Goal: Information Seeking & Learning: Learn about a topic

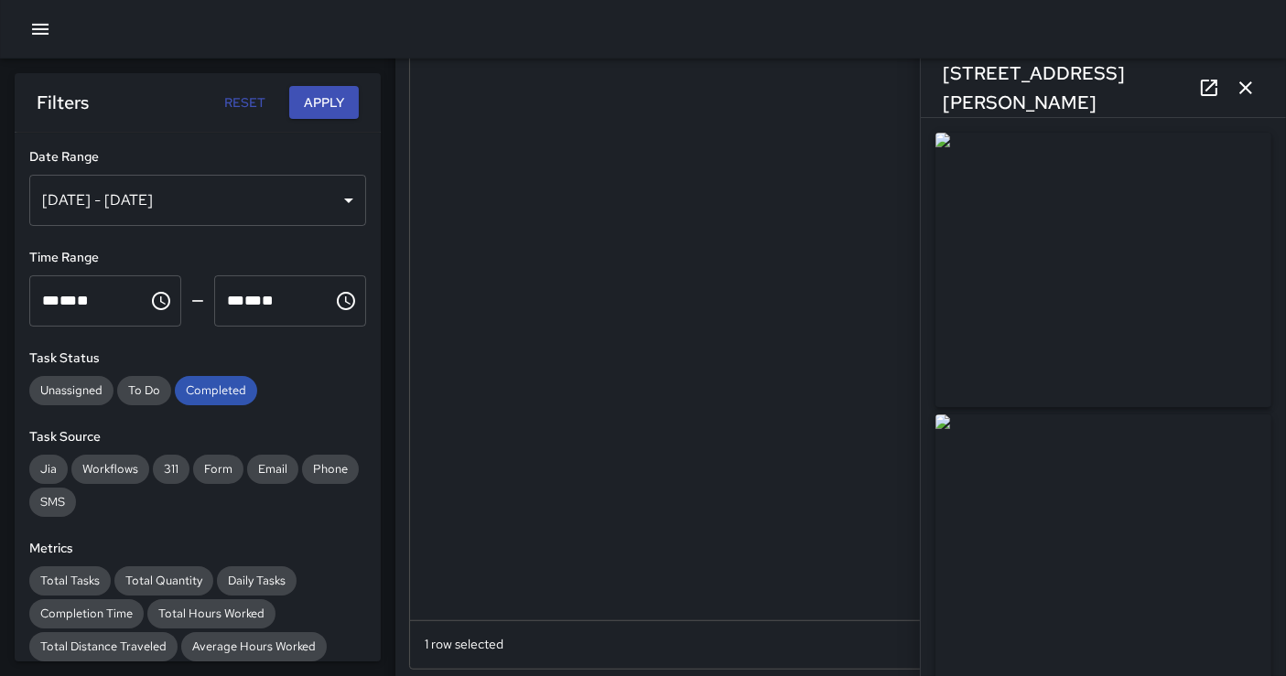
scroll to position [508, 0]
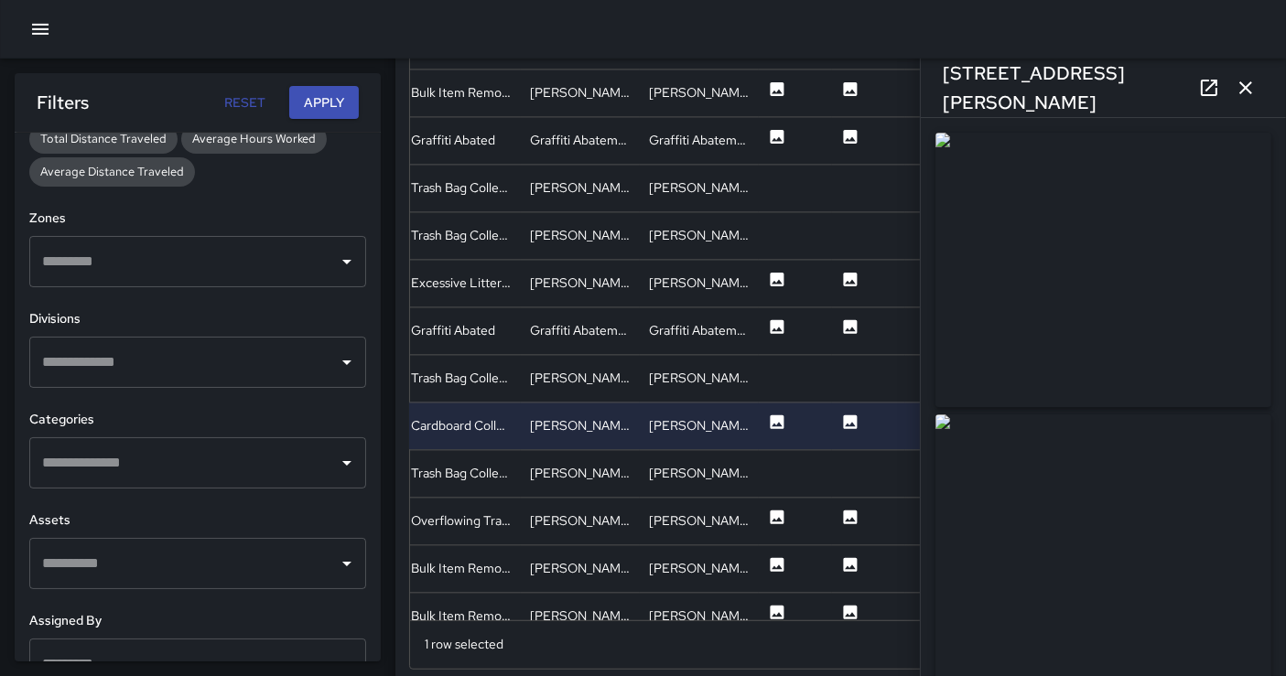
click at [1248, 70] on button "button" at bounding box center [1245, 88] width 37 height 37
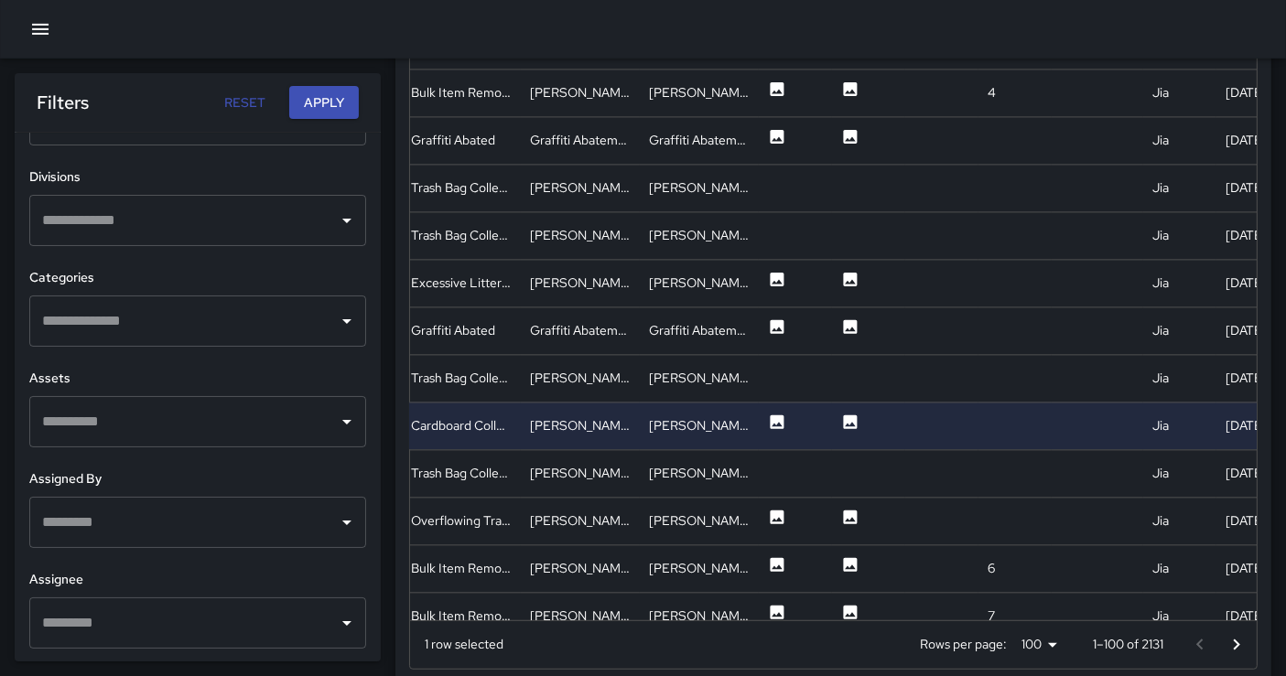
scroll to position [651, 0]
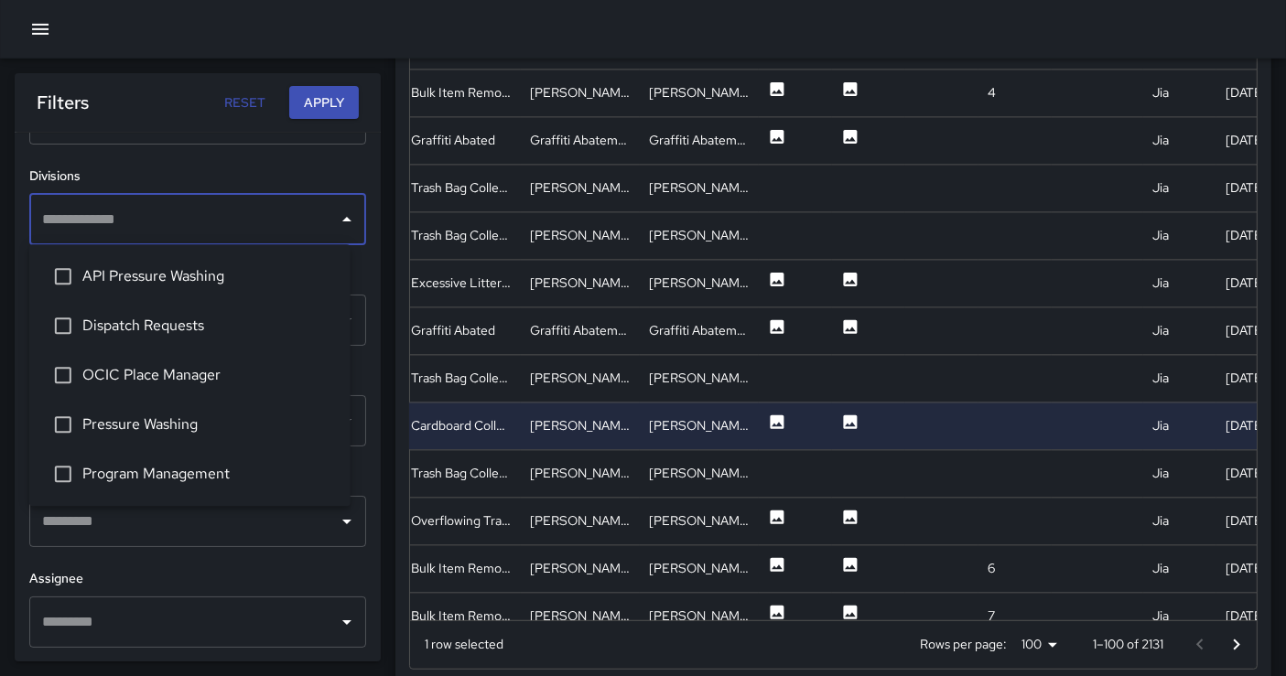
click at [263, 232] on input "text" at bounding box center [184, 219] width 293 height 35
click at [245, 357] on li "OCIC Place Manager" at bounding box center [189, 375] width 321 height 49
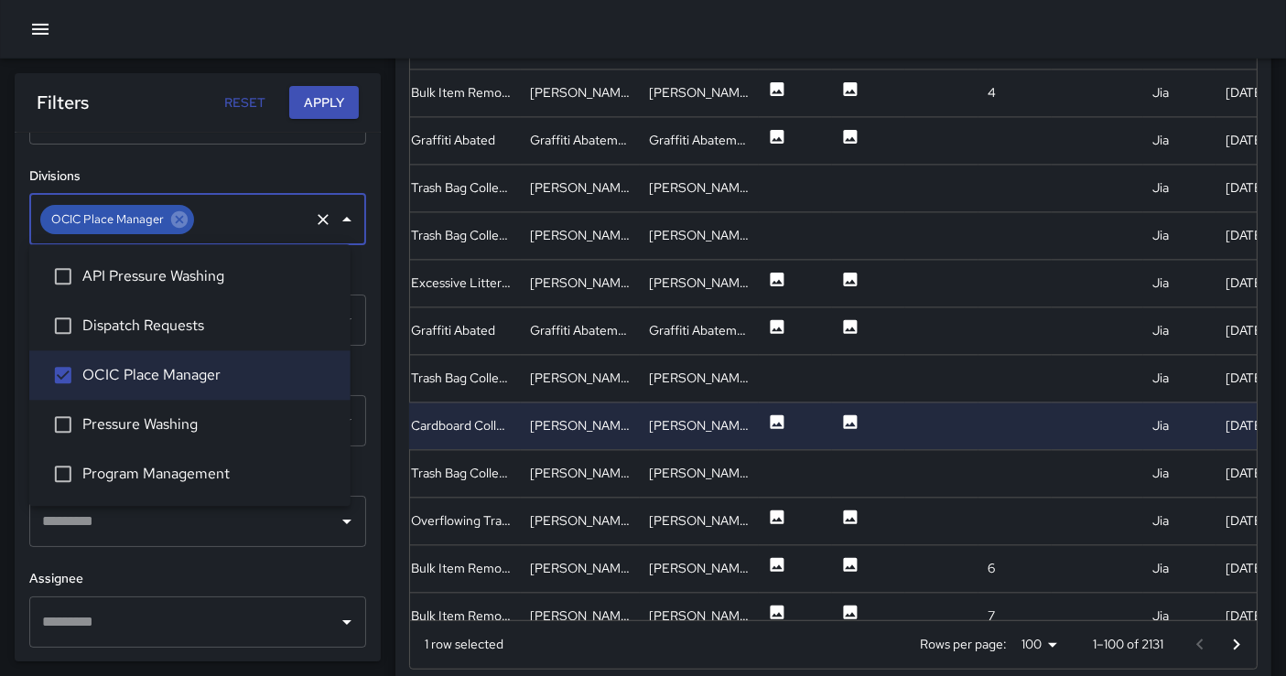
click at [296, 101] on button "Apply" at bounding box center [324, 103] width 70 height 34
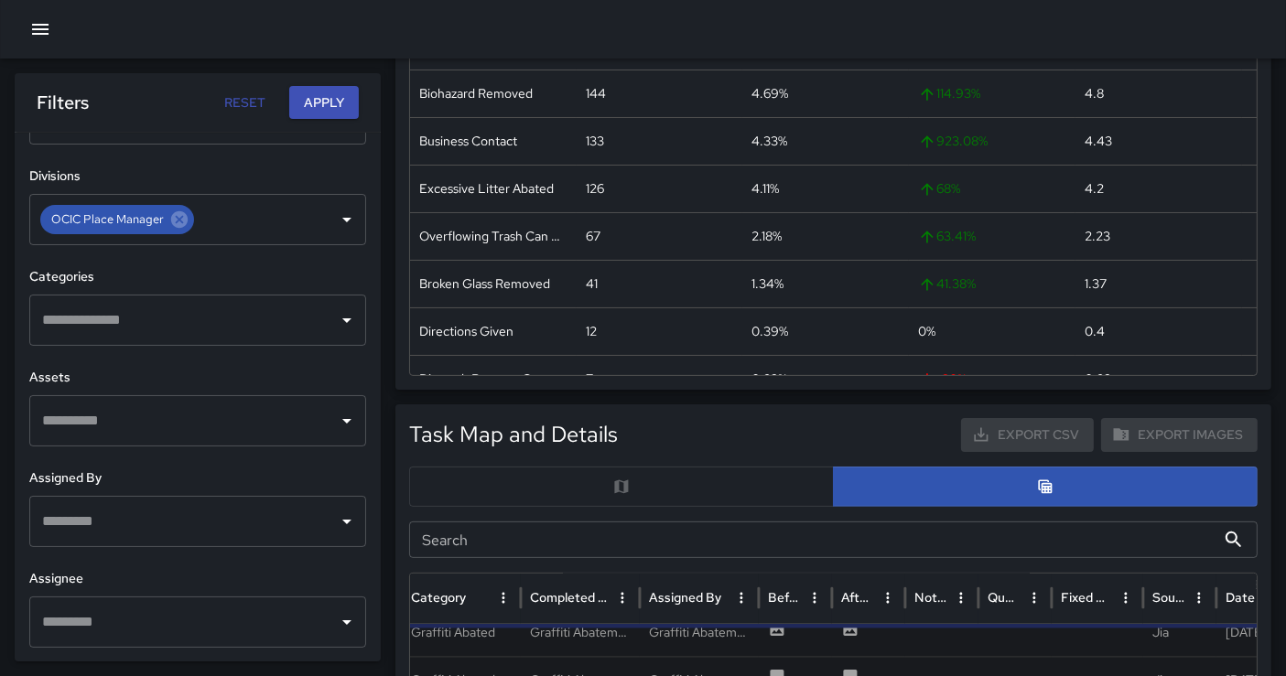
scroll to position [0, 0]
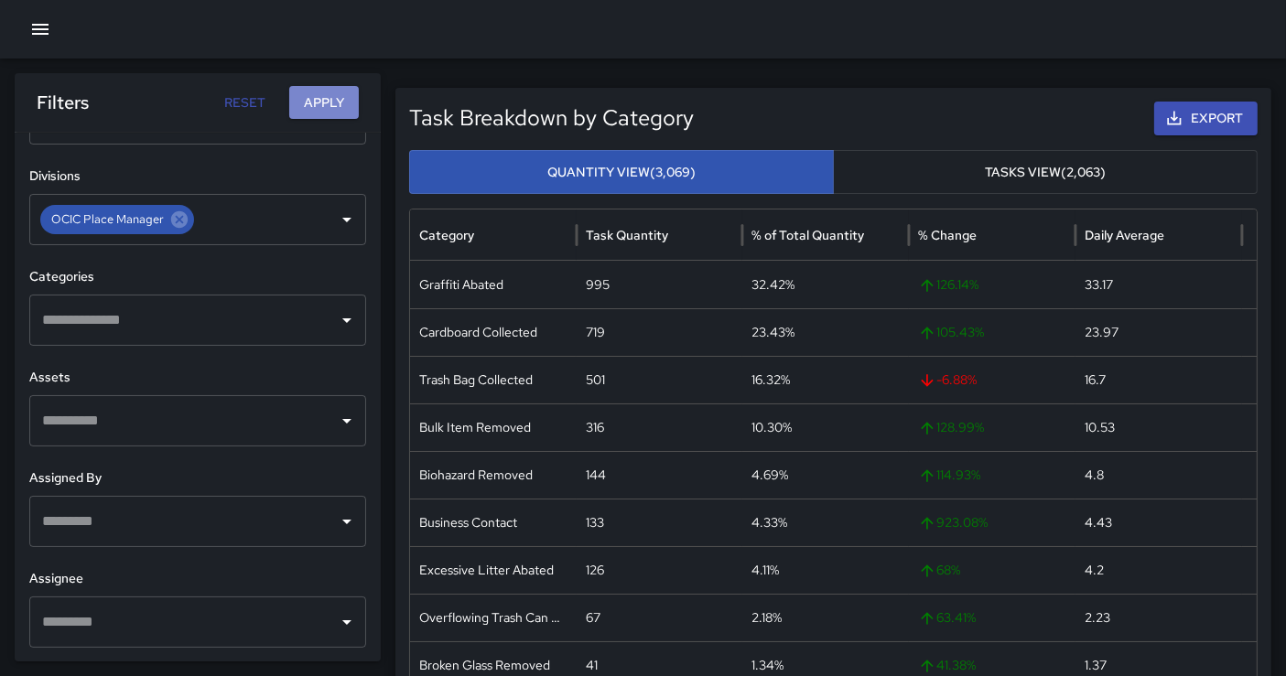
click at [330, 92] on button "Apply" at bounding box center [324, 103] width 70 height 34
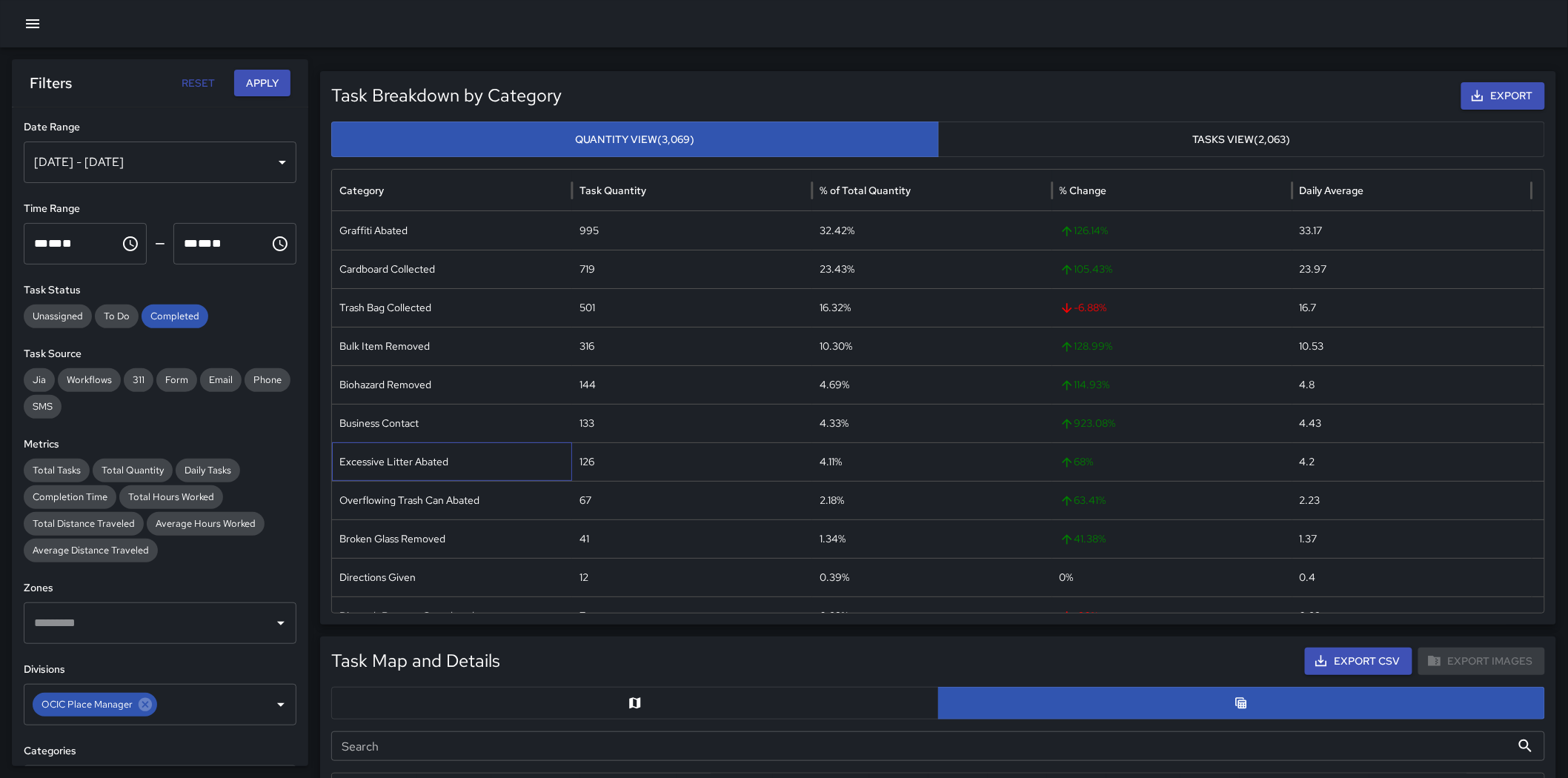
click at [420, 462] on div "Excessive Litter Abated" at bounding box center [452, 461] width 241 height 39
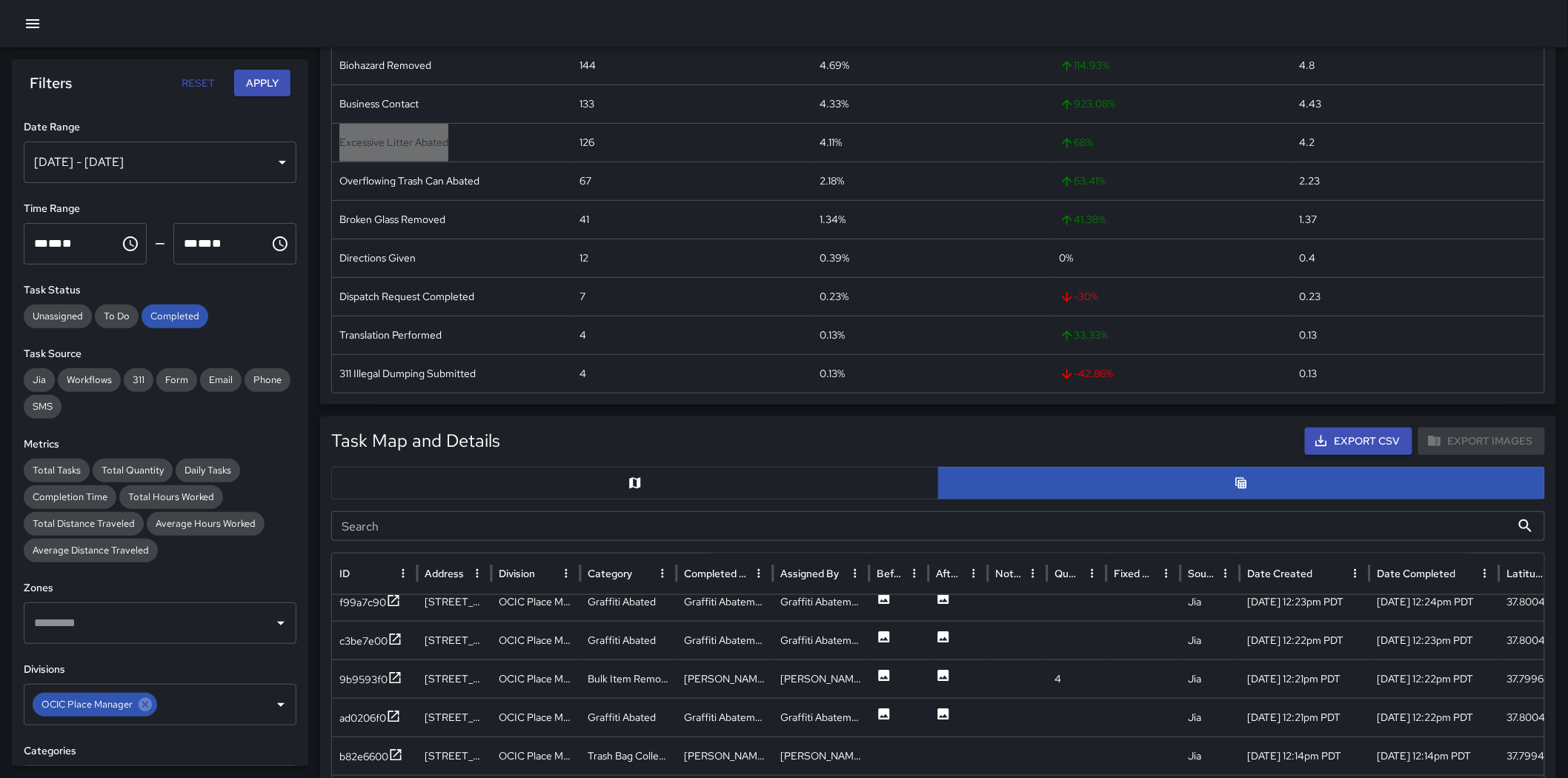
scroll to position [411, 0]
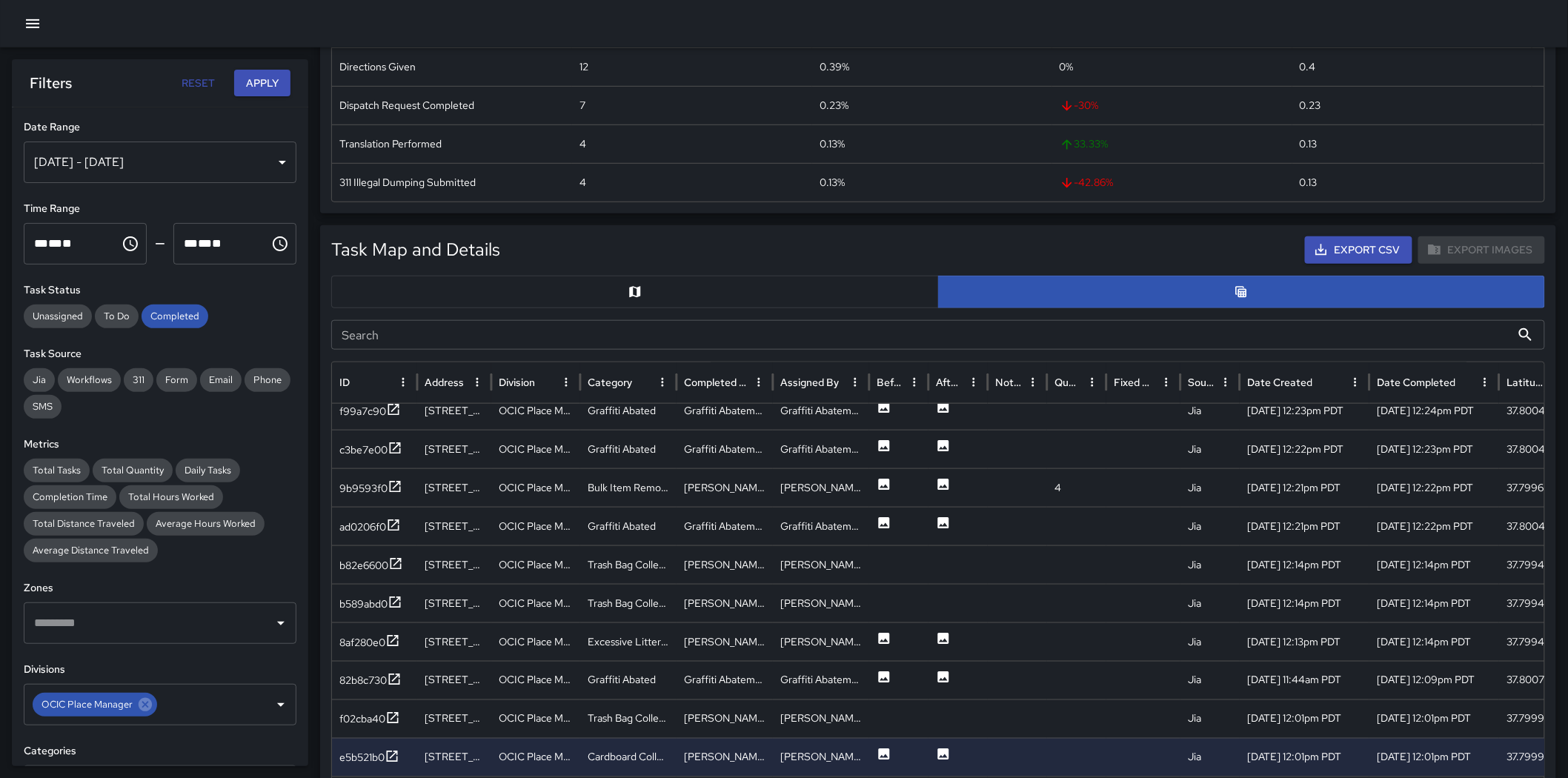
click at [531, 292] on button "button" at bounding box center [635, 291] width 607 height 32
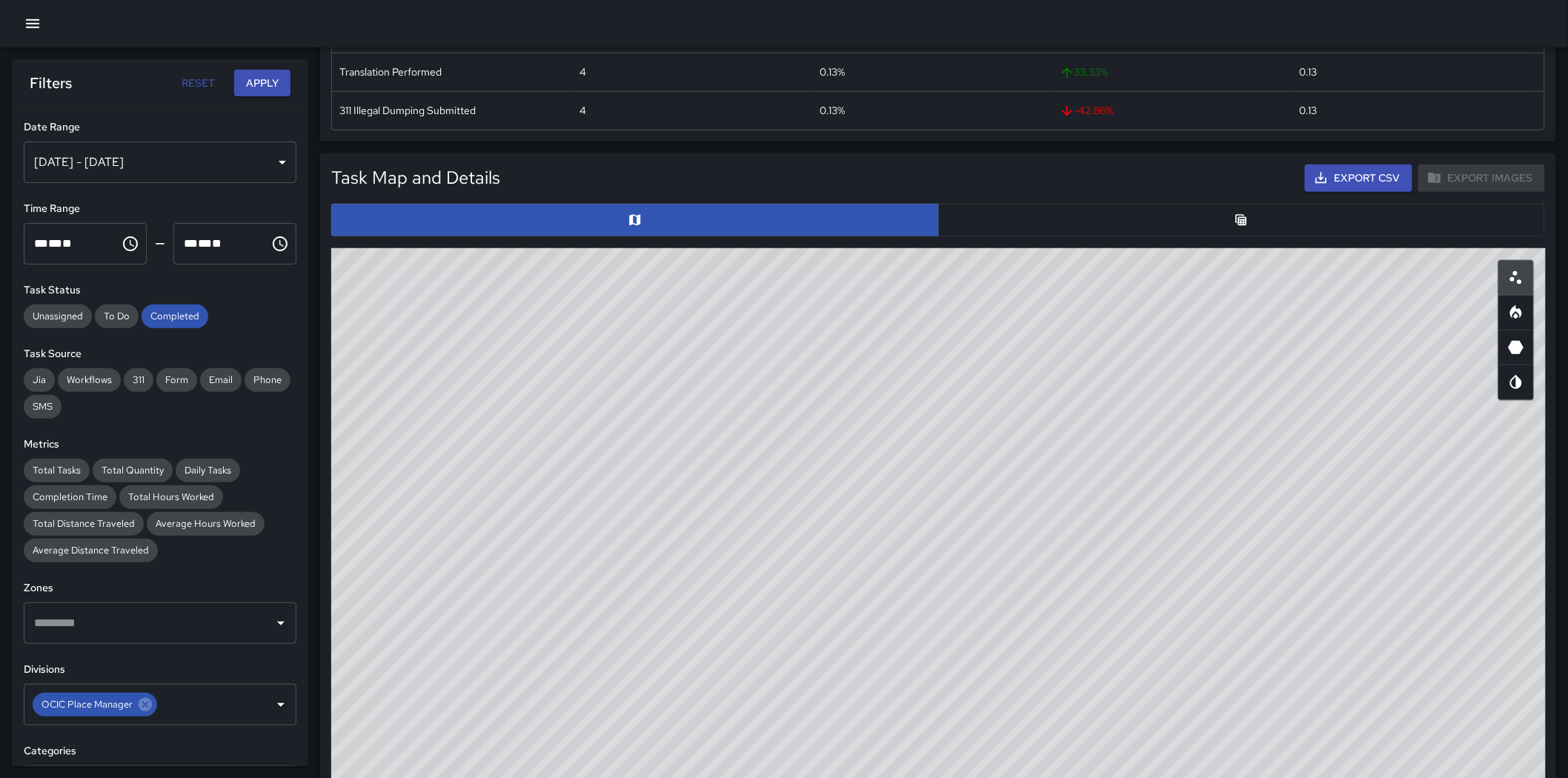
scroll to position [576, 0]
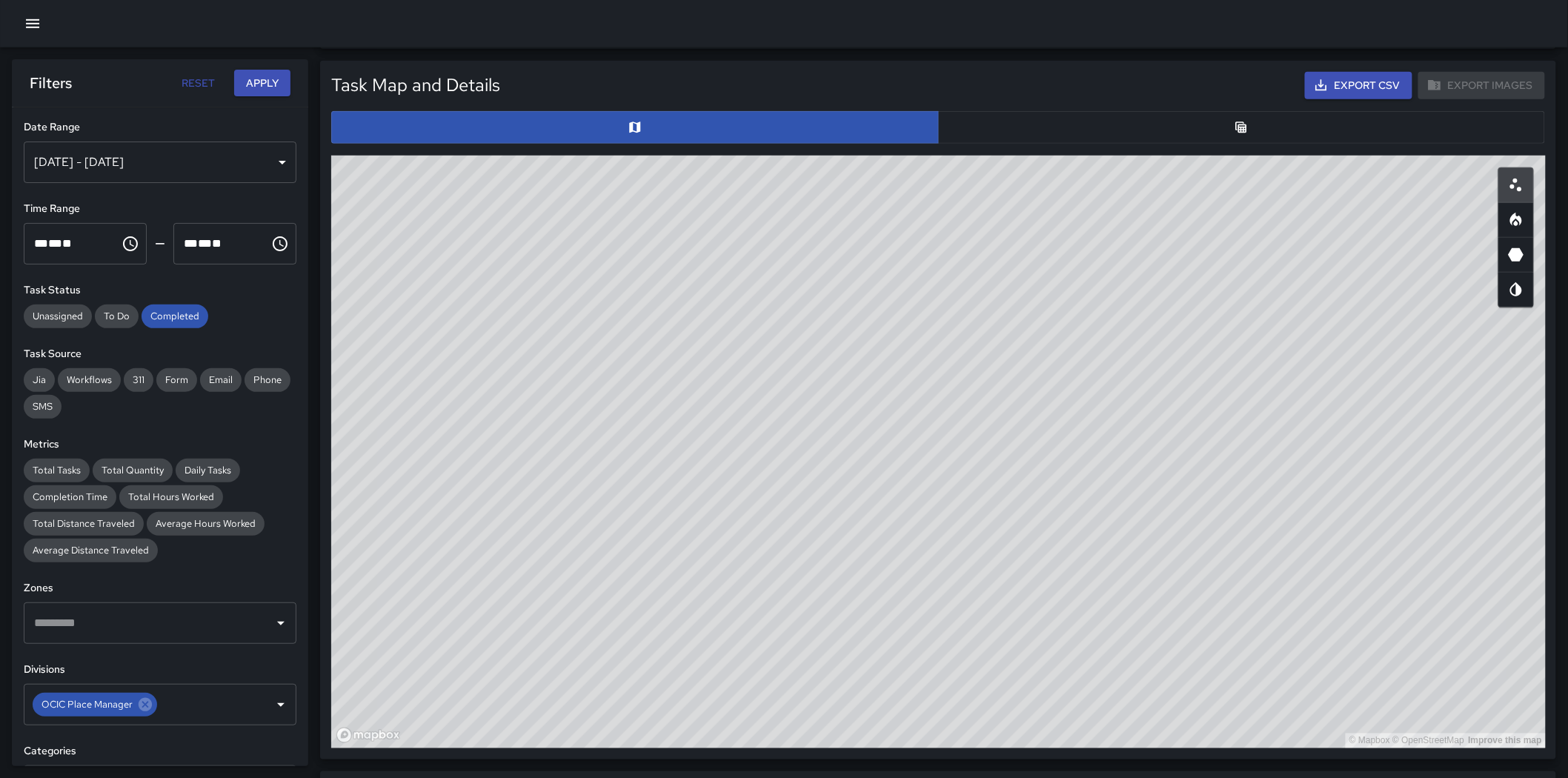
drag, startPoint x: 1067, startPoint y: 479, endPoint x: 1166, endPoint y: 632, distance: 182.2
drag, startPoint x: 1166, startPoint y: 632, endPoint x: 893, endPoint y: 646, distance: 273.4
click at [893, 546] on div "© Mapbox © OpenStreetMap Improve this map" at bounding box center [939, 452] width 1215 height 593
drag, startPoint x: 893, startPoint y: 647, endPoint x: 901, endPoint y: 668, distance: 22.5
drag, startPoint x: 824, startPoint y: 448, endPoint x: 788, endPoint y: 371, distance: 85.0
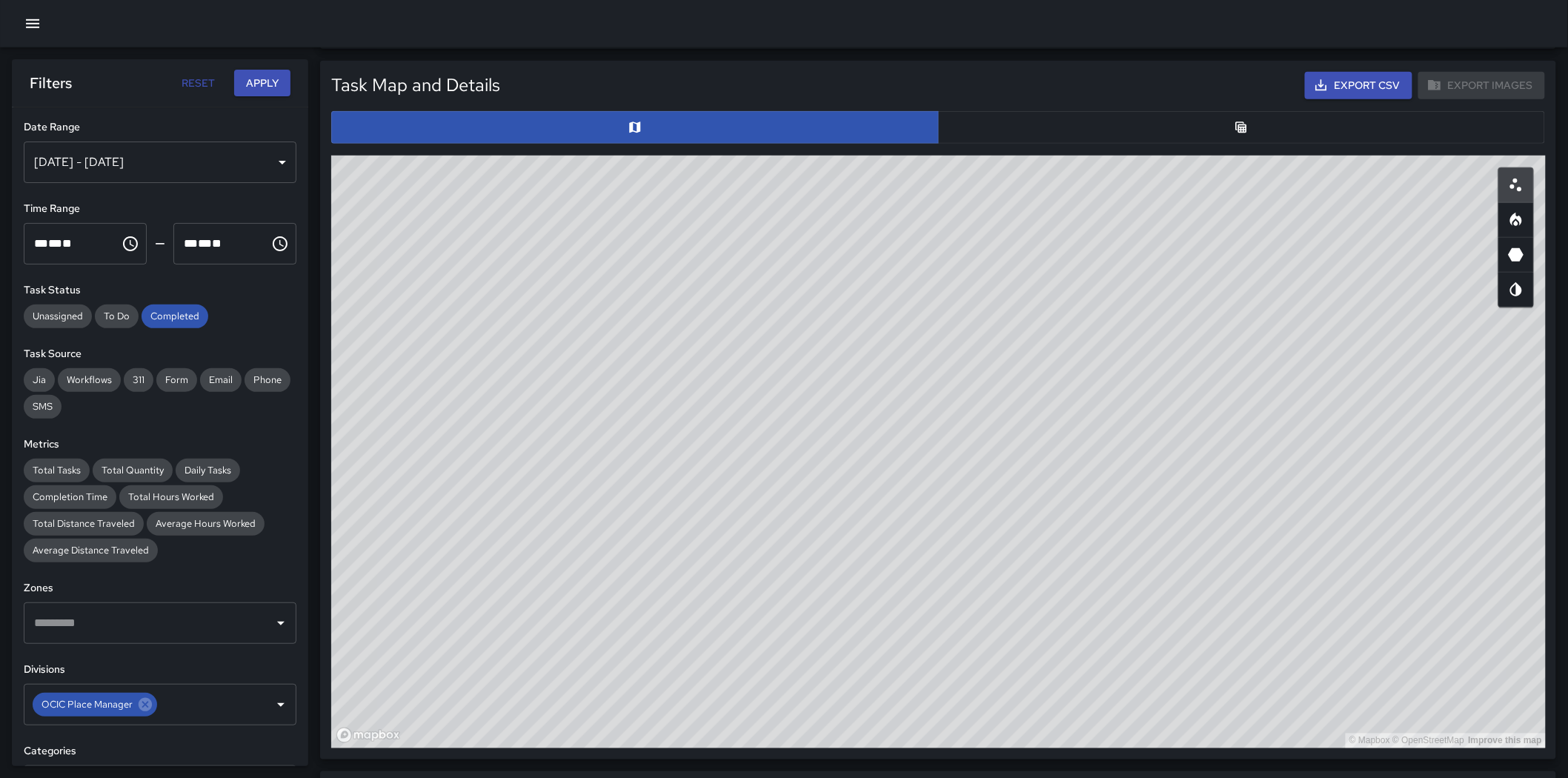
click at [788, 372] on div "© Mapbox © OpenStreetMap Improve this map" at bounding box center [939, 452] width 1215 height 593
drag, startPoint x: 979, startPoint y: 410, endPoint x: 912, endPoint y: 461, distance: 84.2
click at [912, 464] on div "© Mapbox © OpenStreetMap Improve this map" at bounding box center [939, 452] width 1215 height 593
drag, startPoint x: 950, startPoint y: 449, endPoint x: 982, endPoint y: 431, distance: 36.7
click at [982, 431] on div "© Mapbox © OpenStreetMap Improve this map" at bounding box center [939, 452] width 1215 height 593
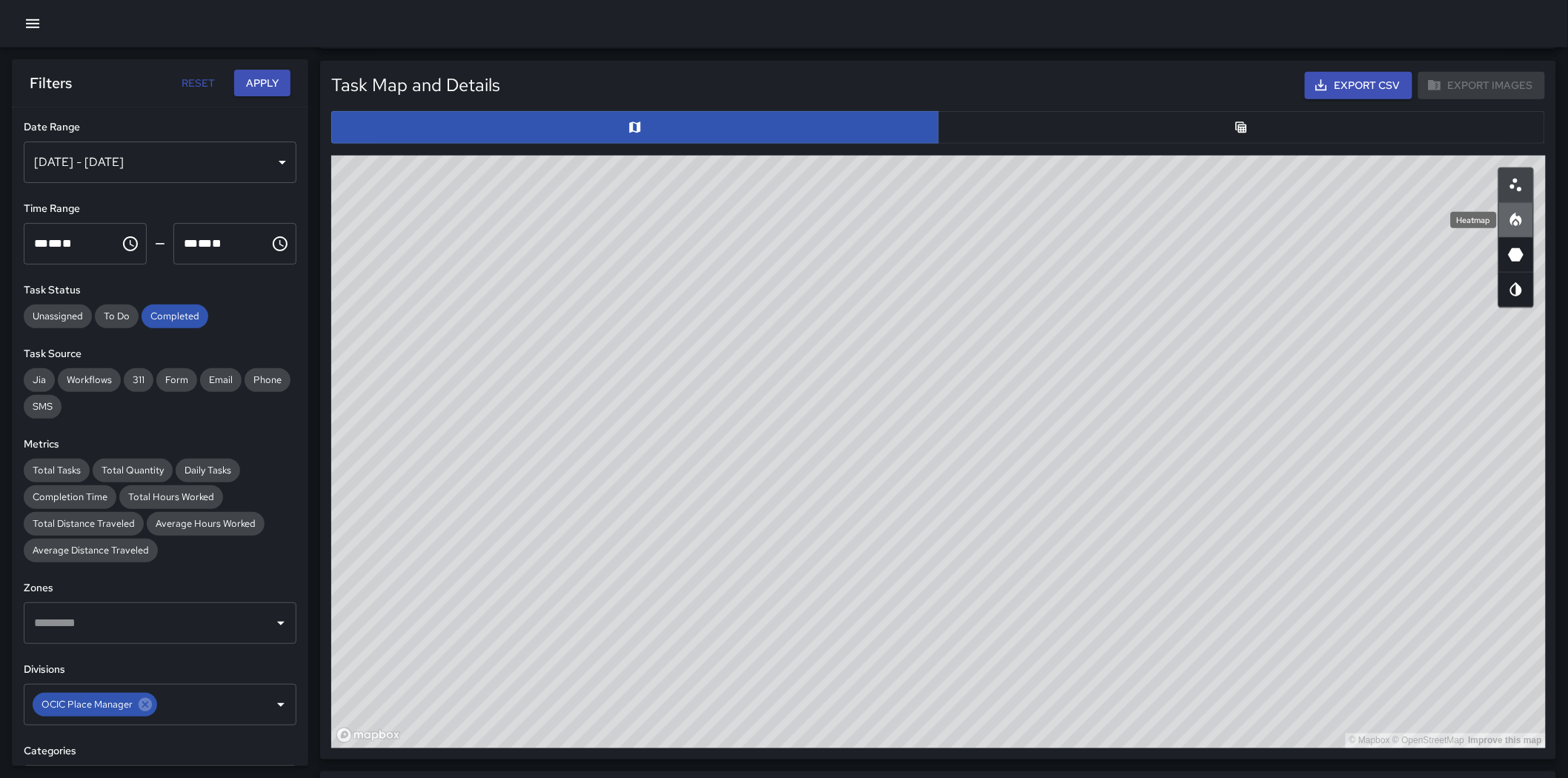
click at [1041, 215] on icon "Heatmap" at bounding box center [1516, 219] width 12 height 13
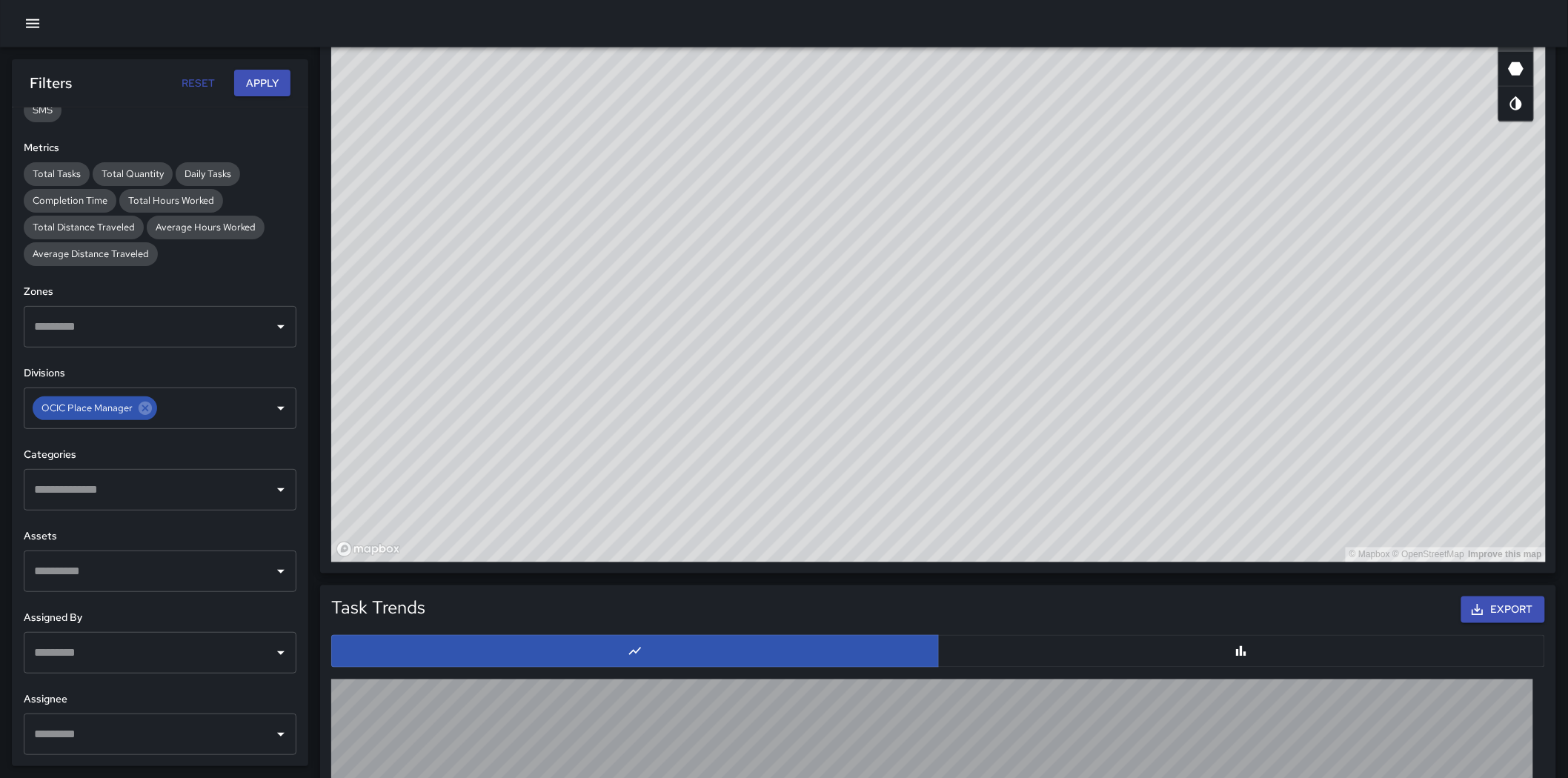
scroll to position [658, 0]
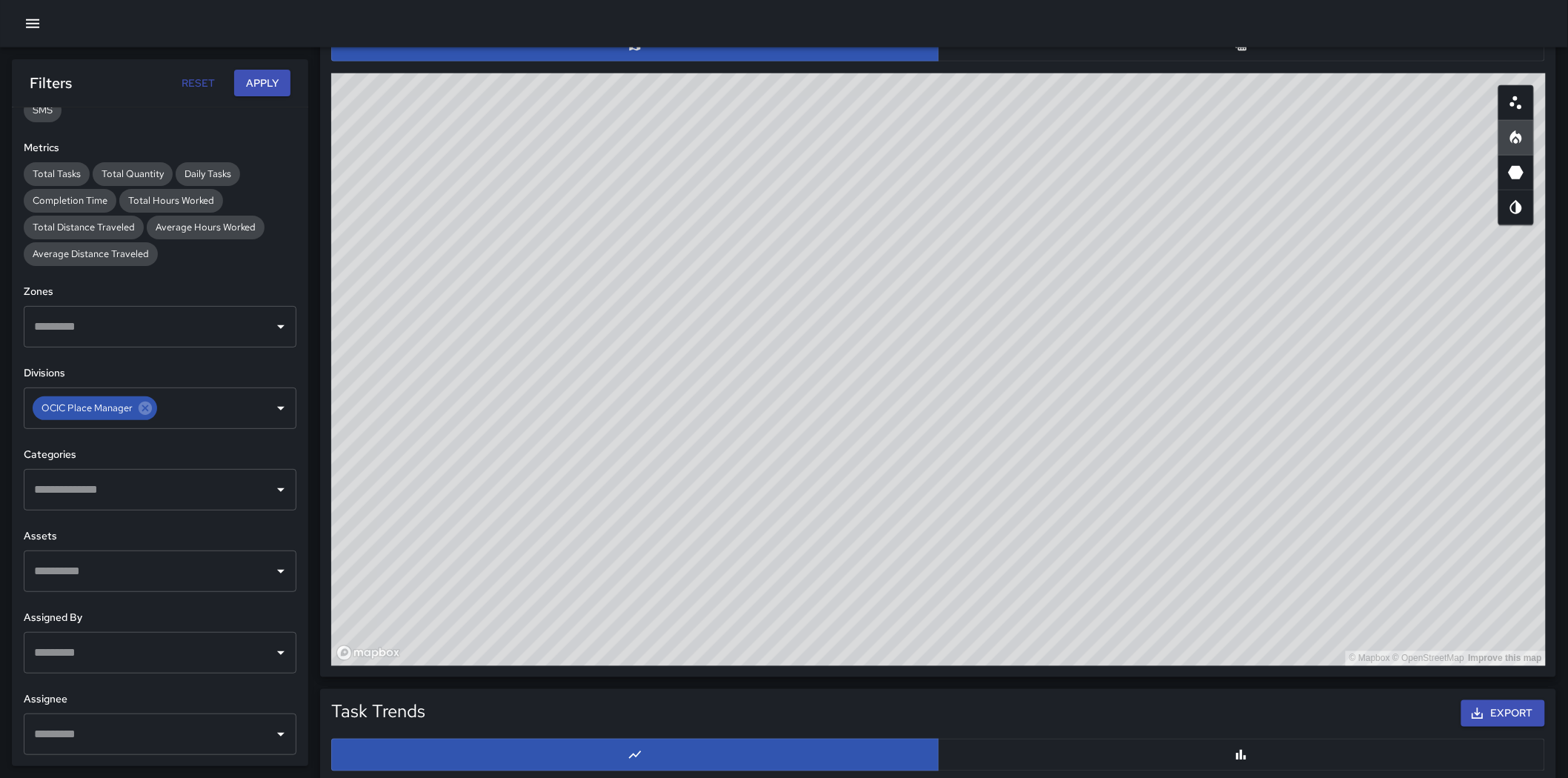
click at [130, 491] on input "text" at bounding box center [149, 490] width 237 height 28
type input "****"
click at [135, 546] on li "Graffiti Abated" at bounding box center [153, 572] width 260 height 40
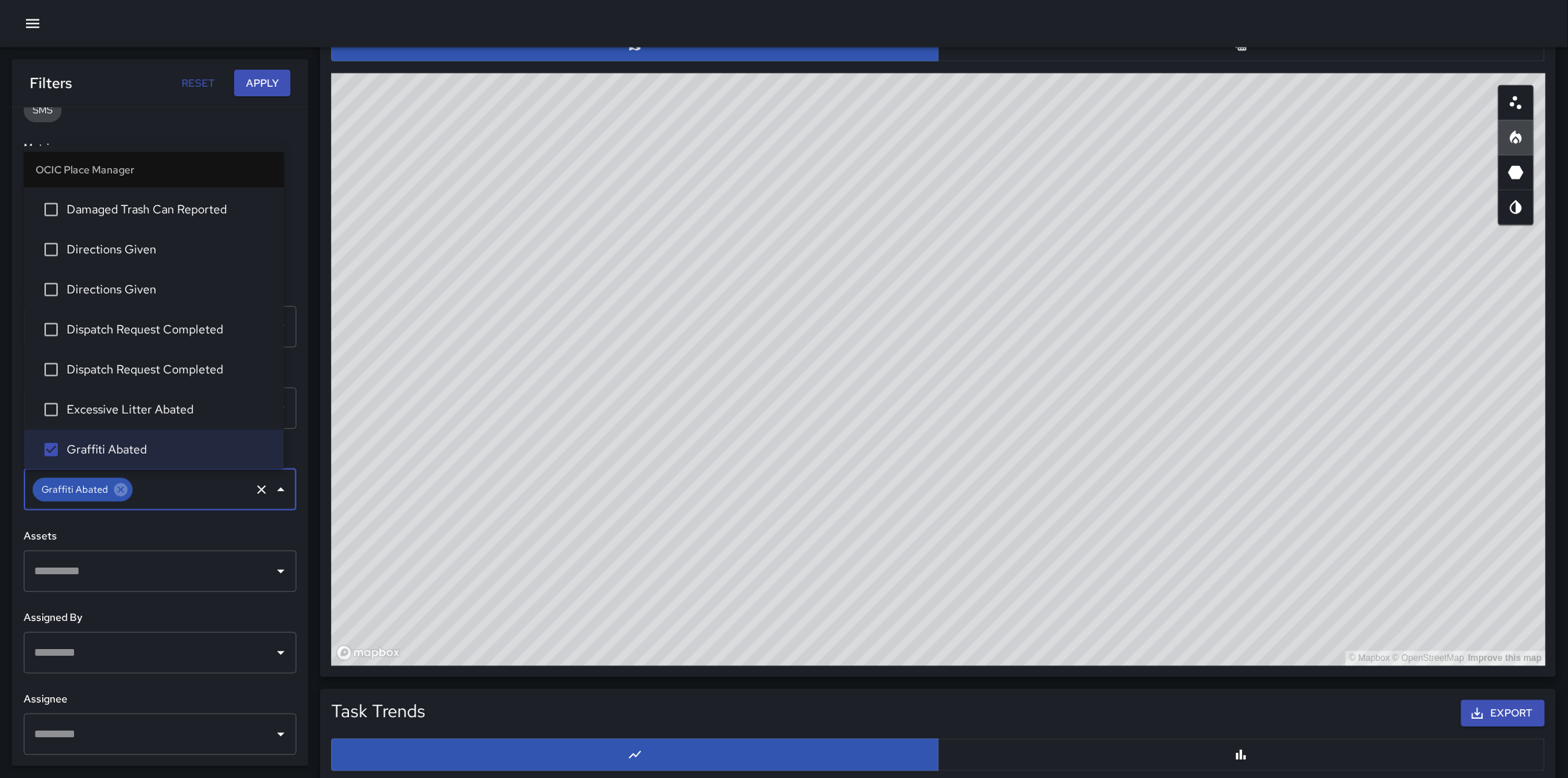
click at [269, 85] on button "Apply" at bounding box center [262, 83] width 57 height 28
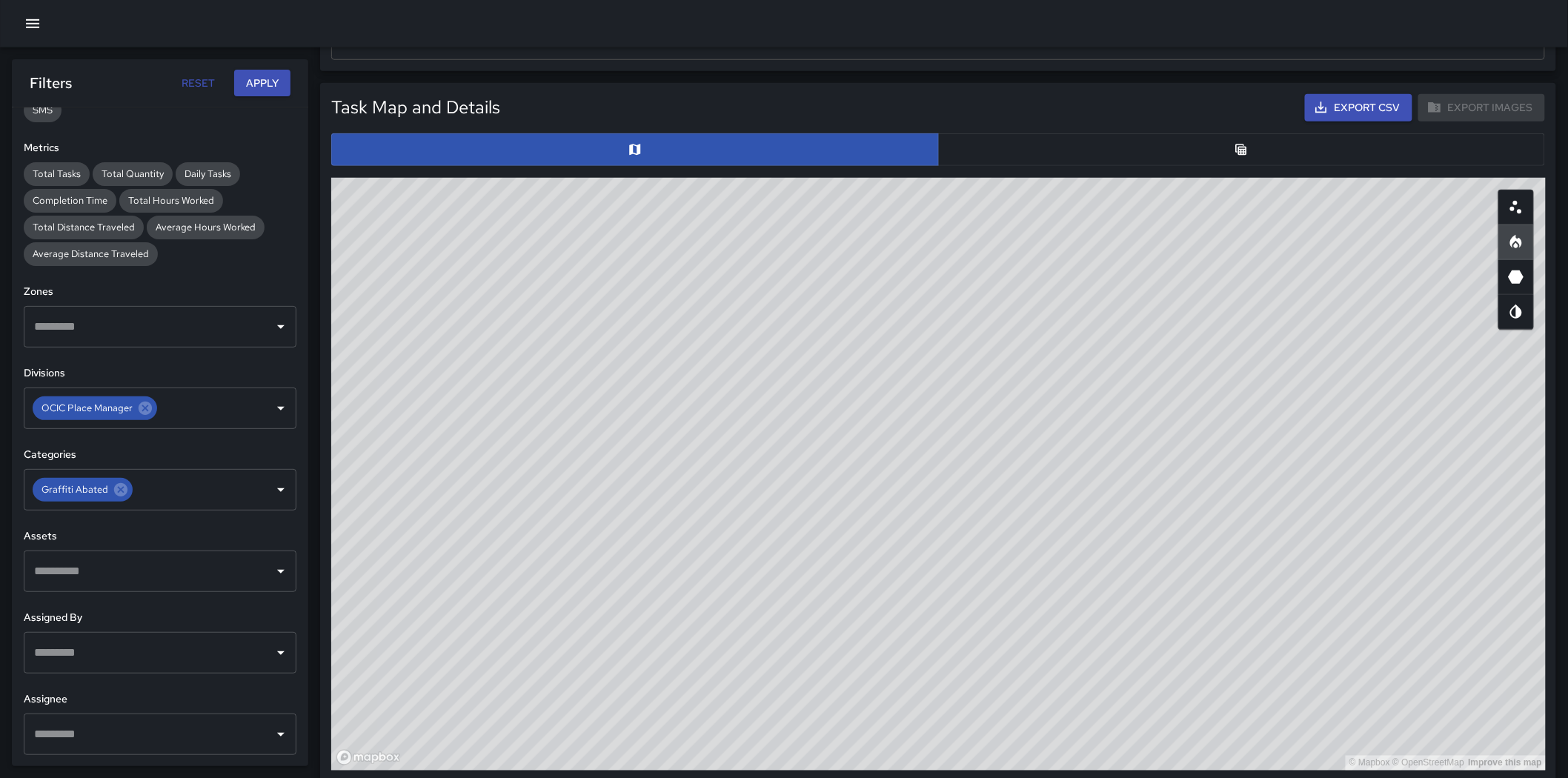
scroll to position [493, 0]
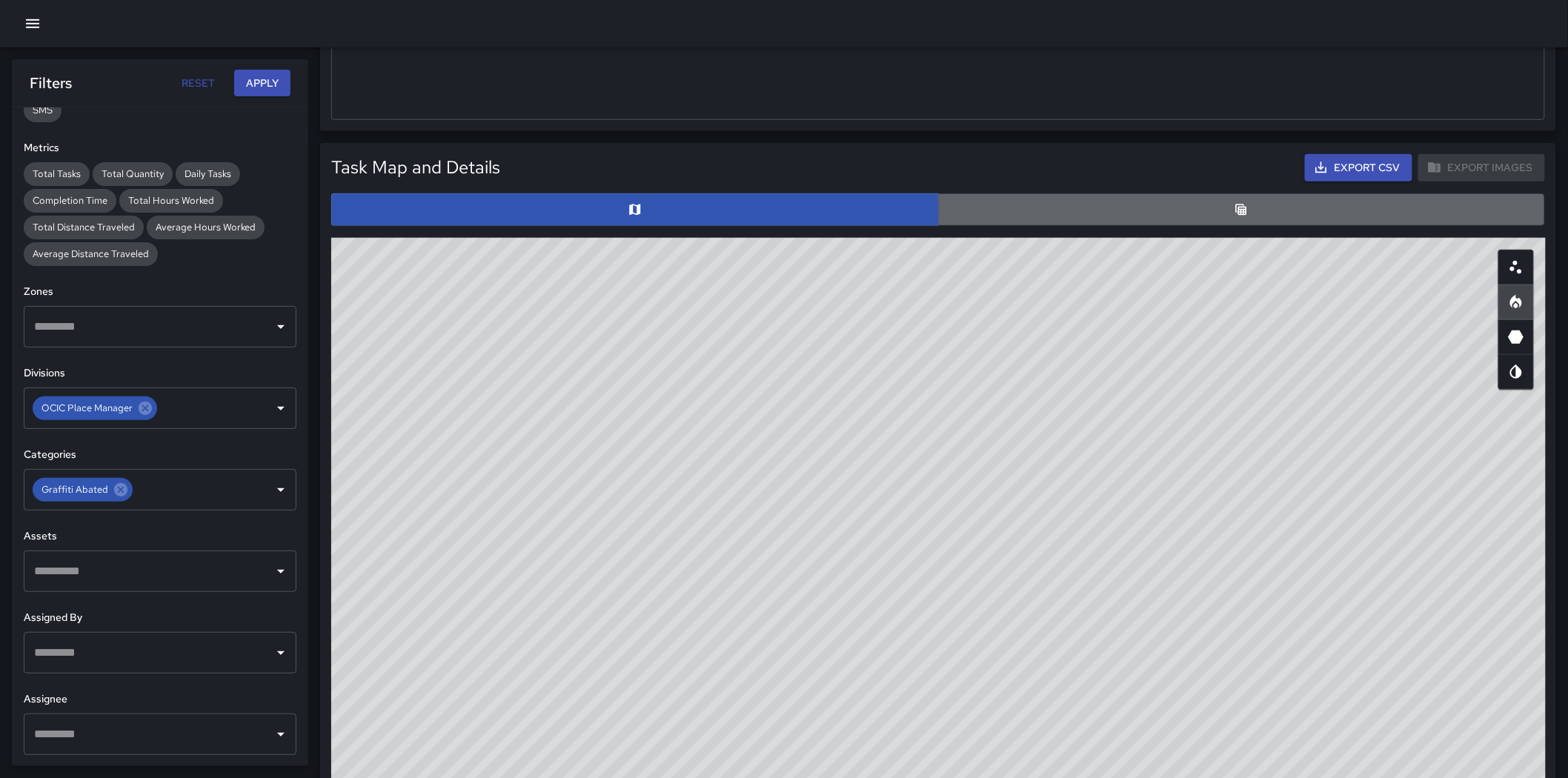
click at [1041, 221] on button "button" at bounding box center [1242, 210] width 607 height 32
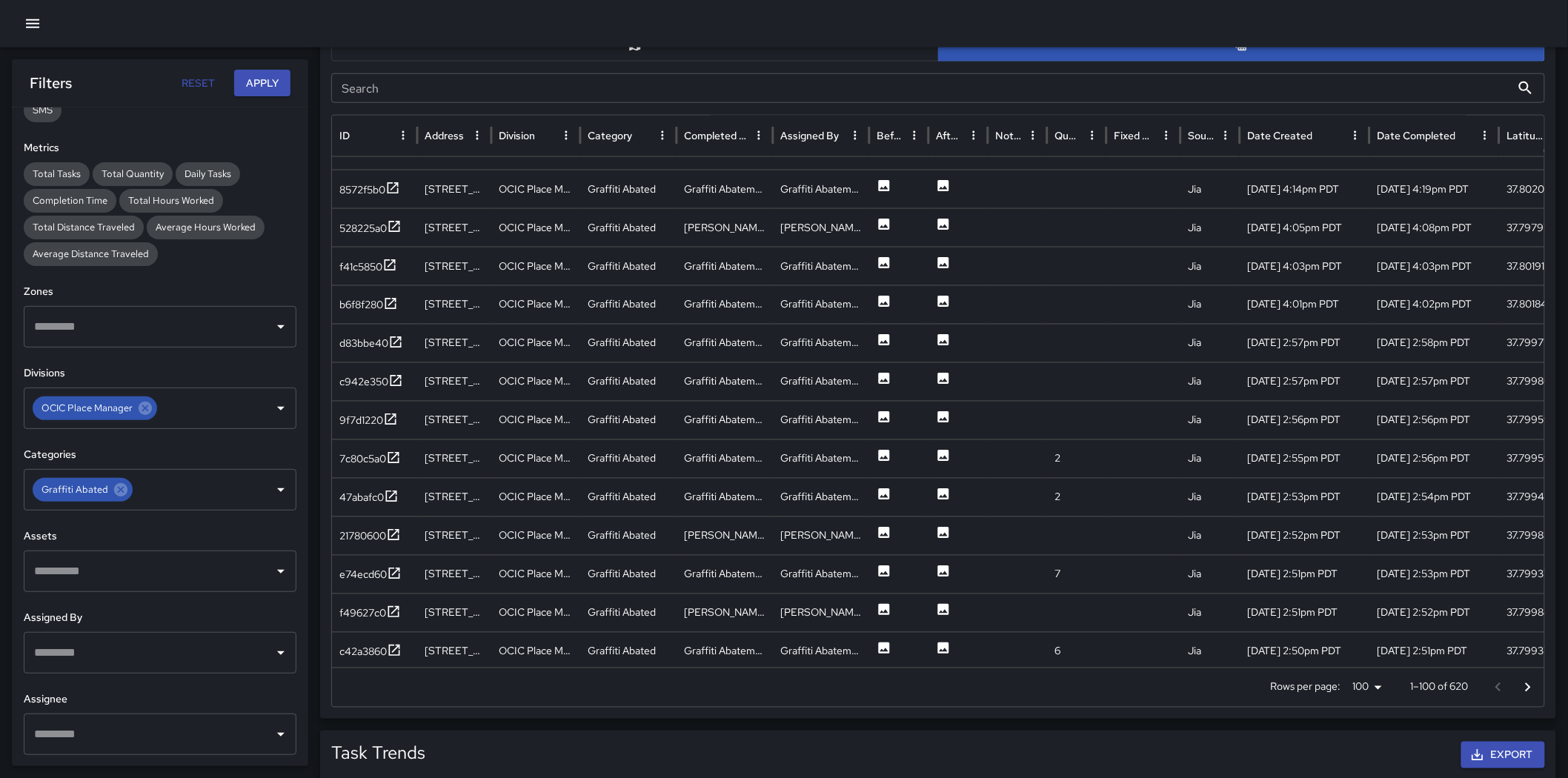
scroll to position [3091, 0]
click at [878, 408] on icon at bounding box center [884, 414] width 15 height 15
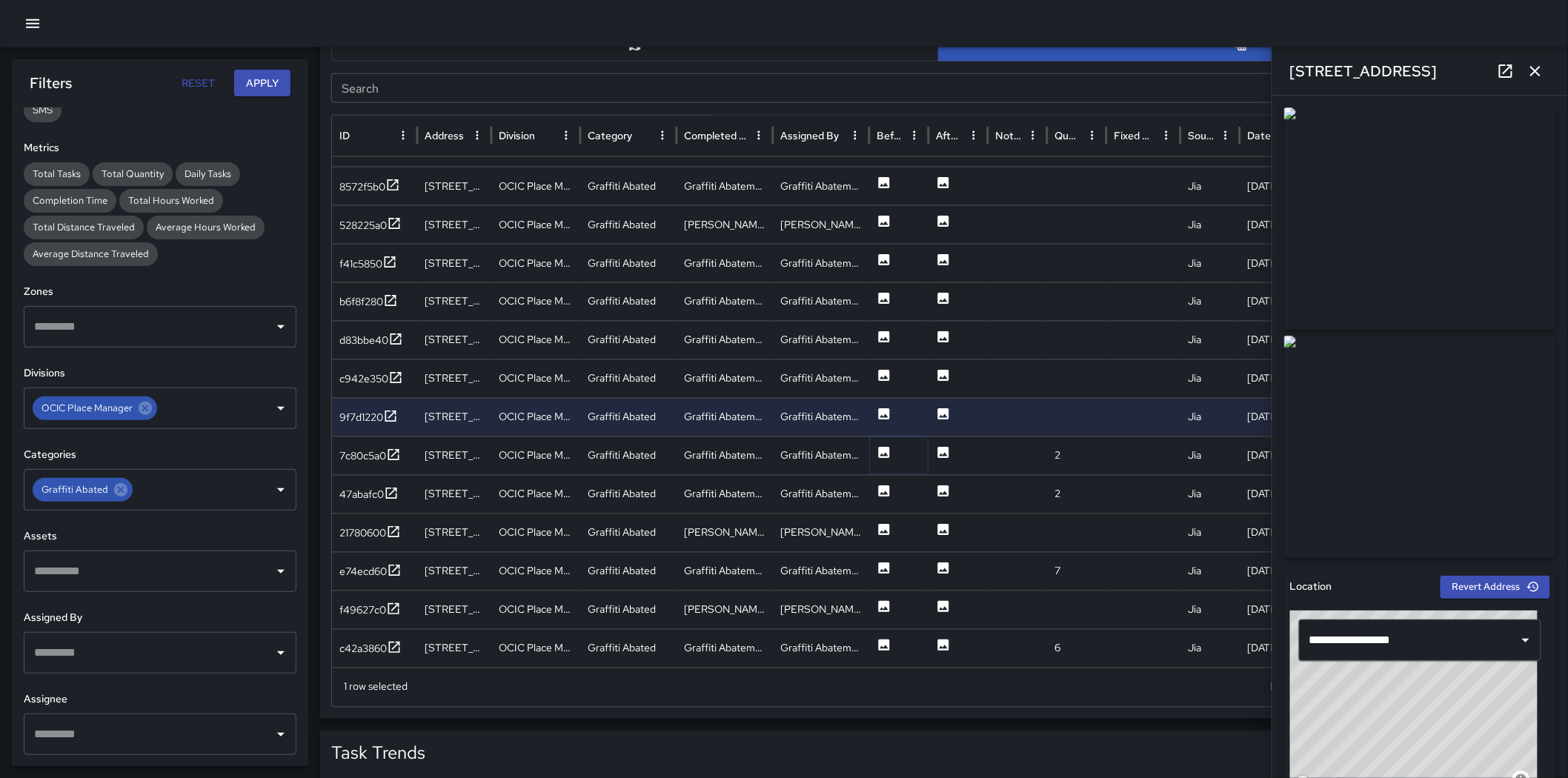
click at [883, 455] on icon at bounding box center [884, 453] width 15 height 15
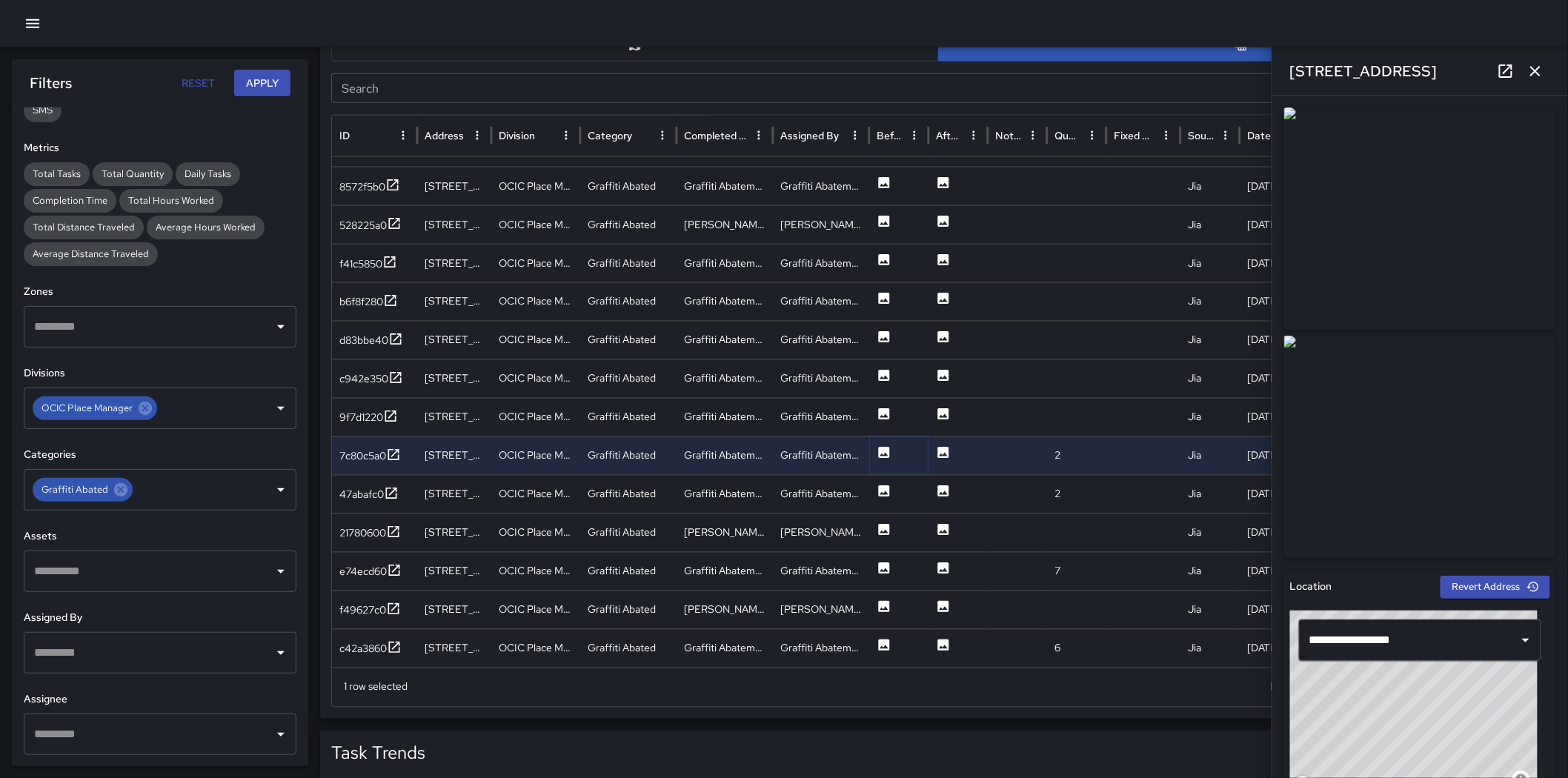
scroll to position [741, 0]
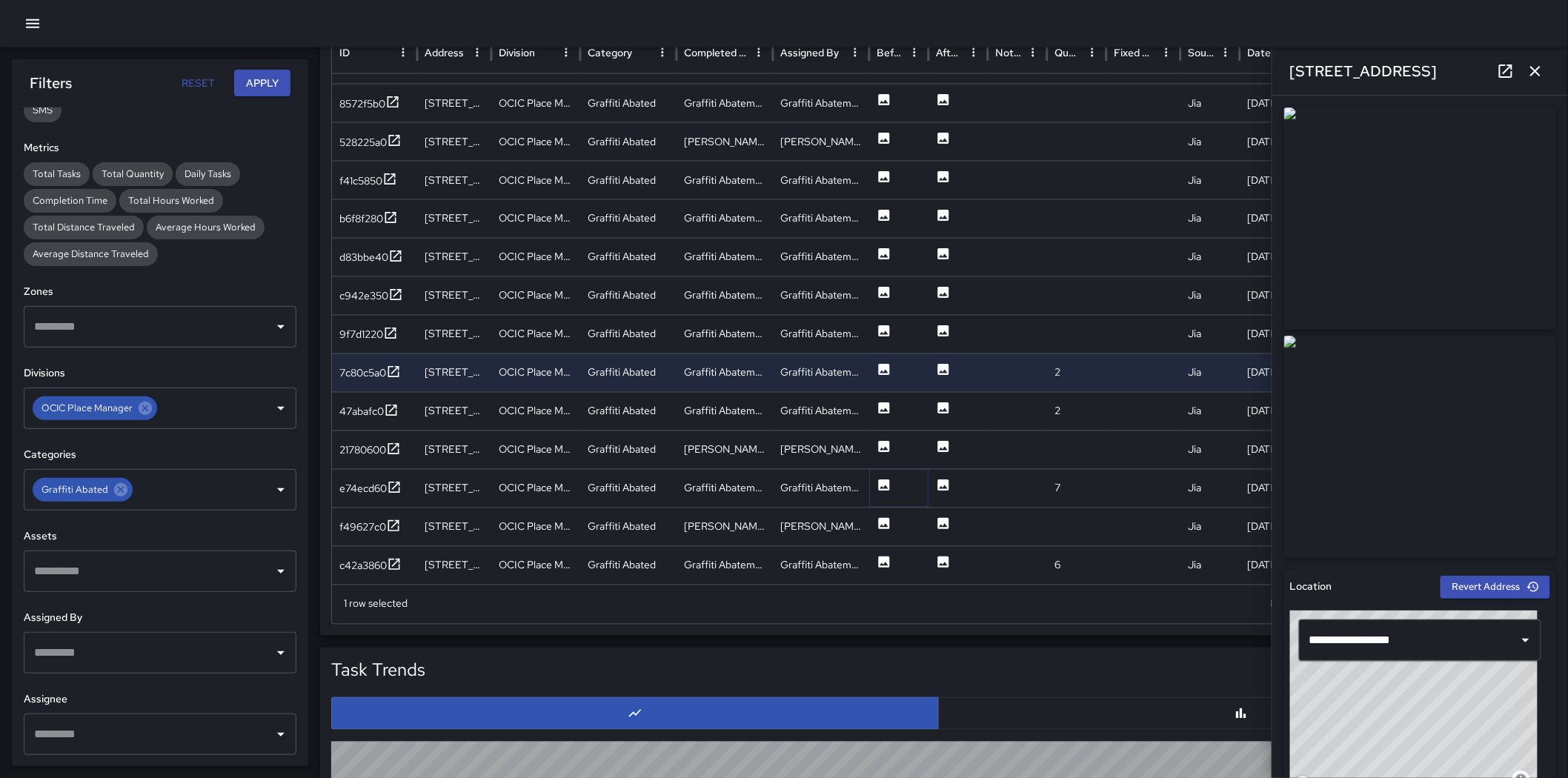
click at [878, 485] on icon at bounding box center [884, 485] width 15 height 15
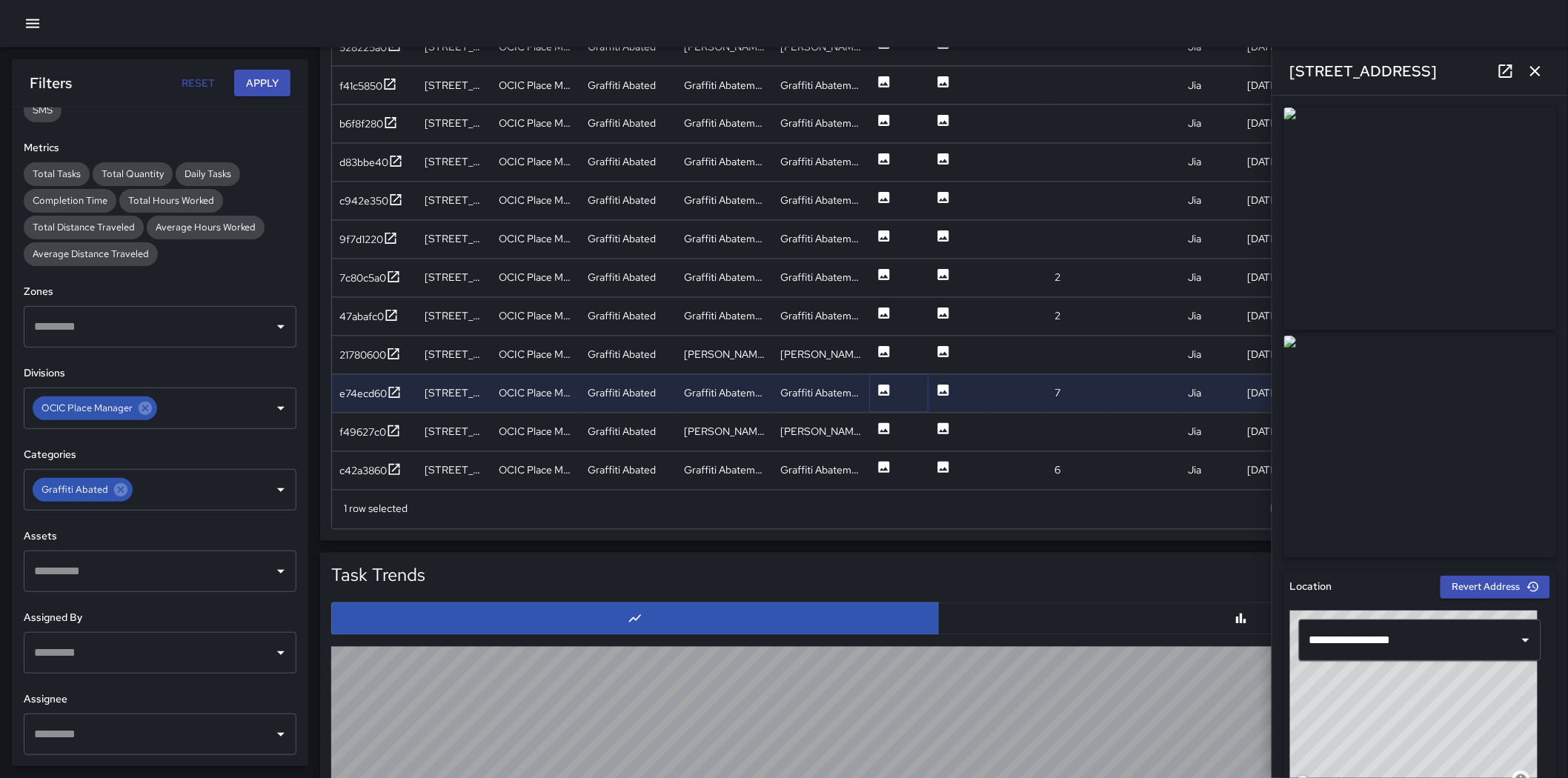
scroll to position [823, 0]
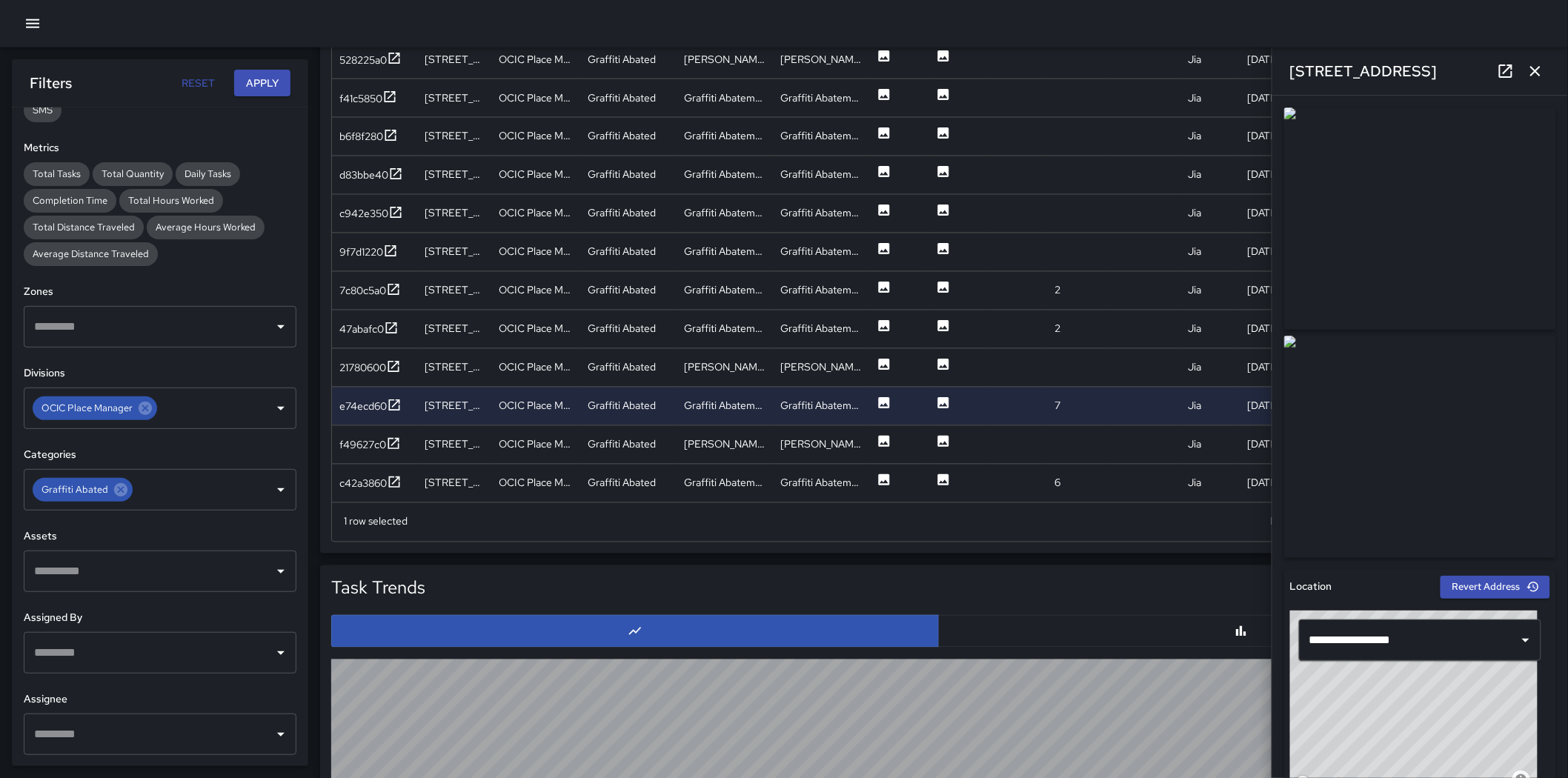
click at [1041, 310] on img at bounding box center [1421, 219] width 272 height 223
click at [1041, 85] on div "[STREET_ADDRESS]" at bounding box center [1420, 71] width 296 height 48
click at [1041, 82] on button "button" at bounding box center [1536, 71] width 30 height 30
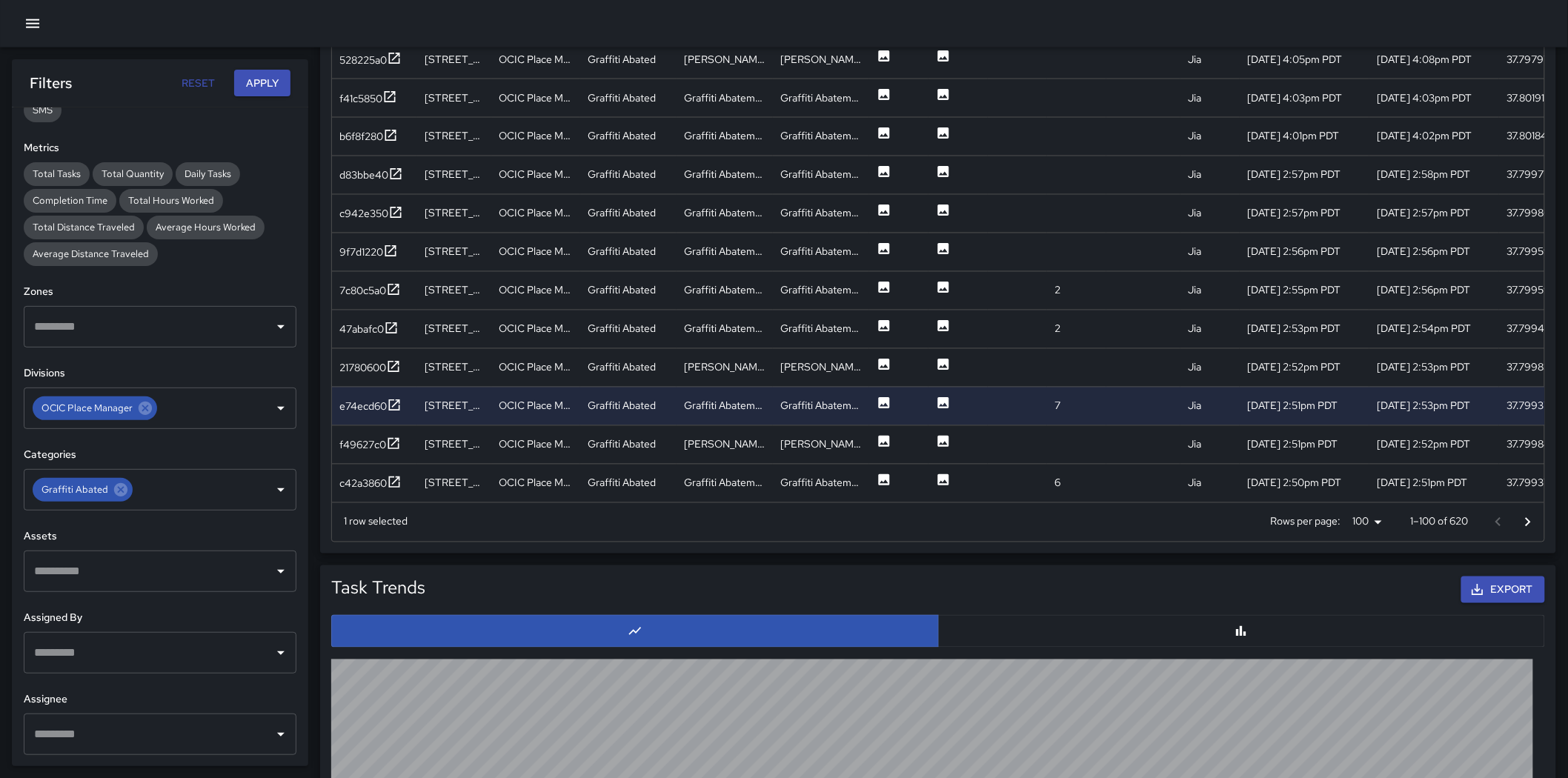
click at [1041, 523] on icon "Go to next page" at bounding box center [1528, 522] width 18 height 18
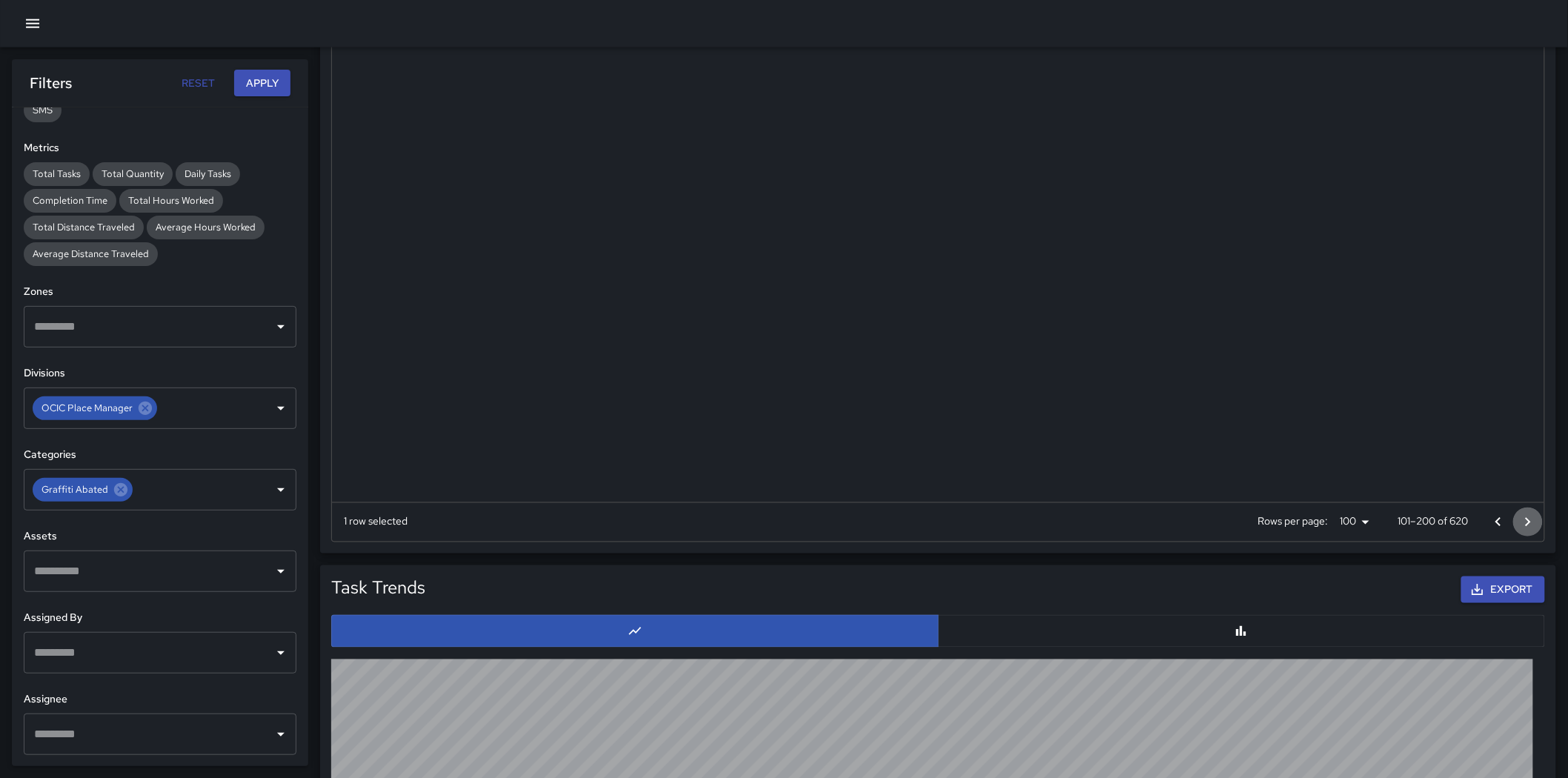
scroll to position [0, 0]
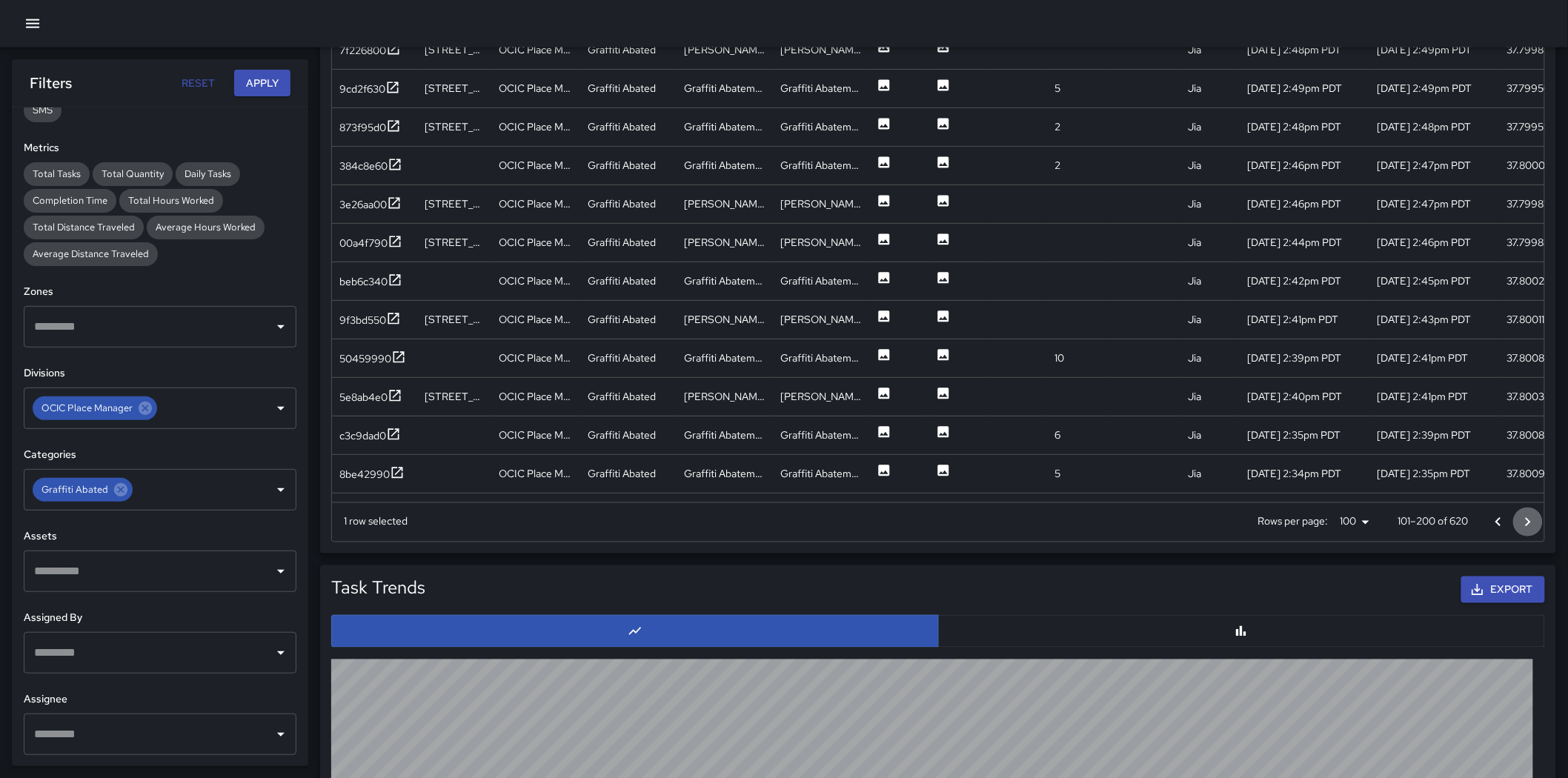
drag, startPoint x: 1531, startPoint y: 522, endPoint x: 1493, endPoint y: 504, distance: 42.0
click at [1041, 521] on icon "Go to next page" at bounding box center [1528, 522] width 18 height 18
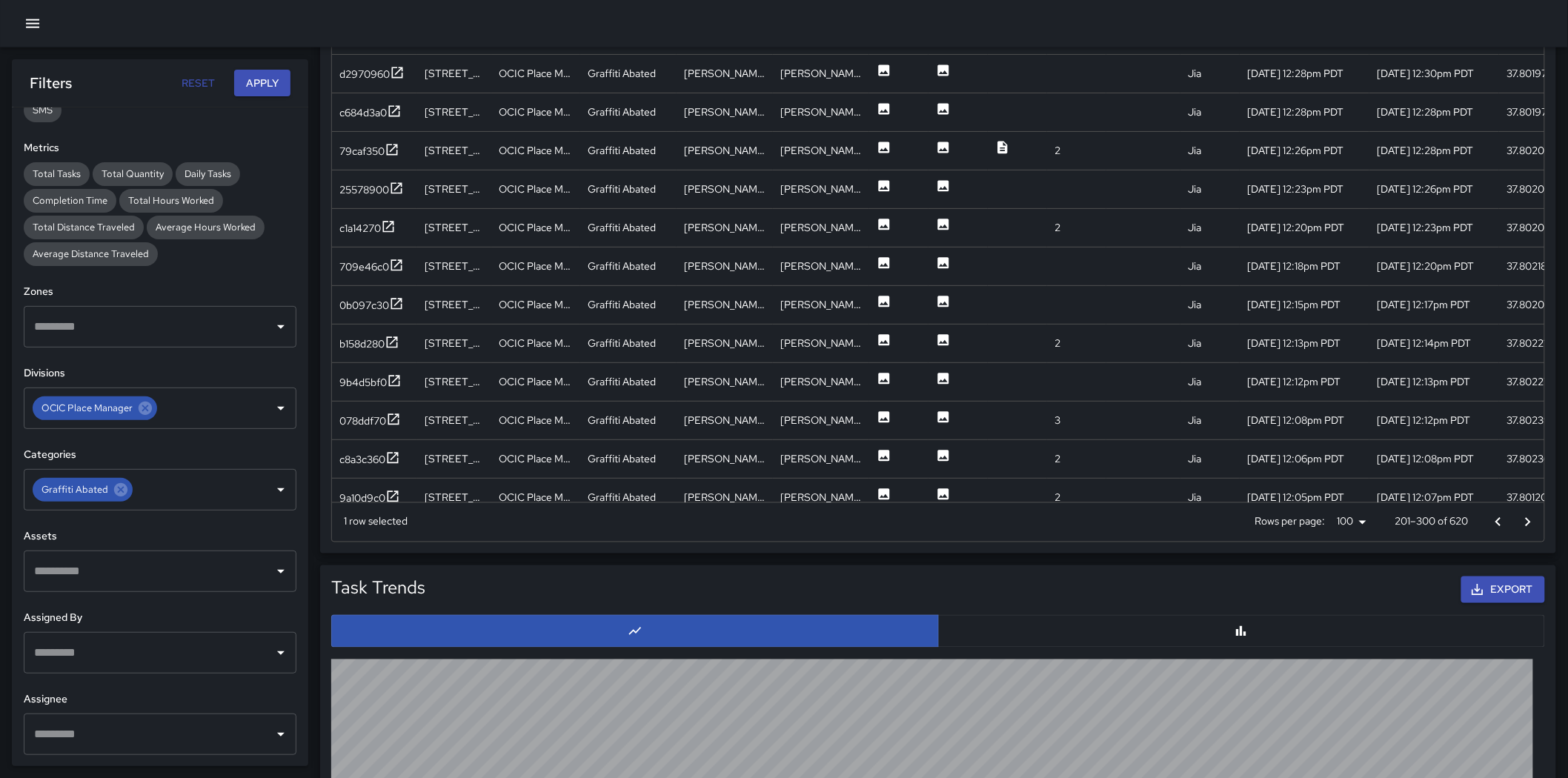
scroll to position [75, 0]
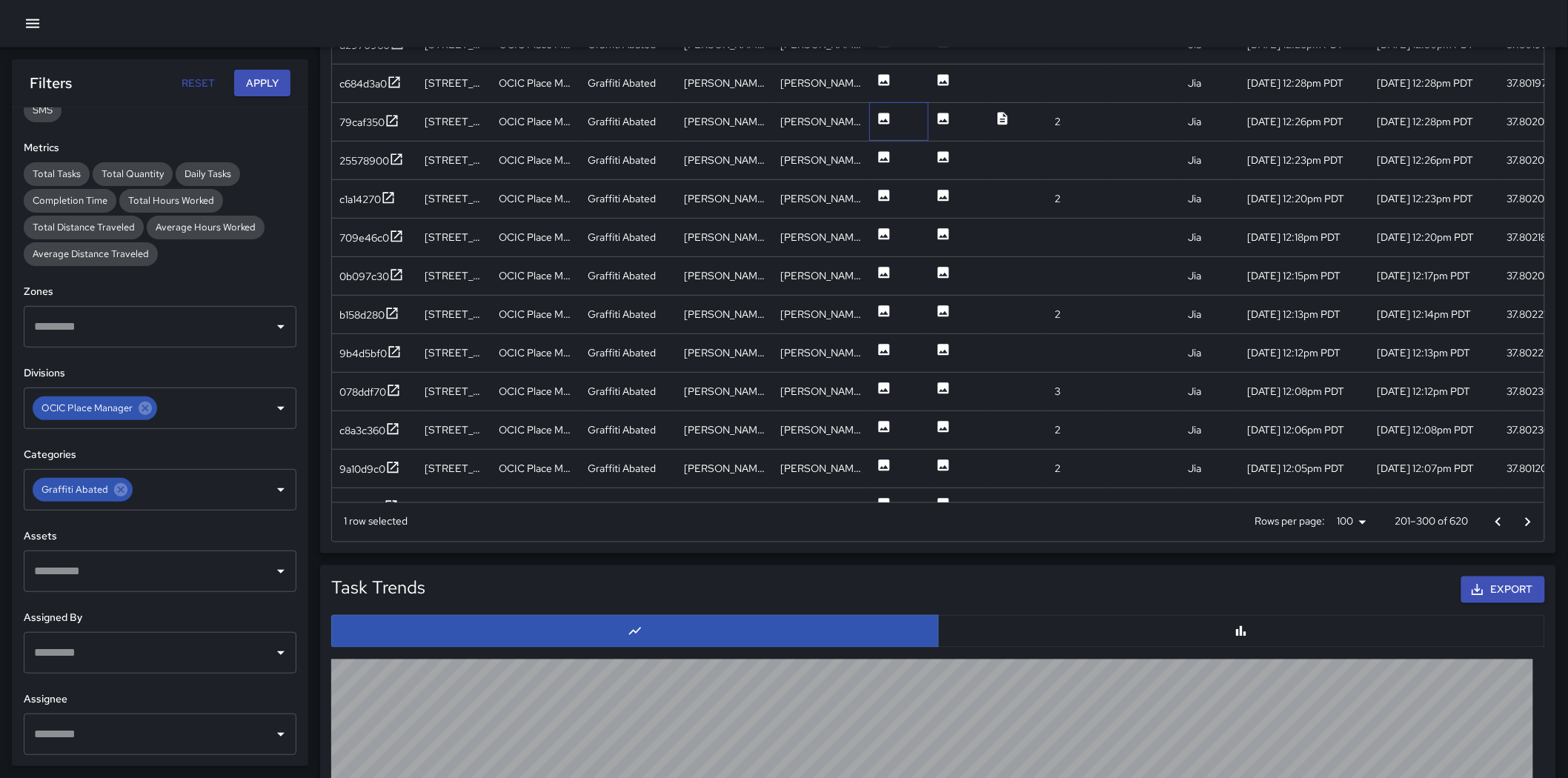
click at [875, 119] on div at bounding box center [898, 121] width 59 height 39
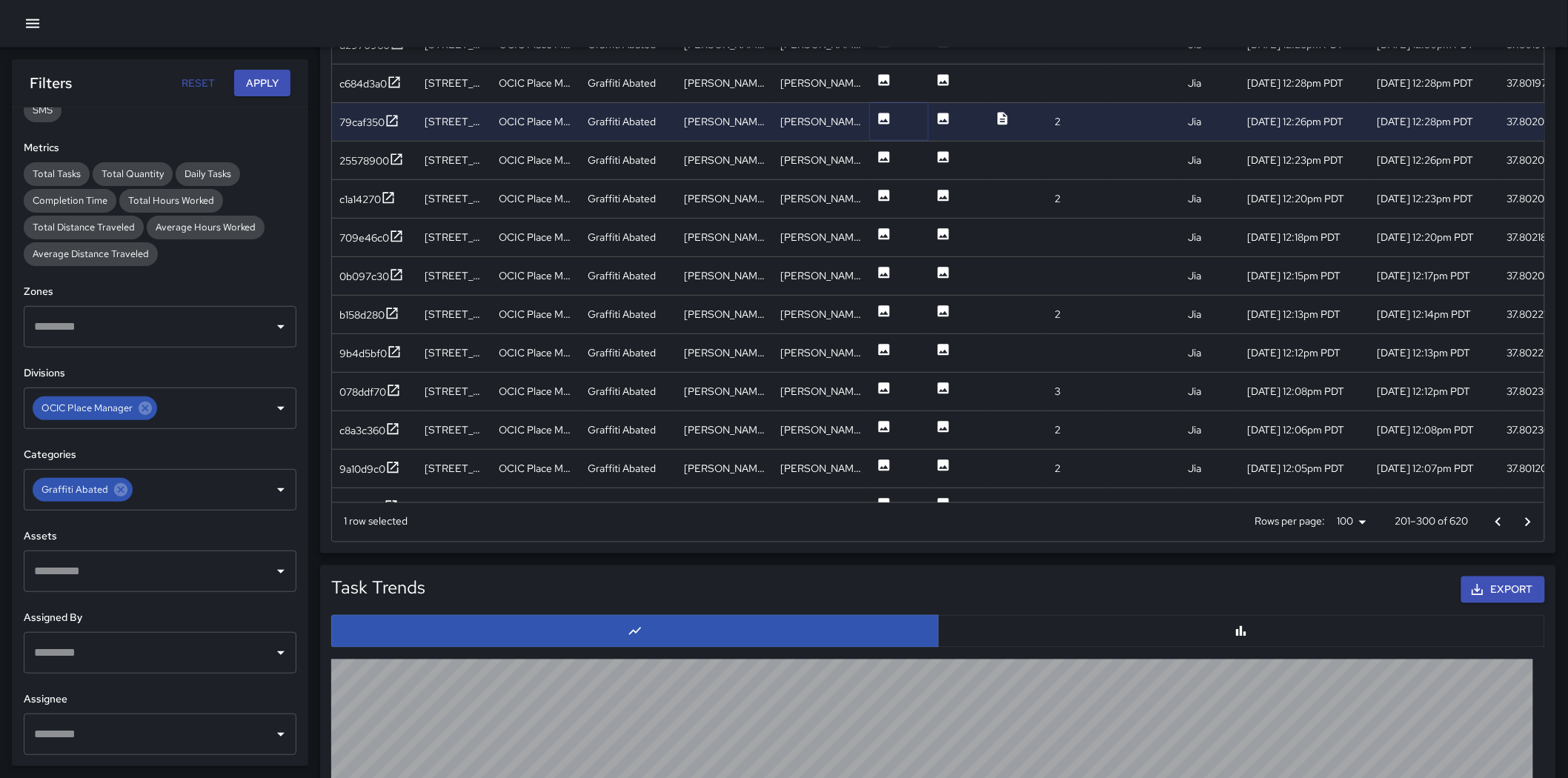
click at [877, 117] on icon at bounding box center [884, 118] width 15 height 15
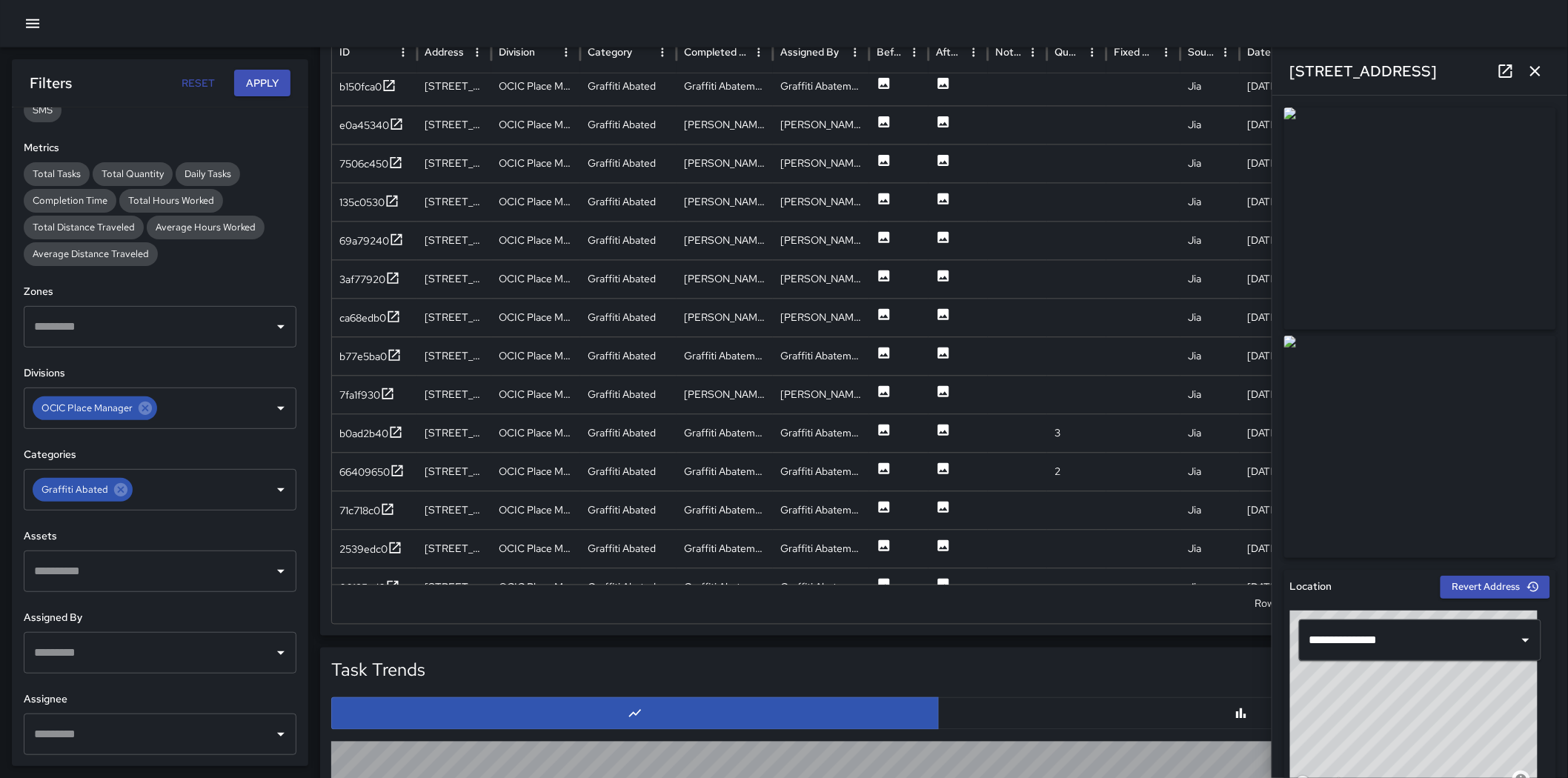
scroll to position [0, 0]
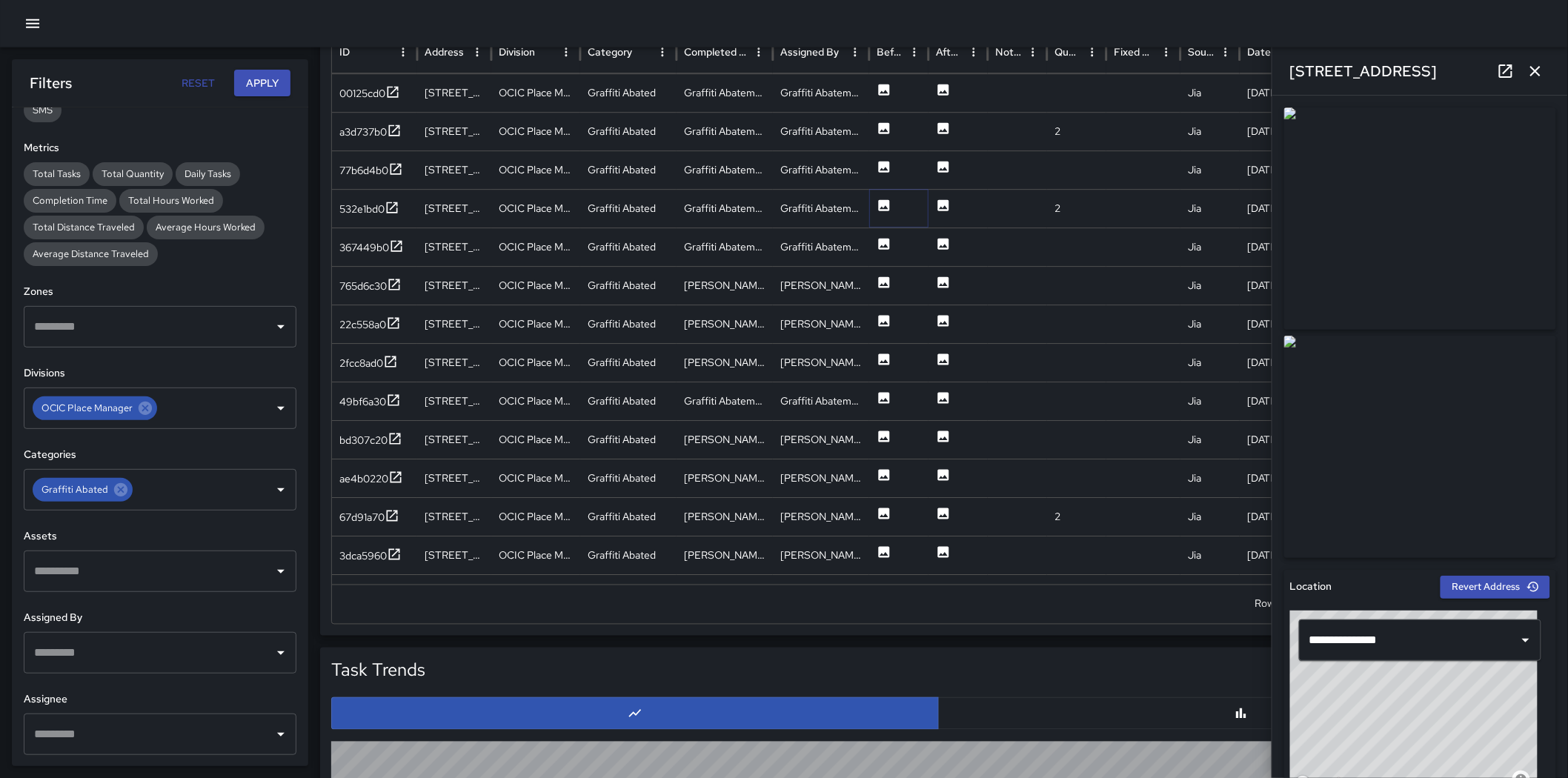
click at [887, 209] on icon at bounding box center [884, 206] width 15 height 15
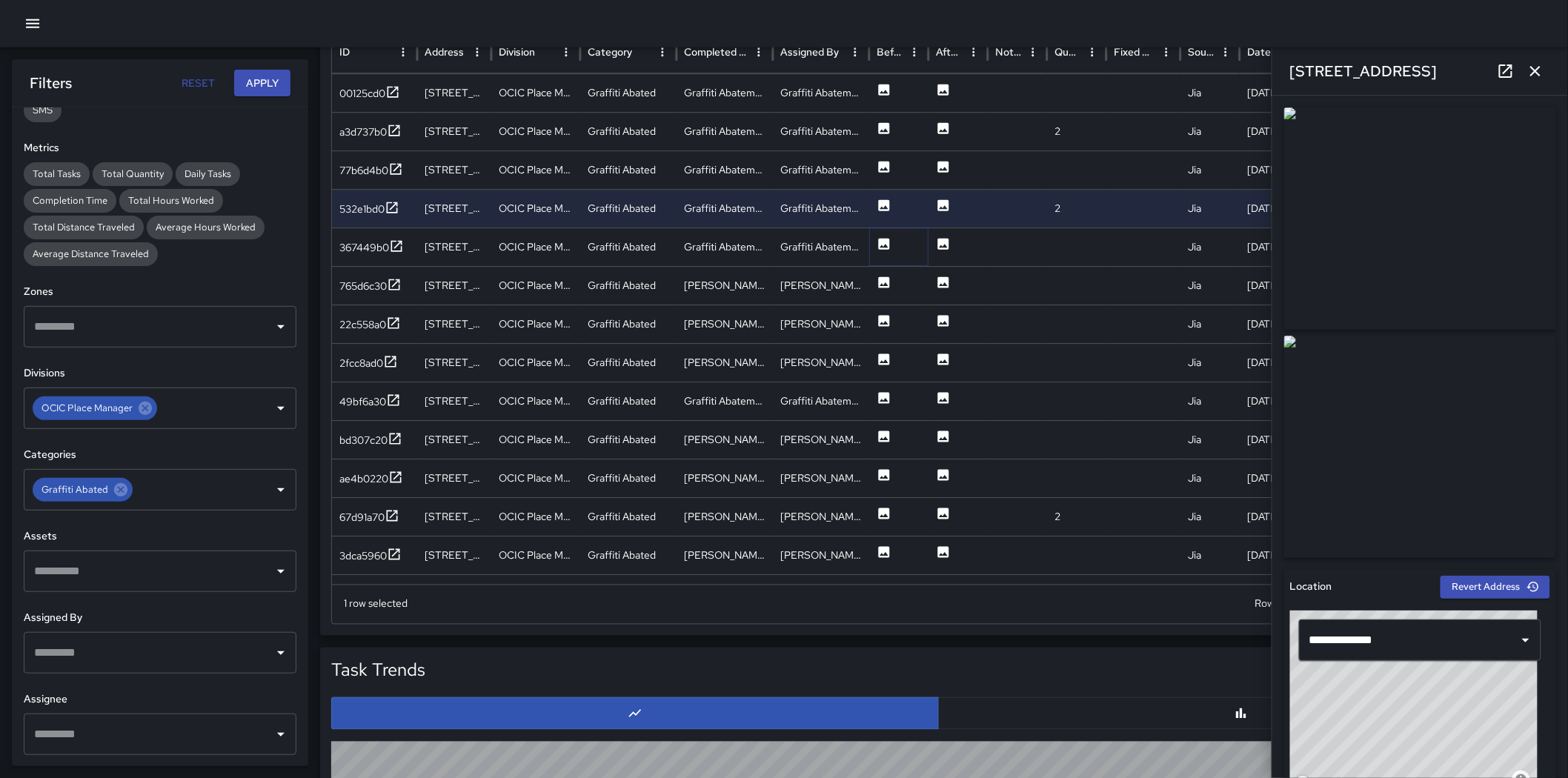
click at [889, 246] on icon at bounding box center [884, 244] width 11 height 11
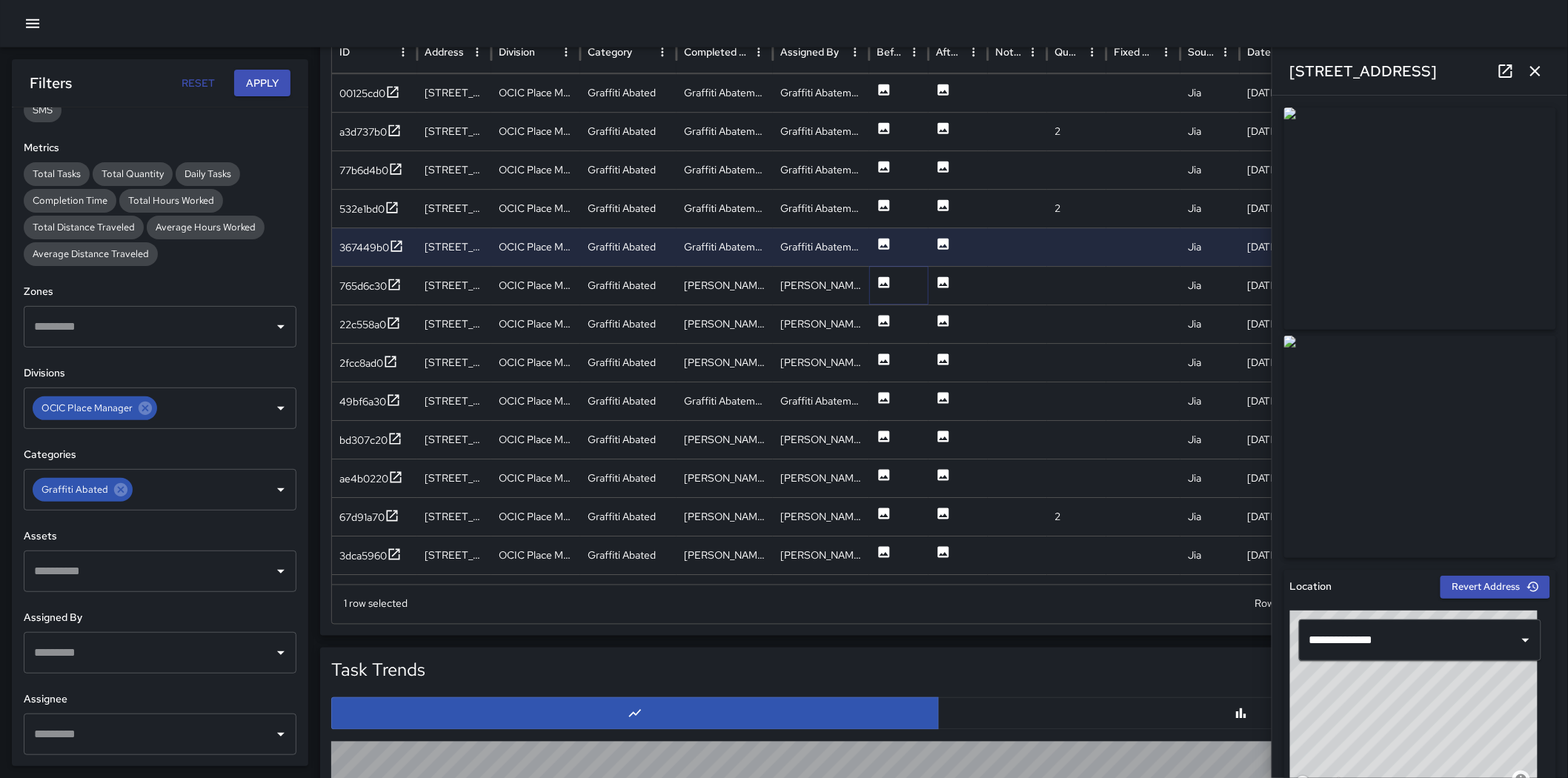
click at [886, 286] on icon at bounding box center [884, 283] width 11 height 11
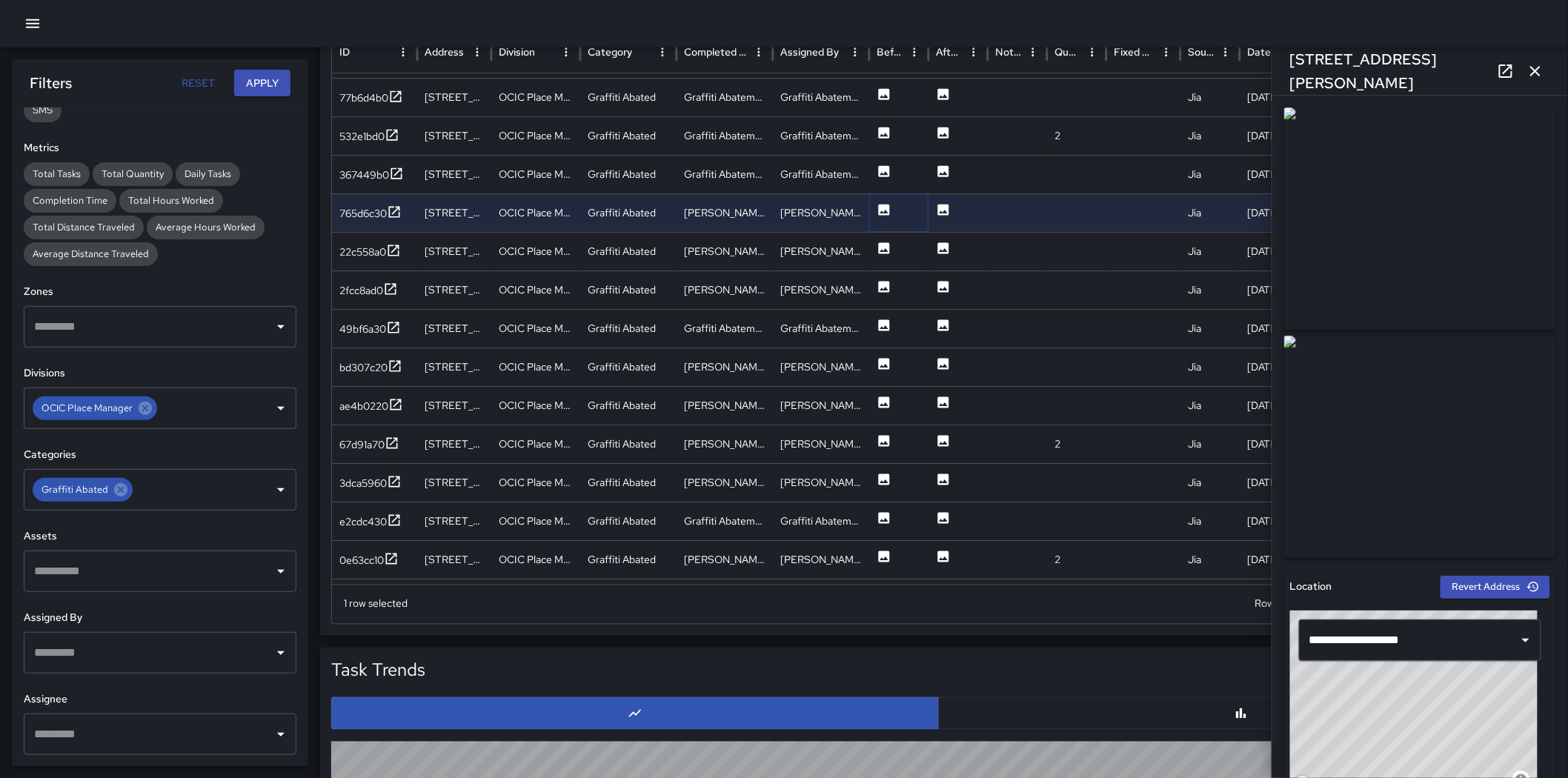
scroll to position [1893, 0]
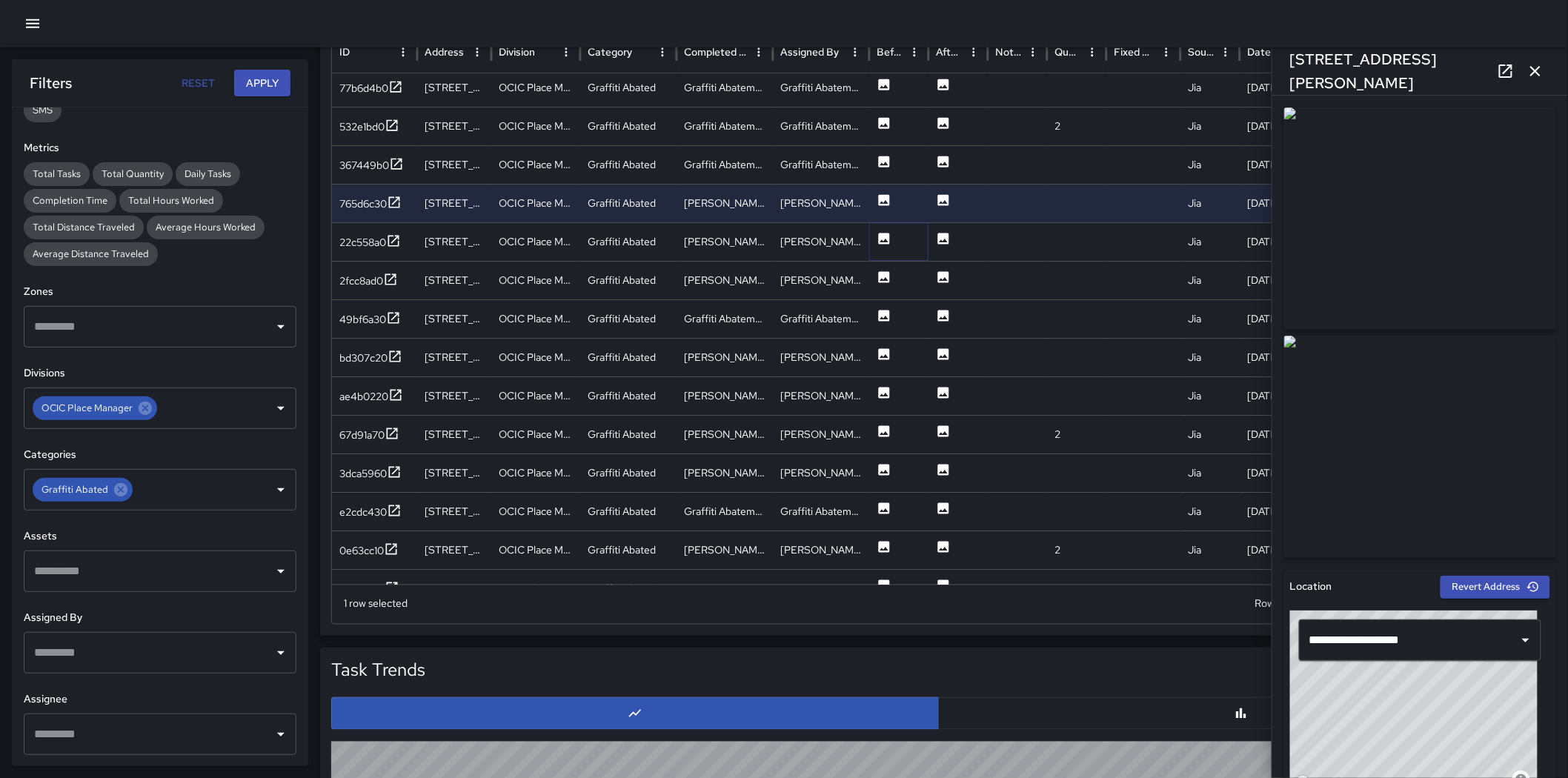
click at [888, 239] on icon at bounding box center [884, 239] width 11 height 11
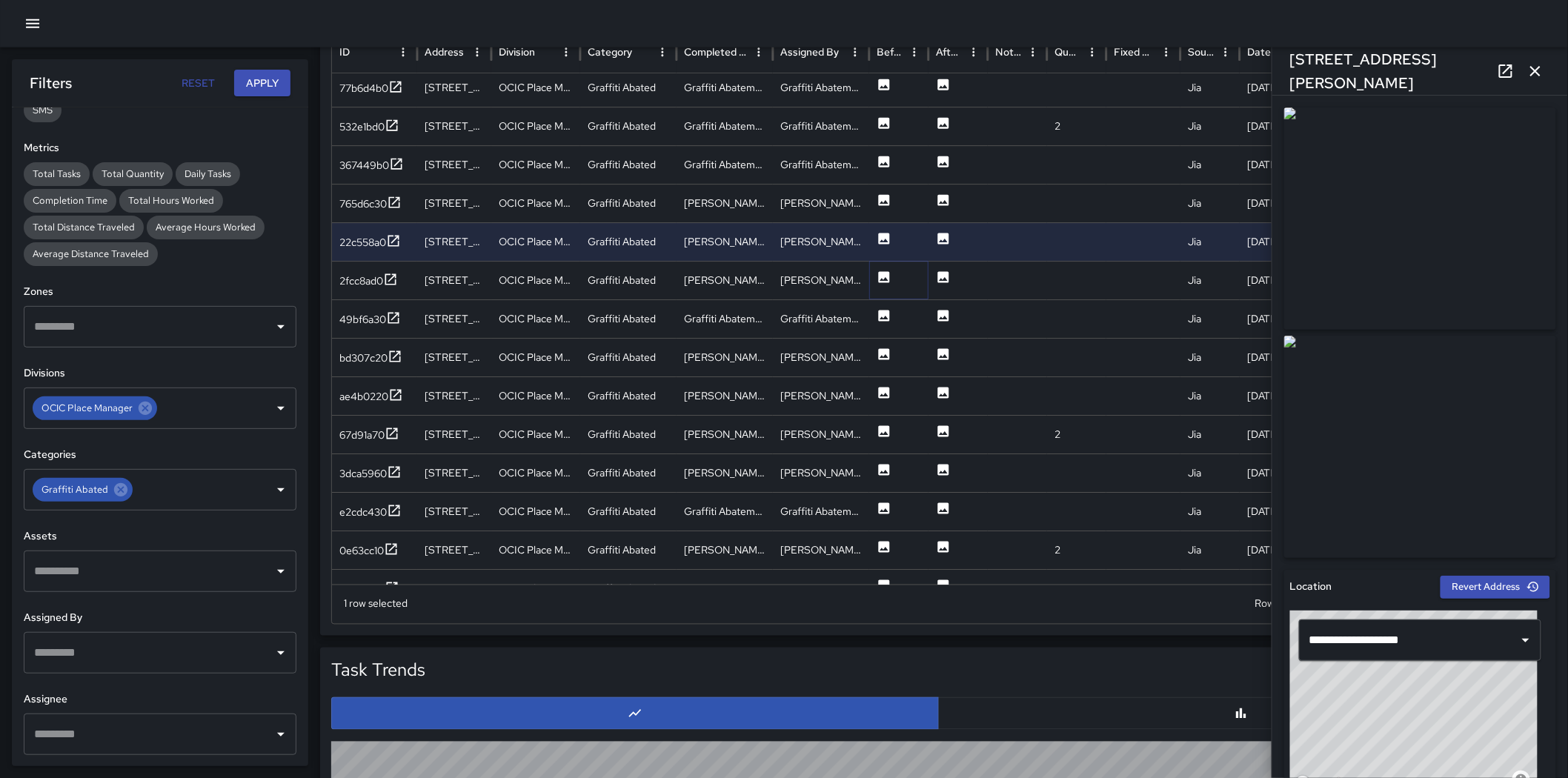
click at [888, 276] on icon at bounding box center [884, 278] width 11 height 11
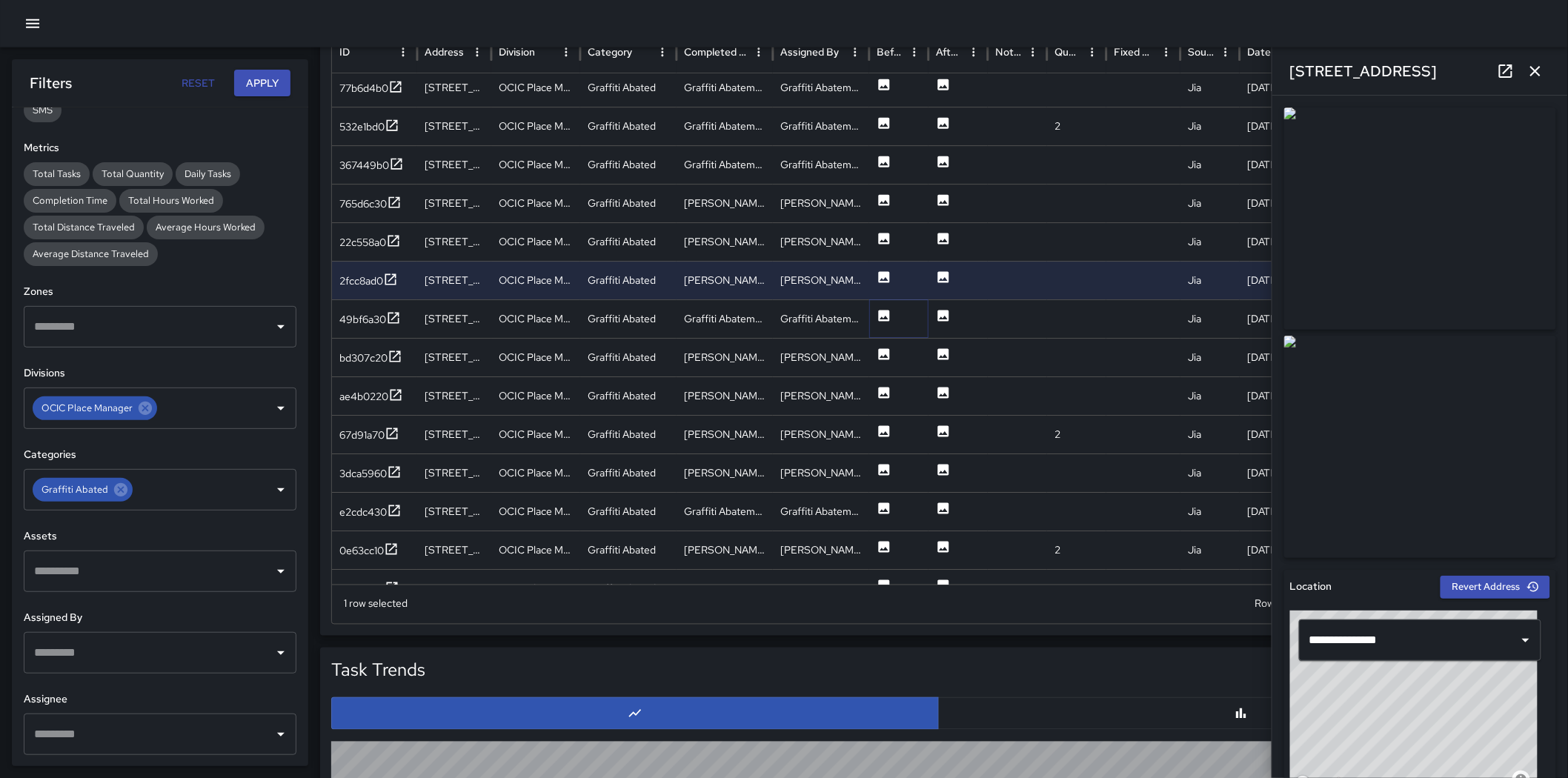
click at [888, 319] on icon at bounding box center [884, 316] width 11 height 11
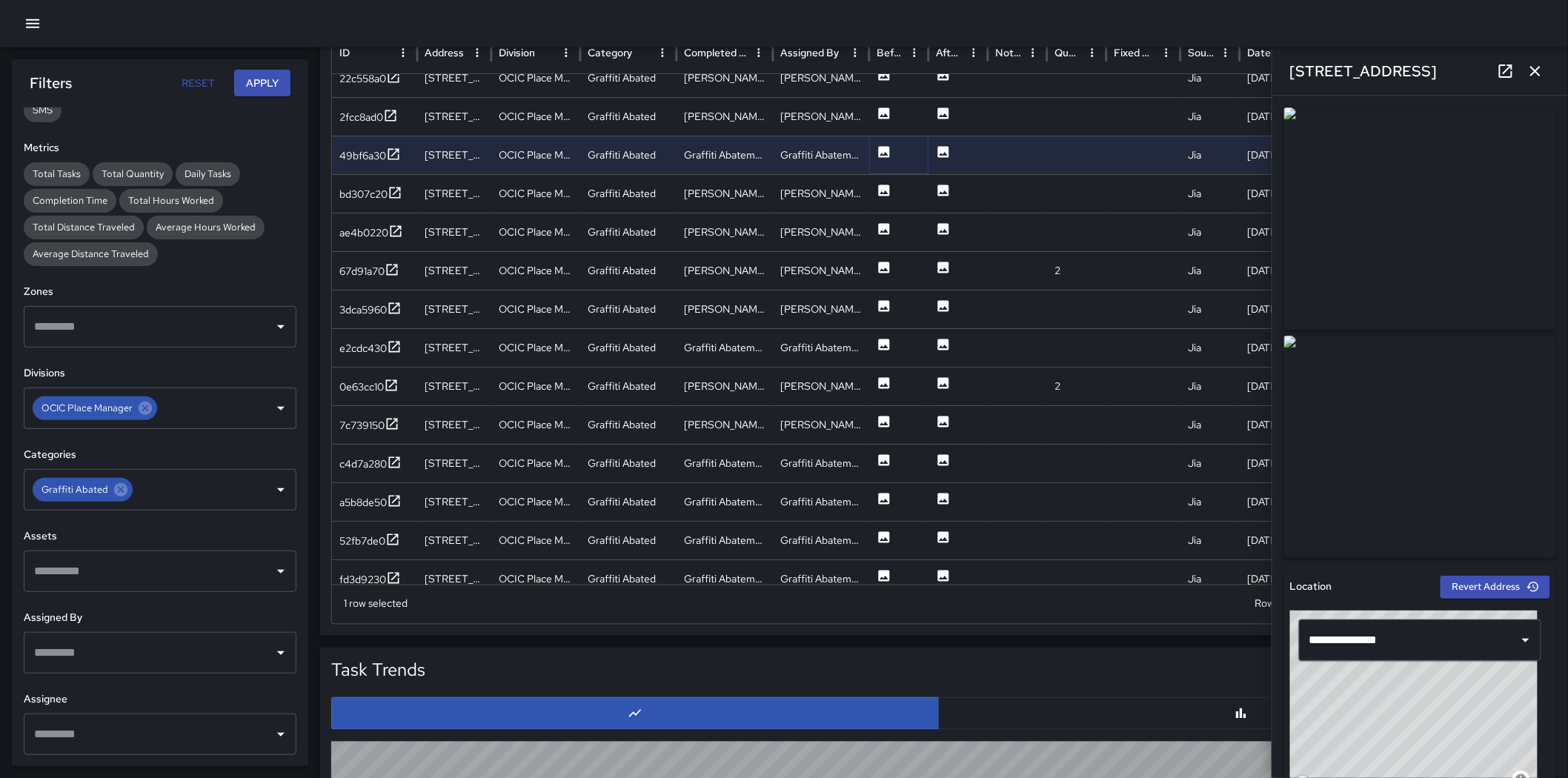
scroll to position [1902, 0]
click at [1041, 351] on img at bounding box center [1421, 447] width 272 height 223
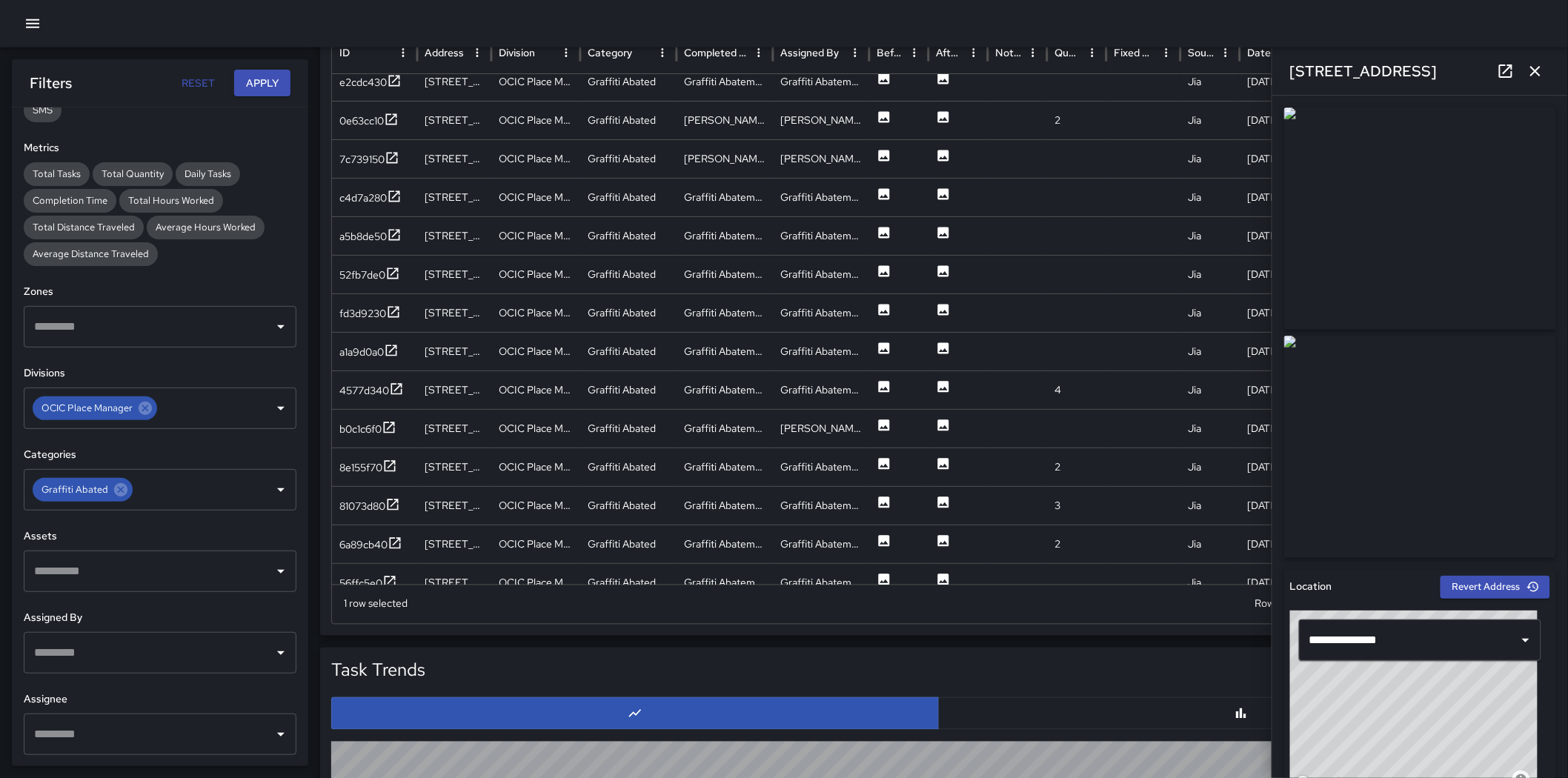
scroll to position [2208, 0]
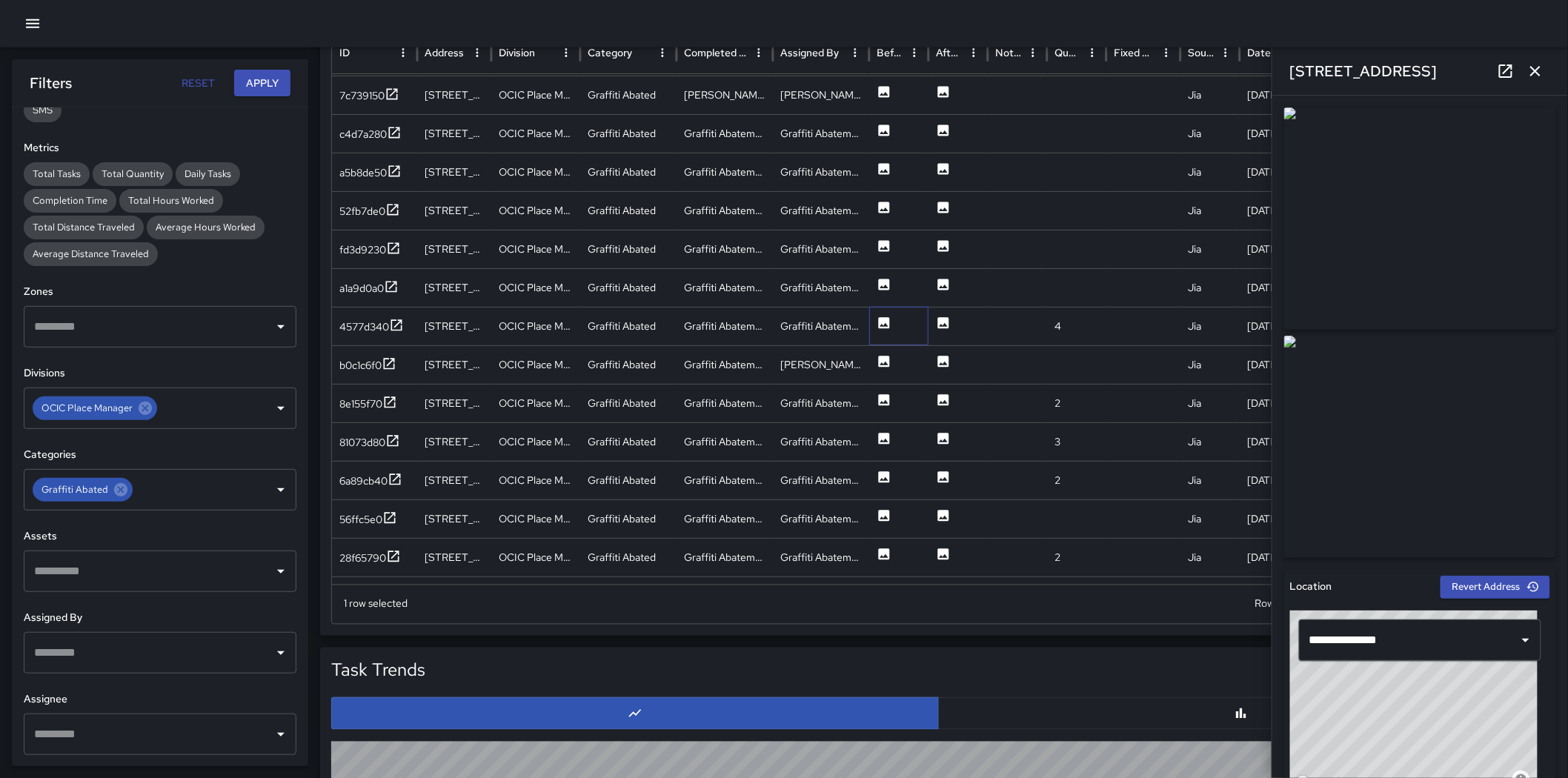
click at [872, 327] on div at bounding box center [898, 326] width 59 height 39
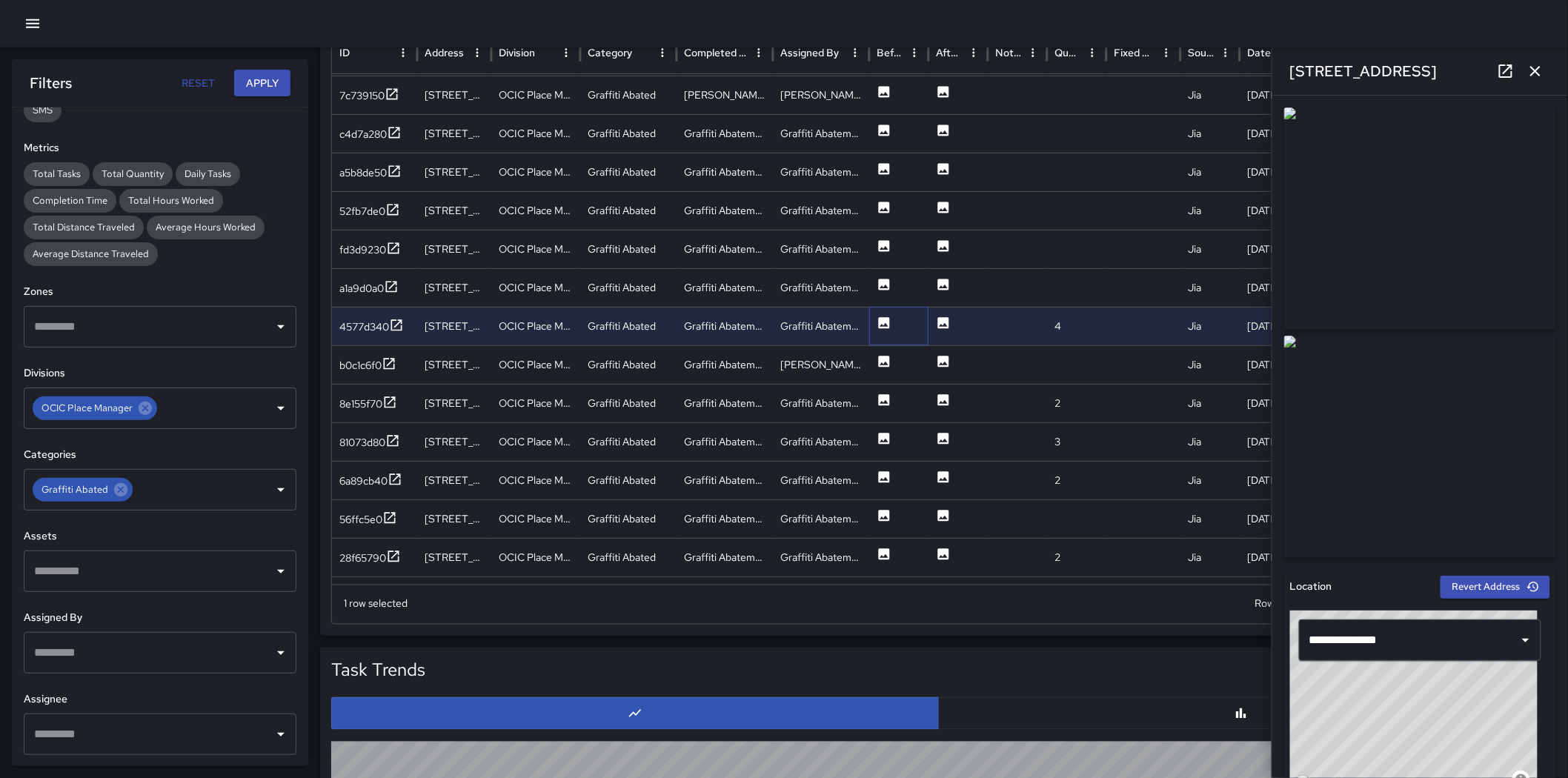
click at [876, 327] on div at bounding box center [898, 326] width 59 height 39
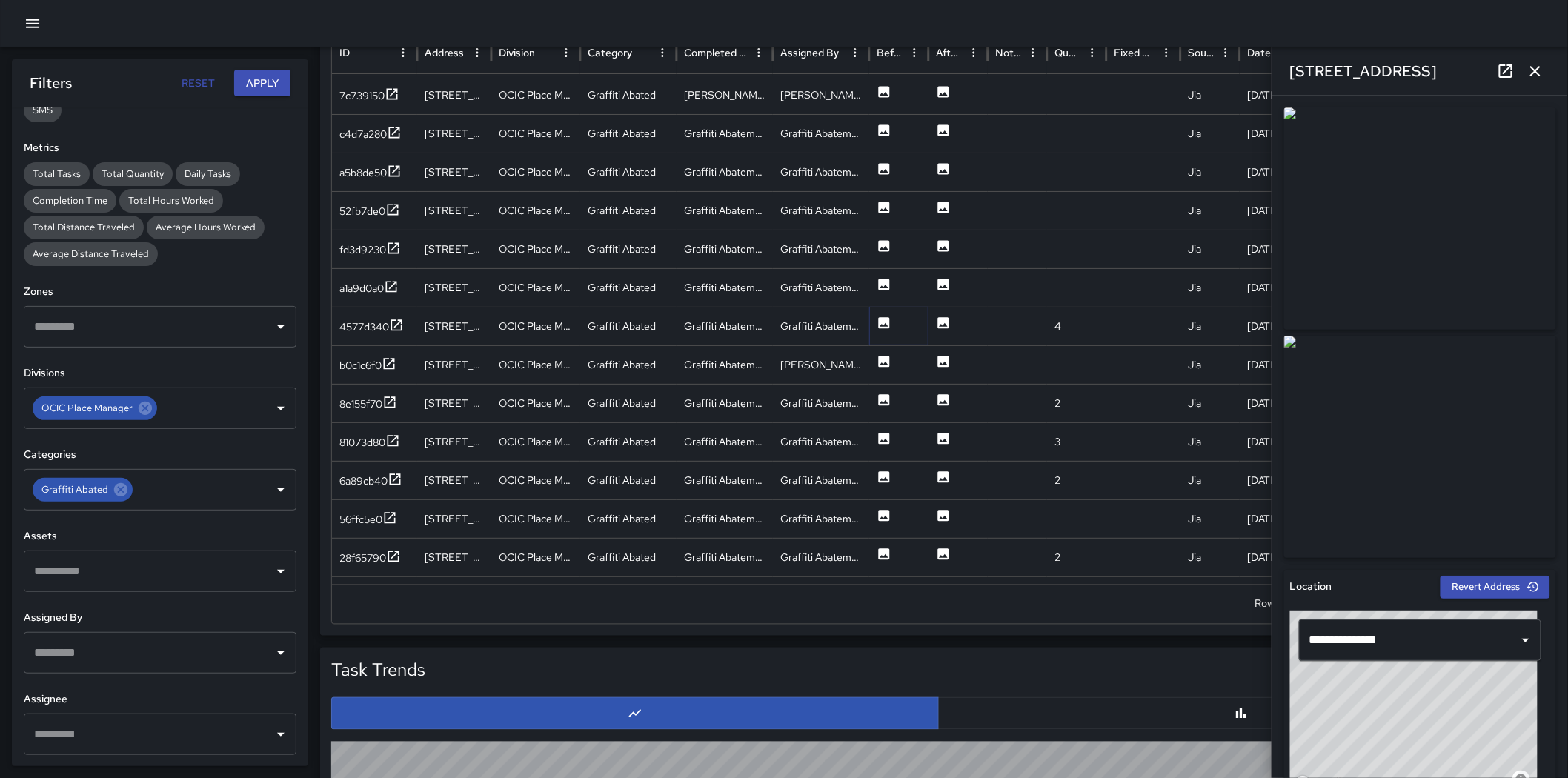
click at [879, 324] on icon at bounding box center [884, 323] width 11 height 11
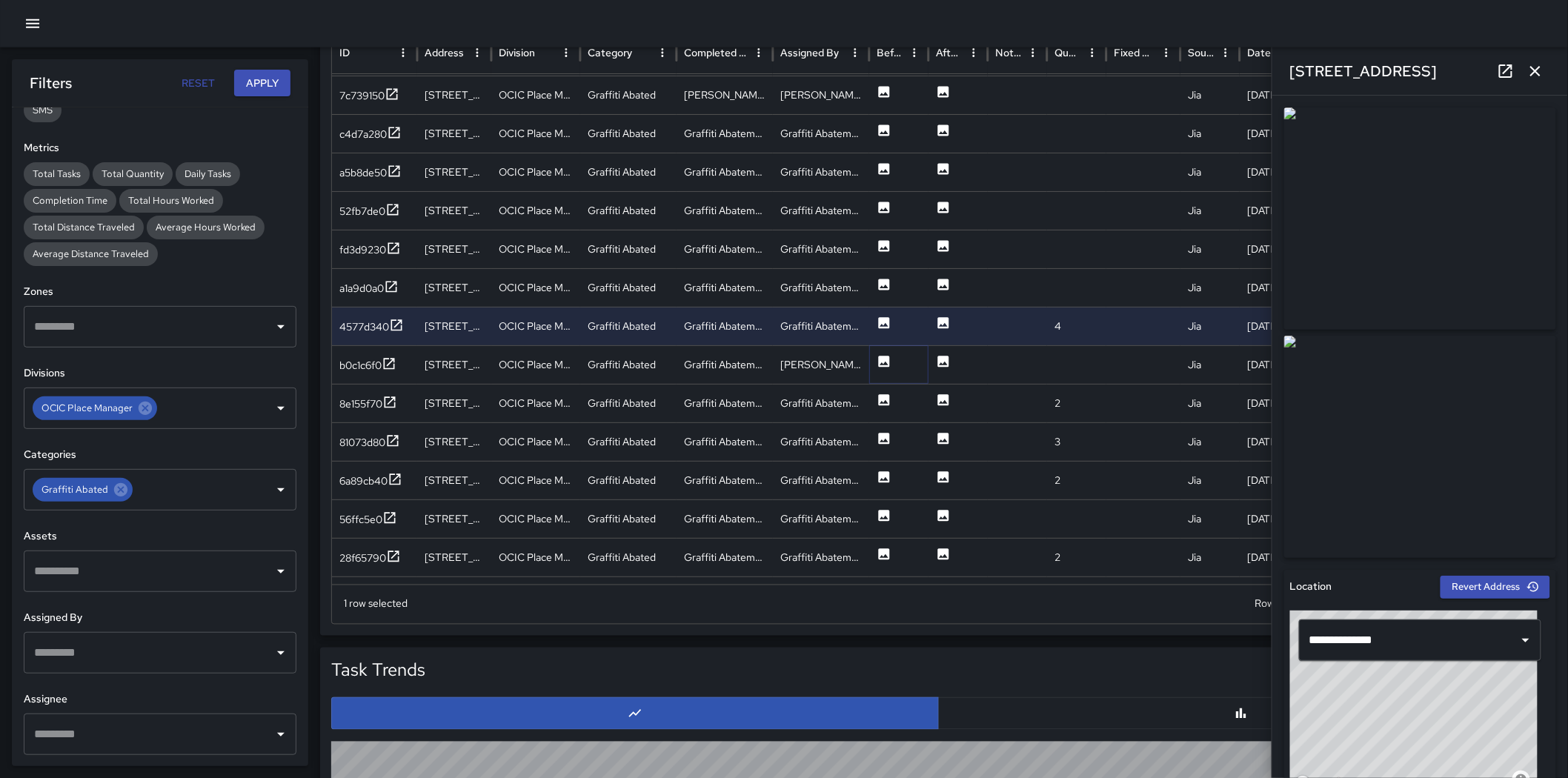
click at [885, 368] on button at bounding box center [884, 365] width 15 height 38
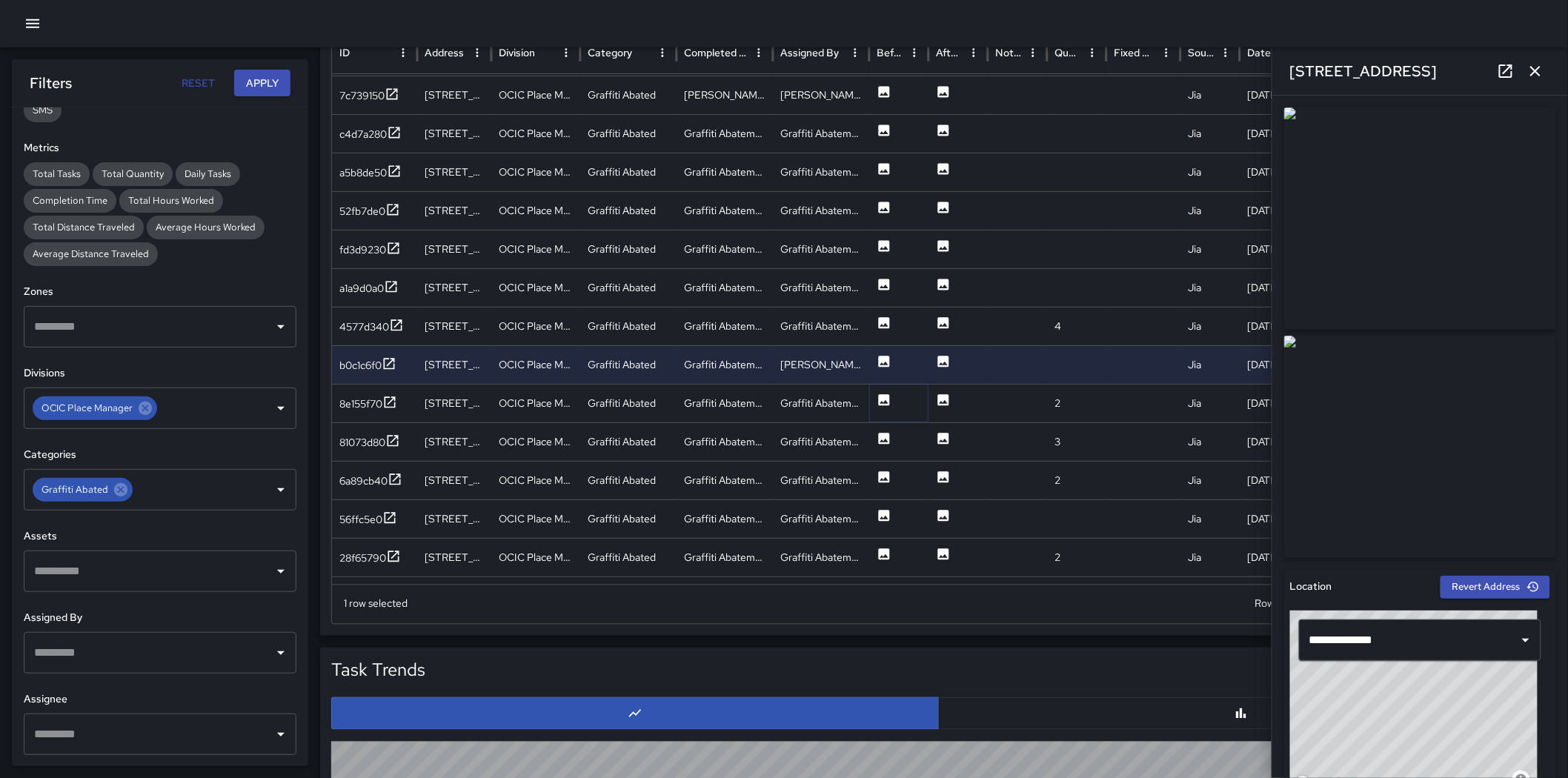
click at [884, 398] on icon at bounding box center [884, 400] width 11 height 11
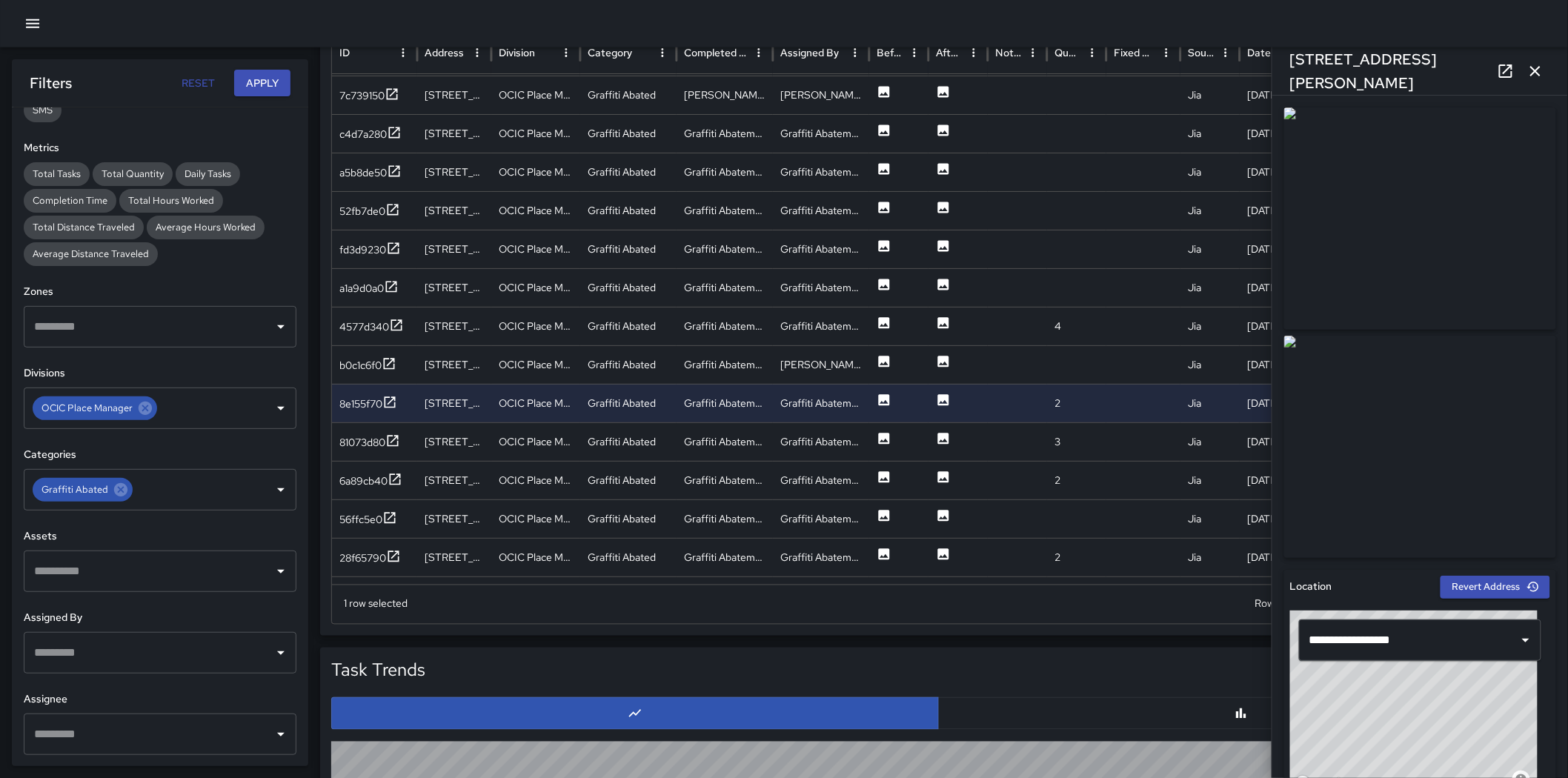
click at [1041, 411] on img at bounding box center [1421, 447] width 272 height 223
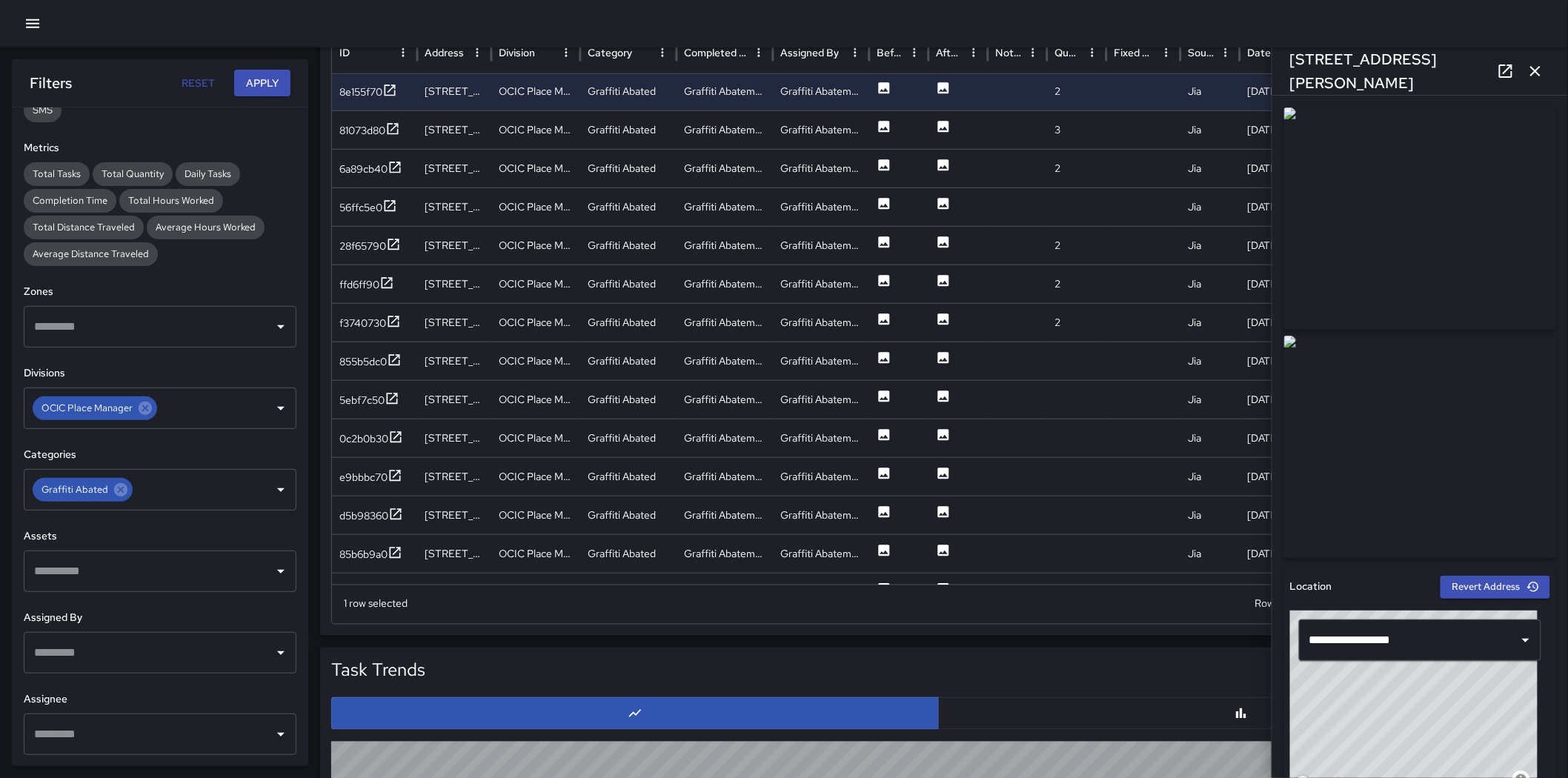
scroll to position [2512, 0]
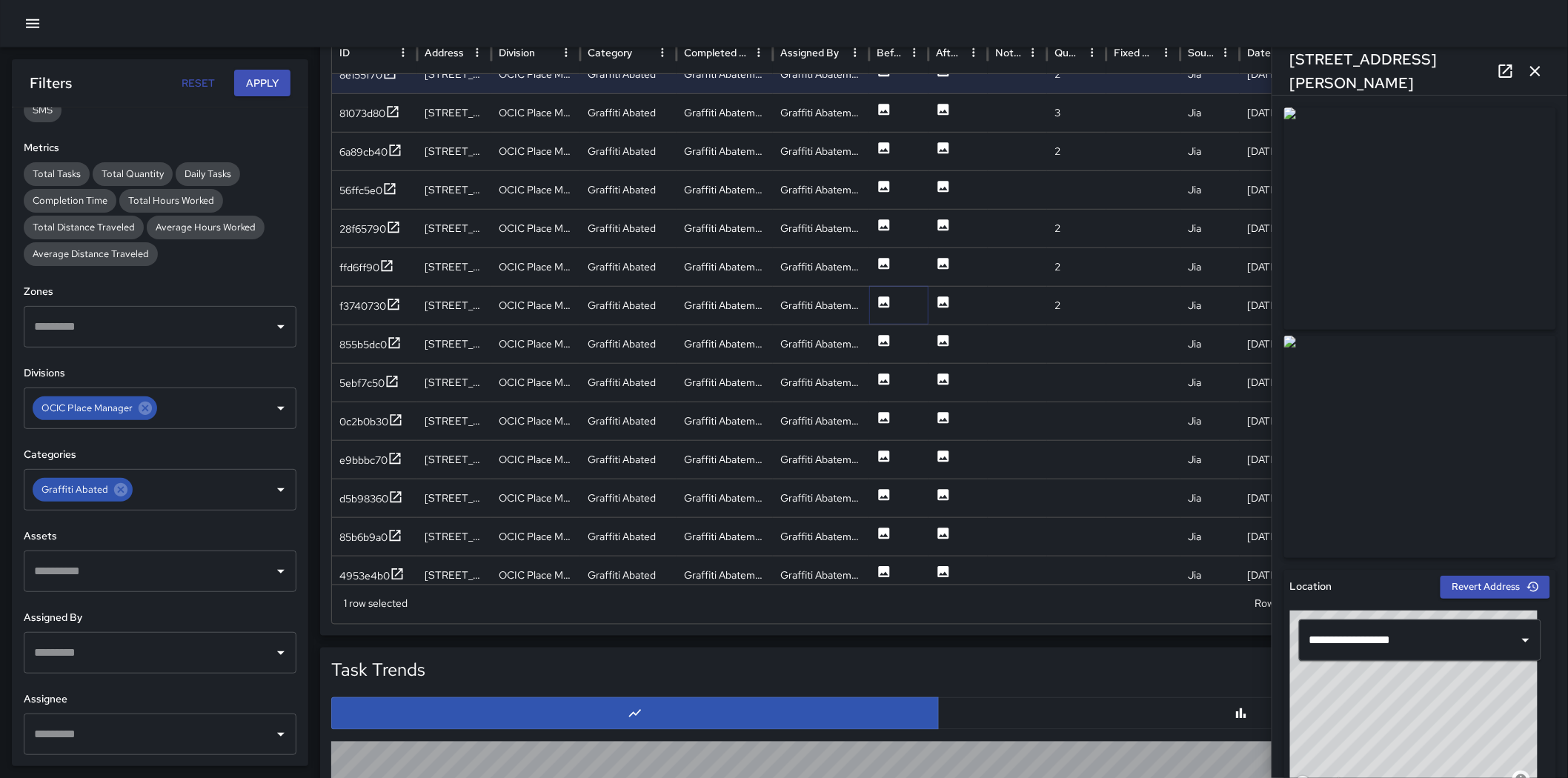
click at [880, 301] on icon at bounding box center [884, 302] width 11 height 11
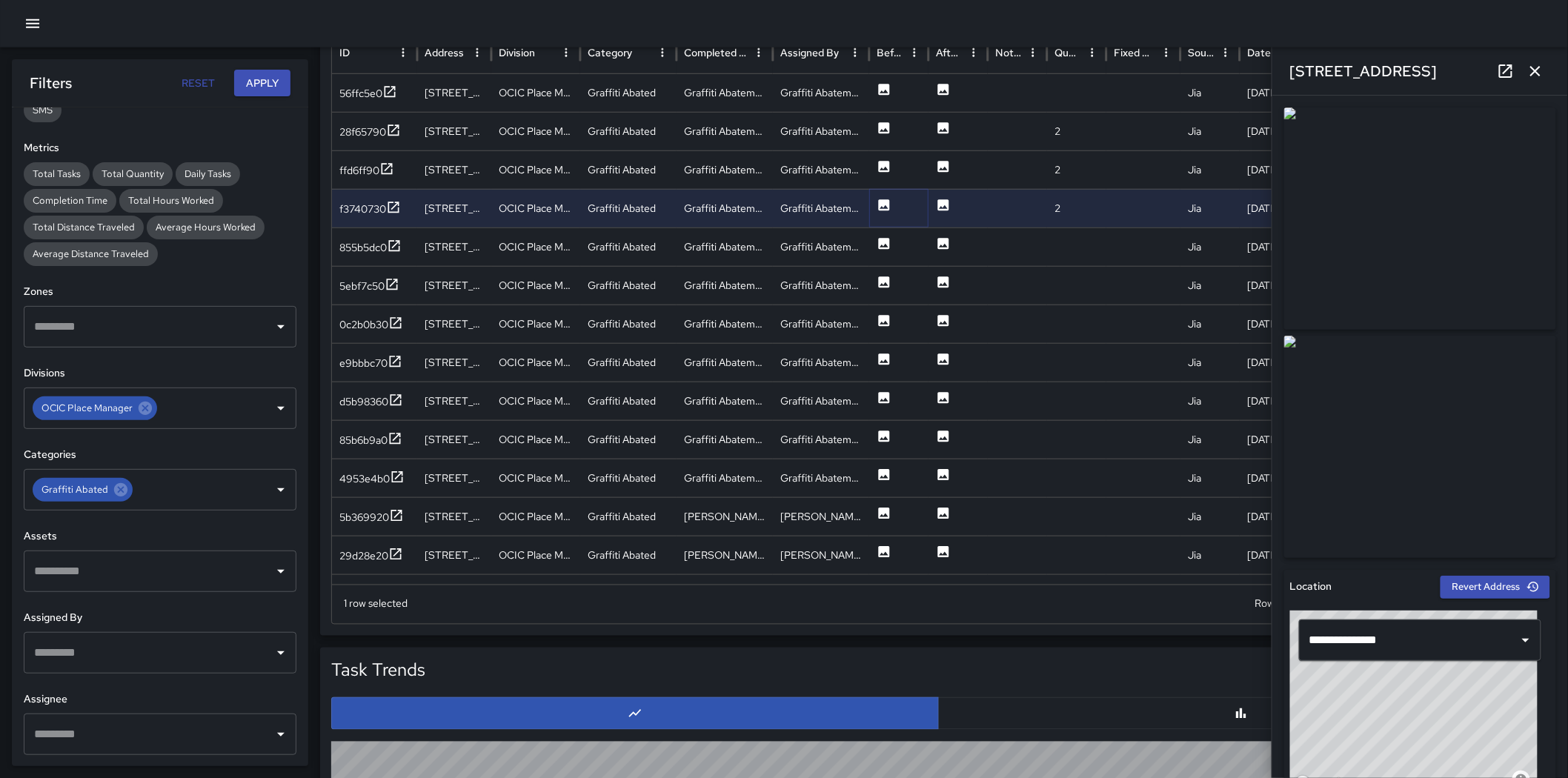
scroll to position [2740, 0]
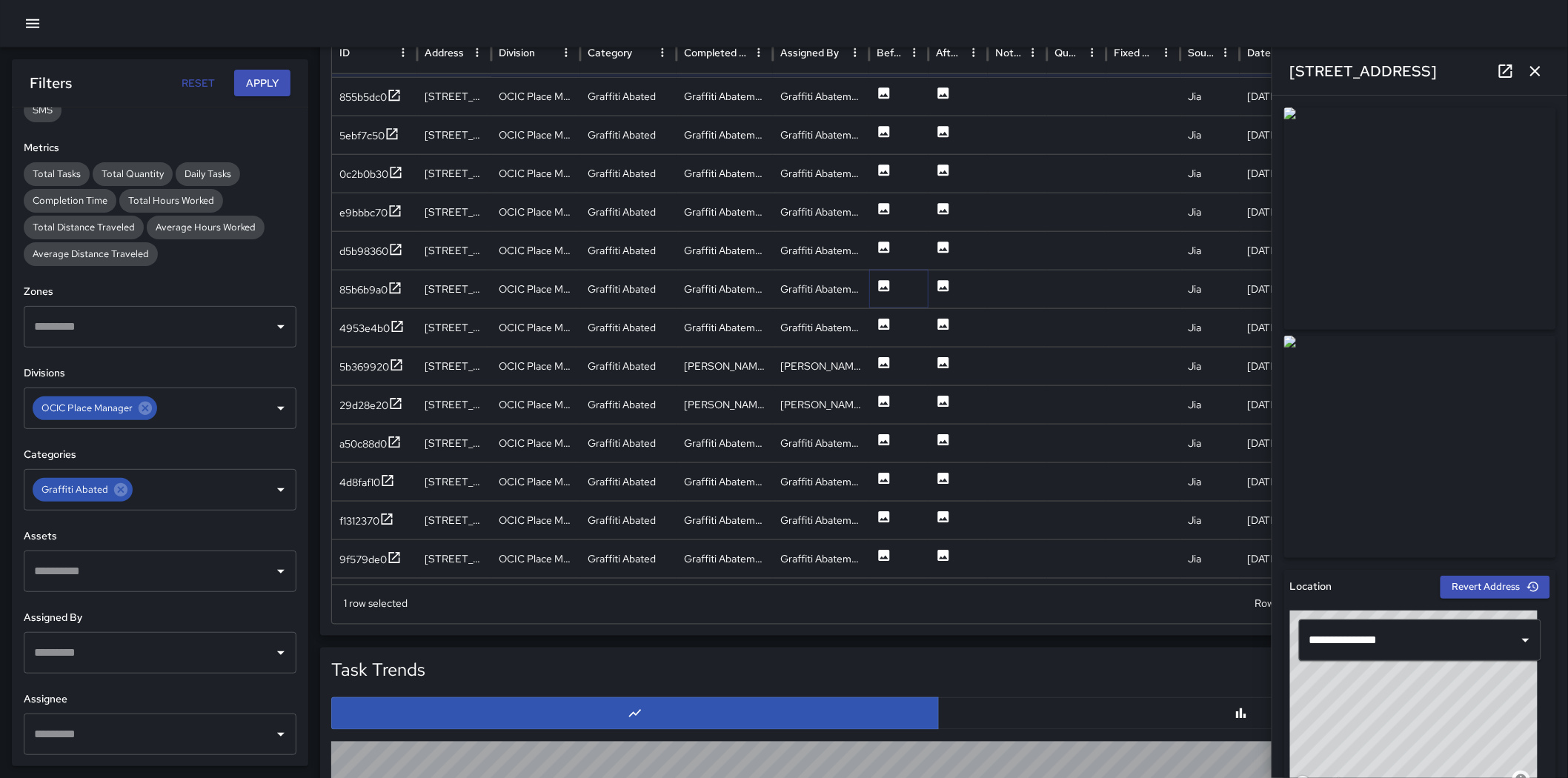
click at [886, 287] on icon at bounding box center [884, 286] width 15 height 15
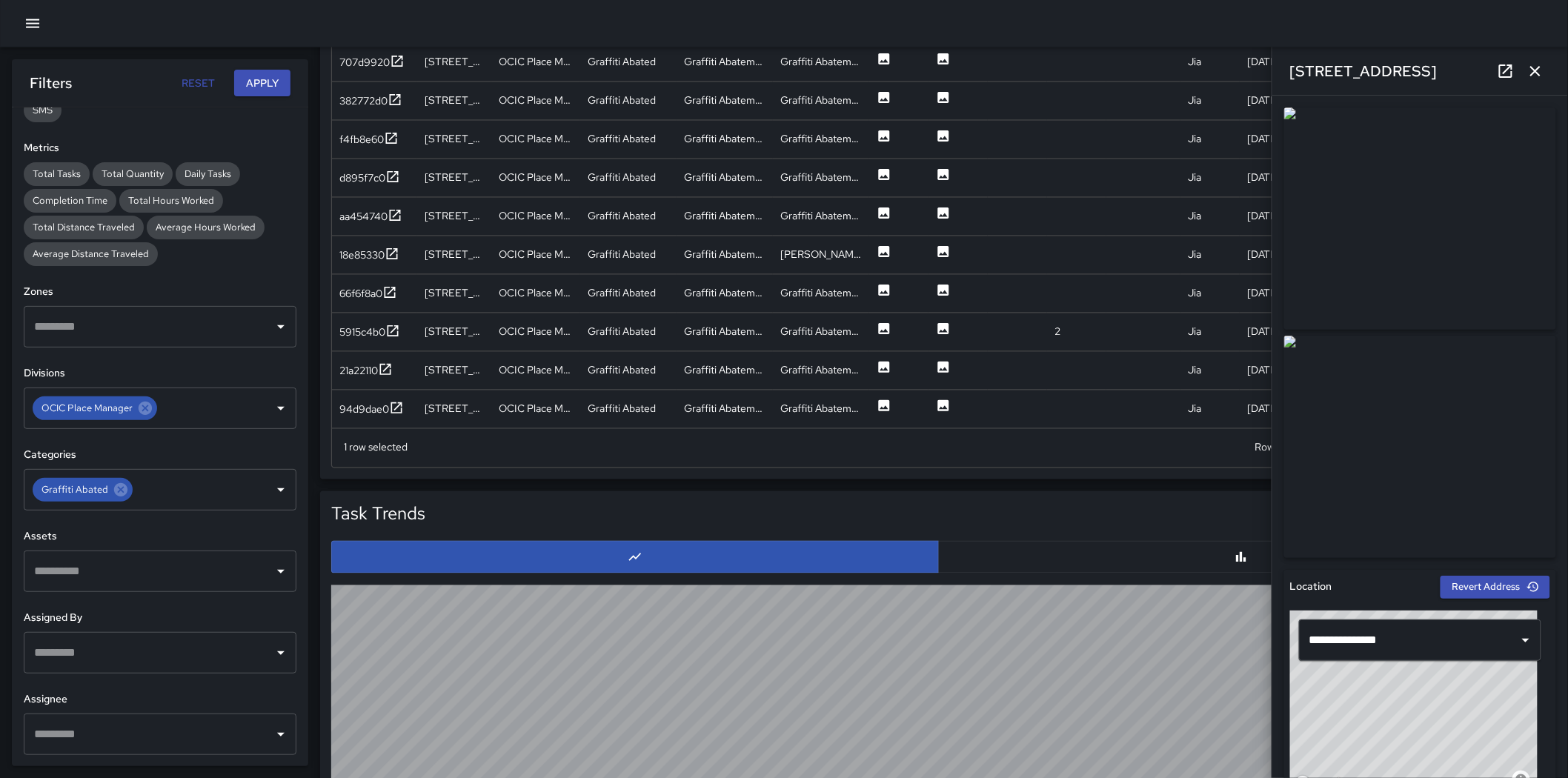
scroll to position [905, 0]
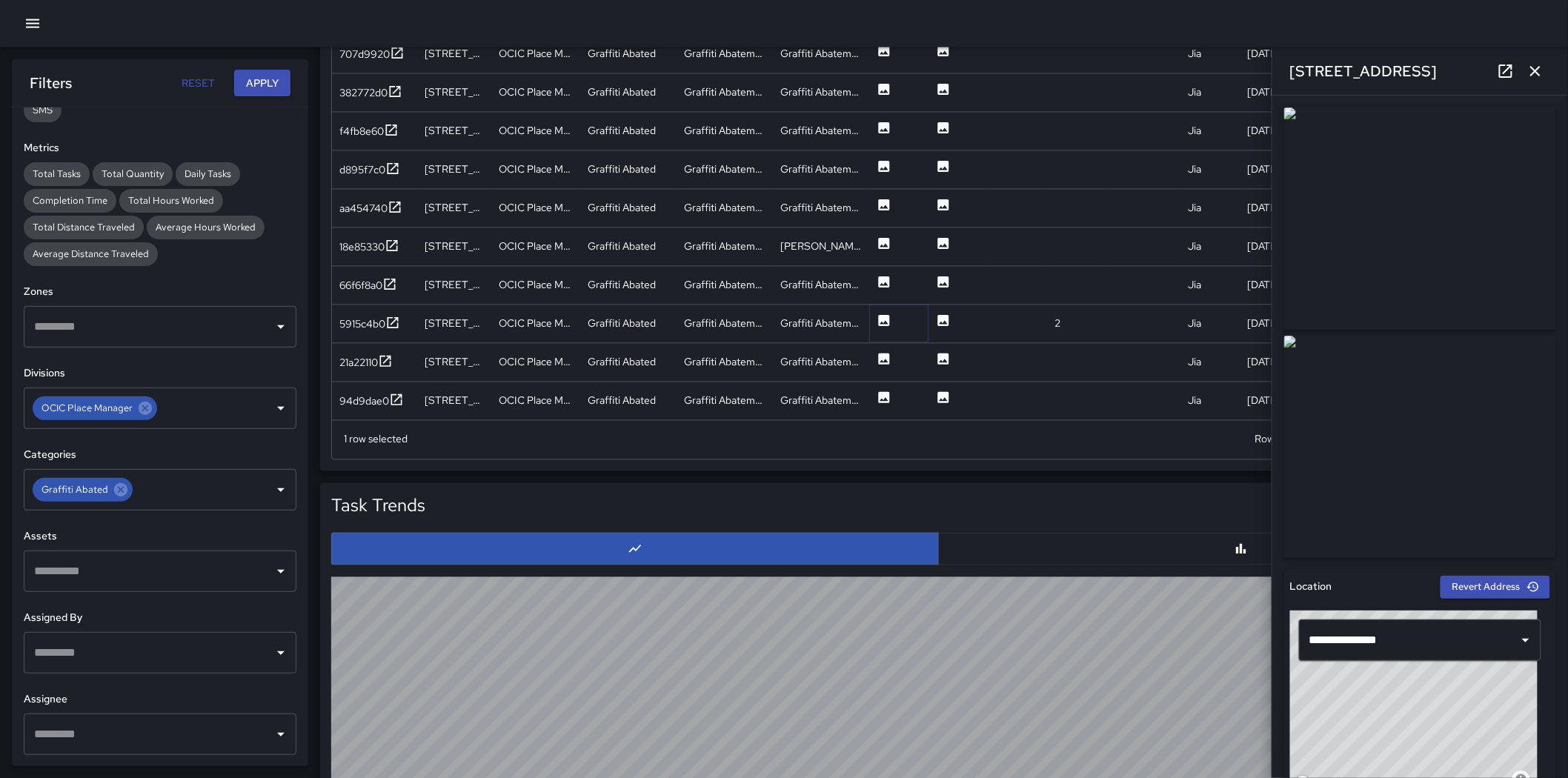
click at [887, 316] on icon at bounding box center [884, 321] width 11 height 11
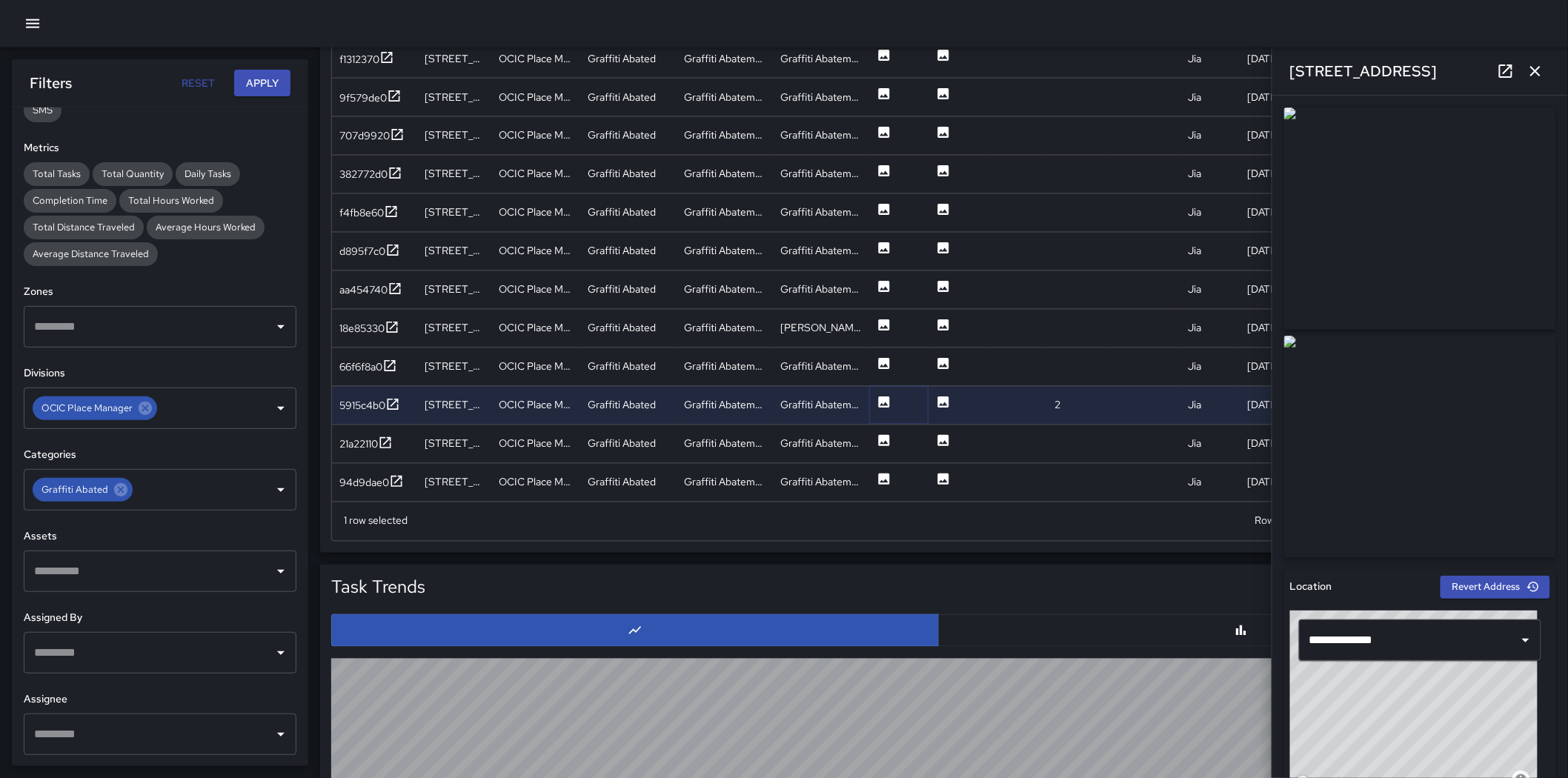
scroll to position [823, 0]
click at [1041, 439] on img at bounding box center [1421, 447] width 272 height 223
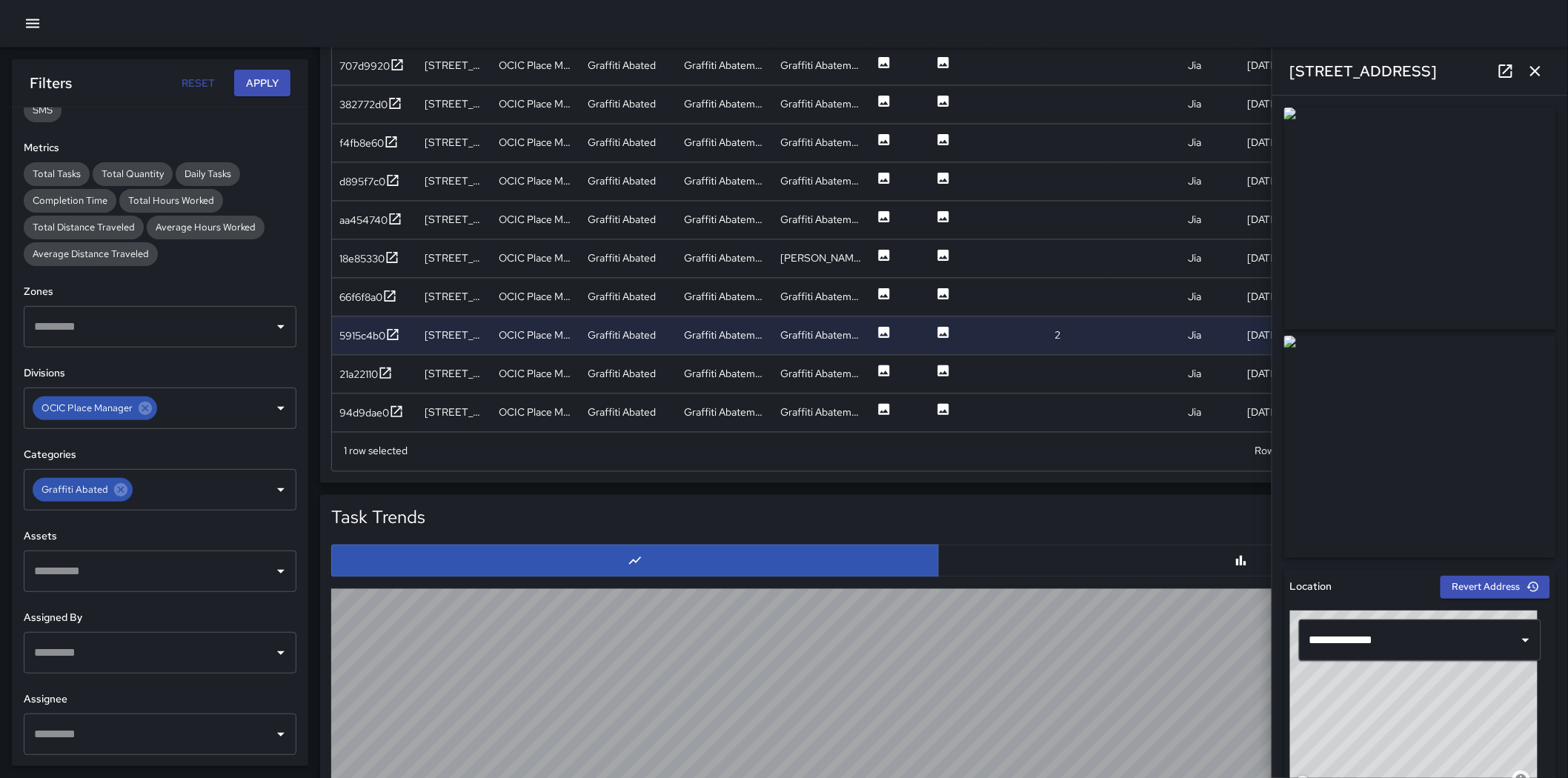
scroll to position [988, 0]
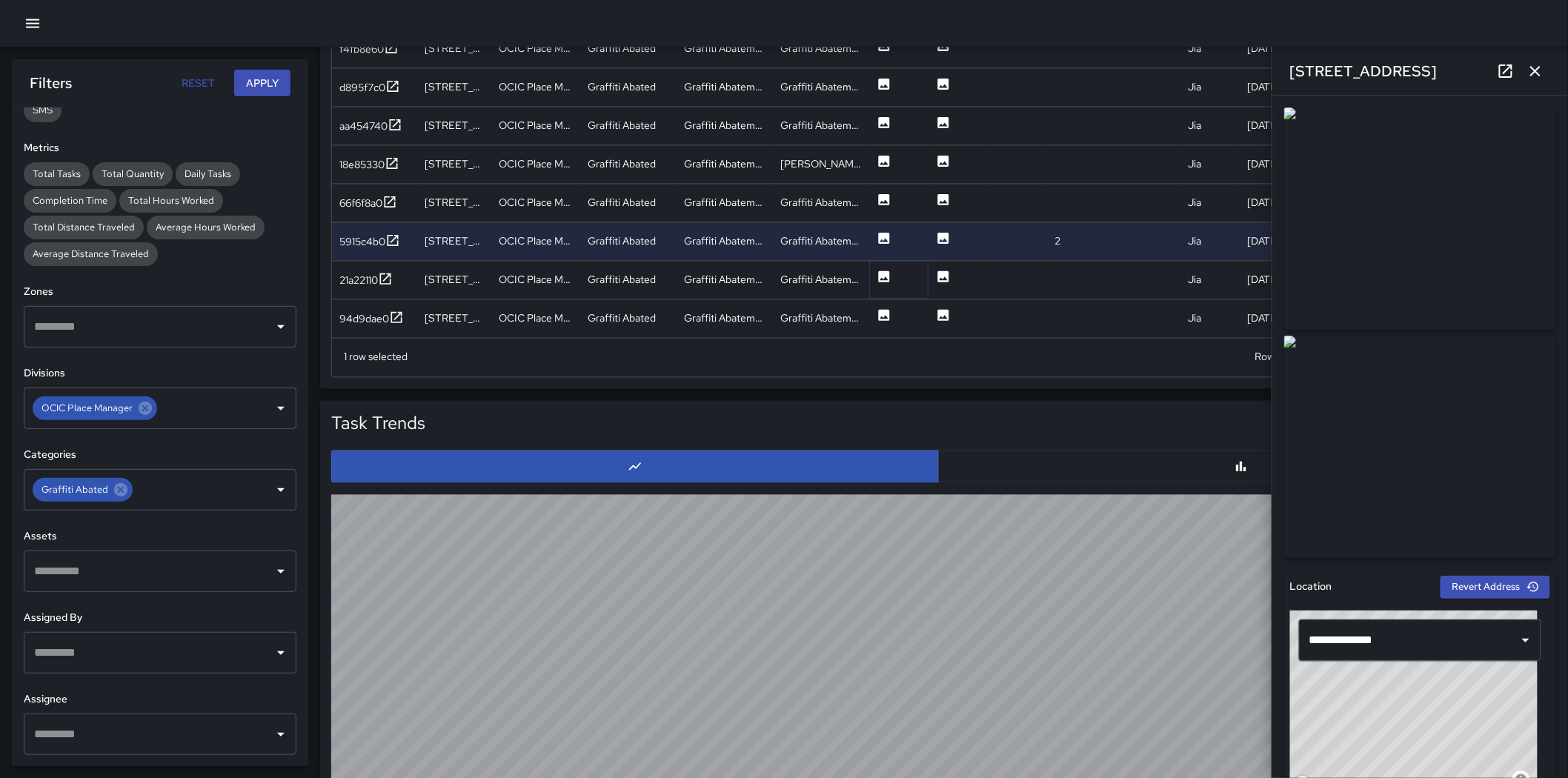
click at [878, 278] on icon at bounding box center [884, 277] width 15 height 15
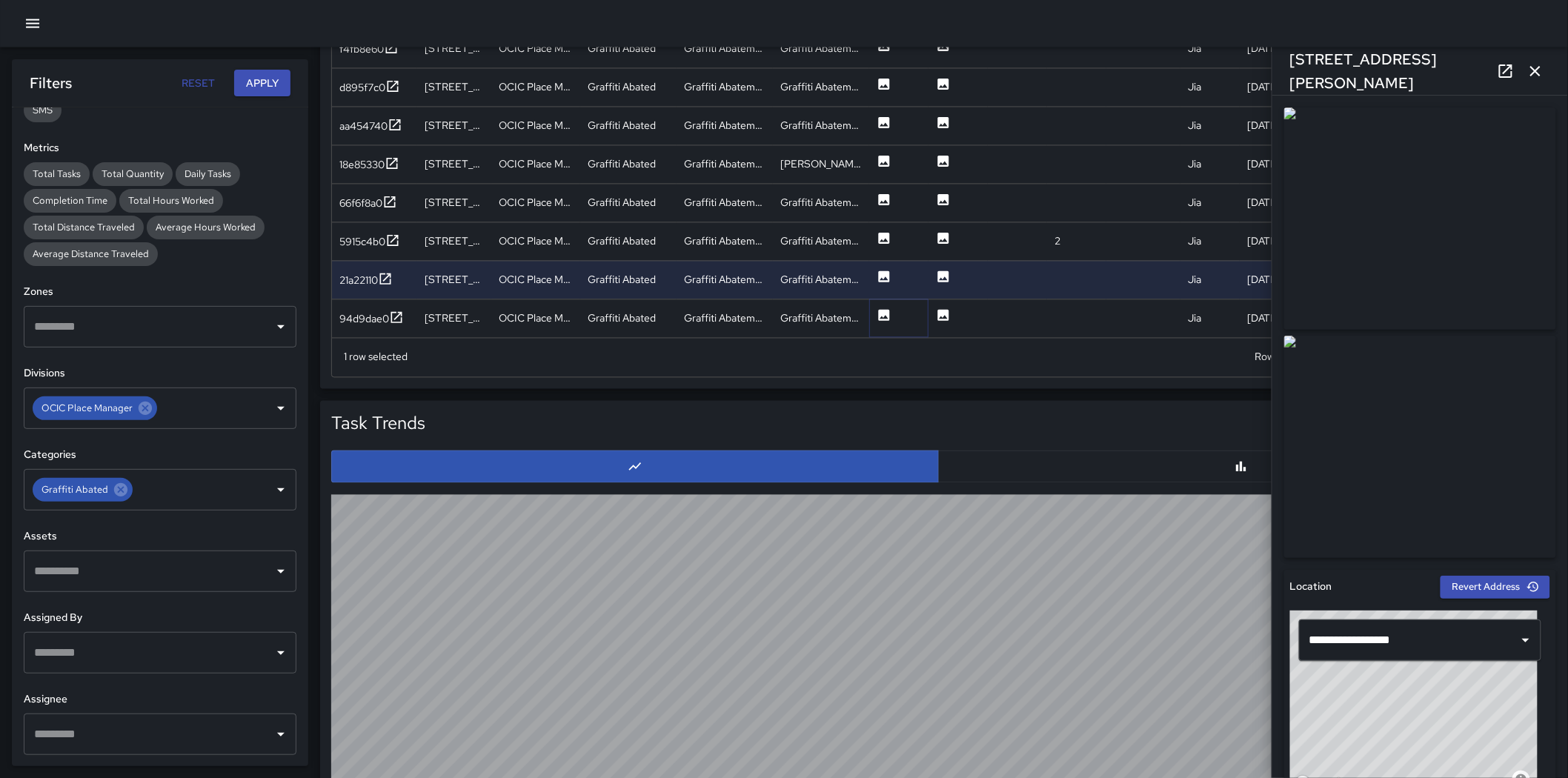
click at [890, 308] on icon at bounding box center [884, 316] width 15 height 15
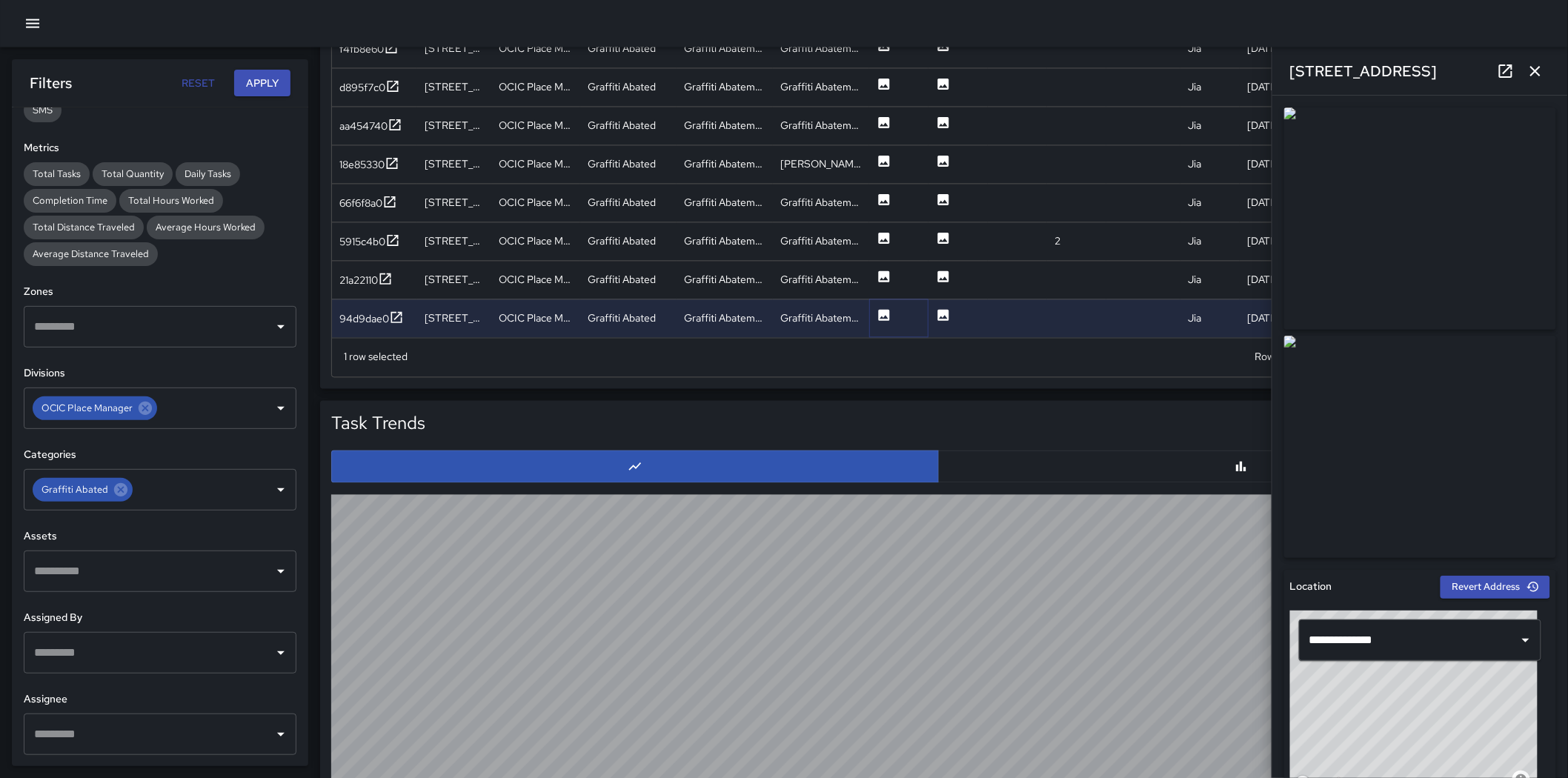
scroll to position [823, 0]
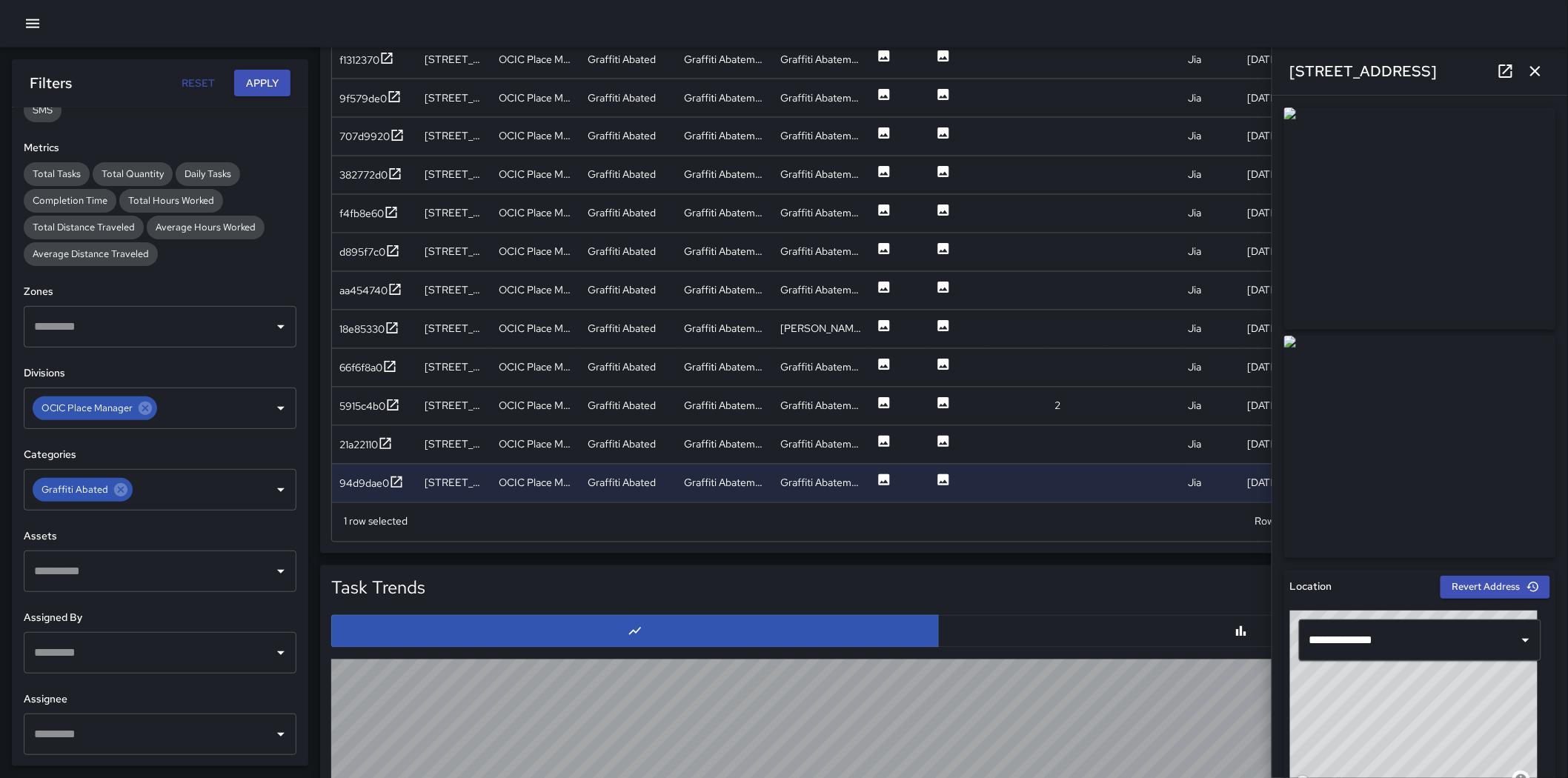
click at [1041, 384] on img at bounding box center [1421, 447] width 272 height 223
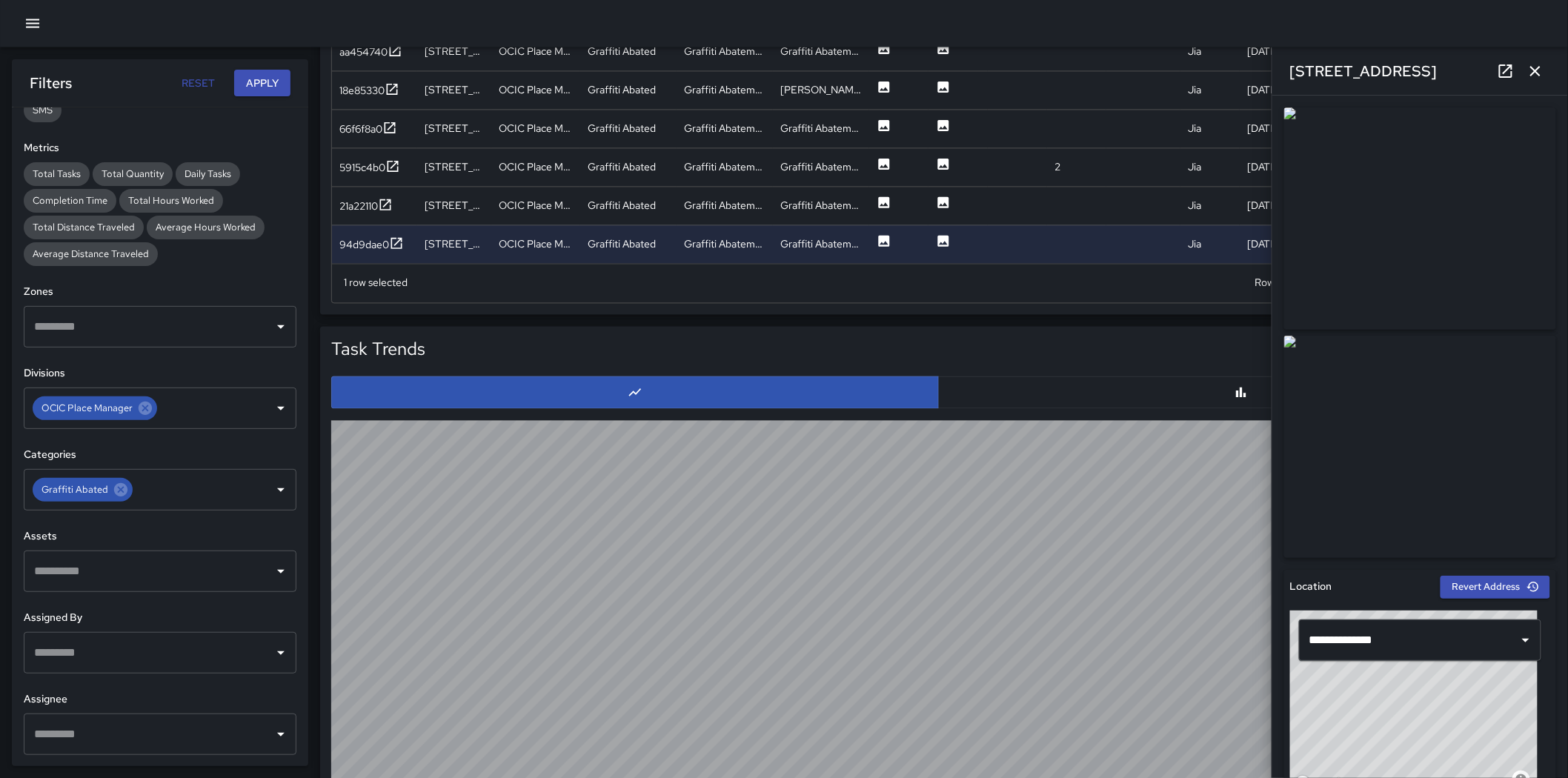
scroll to position [1069, 0]
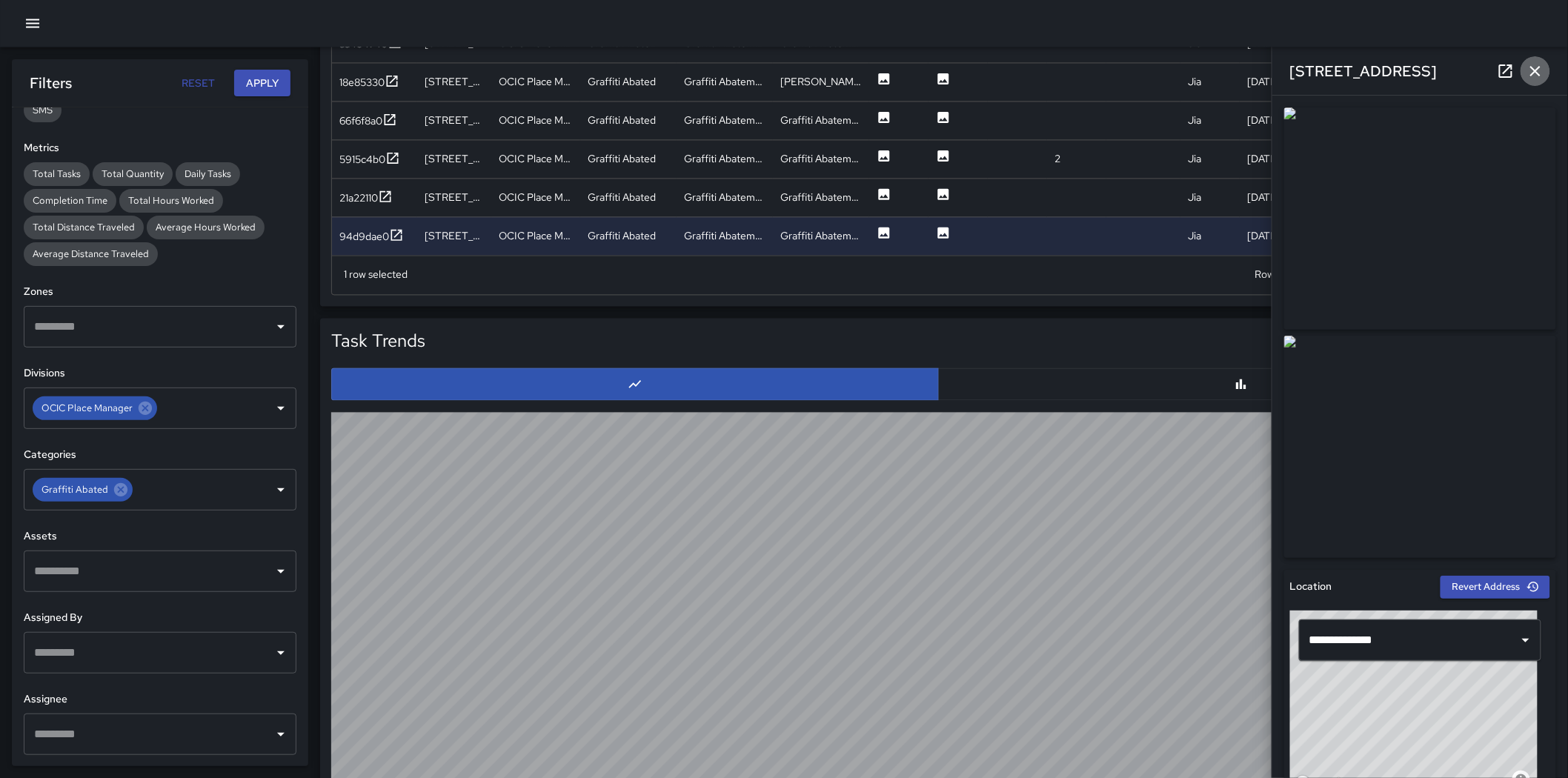
click at [1041, 66] on icon "button" at bounding box center [1536, 71] width 18 height 18
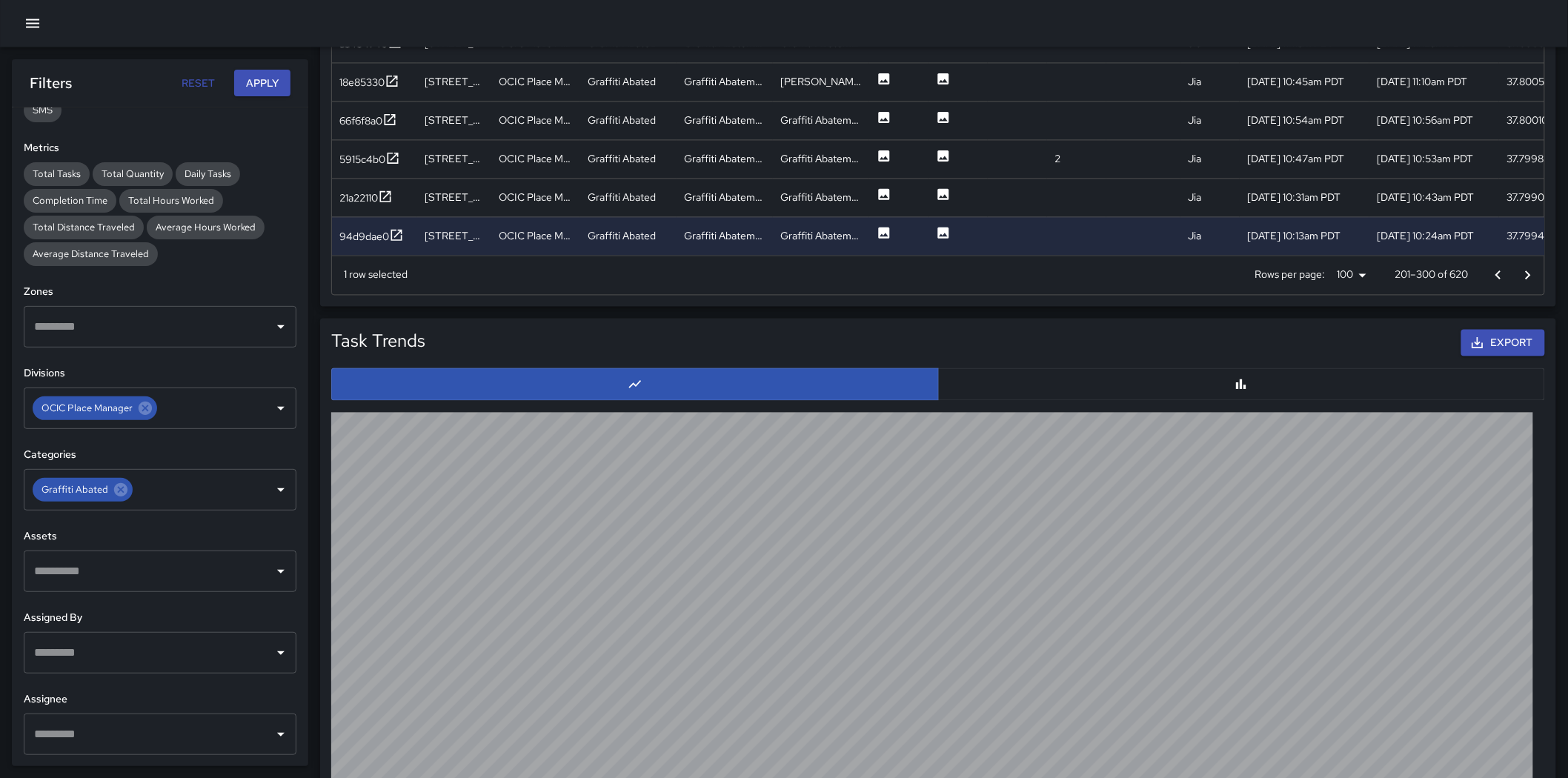
click at [1041, 272] on button "Go to next page" at bounding box center [1528, 275] width 30 height 30
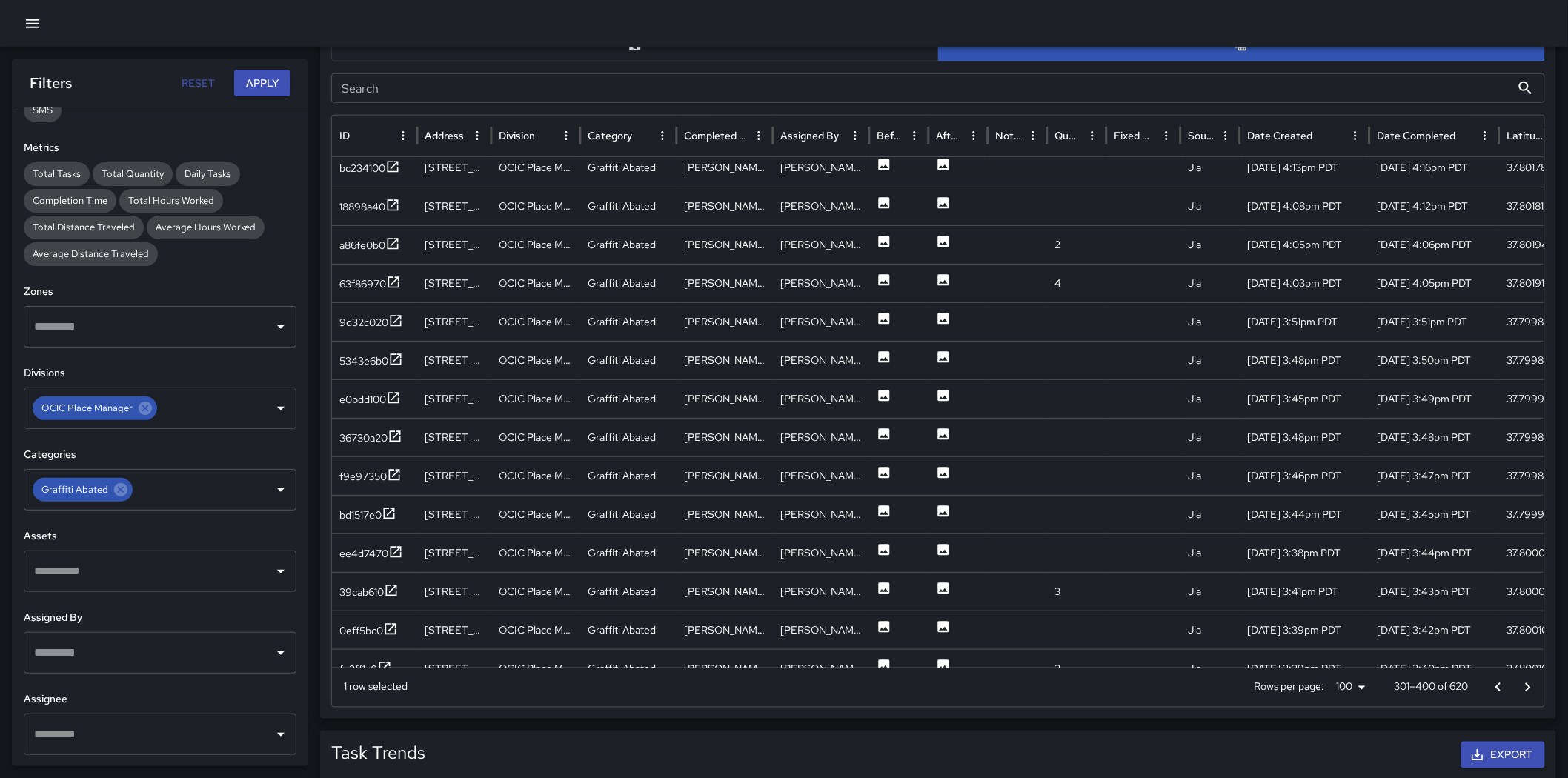
scroll to position [227, 0]
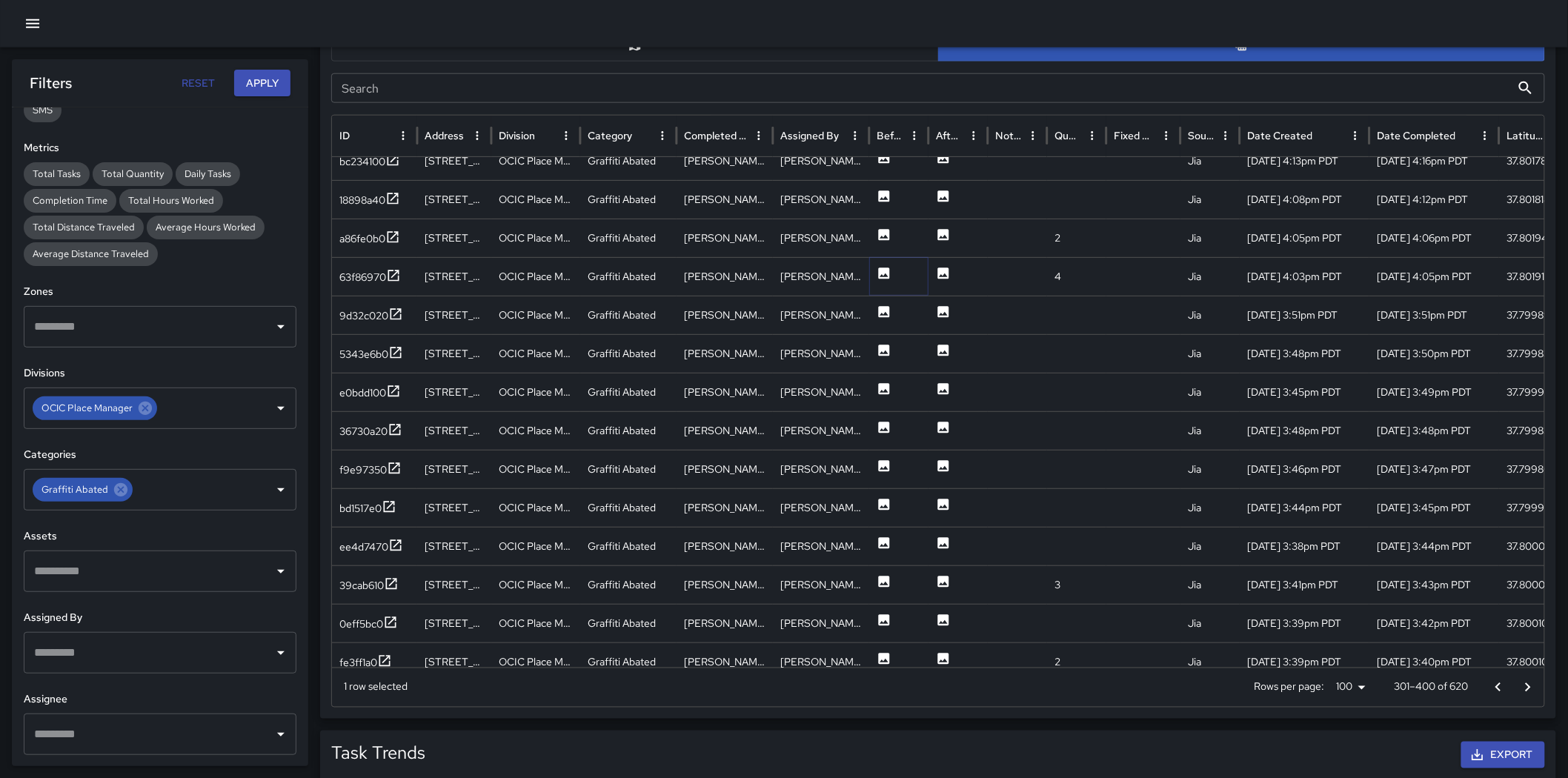
click at [884, 277] on icon at bounding box center [884, 273] width 11 height 11
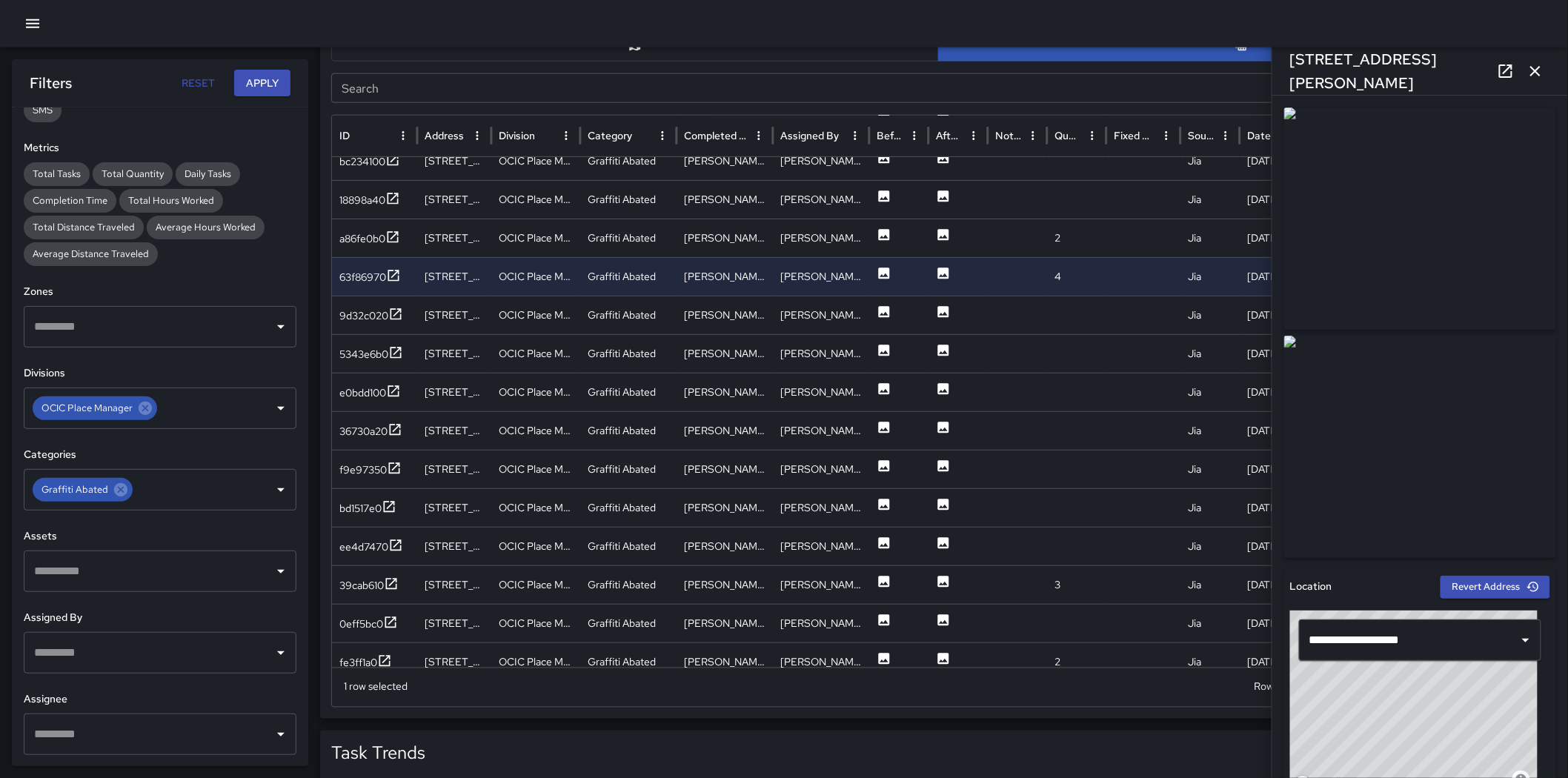
click at [1041, 298] on img at bounding box center [1421, 219] width 272 height 223
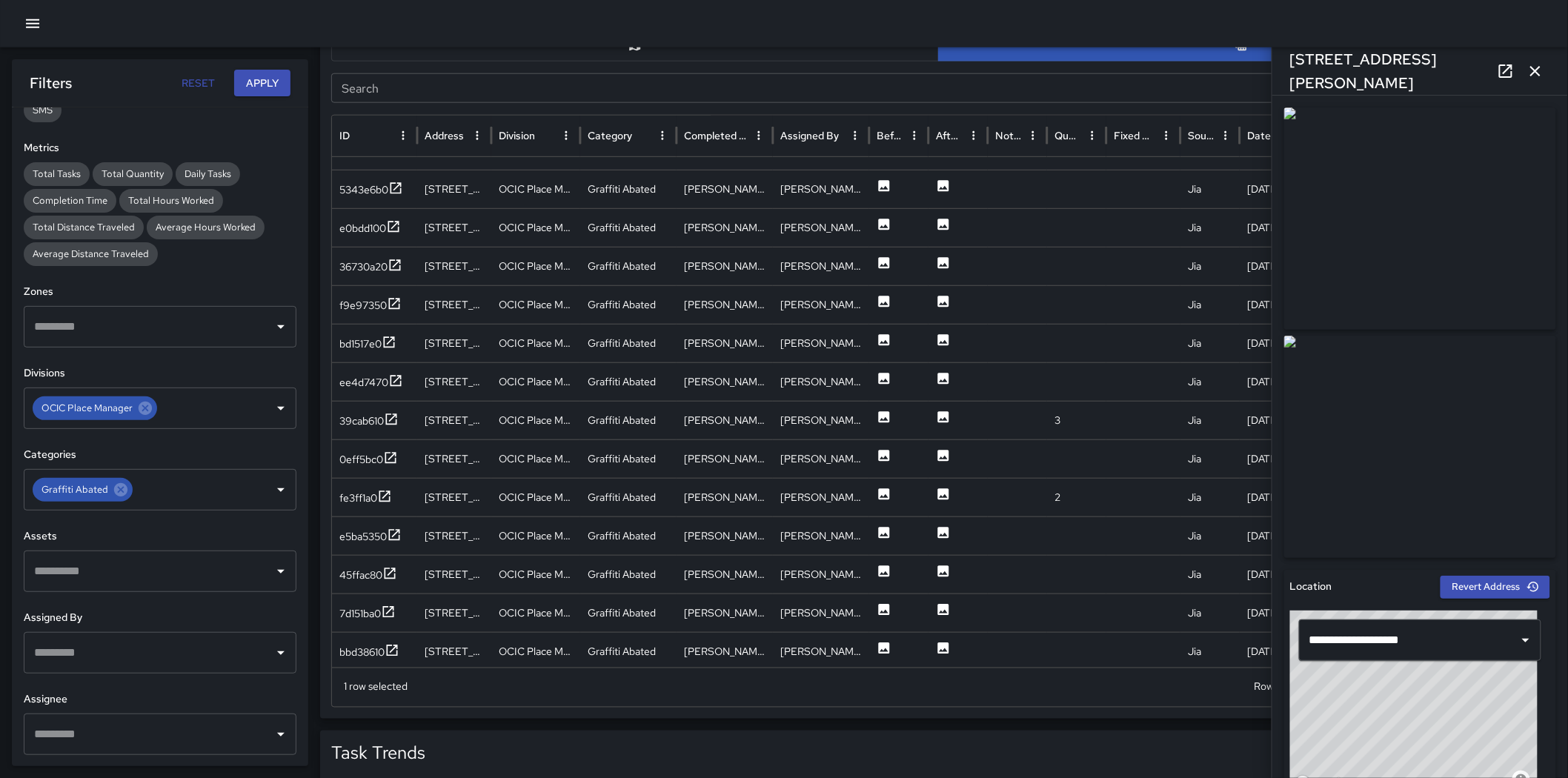
scroll to position [457, 0]
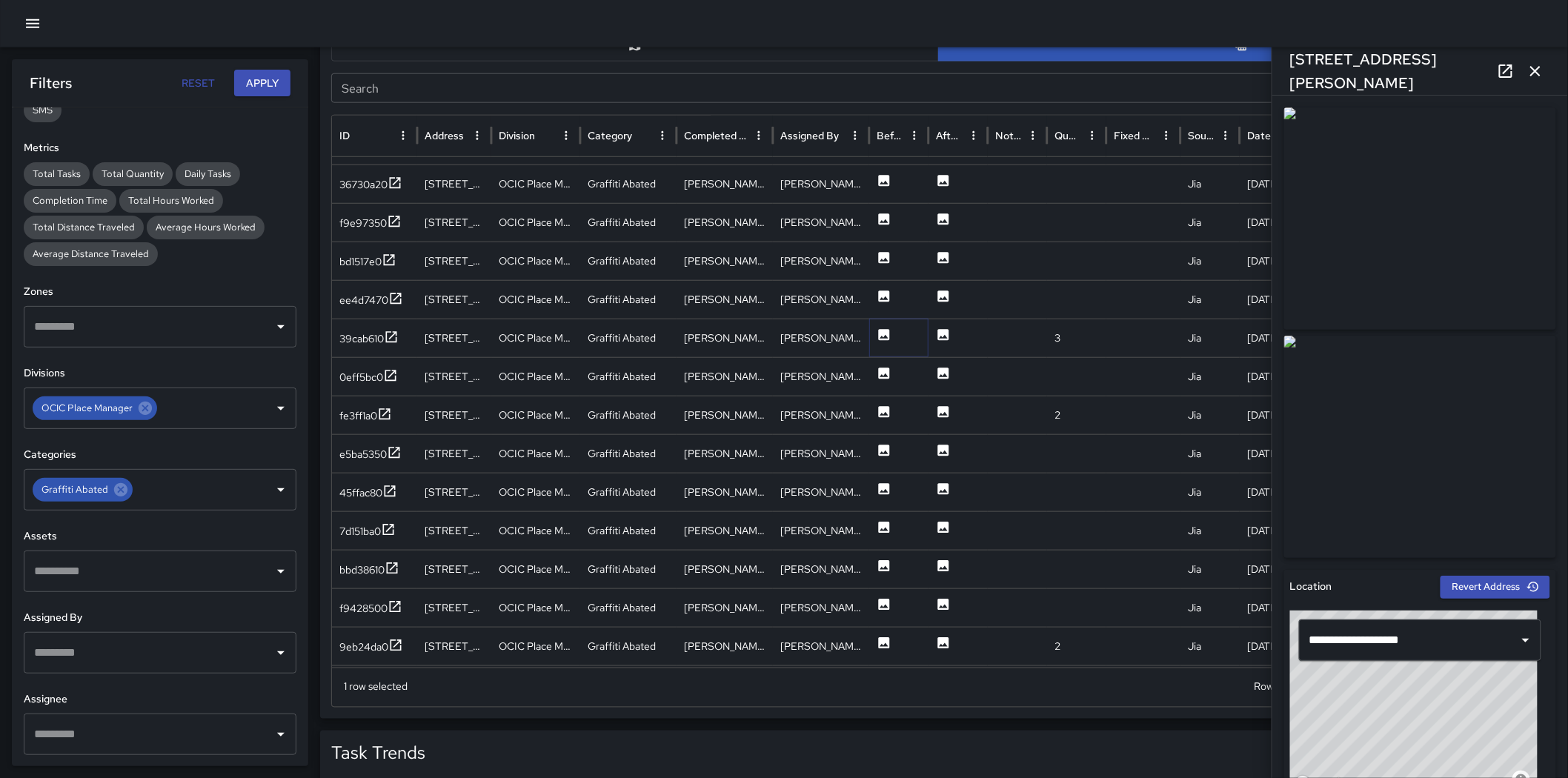
click at [877, 335] on icon at bounding box center [884, 334] width 15 height 15
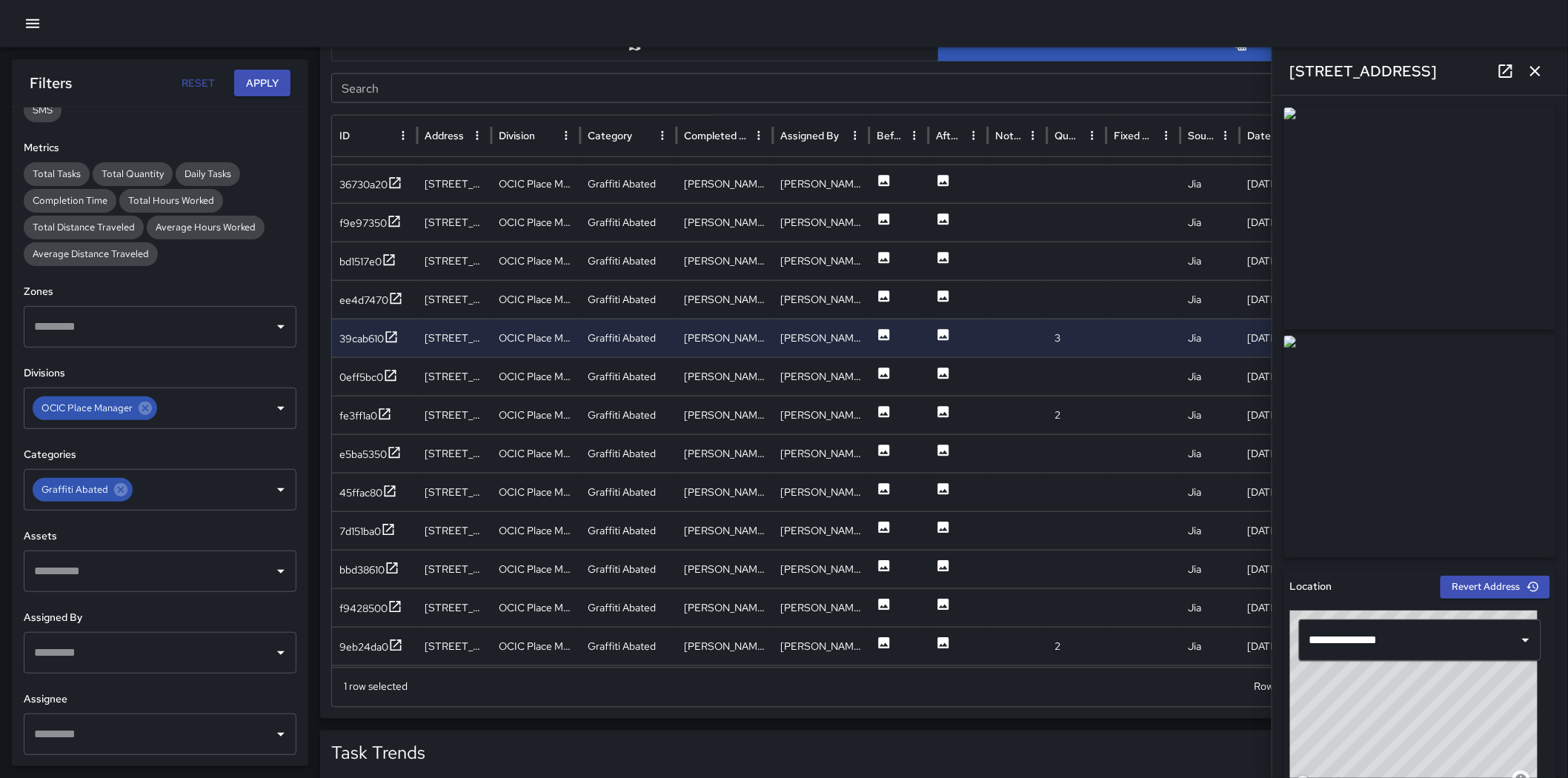
click at [1041, 367] on img at bounding box center [1421, 447] width 272 height 223
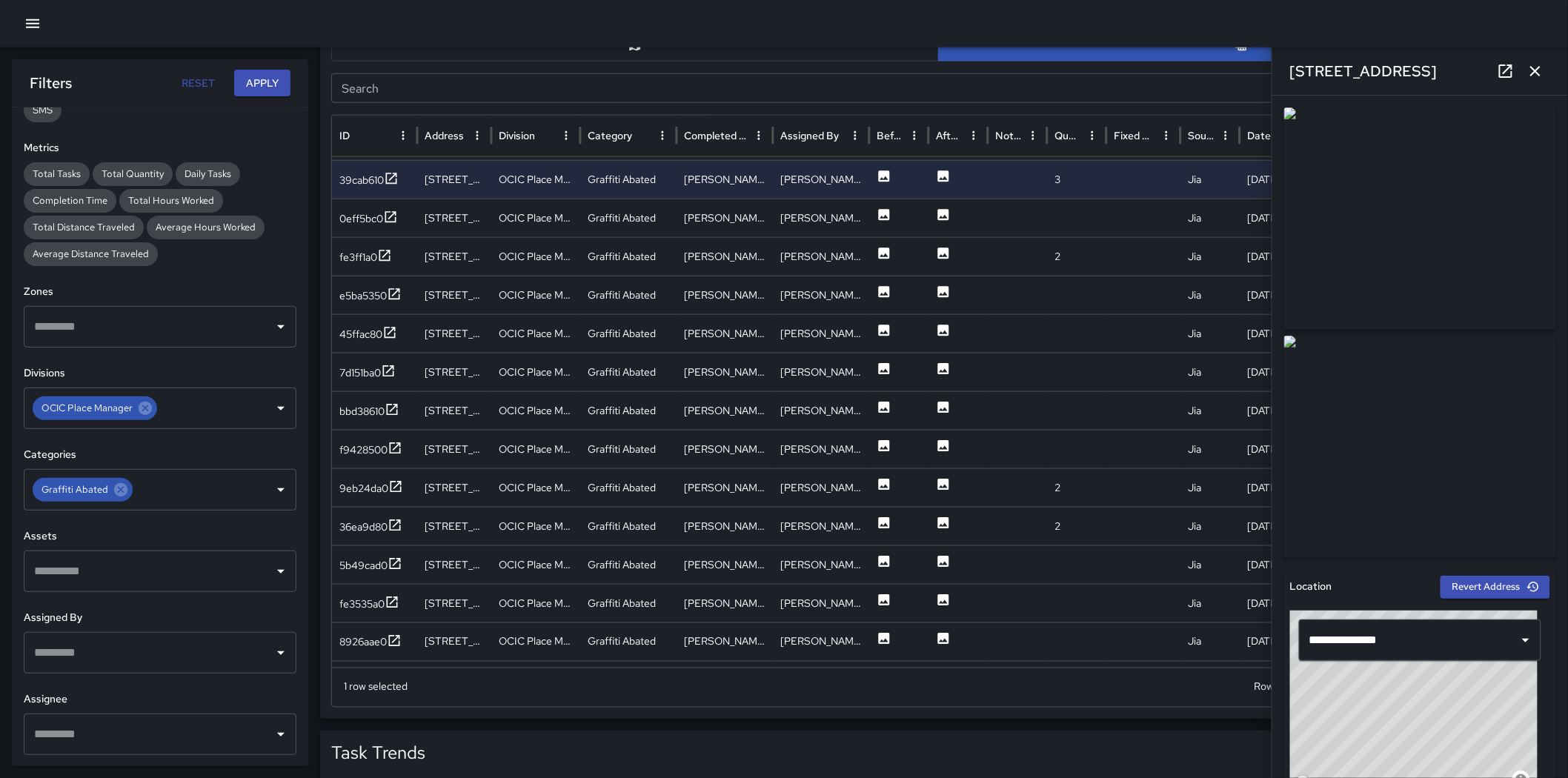
scroll to position [609, 0]
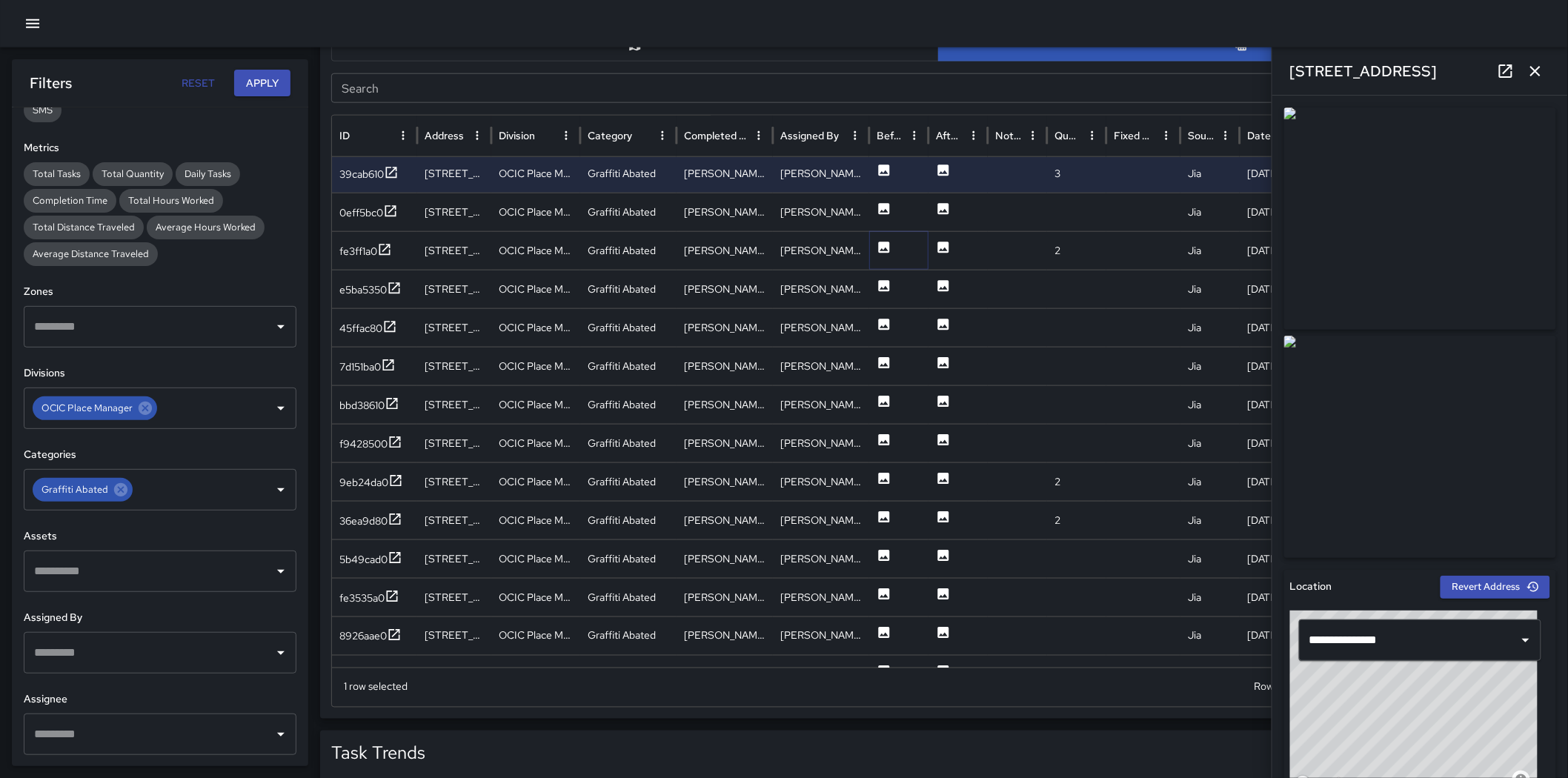
click at [878, 250] on icon at bounding box center [884, 248] width 15 height 15
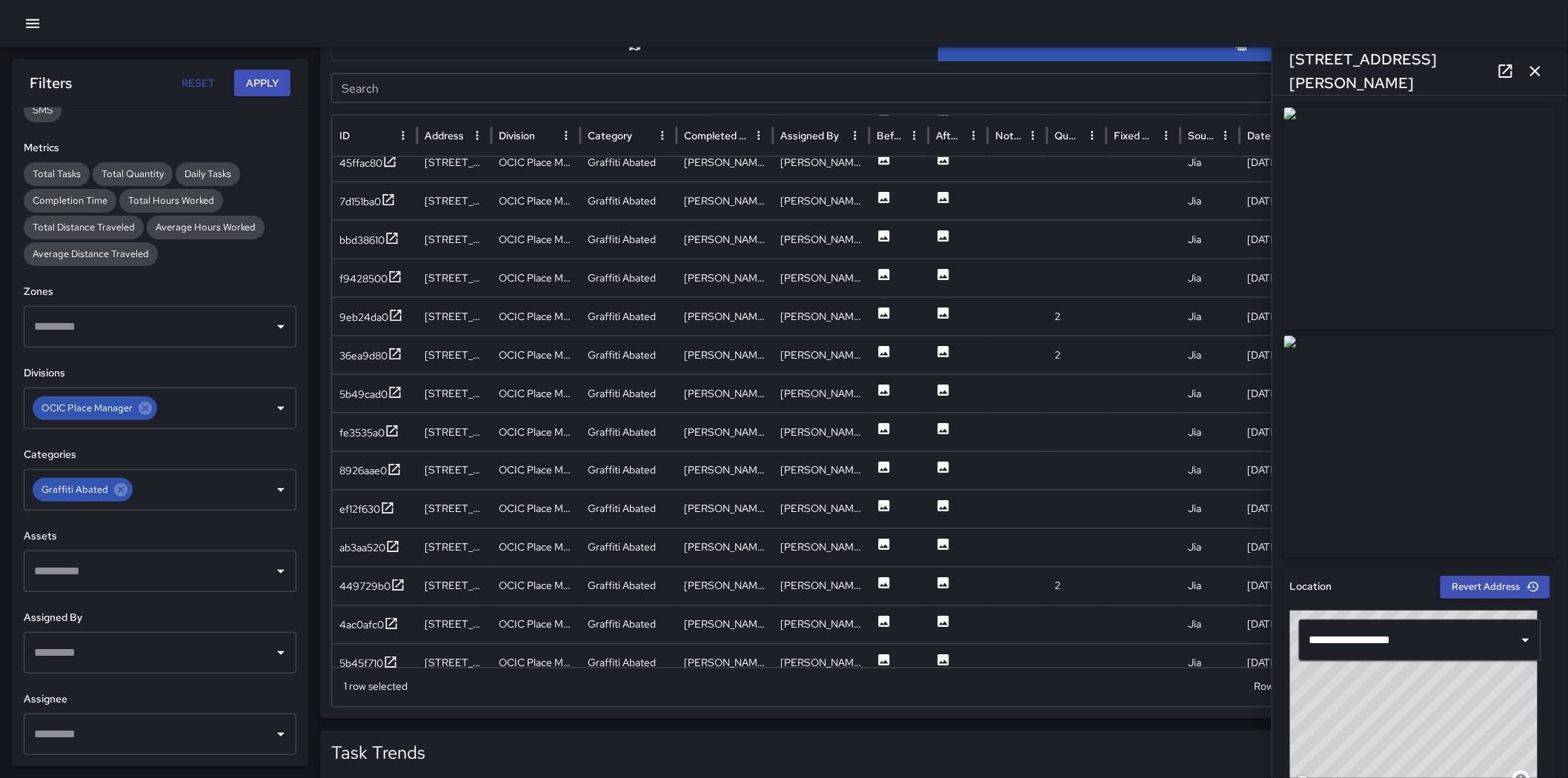
scroll to position [761, 0]
click at [1041, 283] on img at bounding box center [1421, 219] width 272 height 223
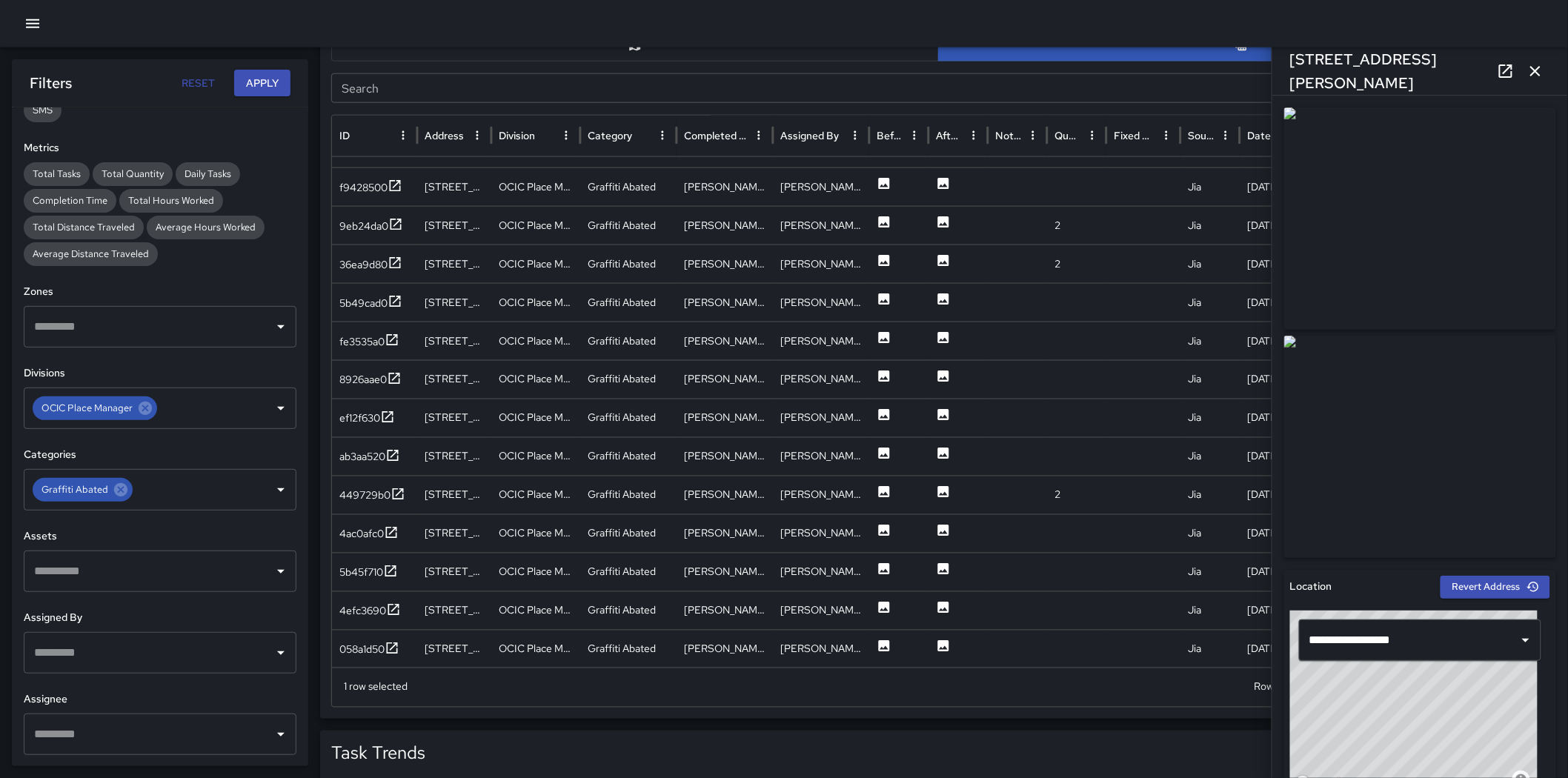
scroll to position [913, 0]
click at [880, 413] on icon at bounding box center [884, 419] width 11 height 11
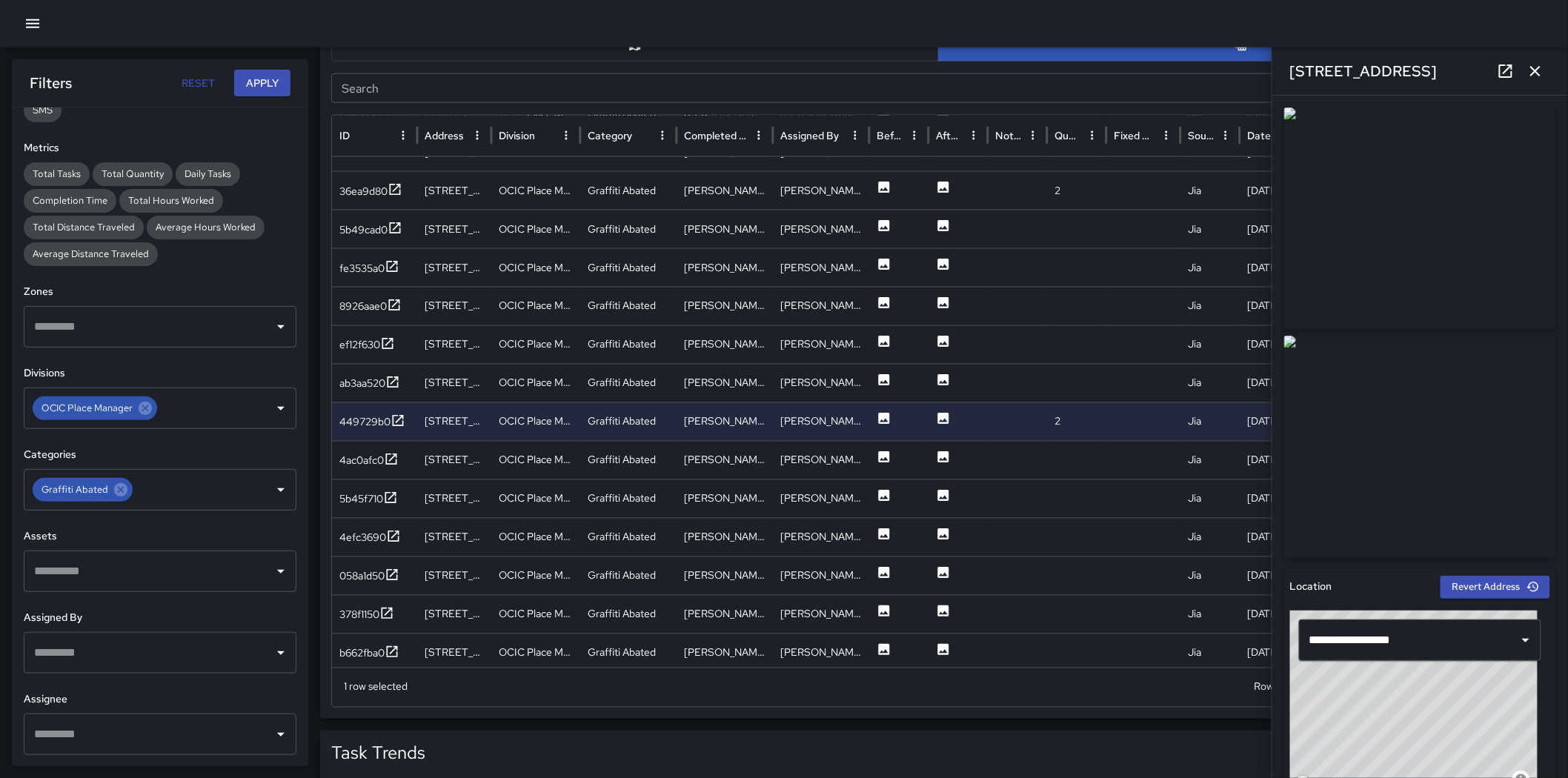
click at [1041, 252] on img at bounding box center [1421, 219] width 272 height 223
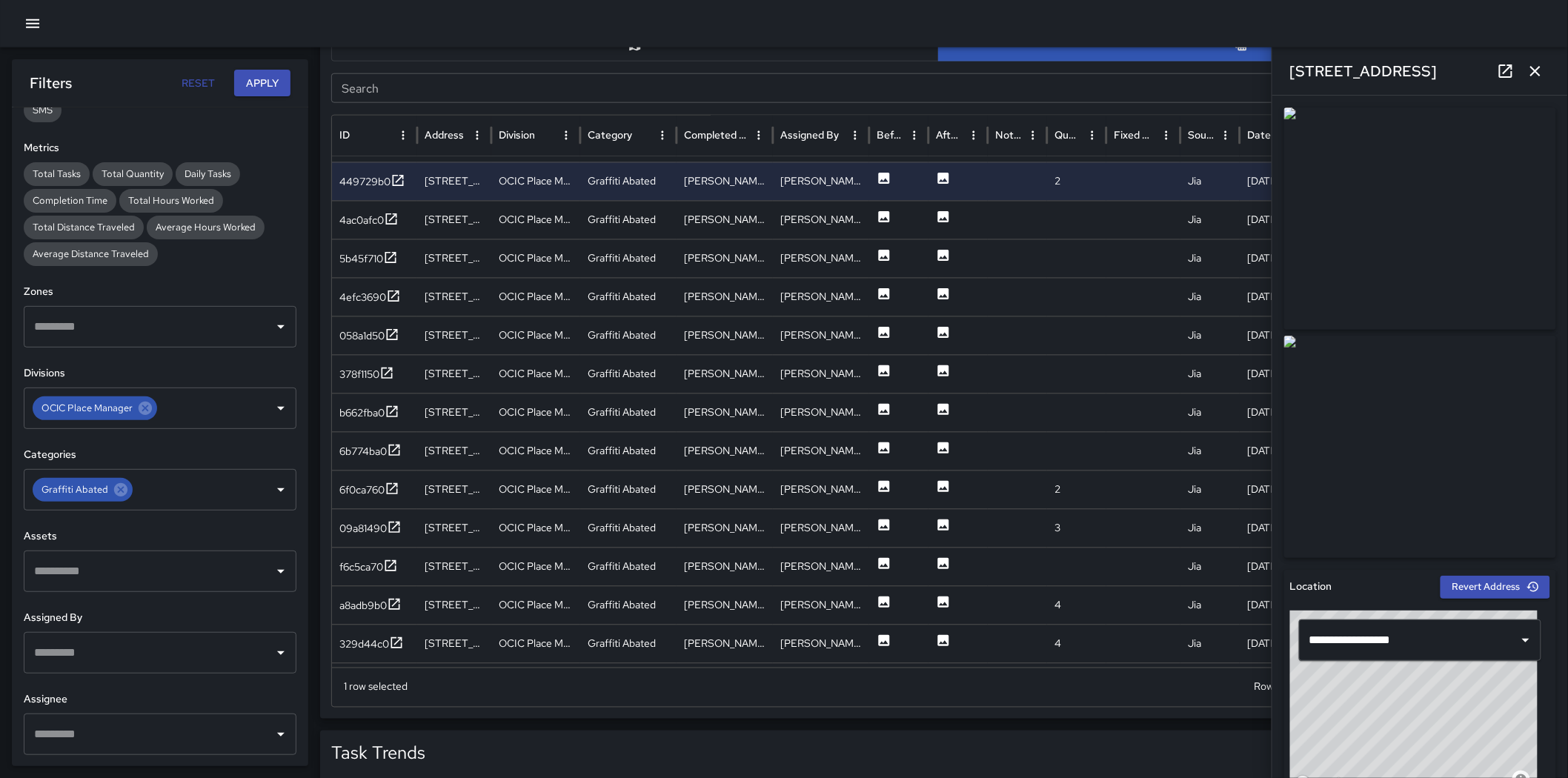
scroll to position [1141, 0]
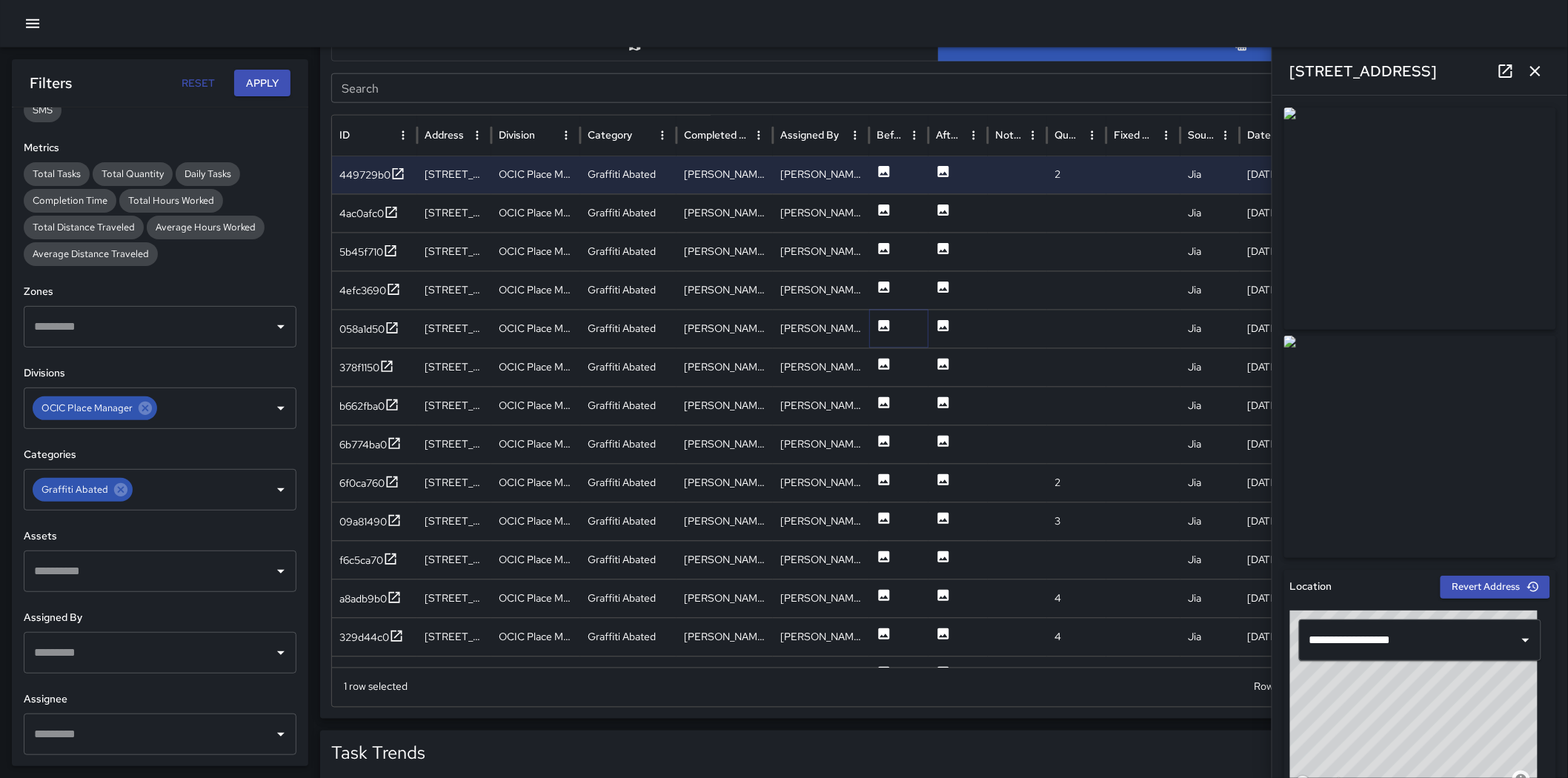
click at [891, 321] on icon at bounding box center [884, 326] width 15 height 15
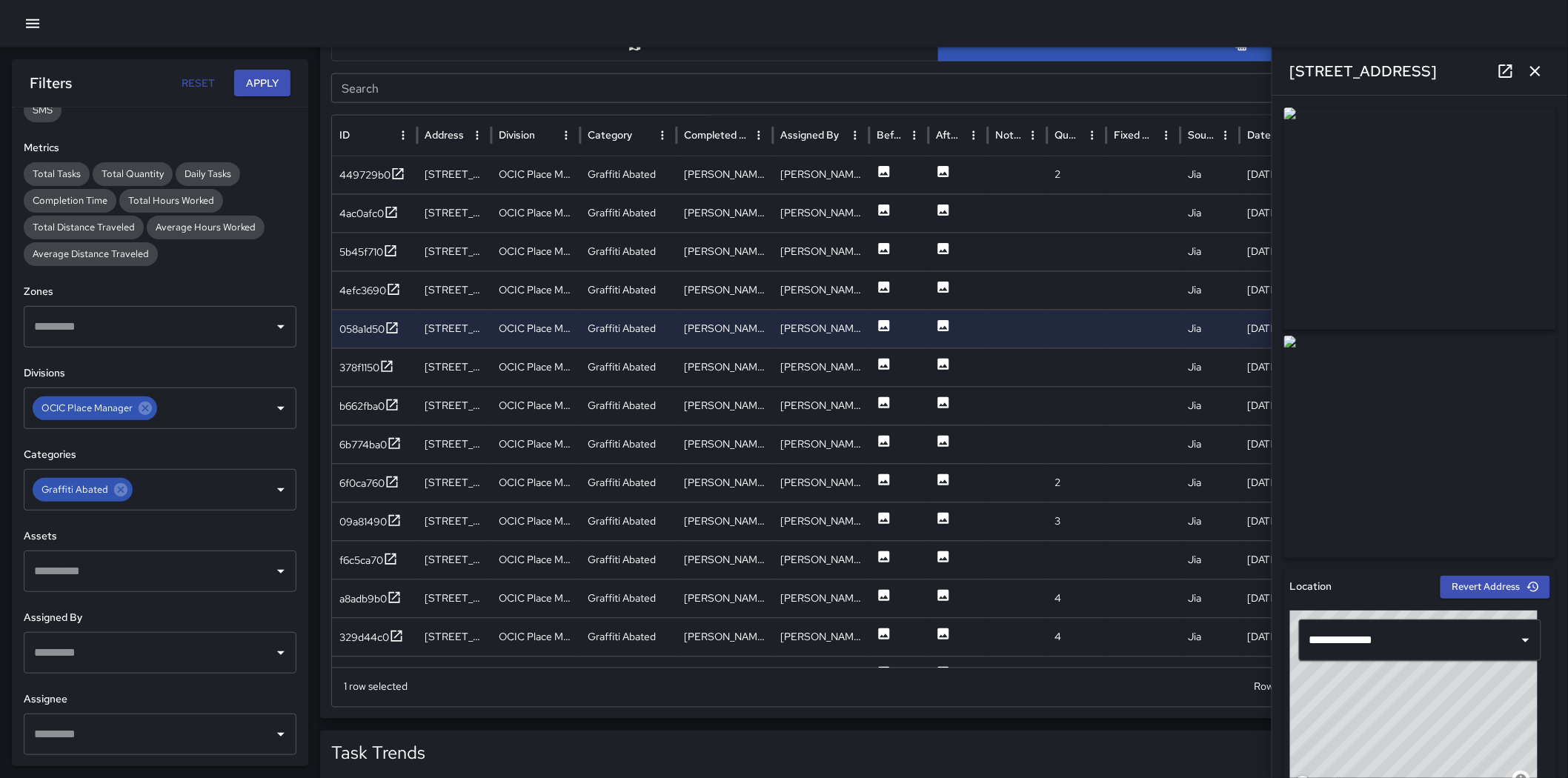
click at [1041, 291] on img at bounding box center [1421, 219] width 272 height 223
click at [119, 491] on icon at bounding box center [121, 490] width 16 height 16
click at [135, 491] on input "text" at bounding box center [192, 490] width 113 height 28
type input "*"
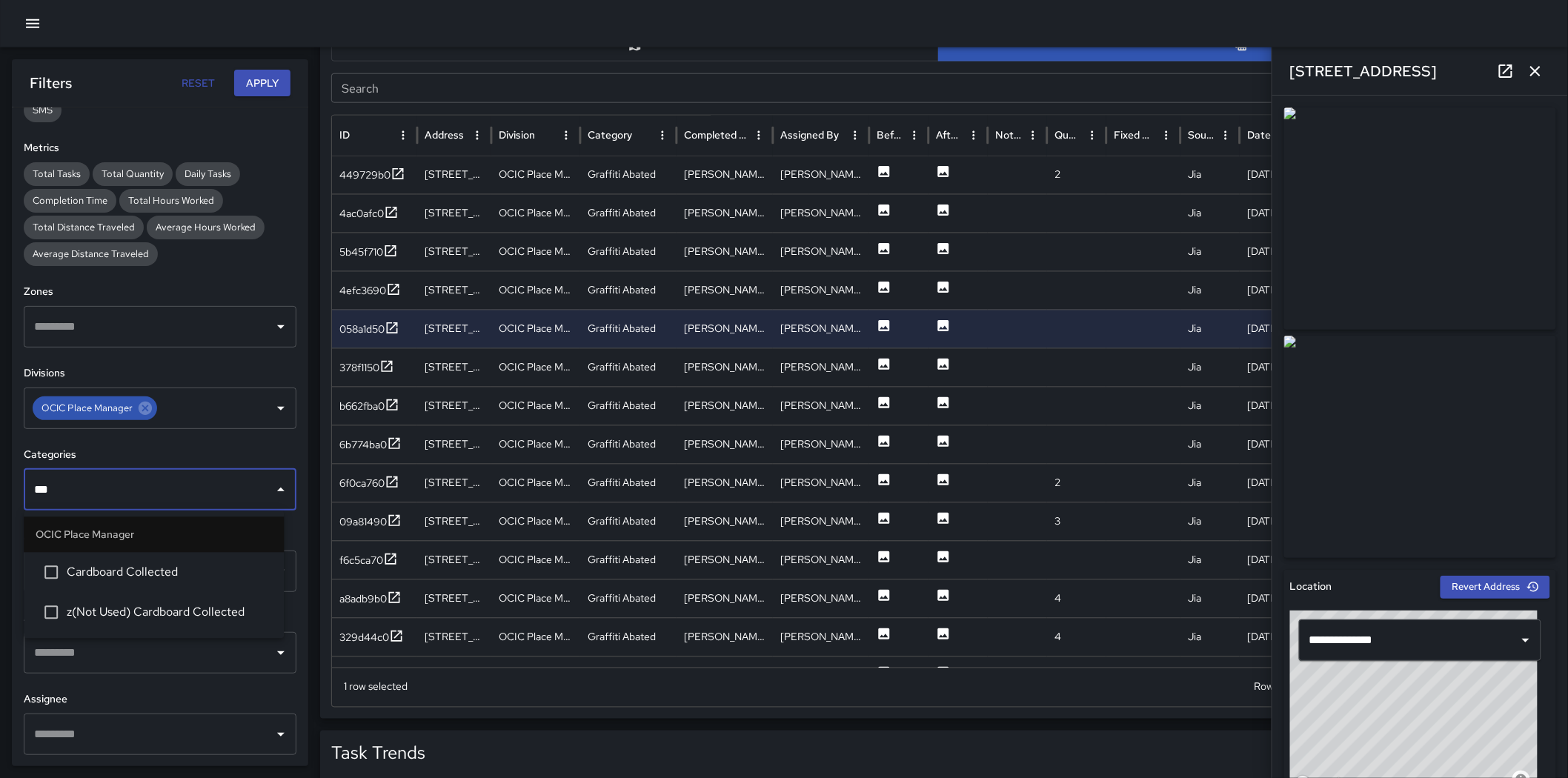
type input "****"
click at [109, 546] on span "Cardboard Collected" at bounding box center [168, 572] width 205 height 18
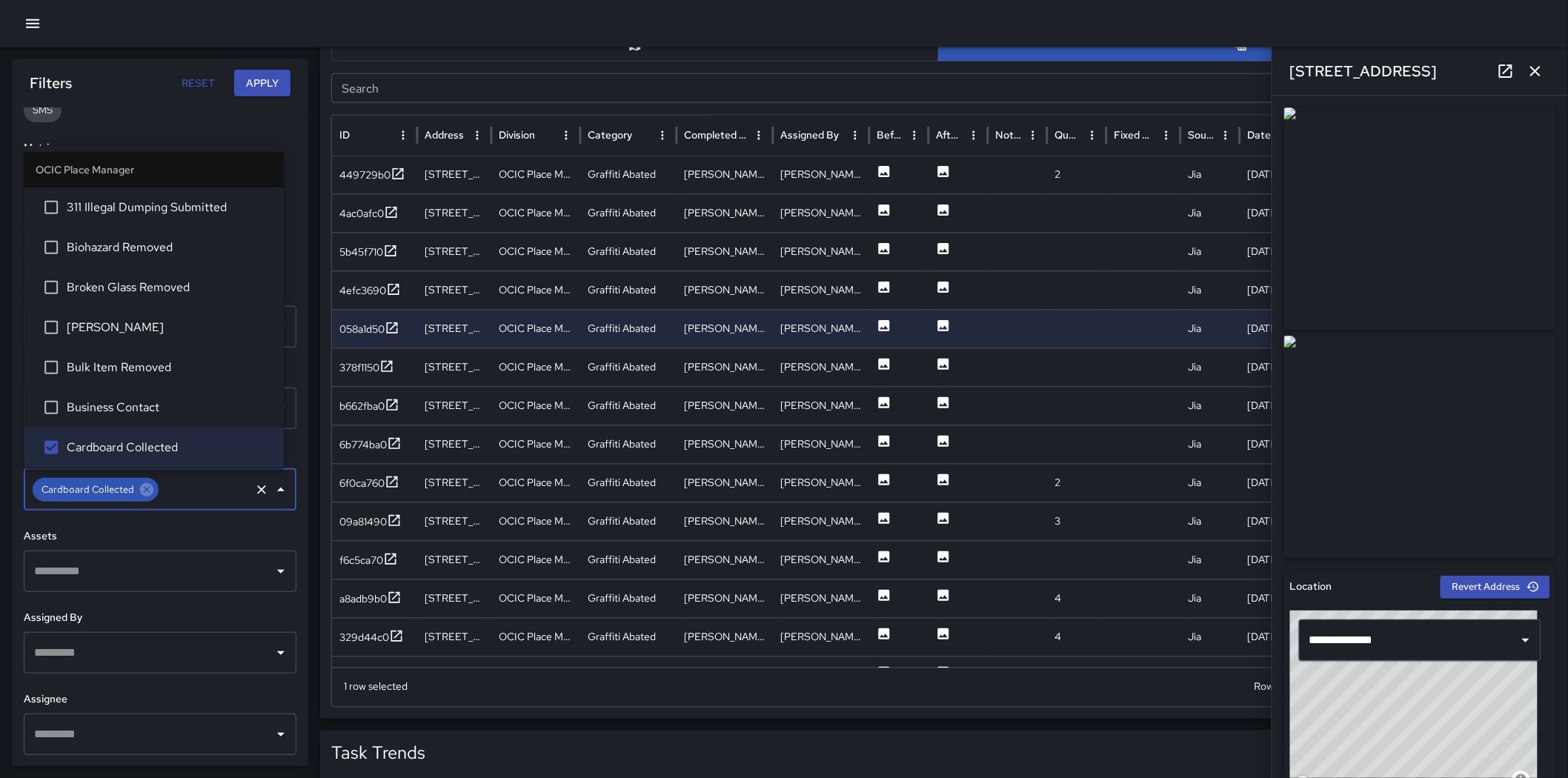
click at [273, 86] on button "Apply" at bounding box center [262, 83] width 57 height 28
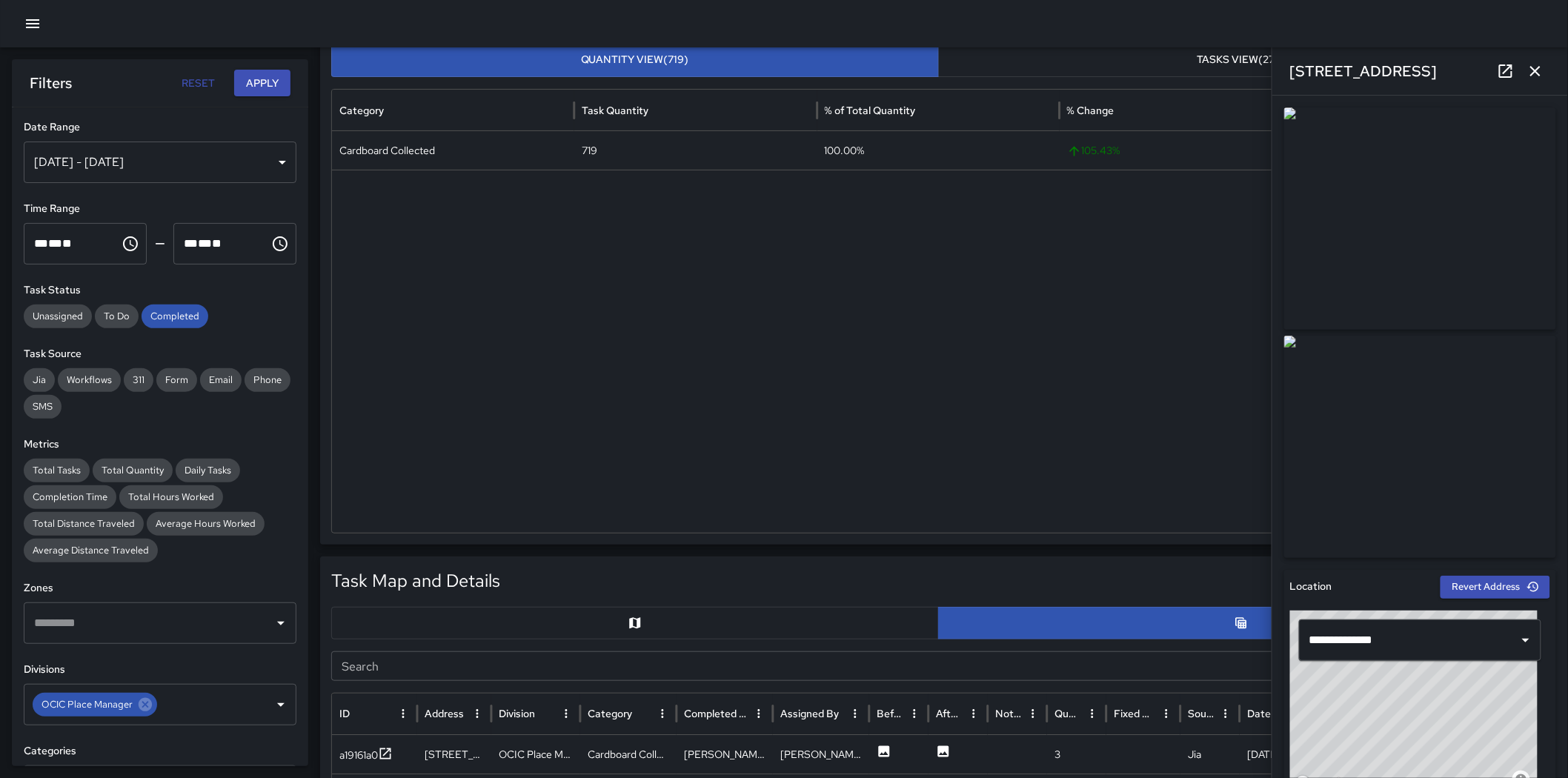
scroll to position [247, 0]
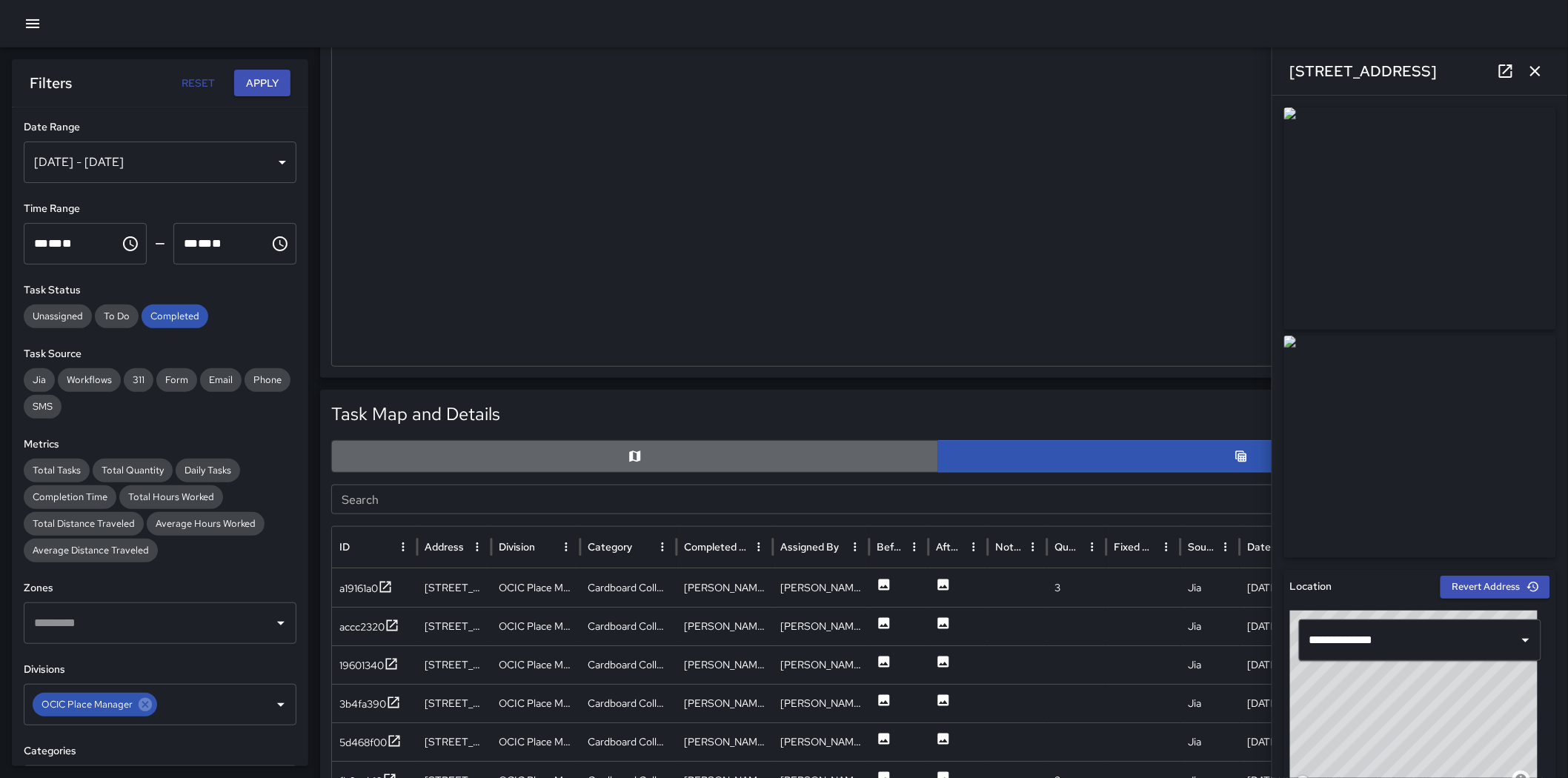
click at [623, 452] on button "button" at bounding box center [635, 457] width 607 height 32
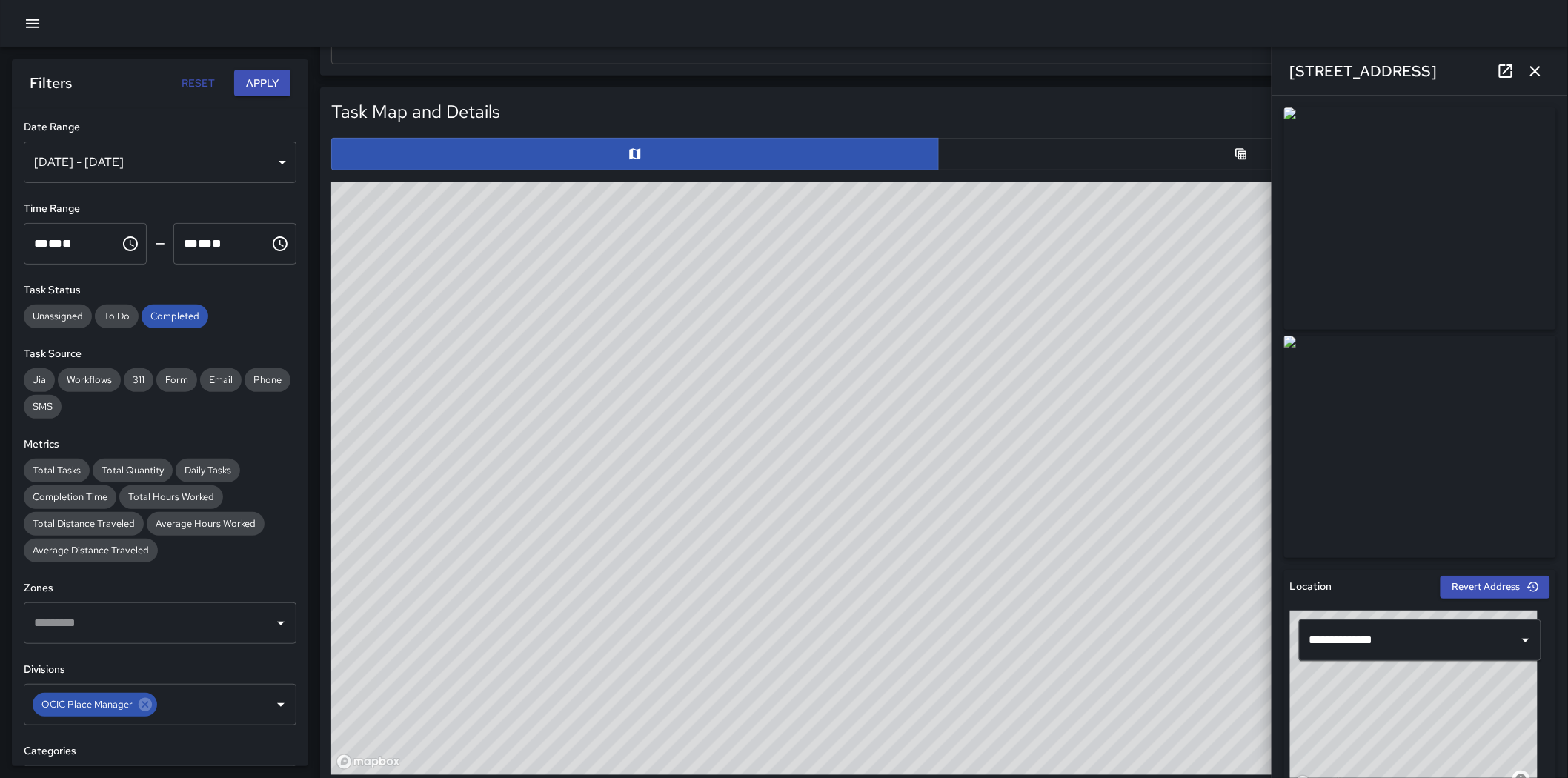
scroll to position [658, 0]
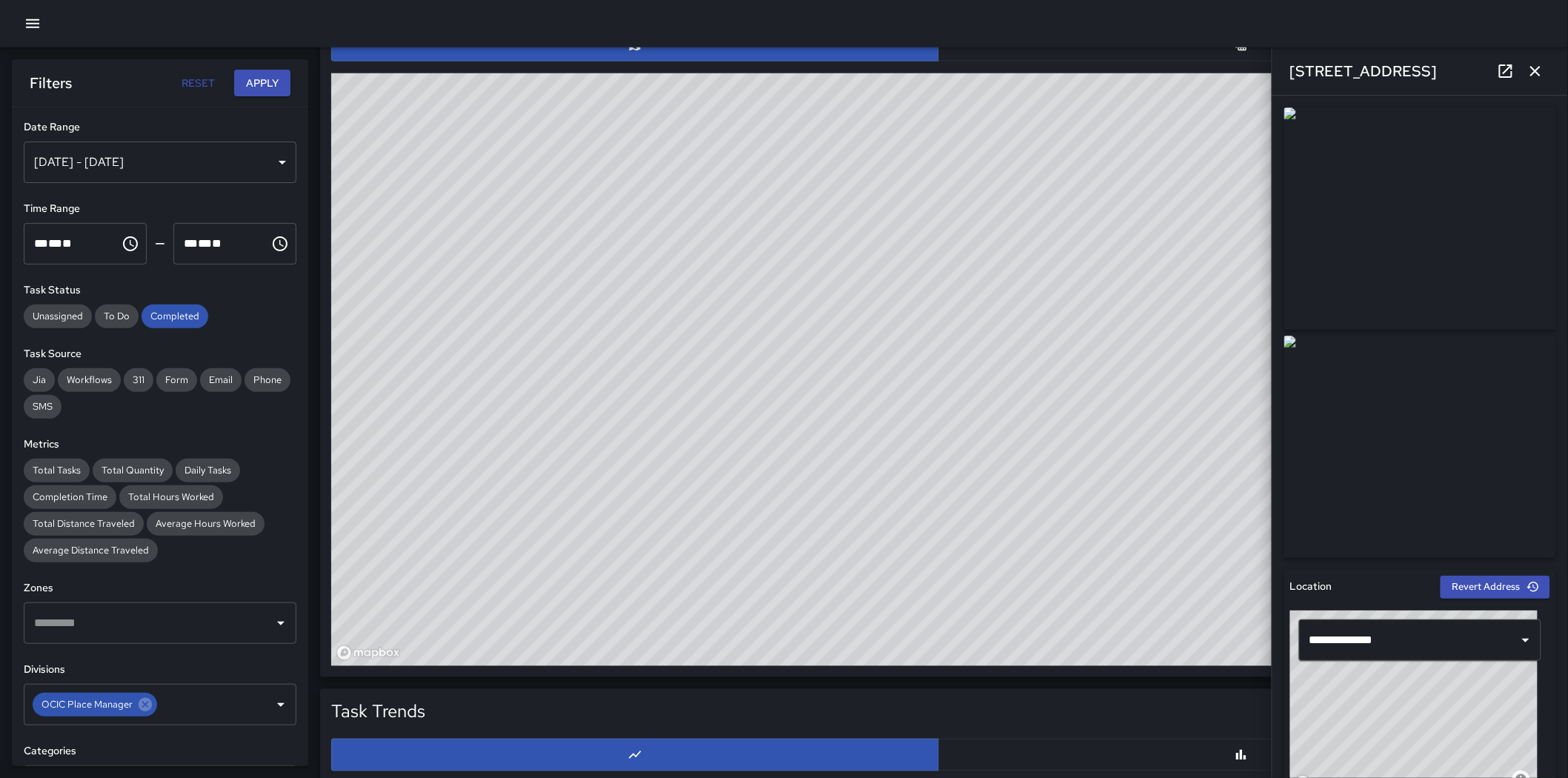
click at [1041, 74] on icon "button" at bounding box center [1536, 70] width 11 height 11
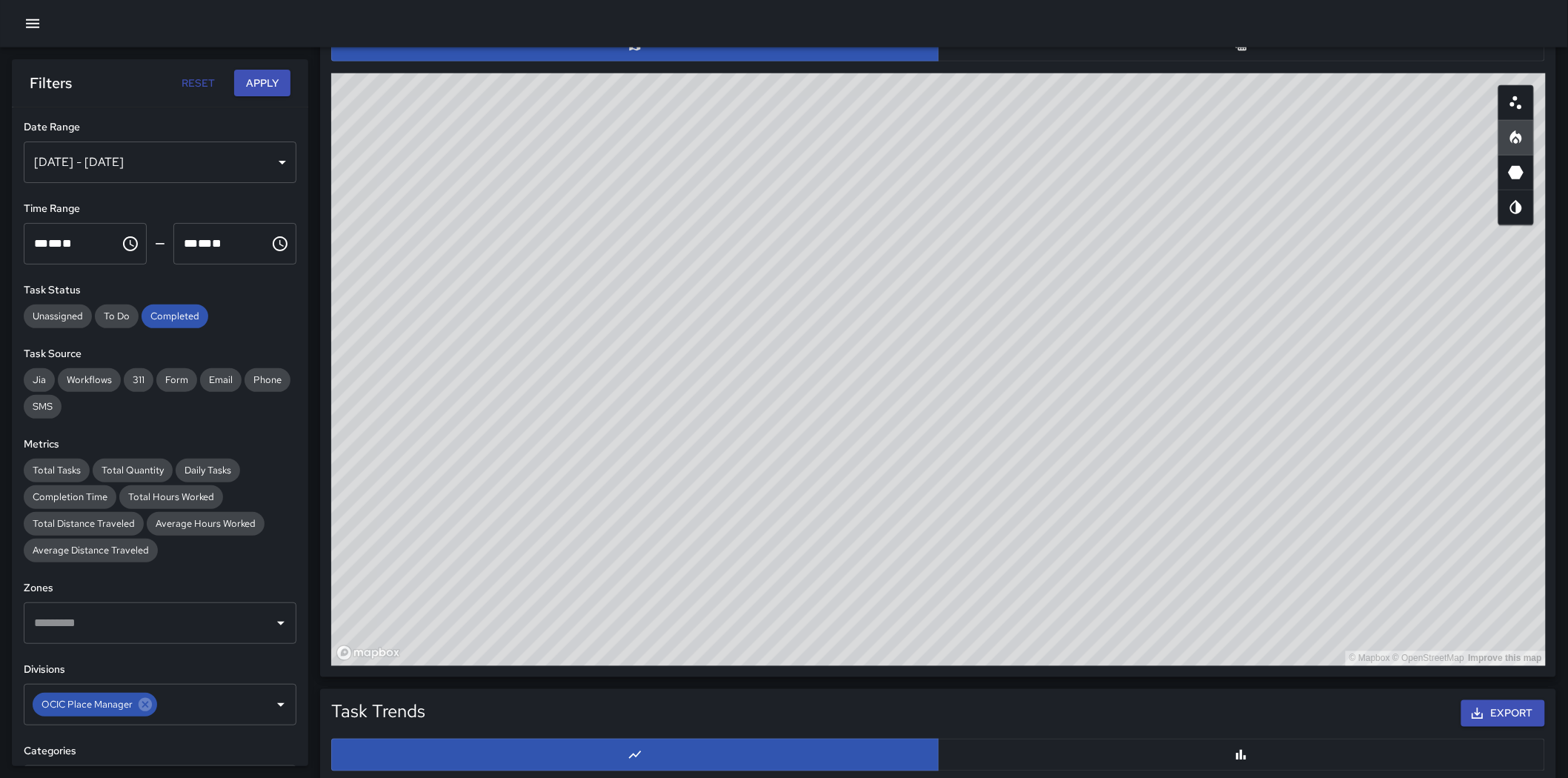
drag, startPoint x: 1152, startPoint y: 291, endPoint x: 1123, endPoint y: 286, distance: 29.4
click at [1041, 286] on div "© Mapbox © OpenStreetMap Improve this map" at bounding box center [939, 370] width 1215 height 593
click at [1041, 48] on button "button" at bounding box center [1242, 45] width 607 height 32
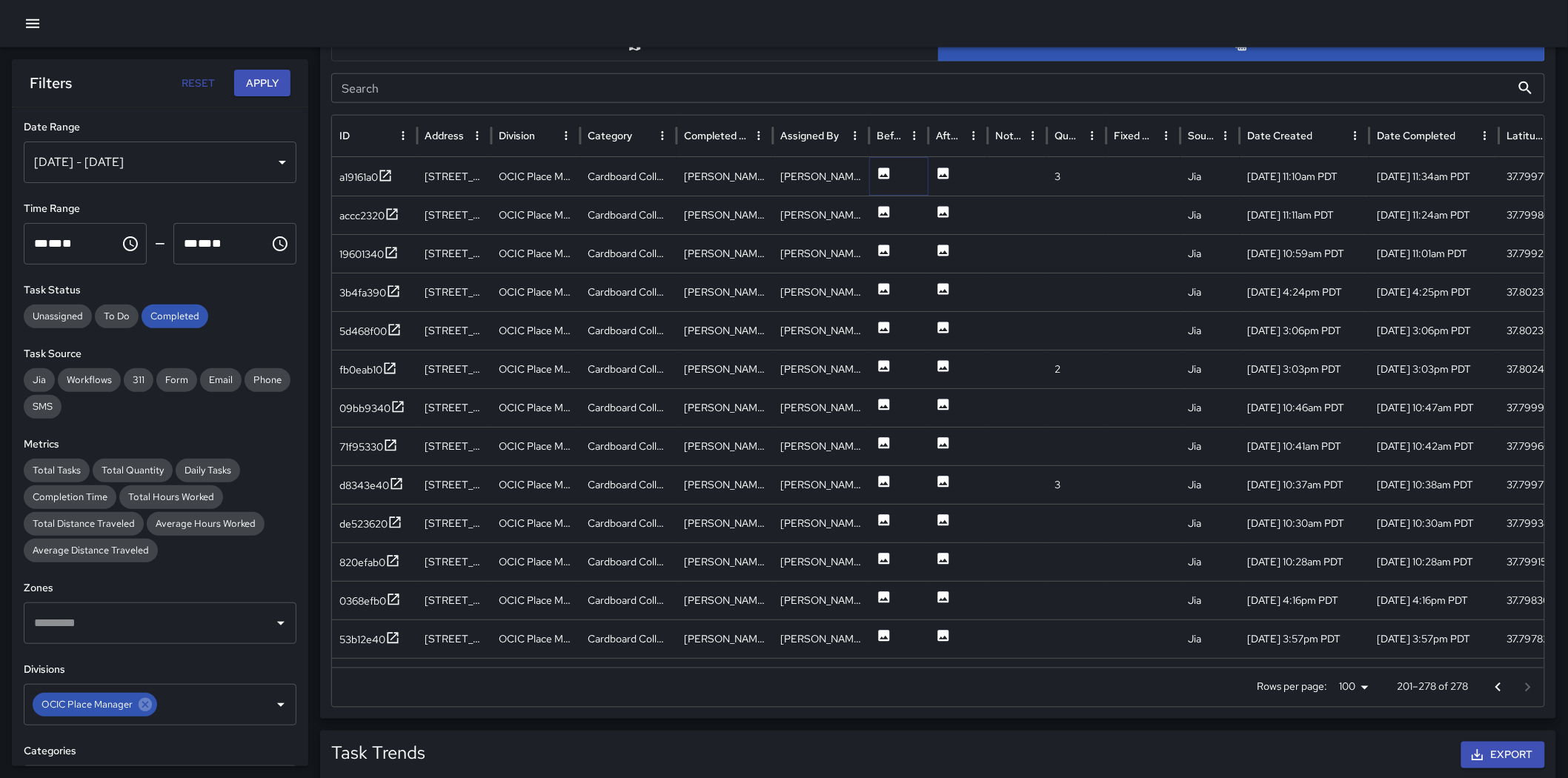
click at [885, 169] on icon at bounding box center [884, 173] width 11 height 11
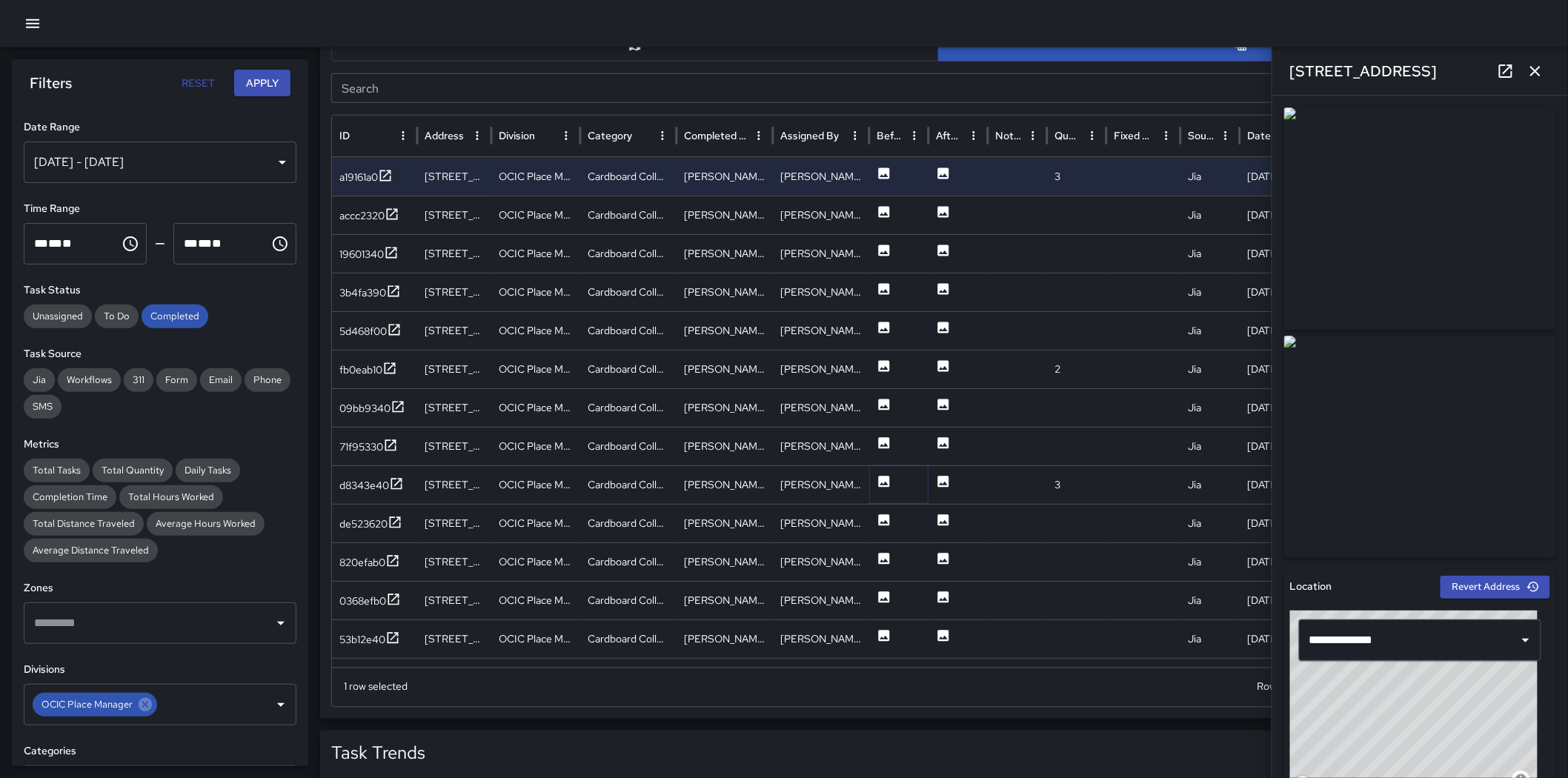
click at [889, 482] on icon at bounding box center [884, 482] width 11 height 11
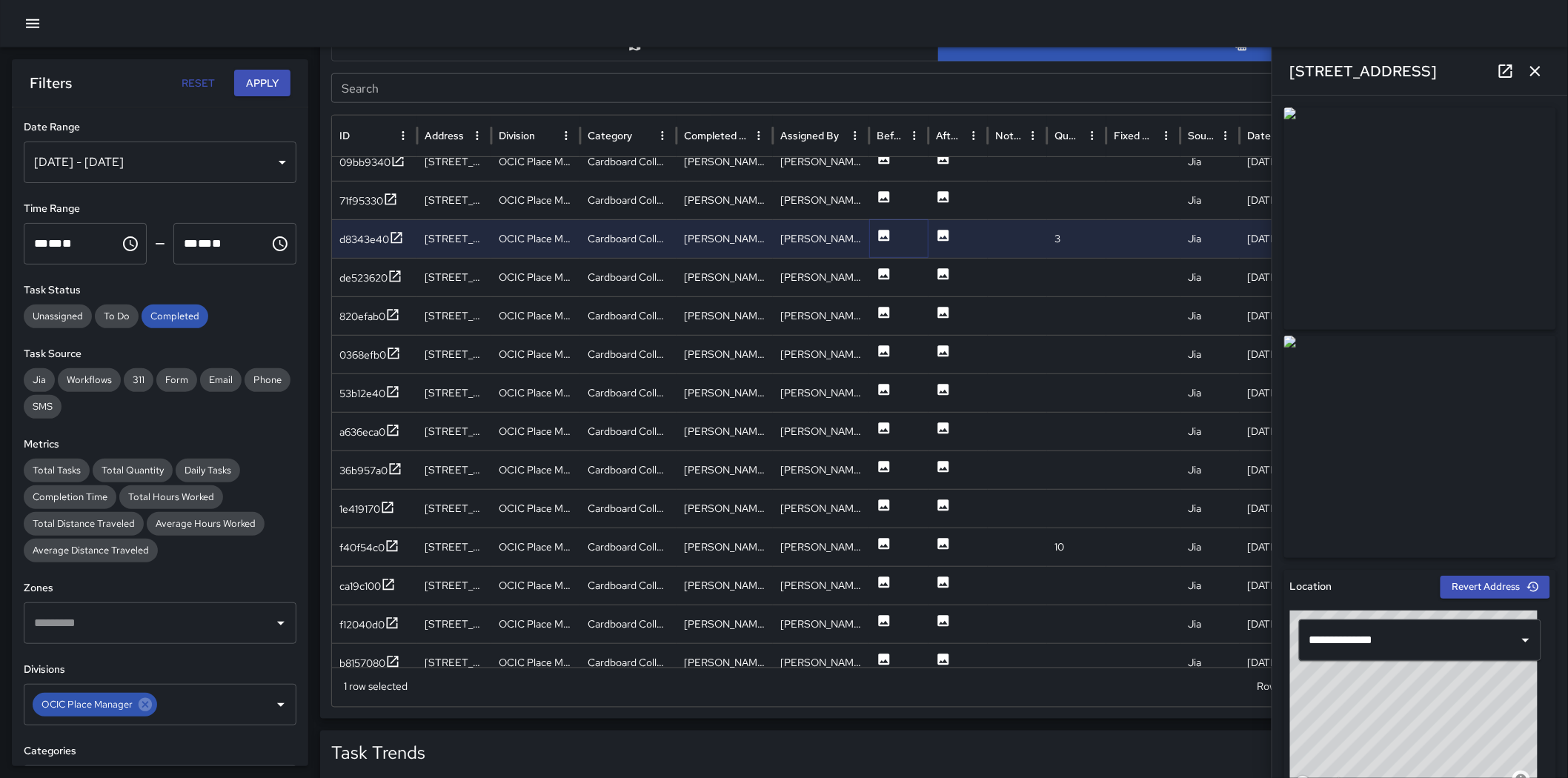
scroll to position [247, 0]
click at [884, 274] on icon at bounding box center [884, 273] width 11 height 11
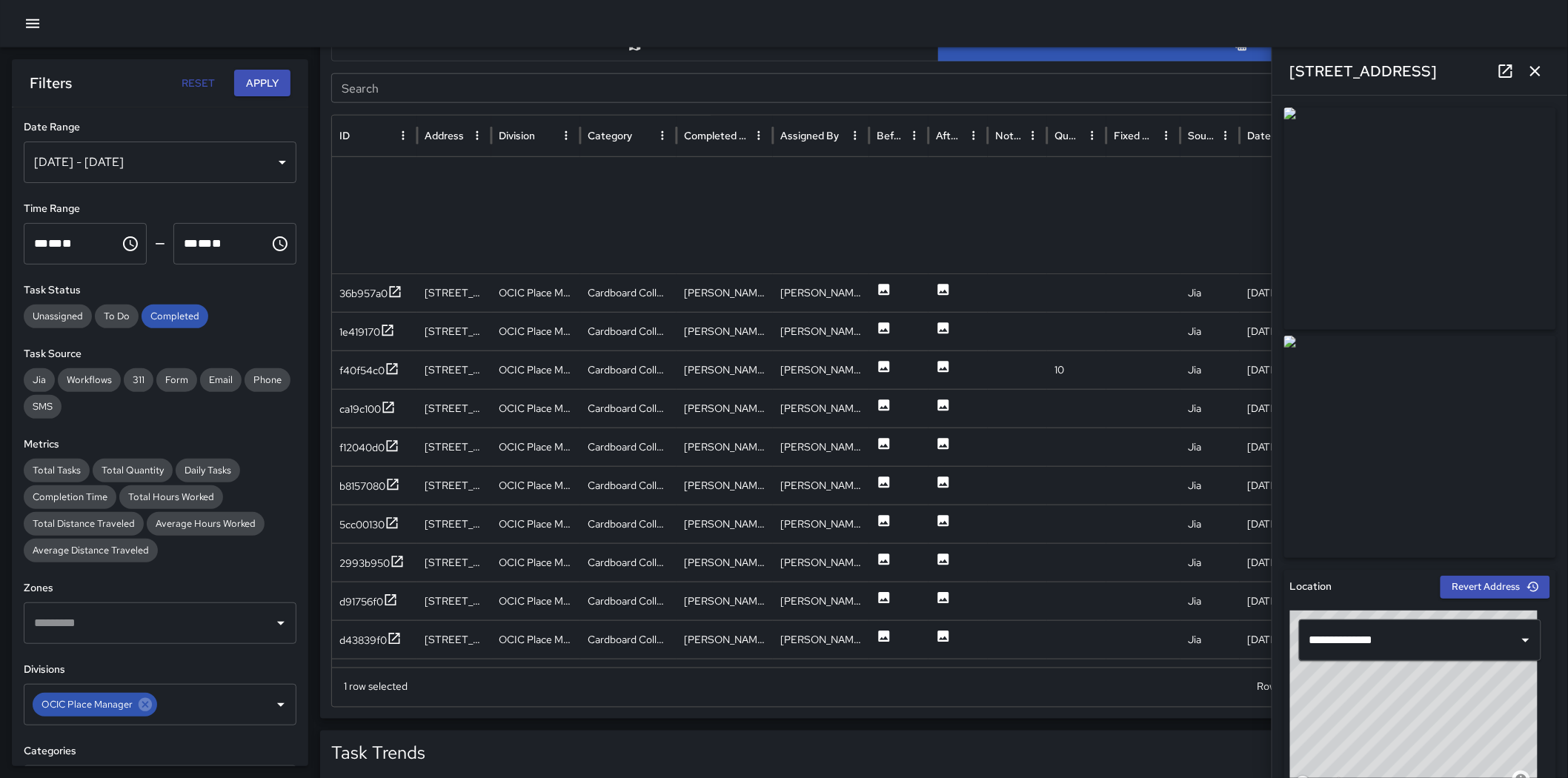
scroll to position [532, 0]
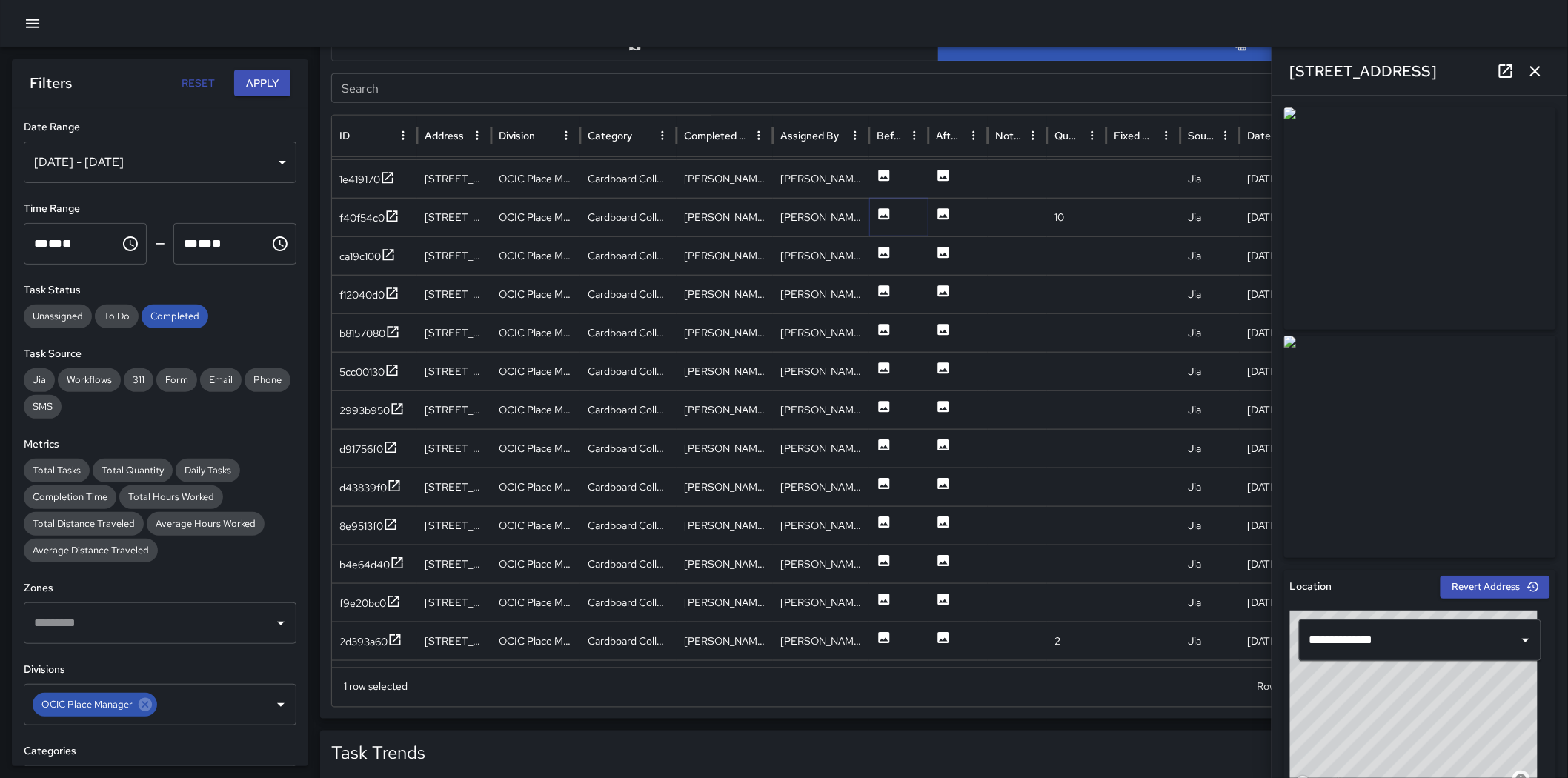
click at [882, 213] on icon at bounding box center [884, 214] width 11 height 11
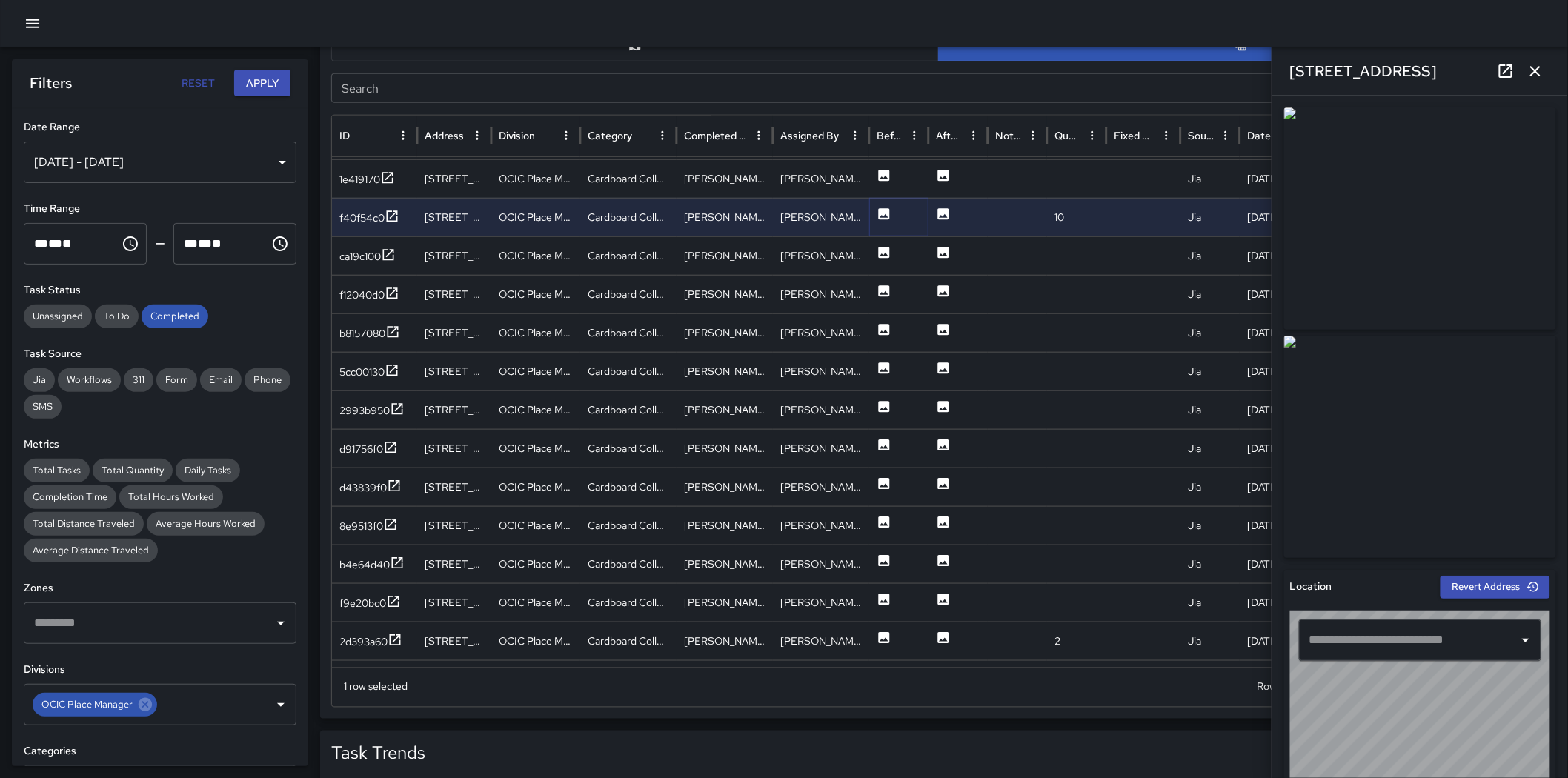
type input "**********"
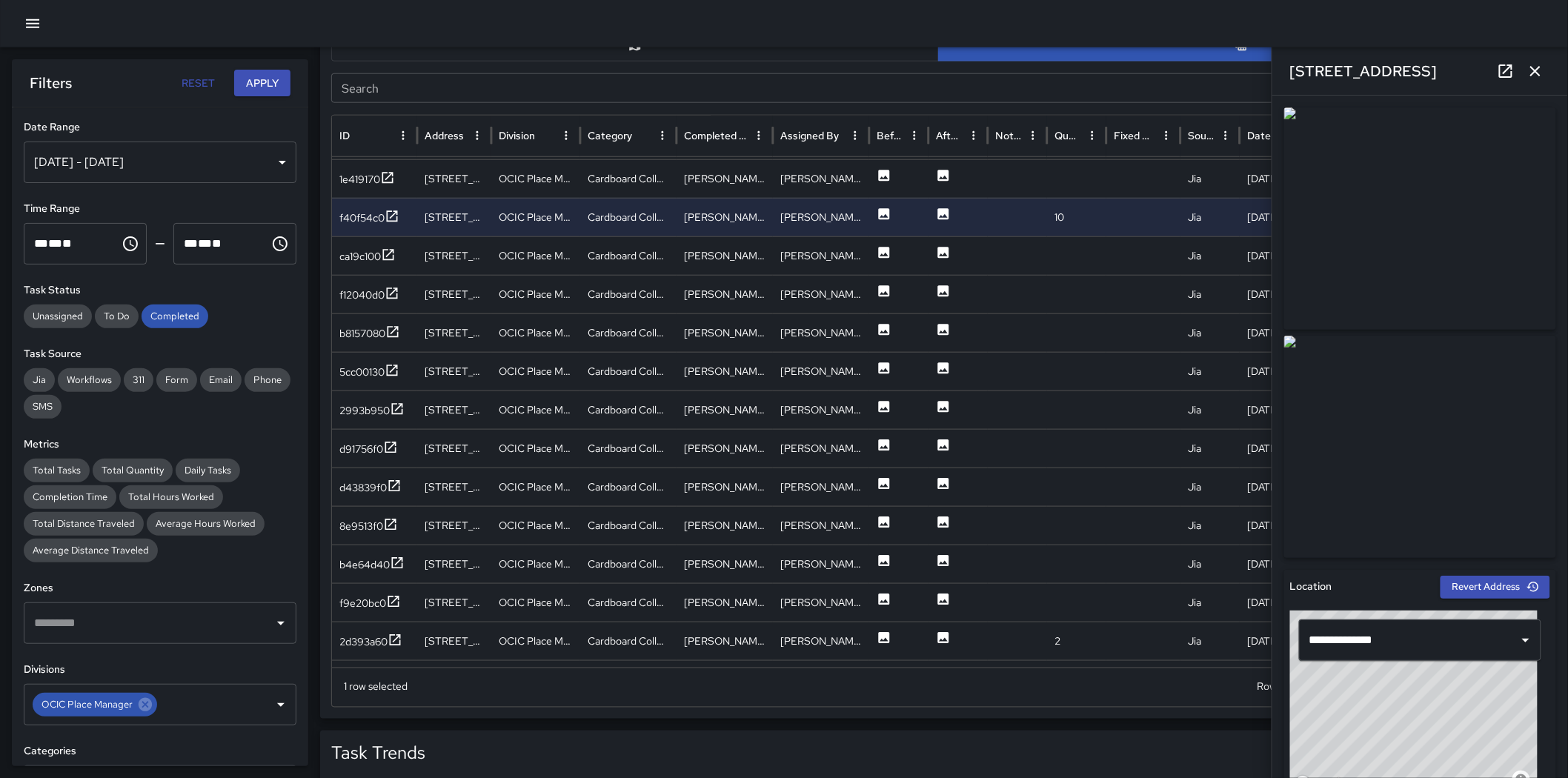
drag, startPoint x: 1498, startPoint y: 398, endPoint x: 1376, endPoint y: 400, distance: 122.0
click at [1041, 398] on img at bounding box center [1421, 447] width 272 height 223
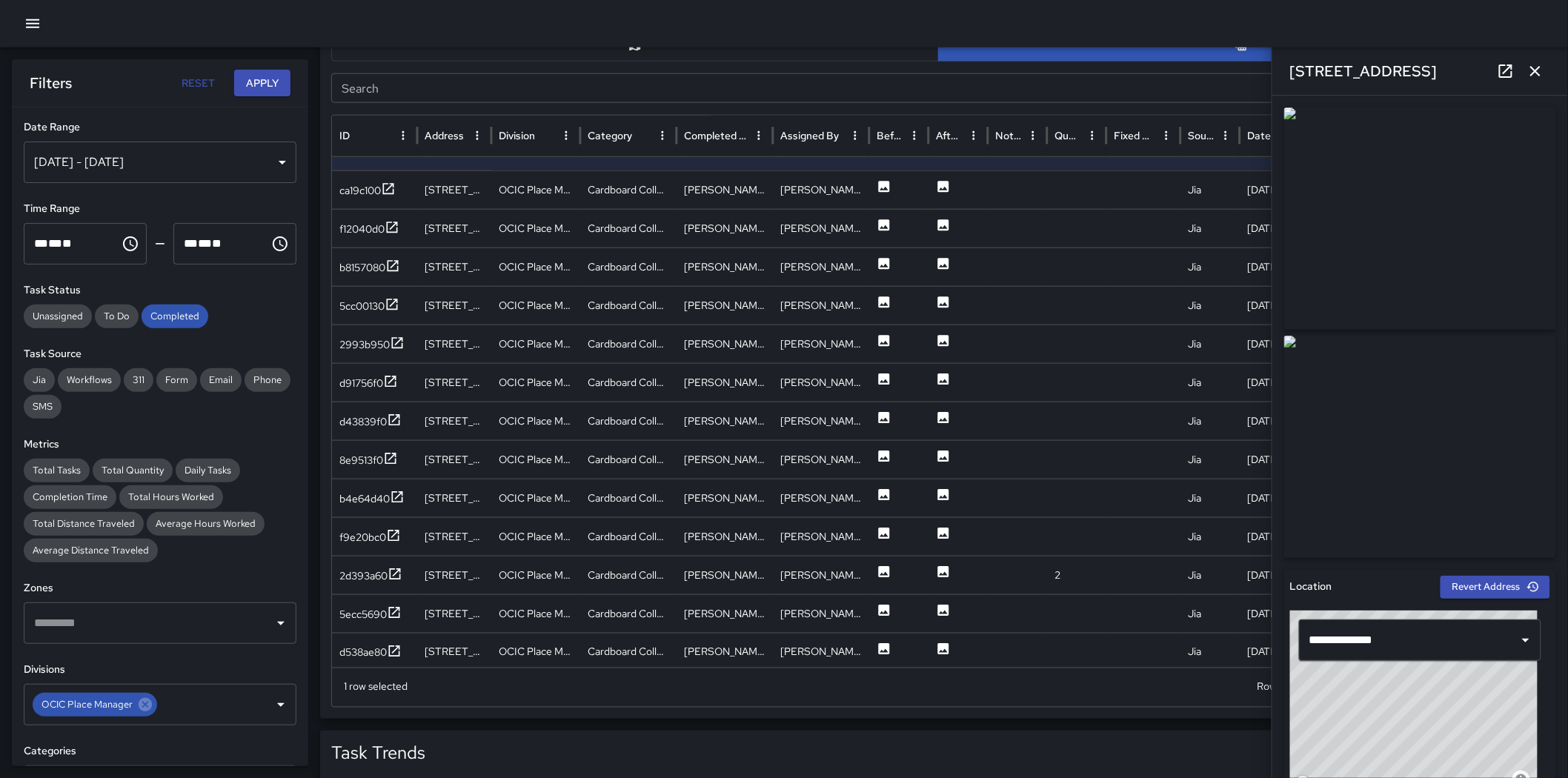
scroll to position [609, 0]
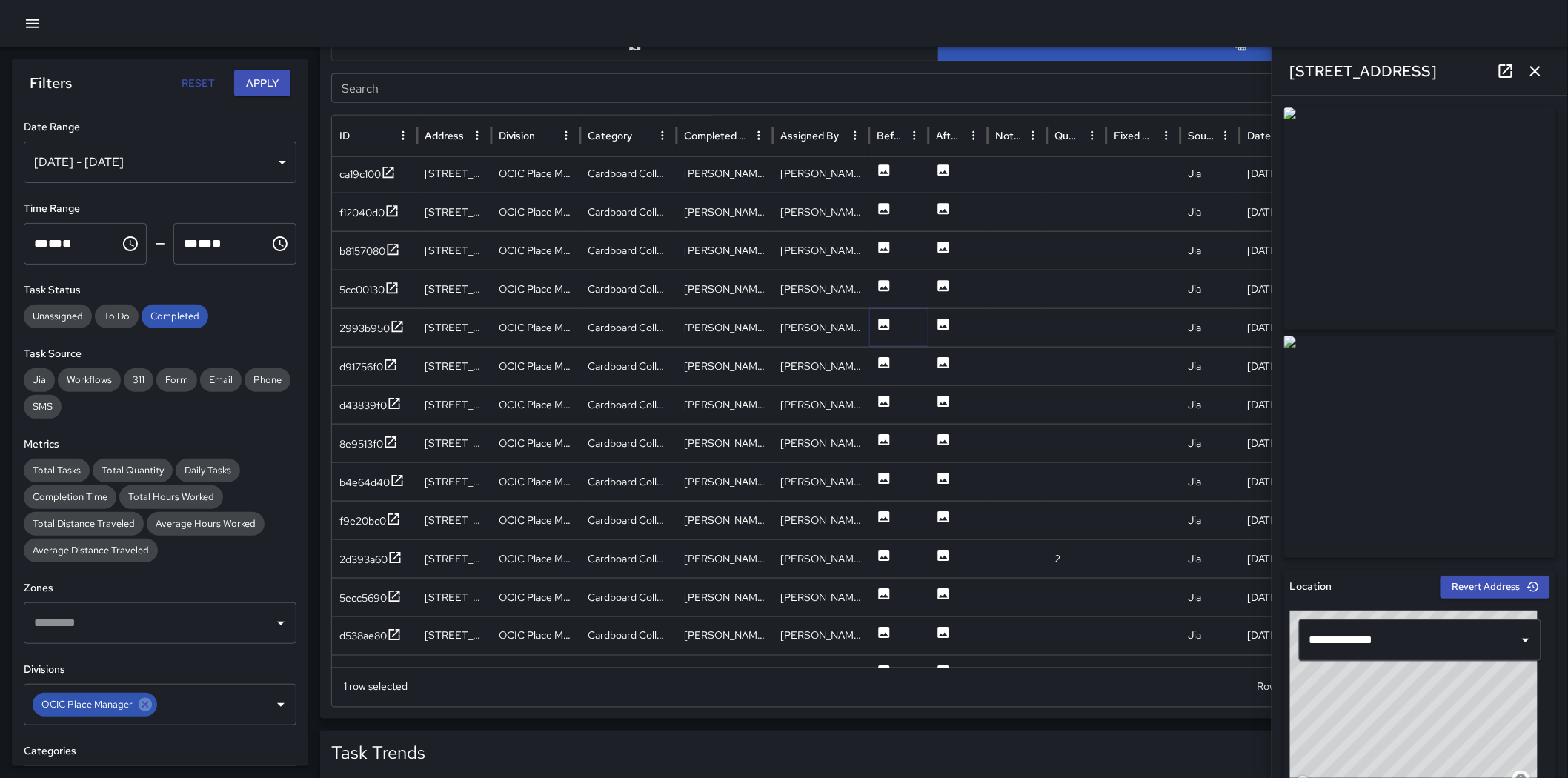
click at [883, 327] on icon at bounding box center [884, 325] width 11 height 11
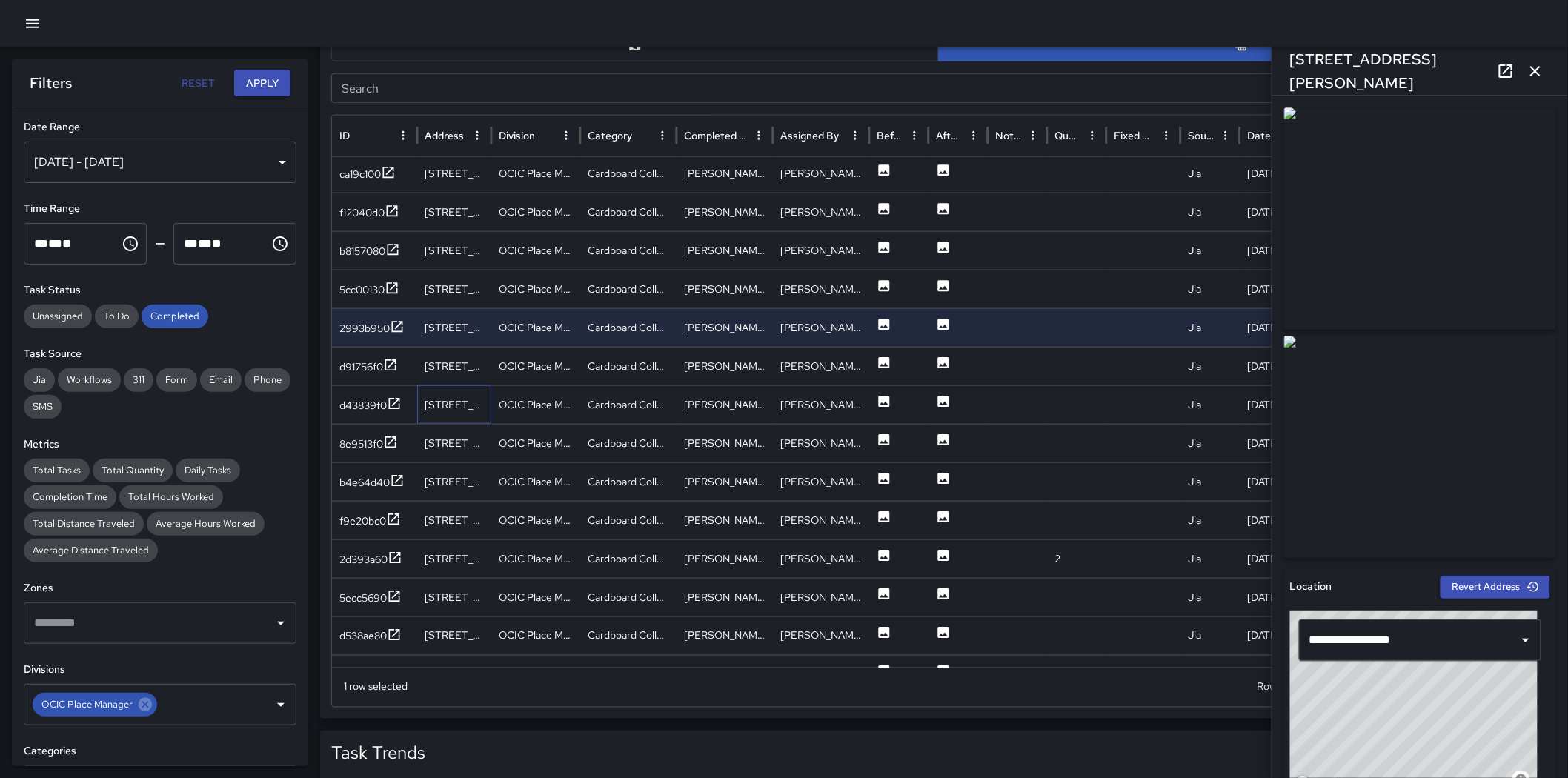
click at [469, 415] on div "[STREET_ADDRESS]" at bounding box center [454, 405] width 75 height 39
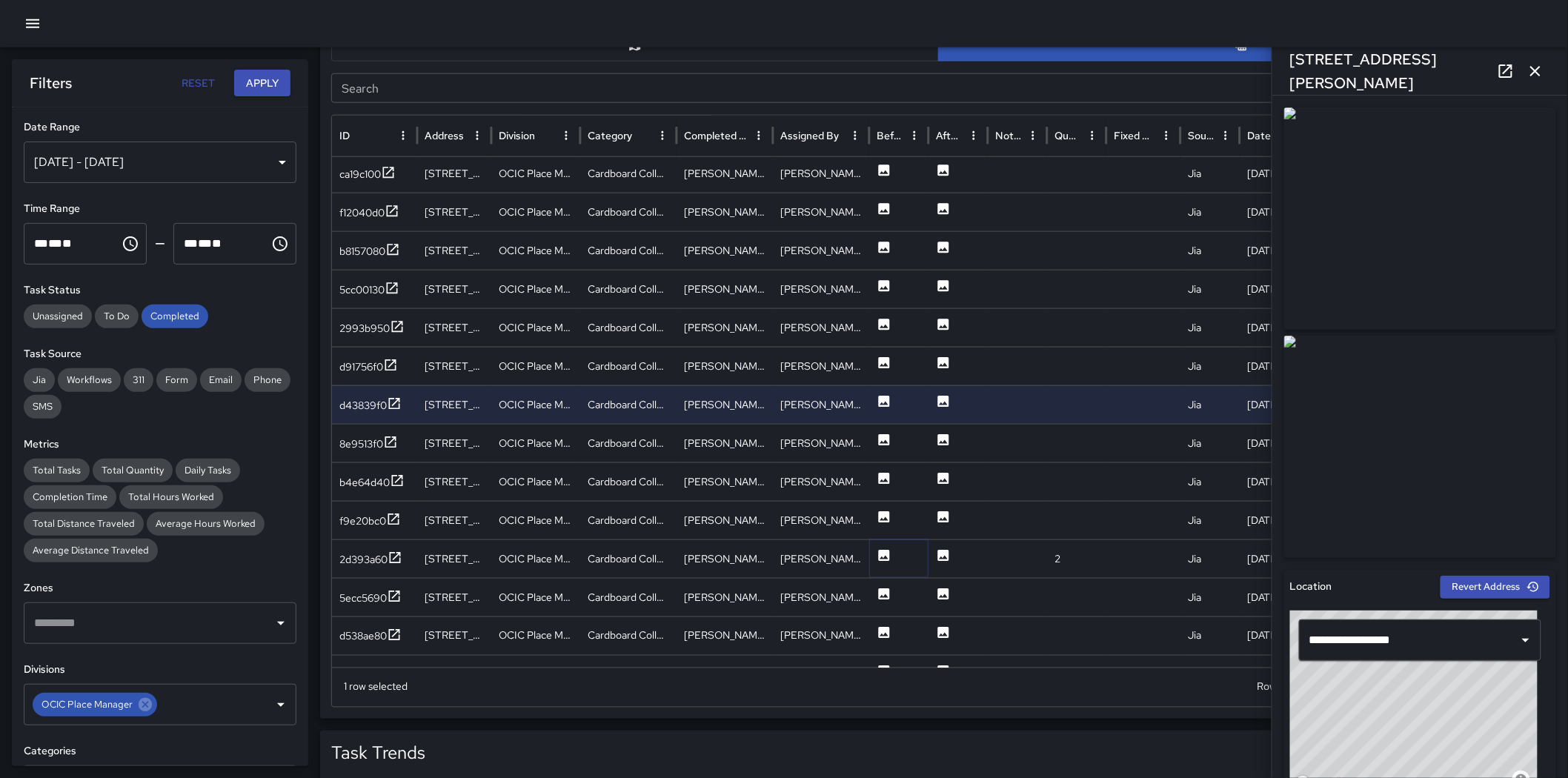
drag, startPoint x: 888, startPoint y: 559, endPoint x: 883, endPoint y: 548, distance: 12.1
click at [887, 546] on icon at bounding box center [884, 555] width 11 height 11
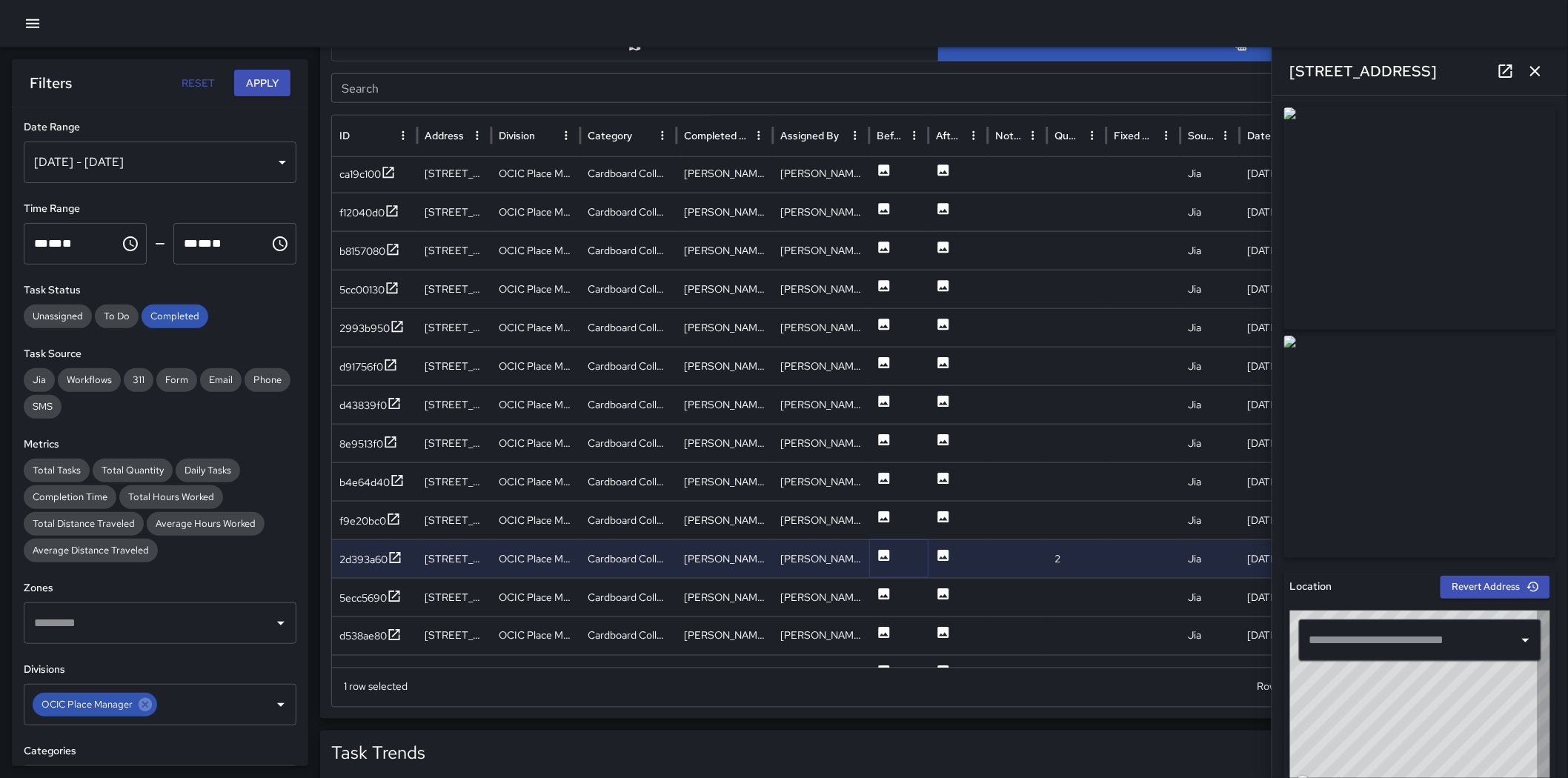
type input "**********"
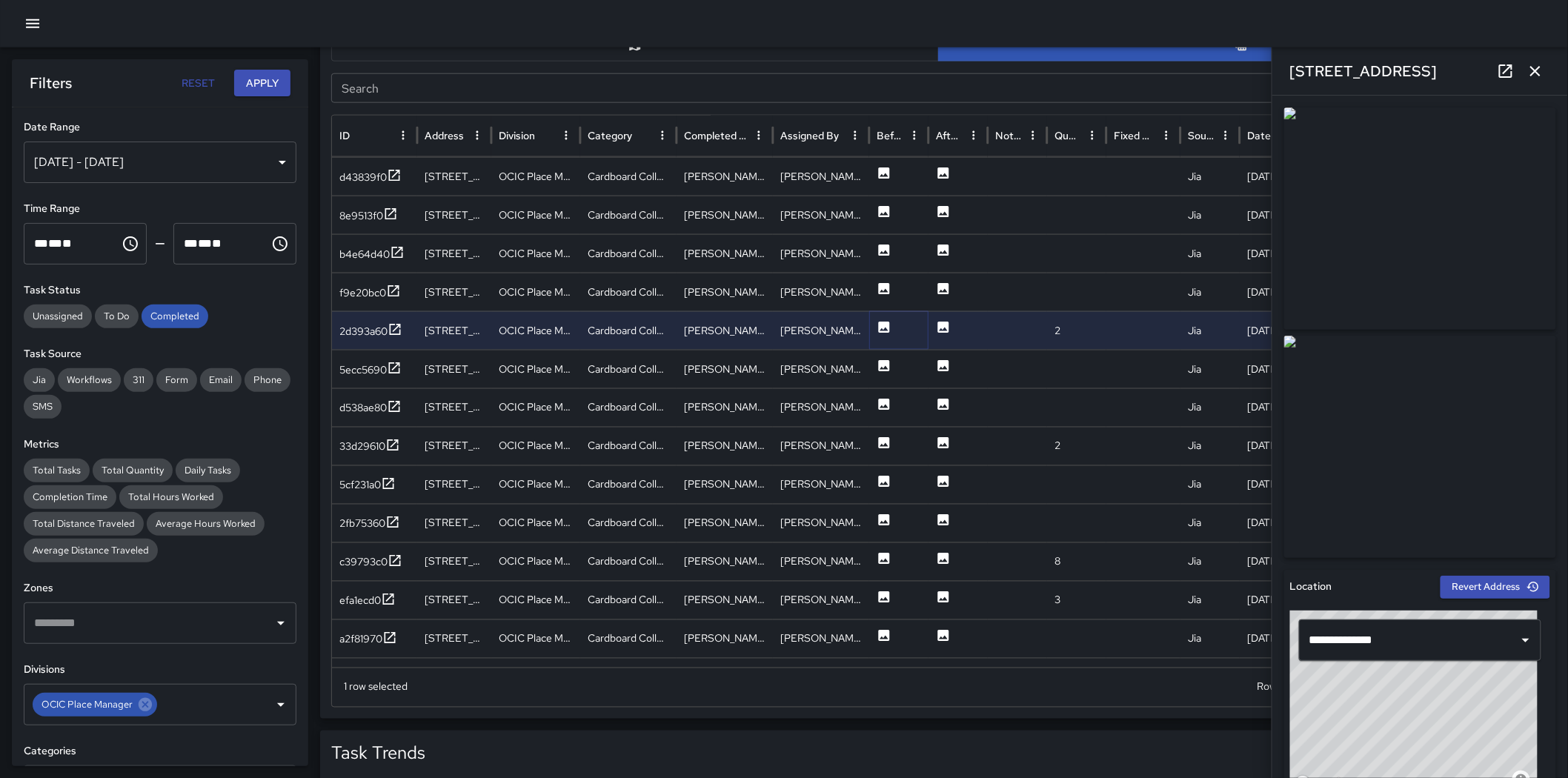
scroll to position [913, 0]
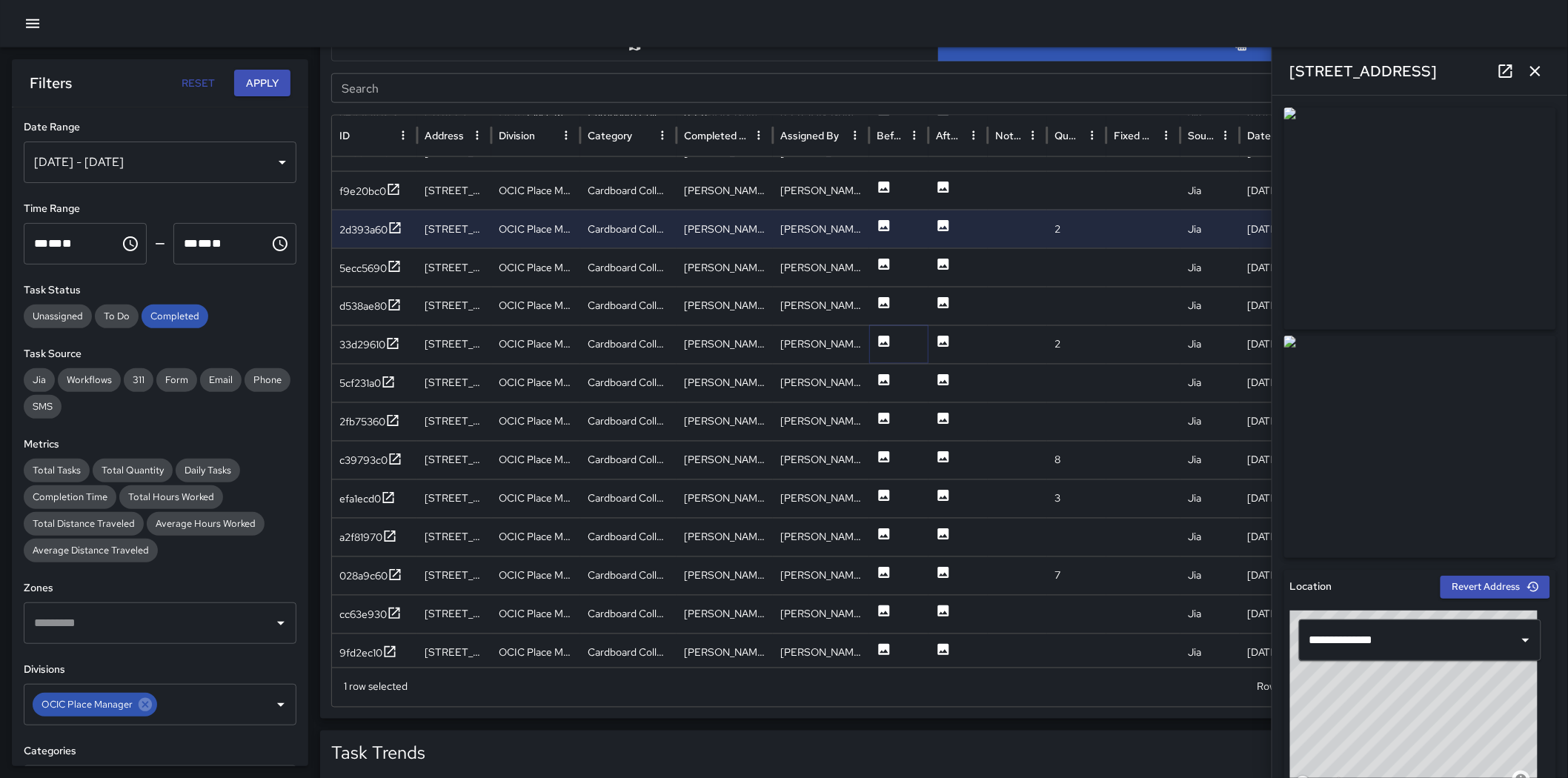
click at [880, 342] on icon at bounding box center [884, 342] width 11 height 11
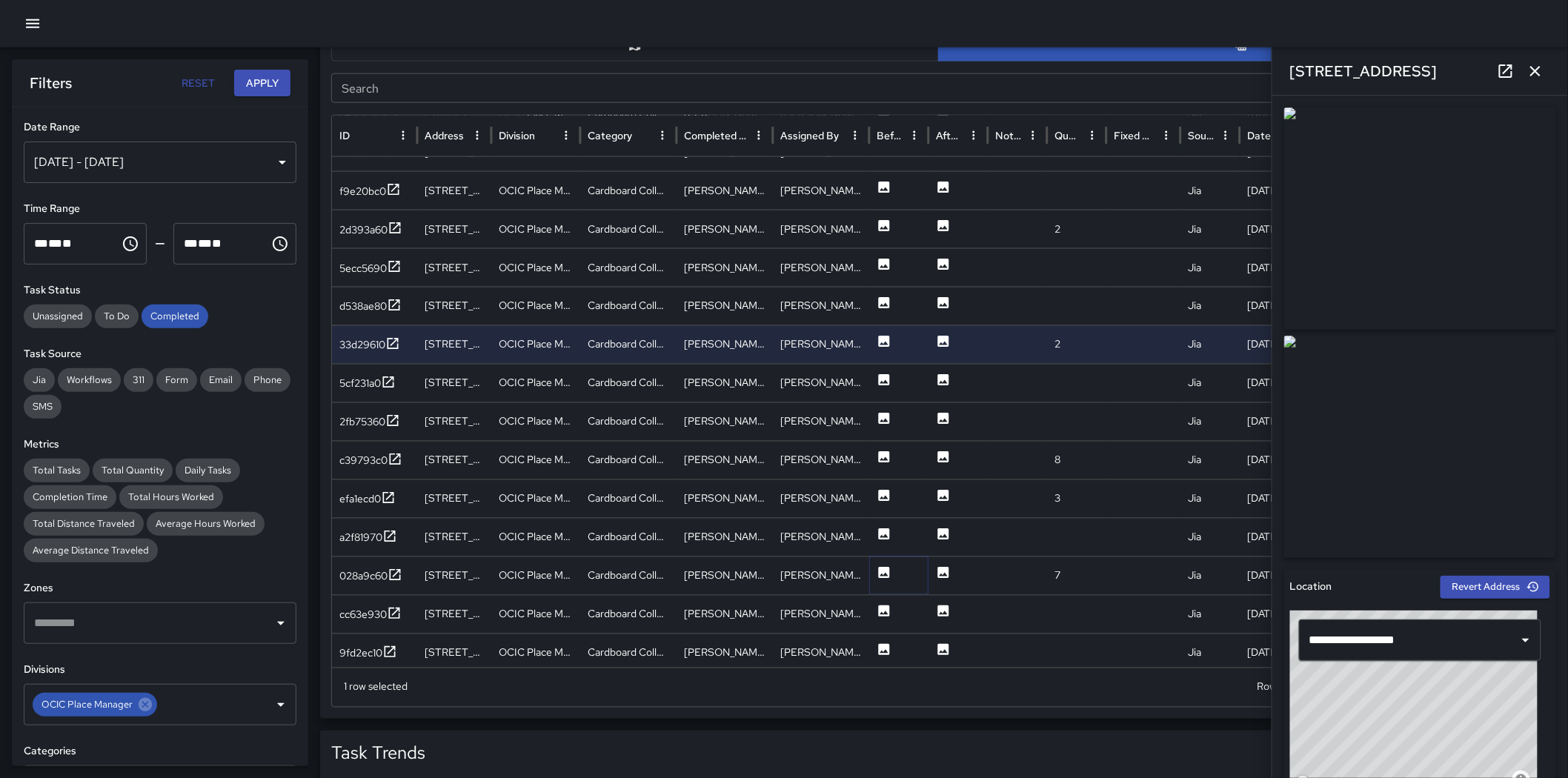
click at [878, 546] on icon at bounding box center [884, 572] width 15 height 15
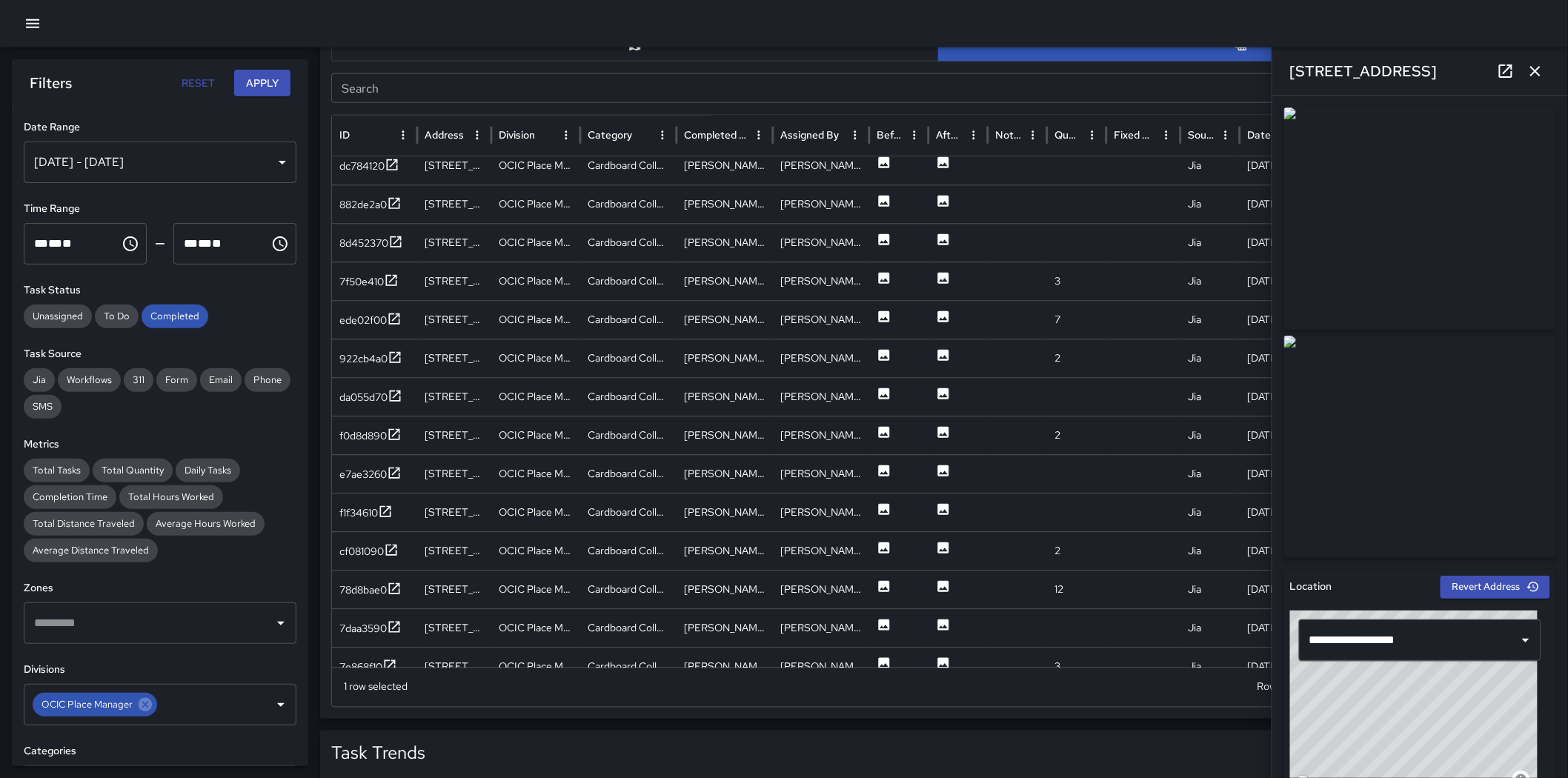
scroll to position [1523, 0]
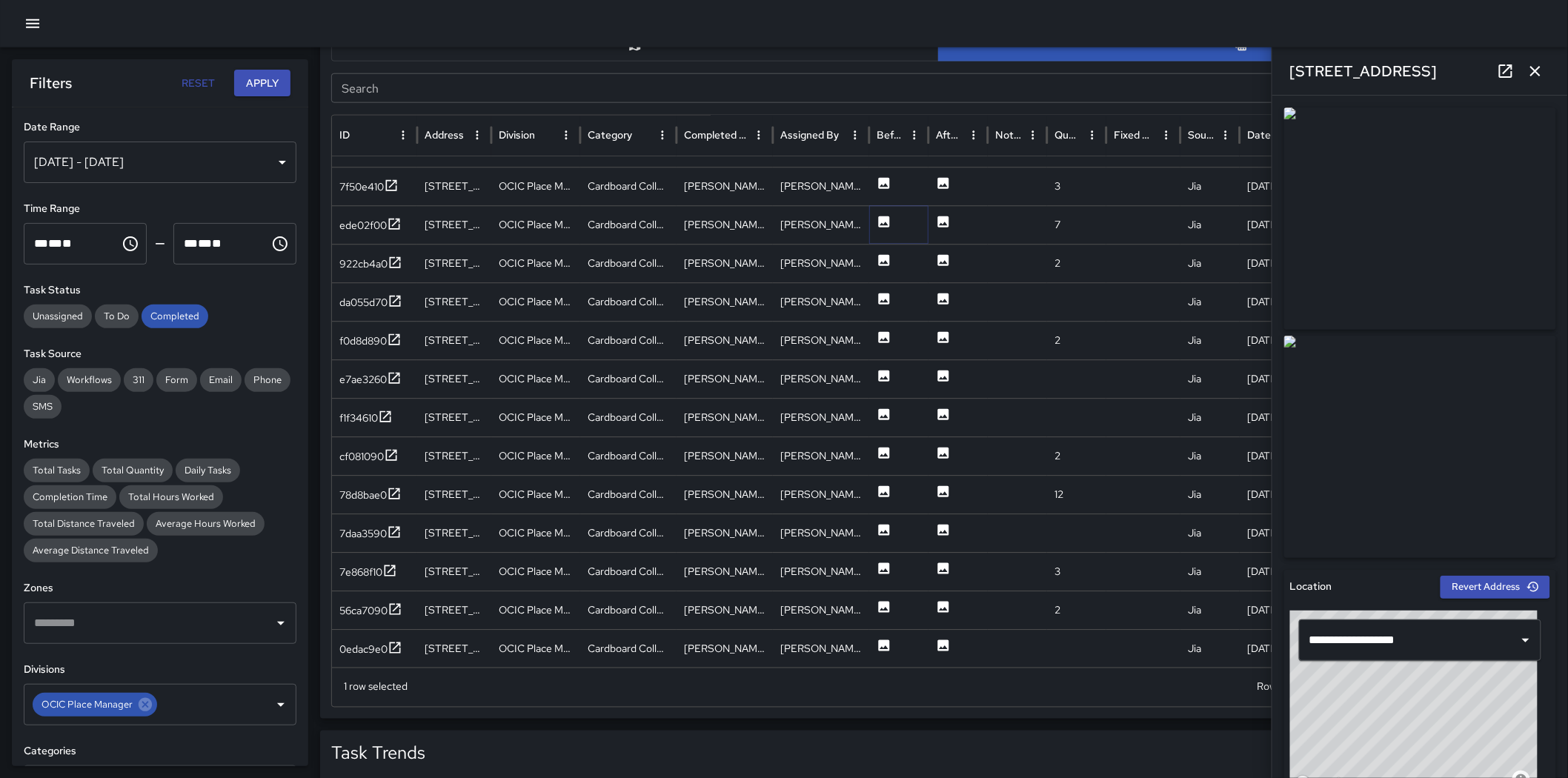
click at [883, 216] on icon at bounding box center [884, 222] width 11 height 11
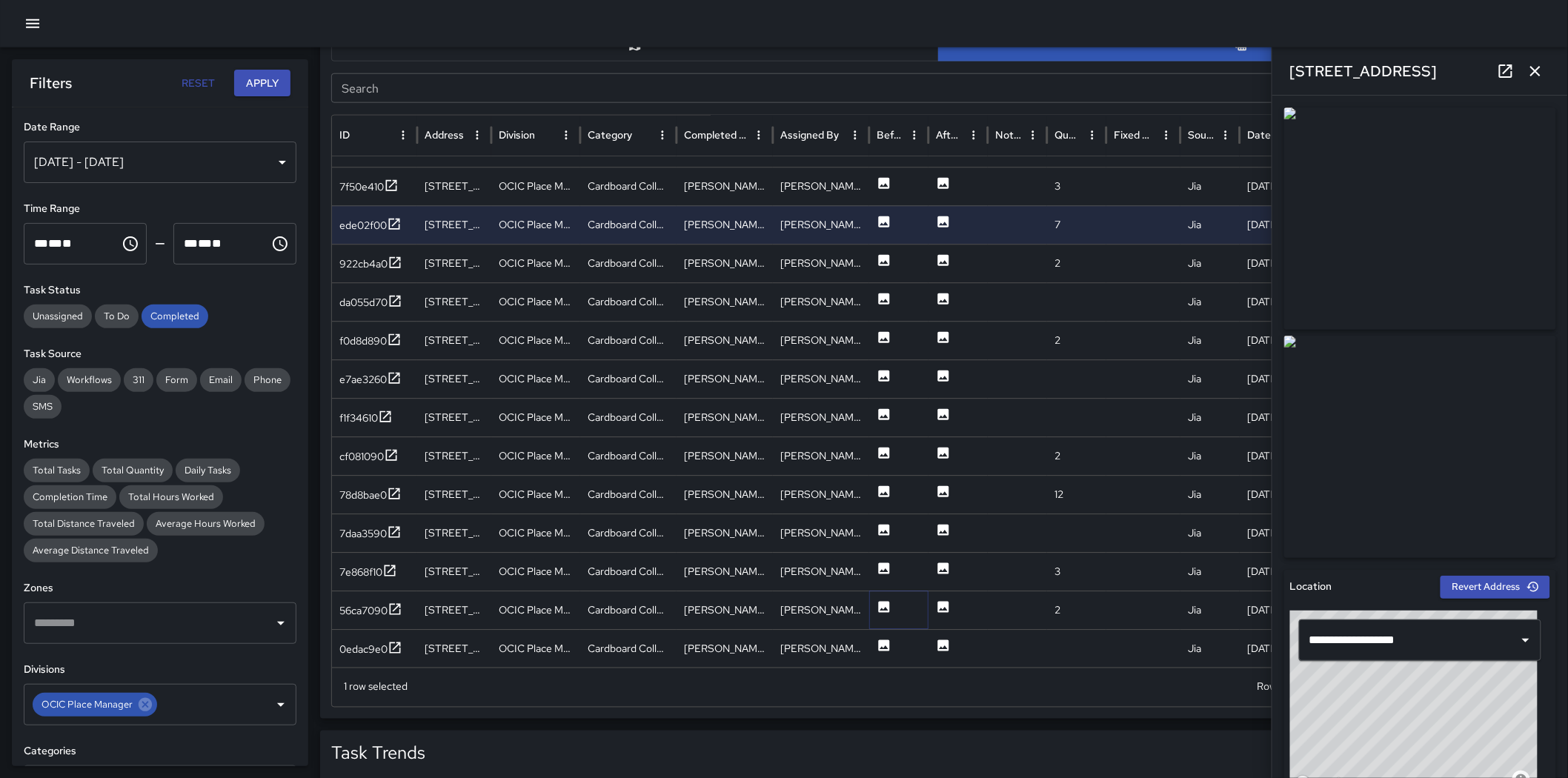
drag, startPoint x: 882, startPoint y: 607, endPoint x: 746, endPoint y: 427, distance: 225.6
click at [882, 546] on icon at bounding box center [884, 607] width 11 height 11
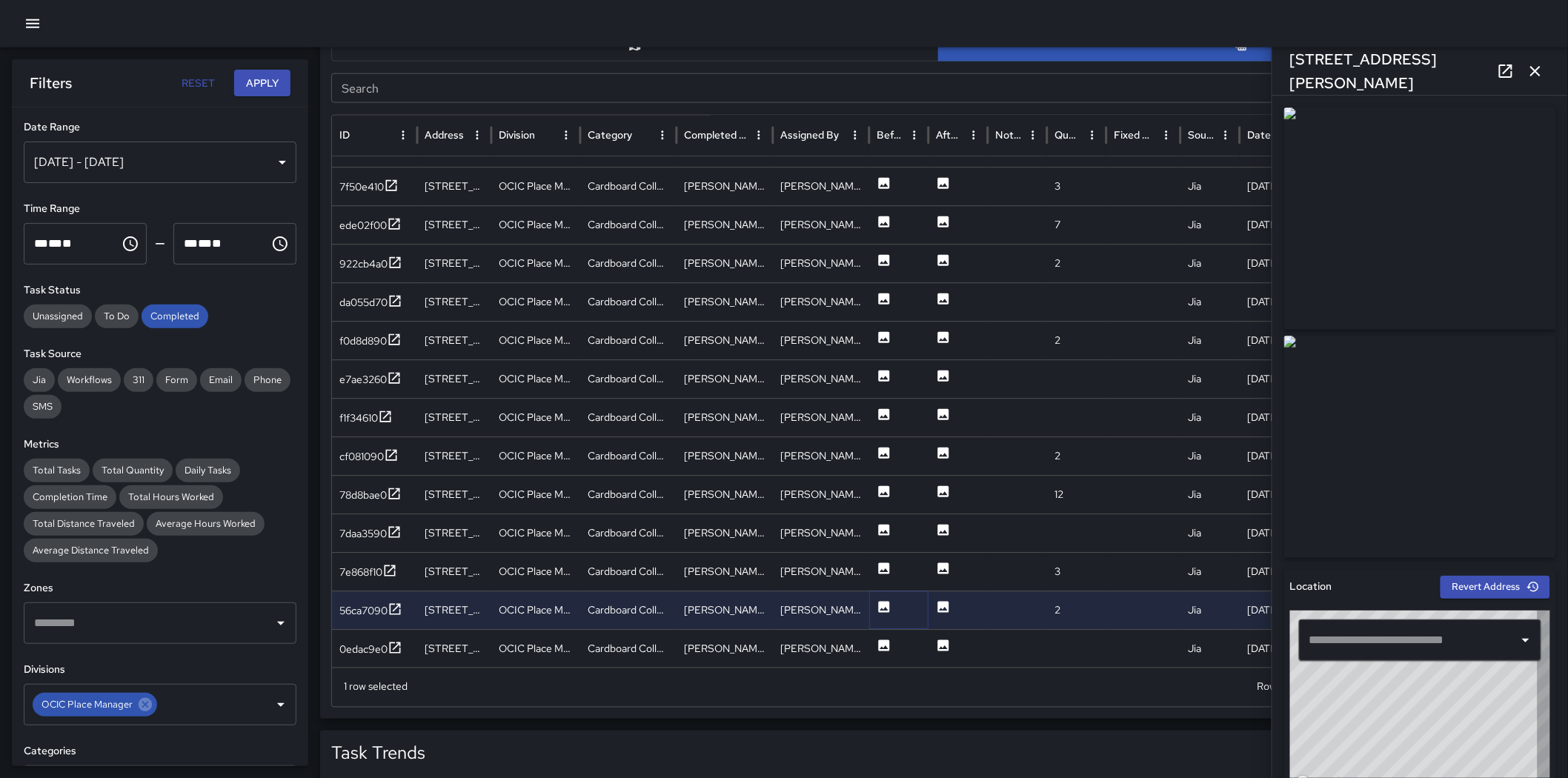
type input "**********"
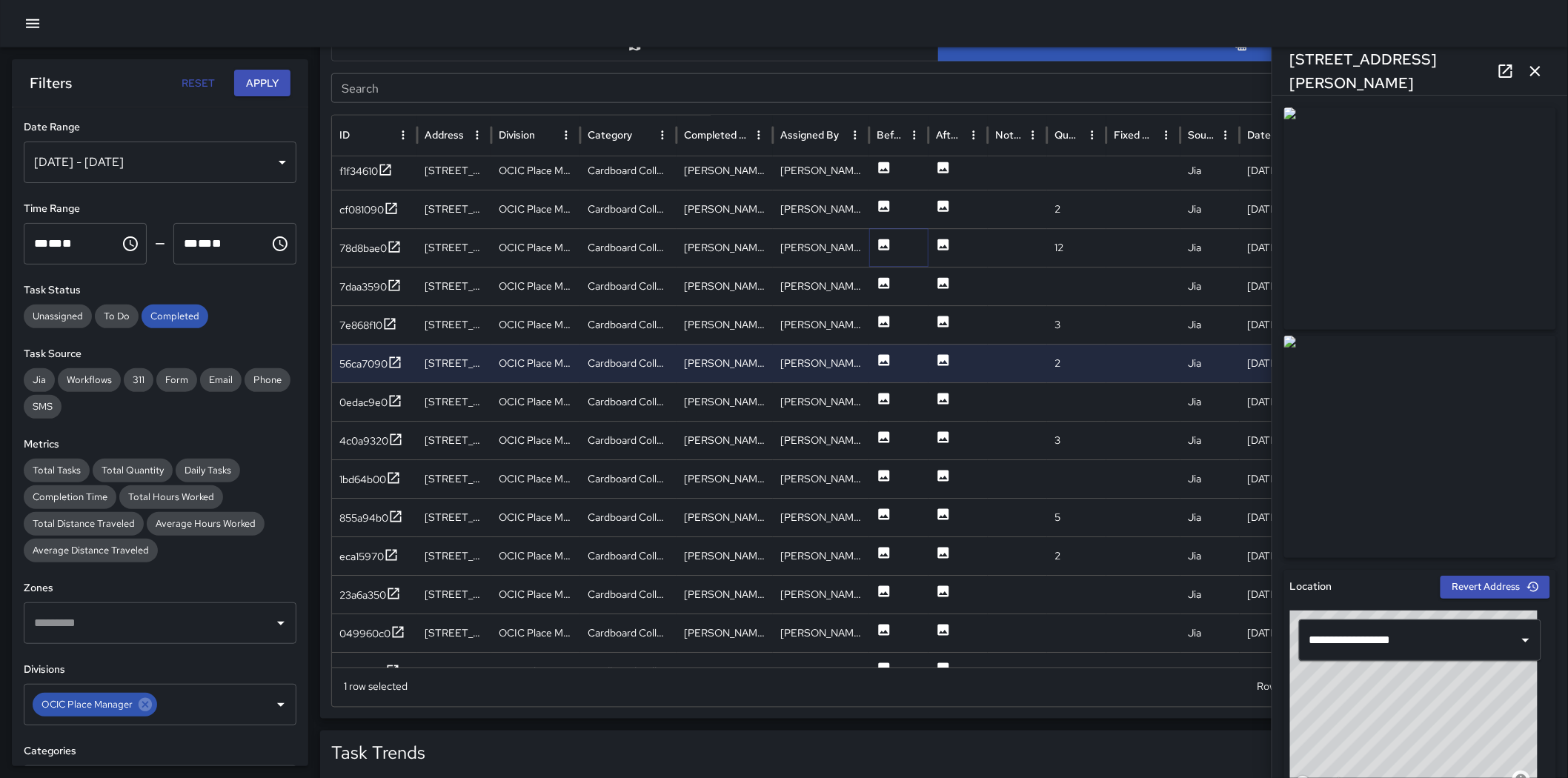
click at [880, 240] on icon at bounding box center [884, 245] width 11 height 11
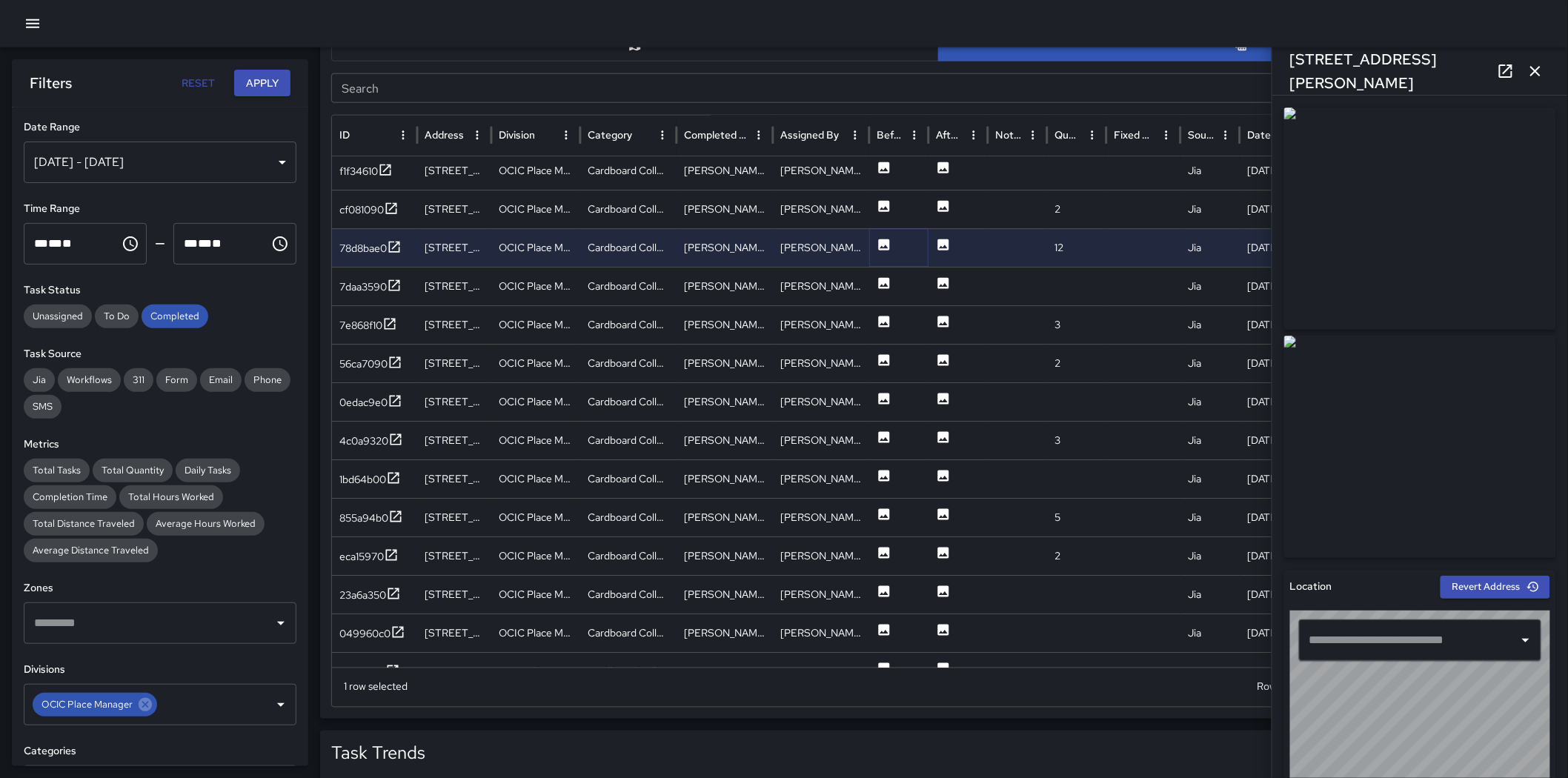
type input "**********"
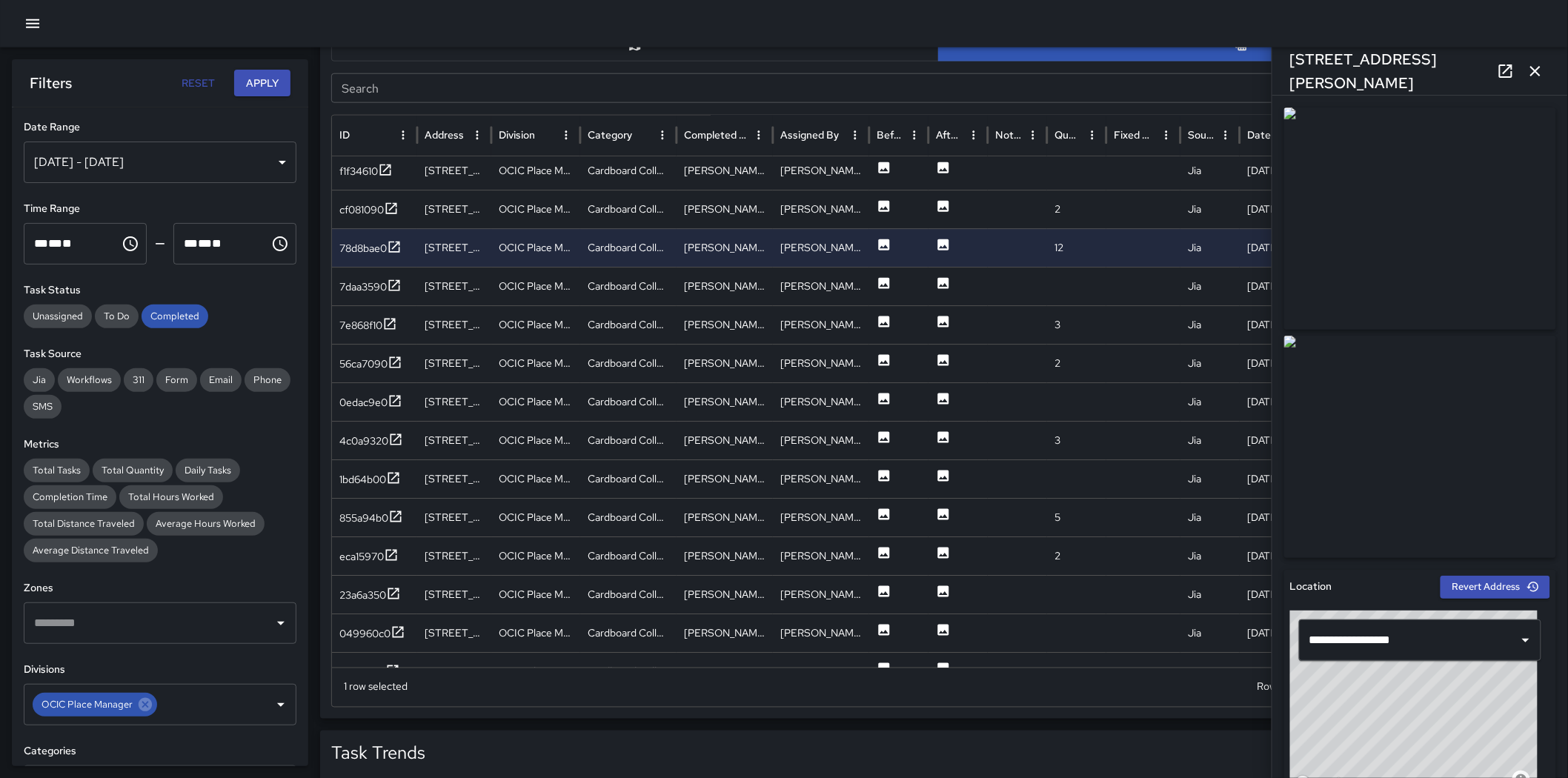
drag, startPoint x: 1507, startPoint y: 449, endPoint x: 1214, endPoint y: 419, distance: 294.5
click at [1041, 449] on img at bounding box center [1421, 447] width 272 height 223
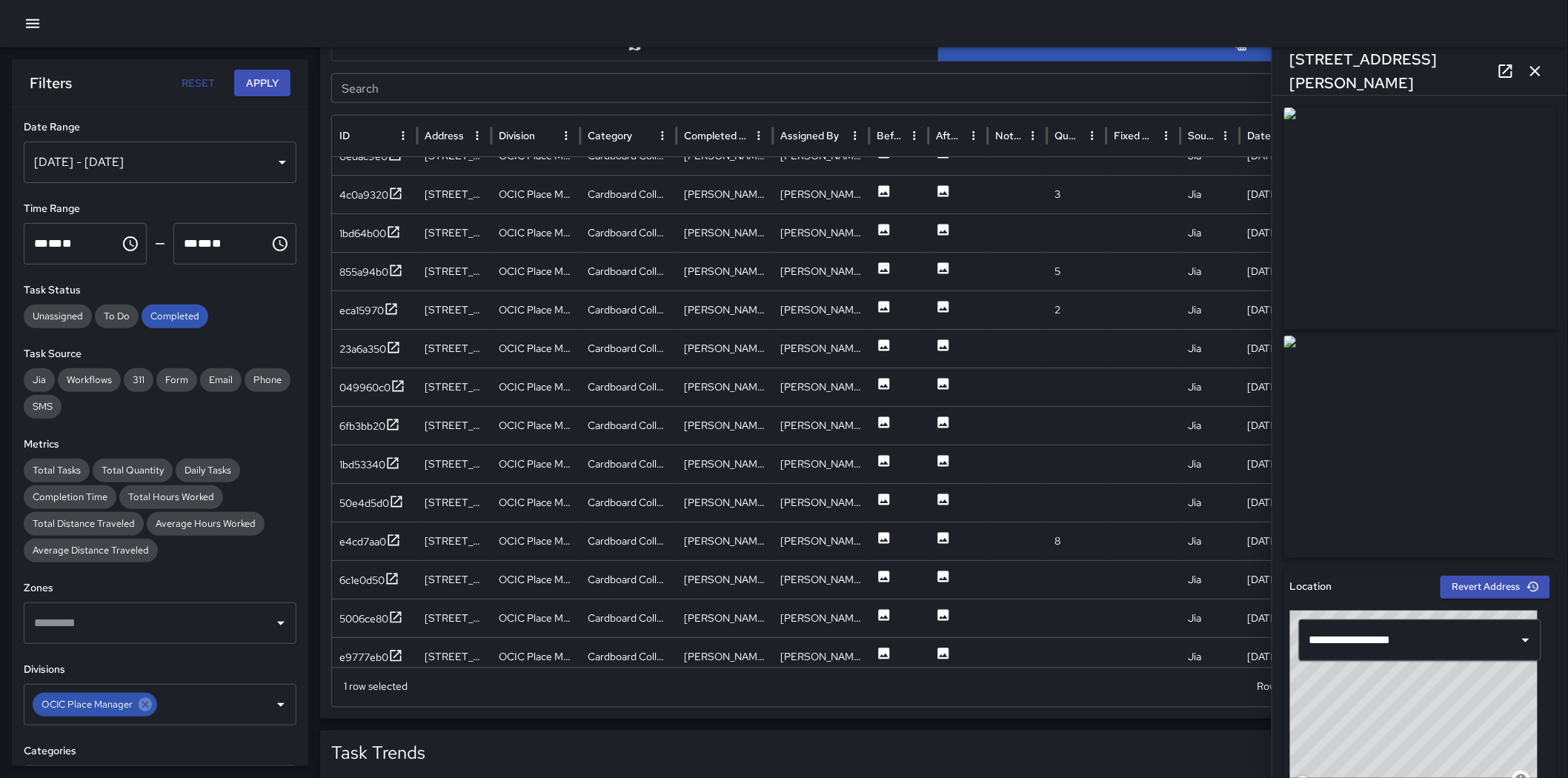
scroll to position [1979, 0]
click at [878, 265] on icon at bounding box center [884, 268] width 15 height 15
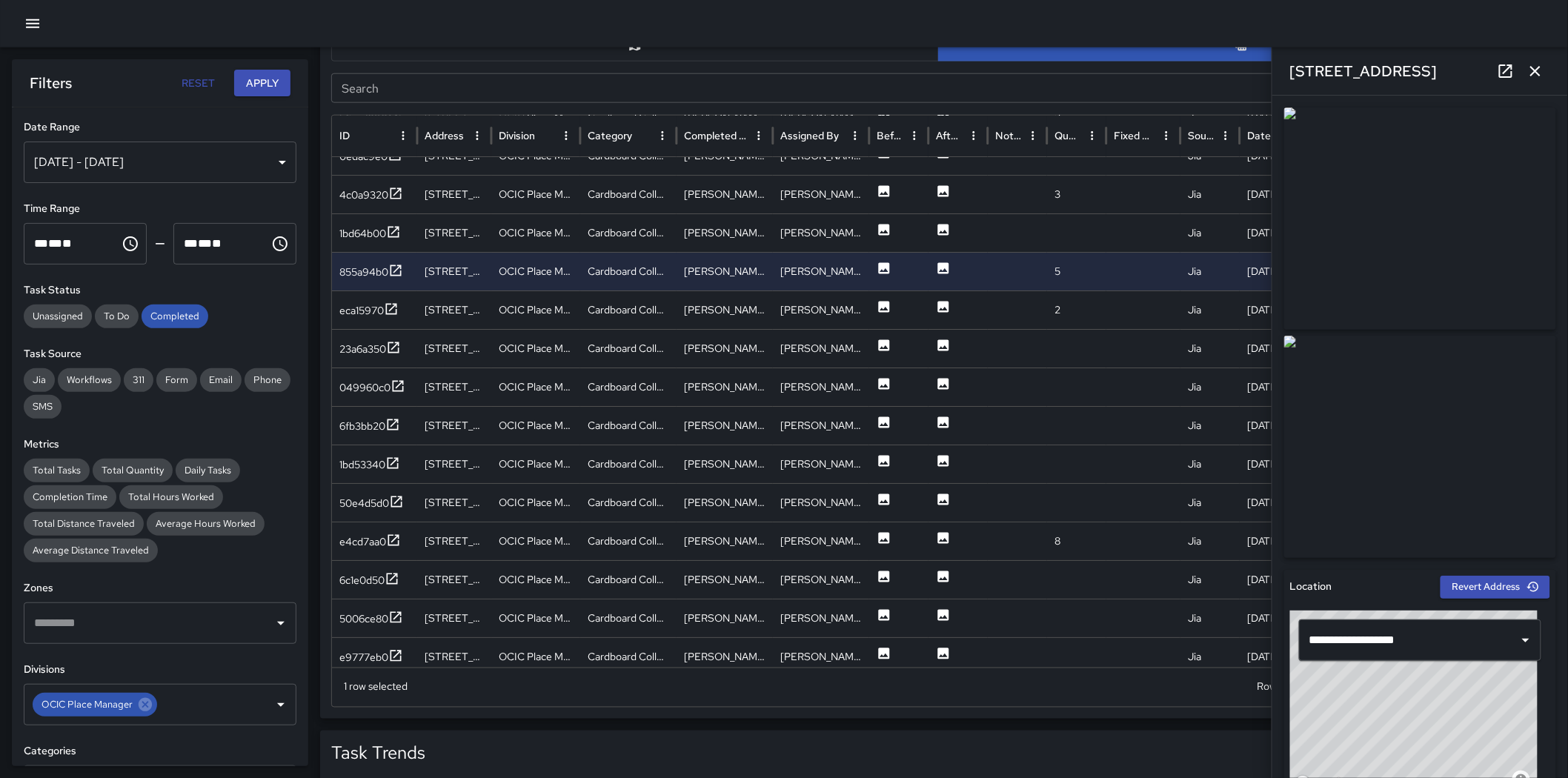
click at [1041, 476] on img at bounding box center [1421, 447] width 272 height 223
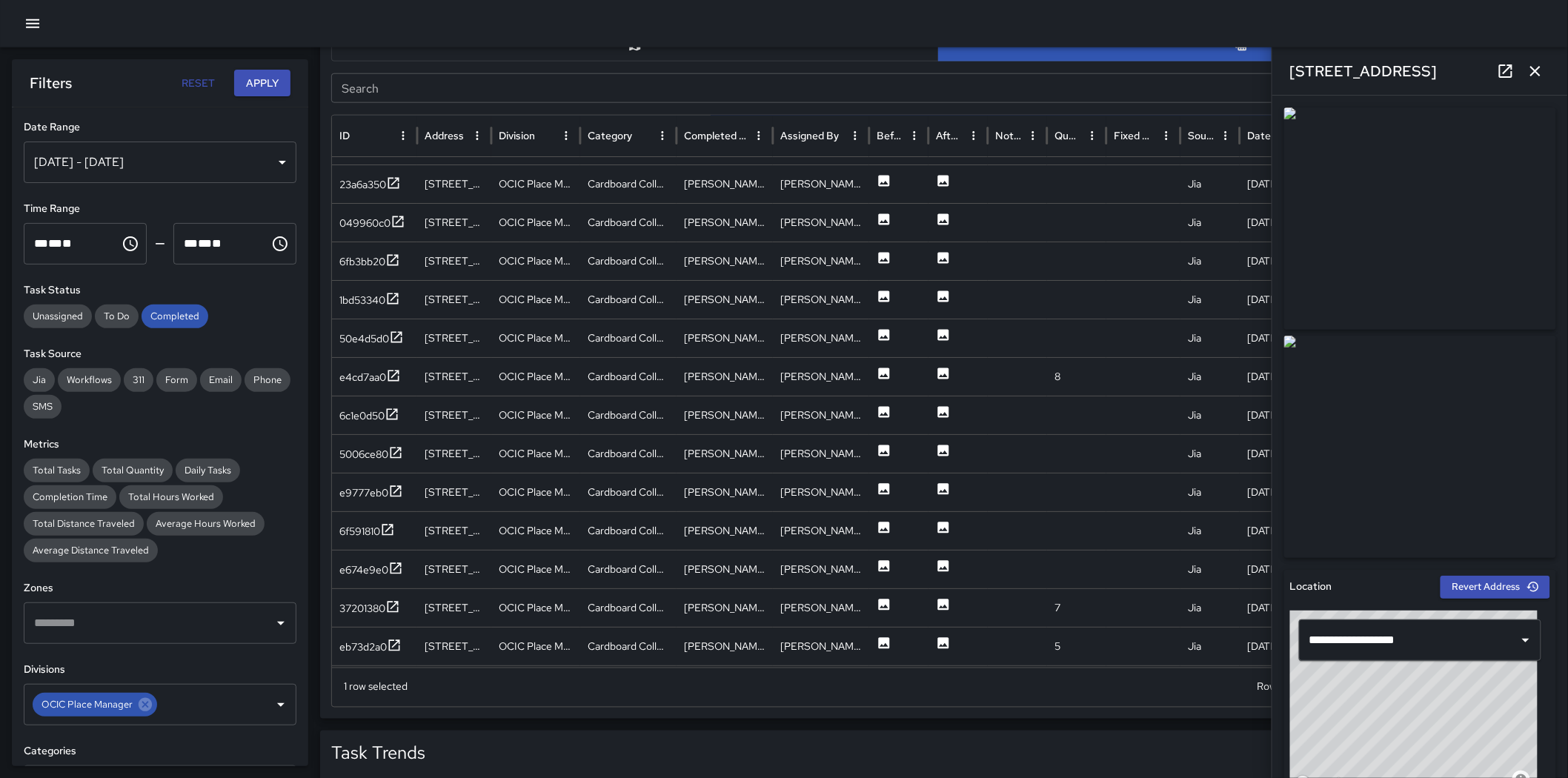
scroll to position [2305, 0]
click at [882, 376] on icon at bounding box center [884, 372] width 11 height 11
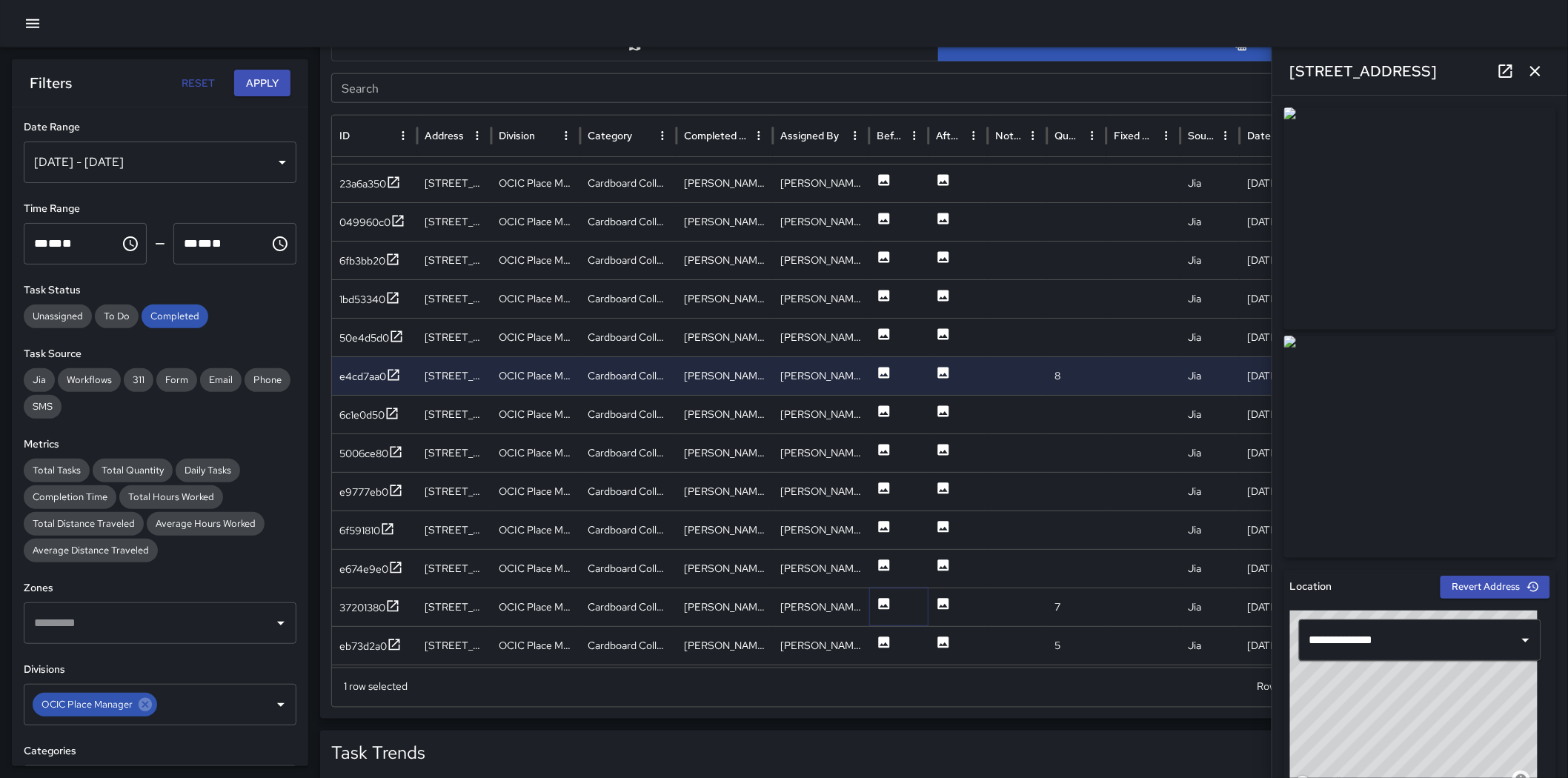
click at [878, 546] on icon at bounding box center [884, 604] width 15 height 15
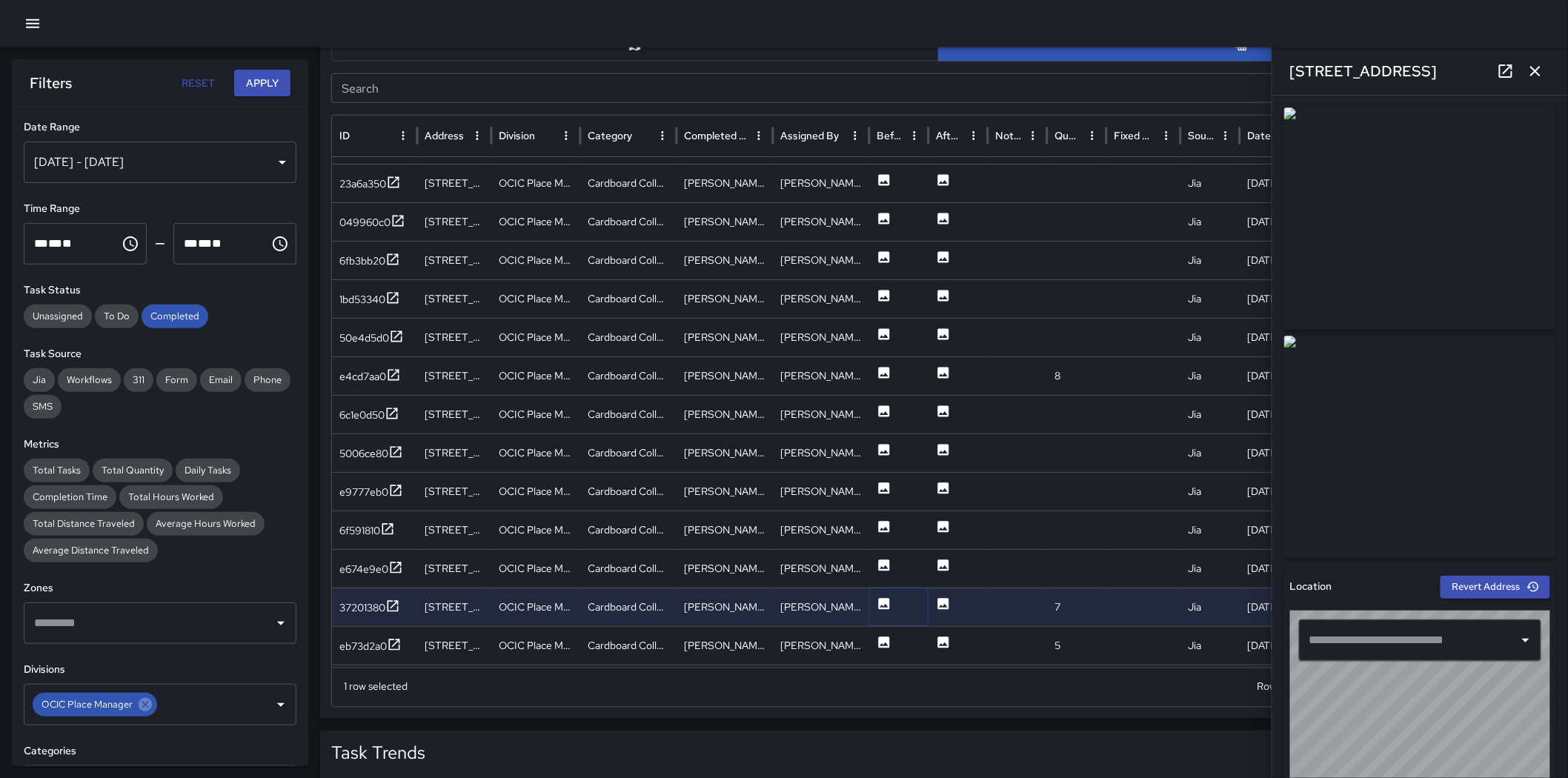
type input "**********"
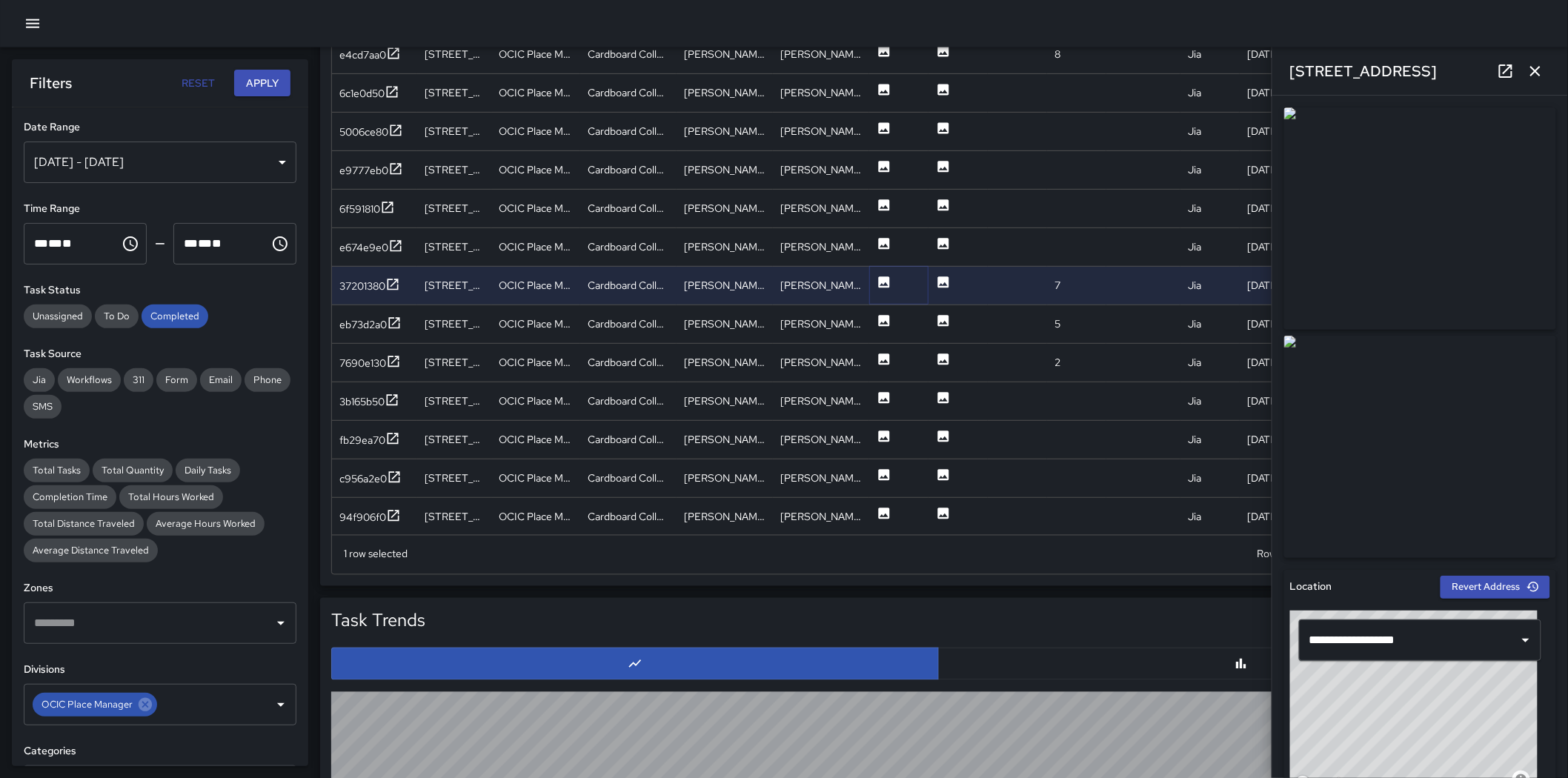
scroll to position [823, 0]
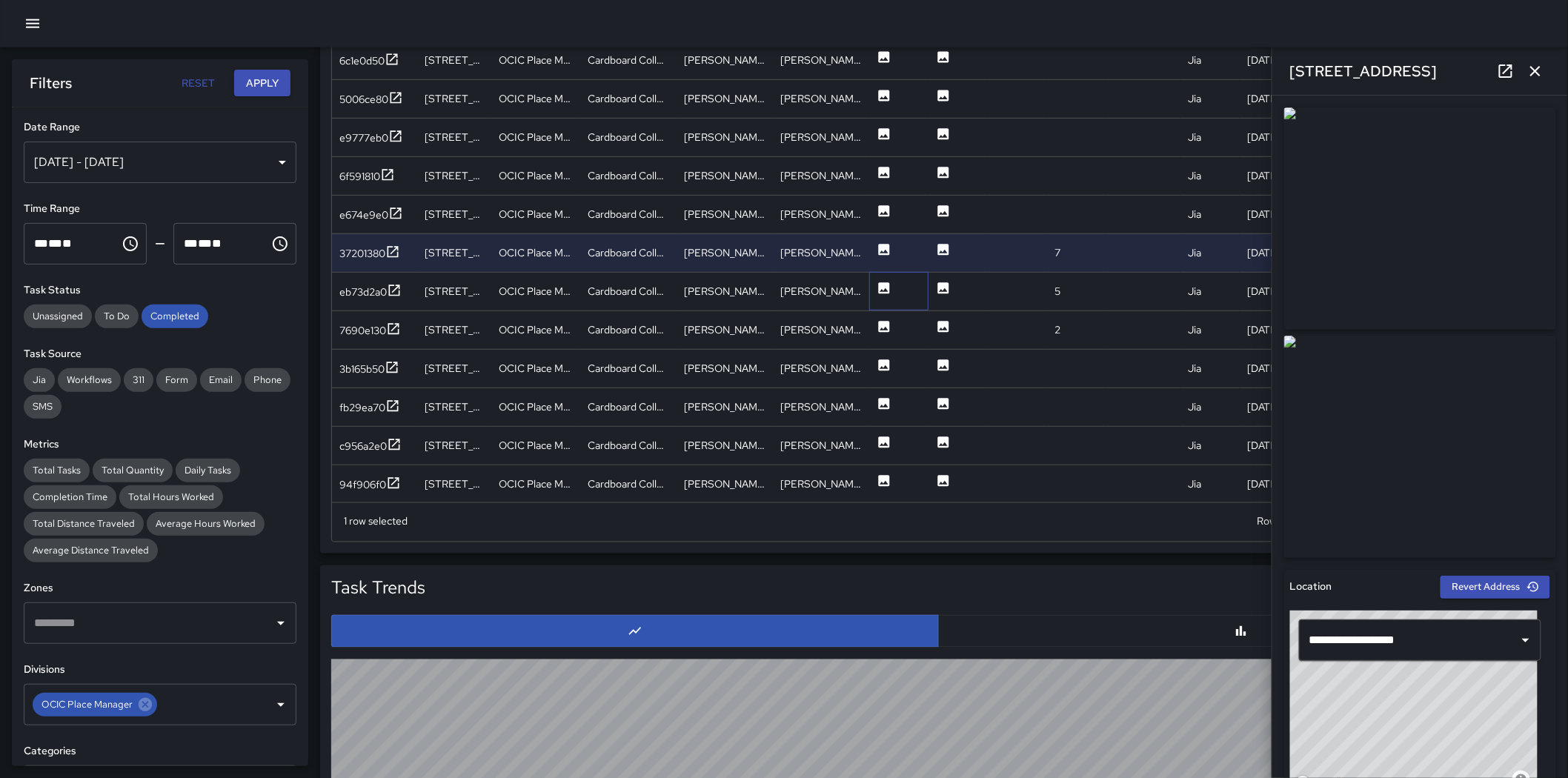
click at [877, 289] on div at bounding box center [898, 291] width 59 height 39
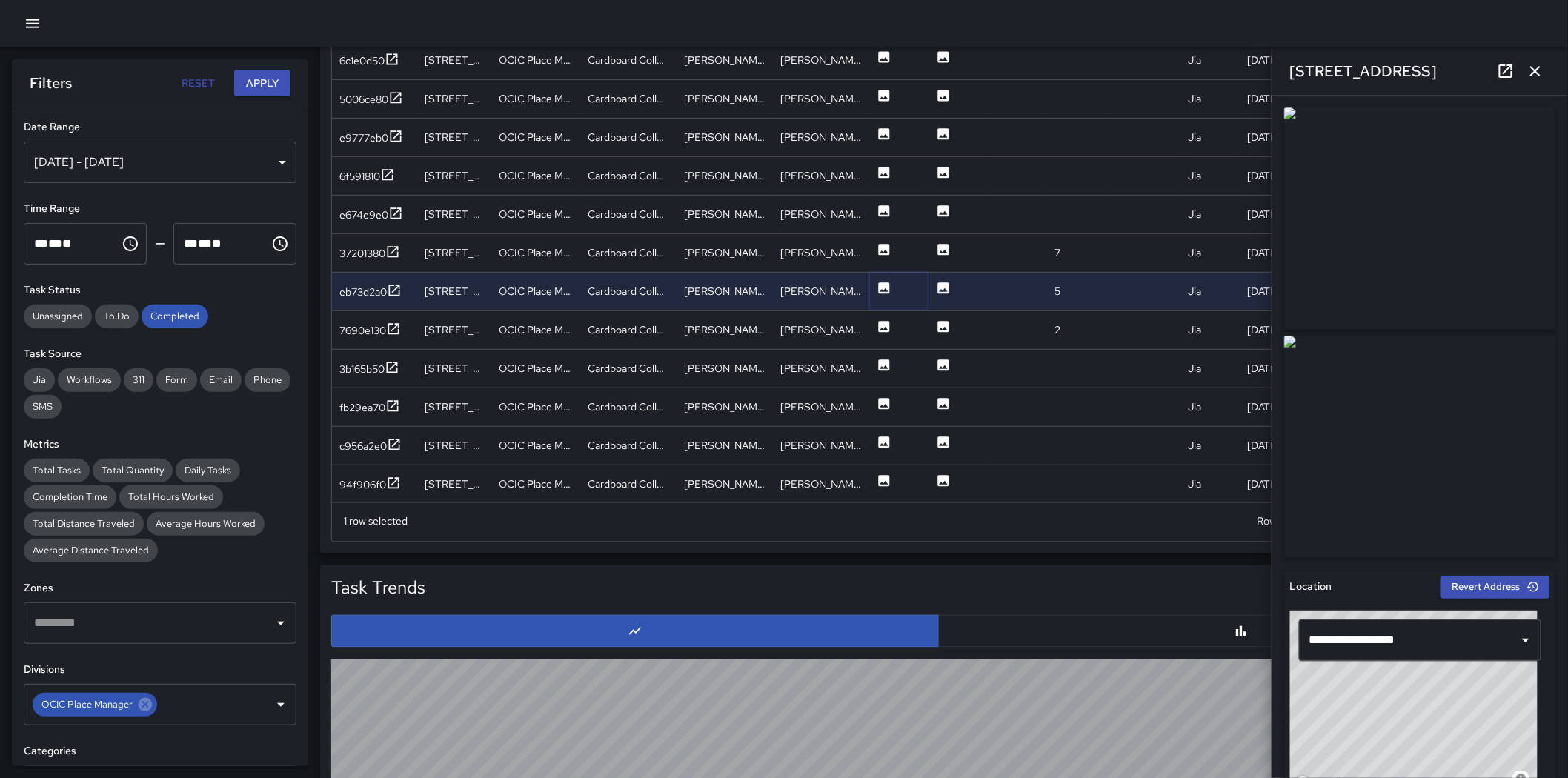
click at [882, 289] on icon at bounding box center [884, 288] width 15 height 15
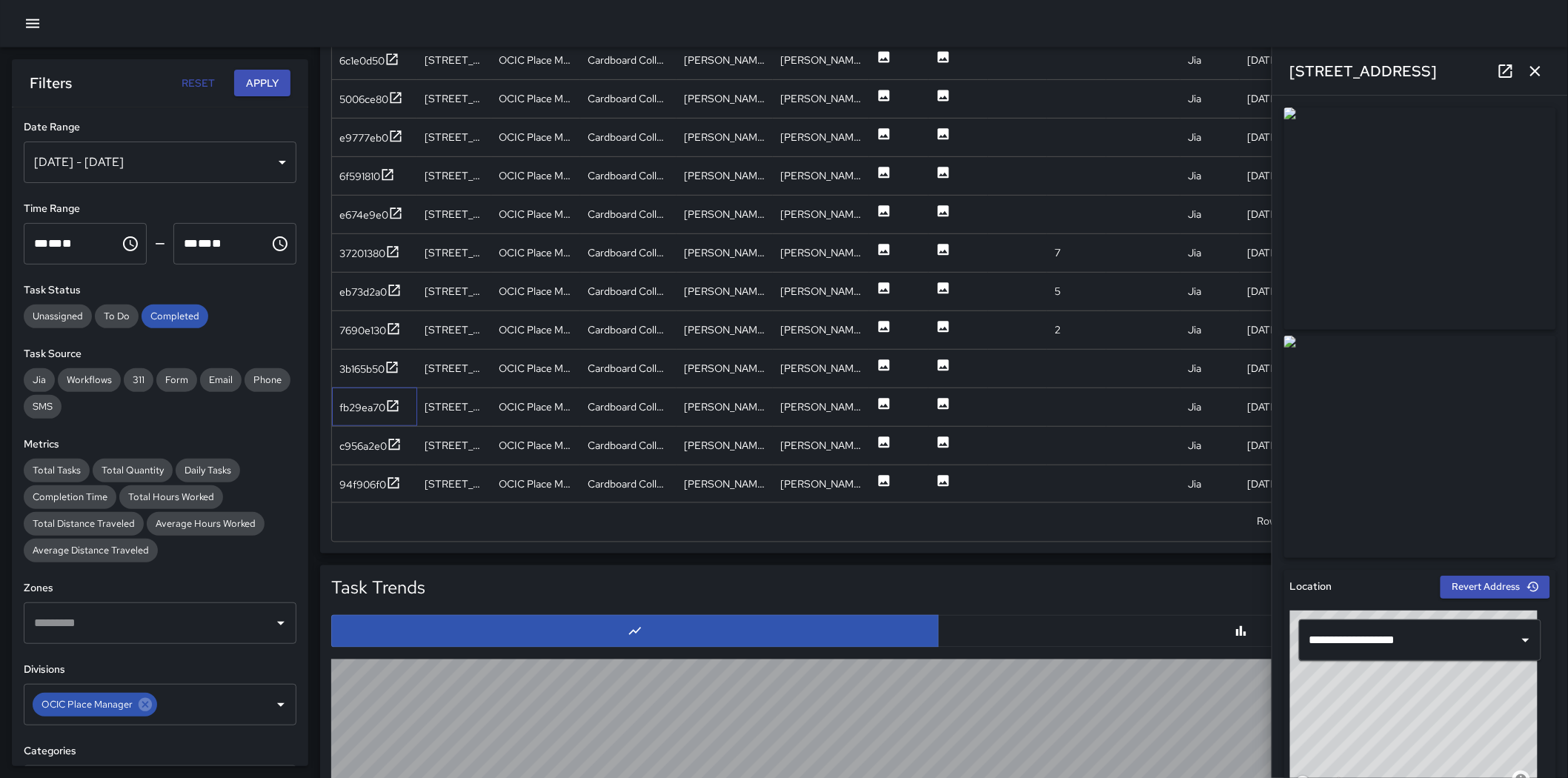
click at [374, 390] on div "fb29ea70" at bounding box center [374, 407] width 85 height 39
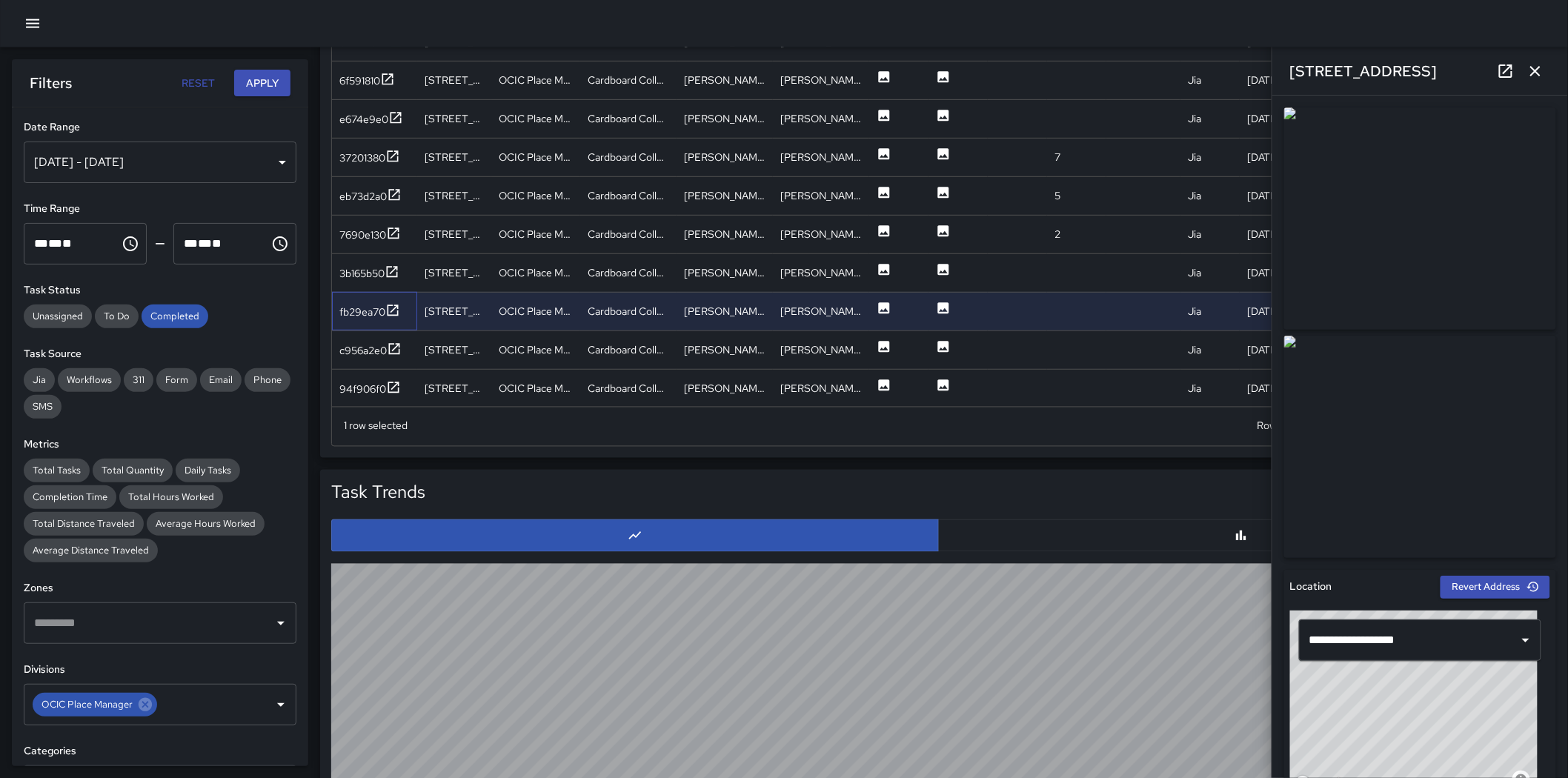
scroll to position [988, 0]
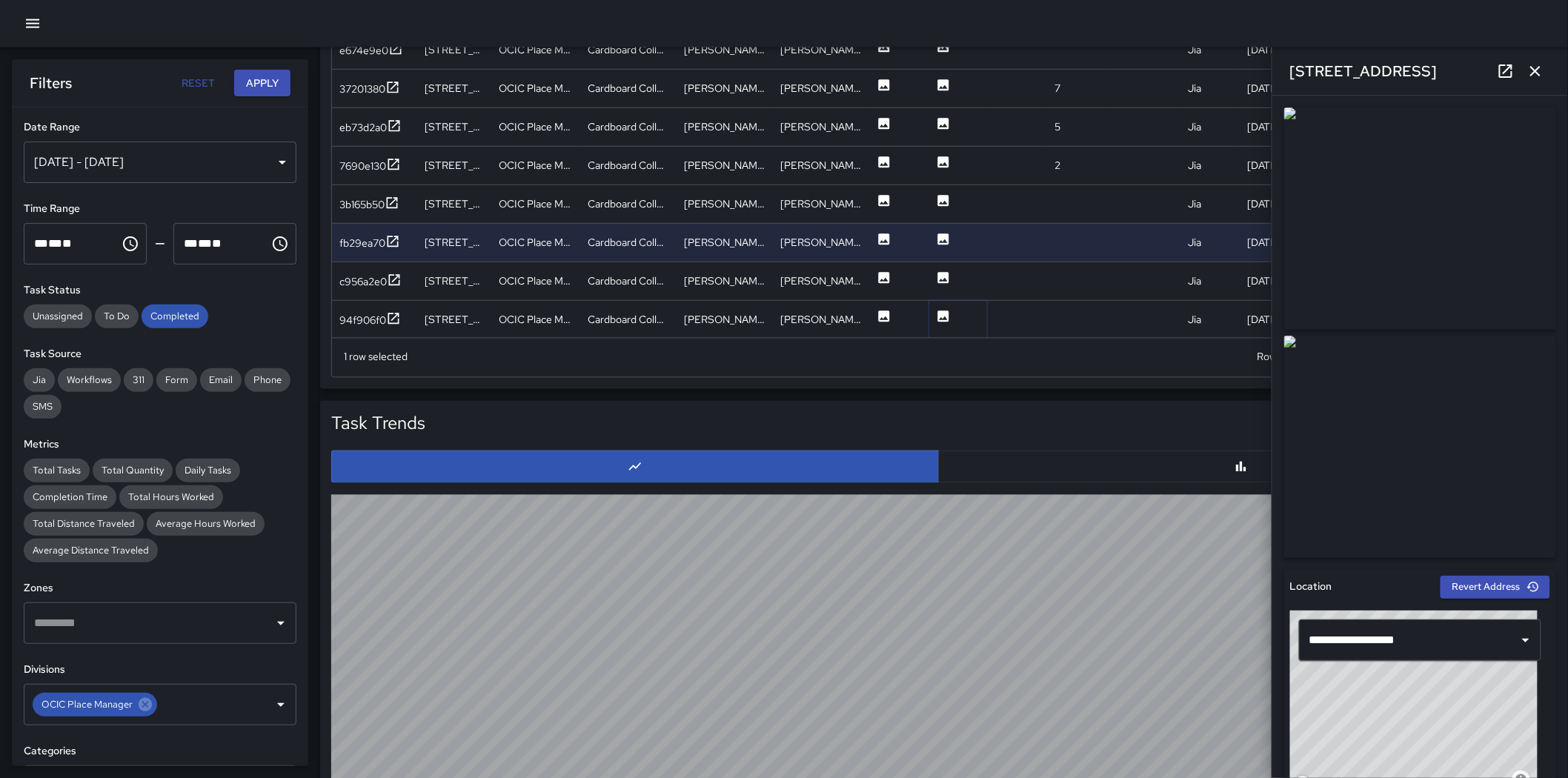
click at [946, 312] on icon at bounding box center [944, 316] width 11 height 11
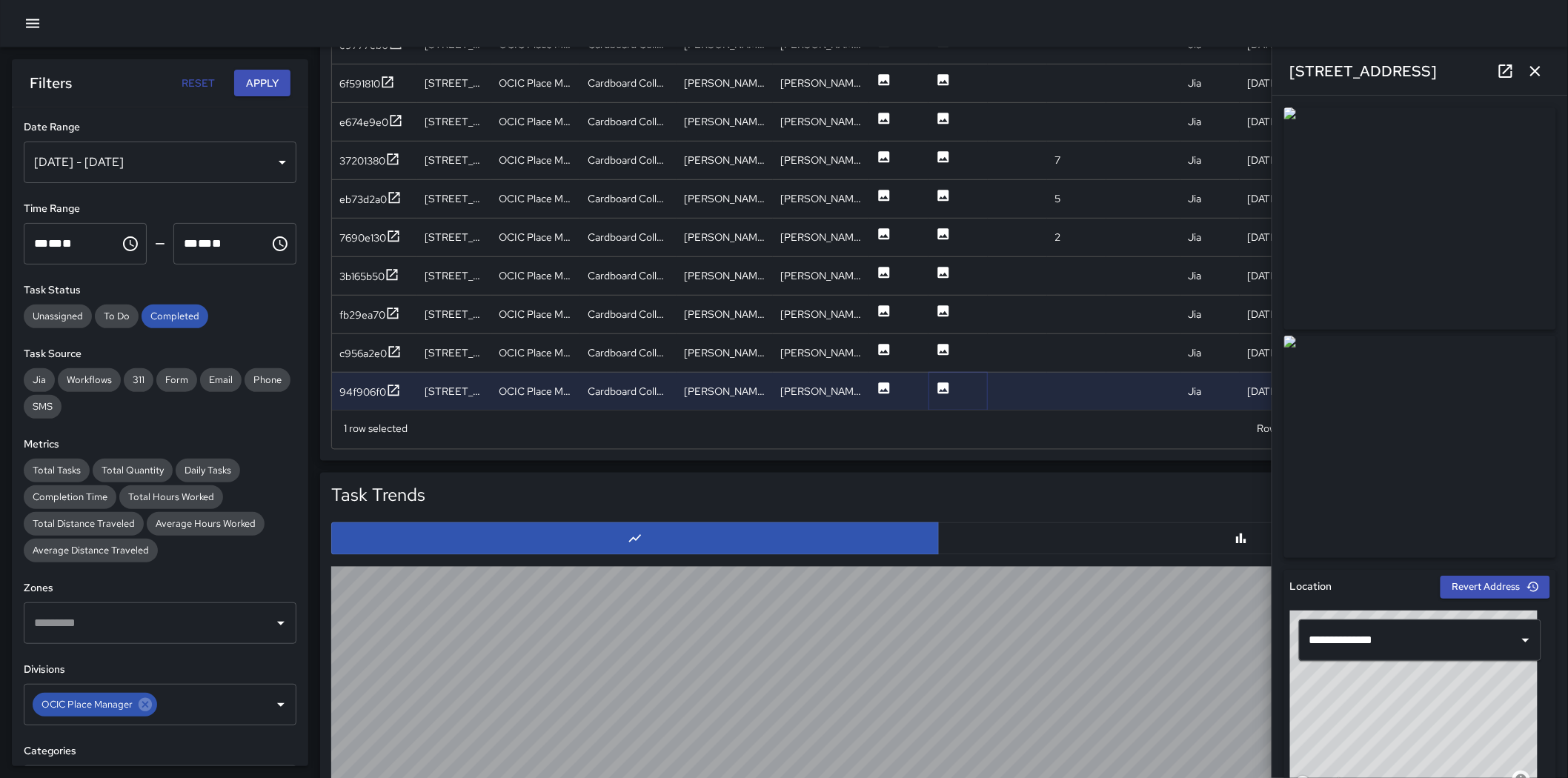
scroll to position [823, 0]
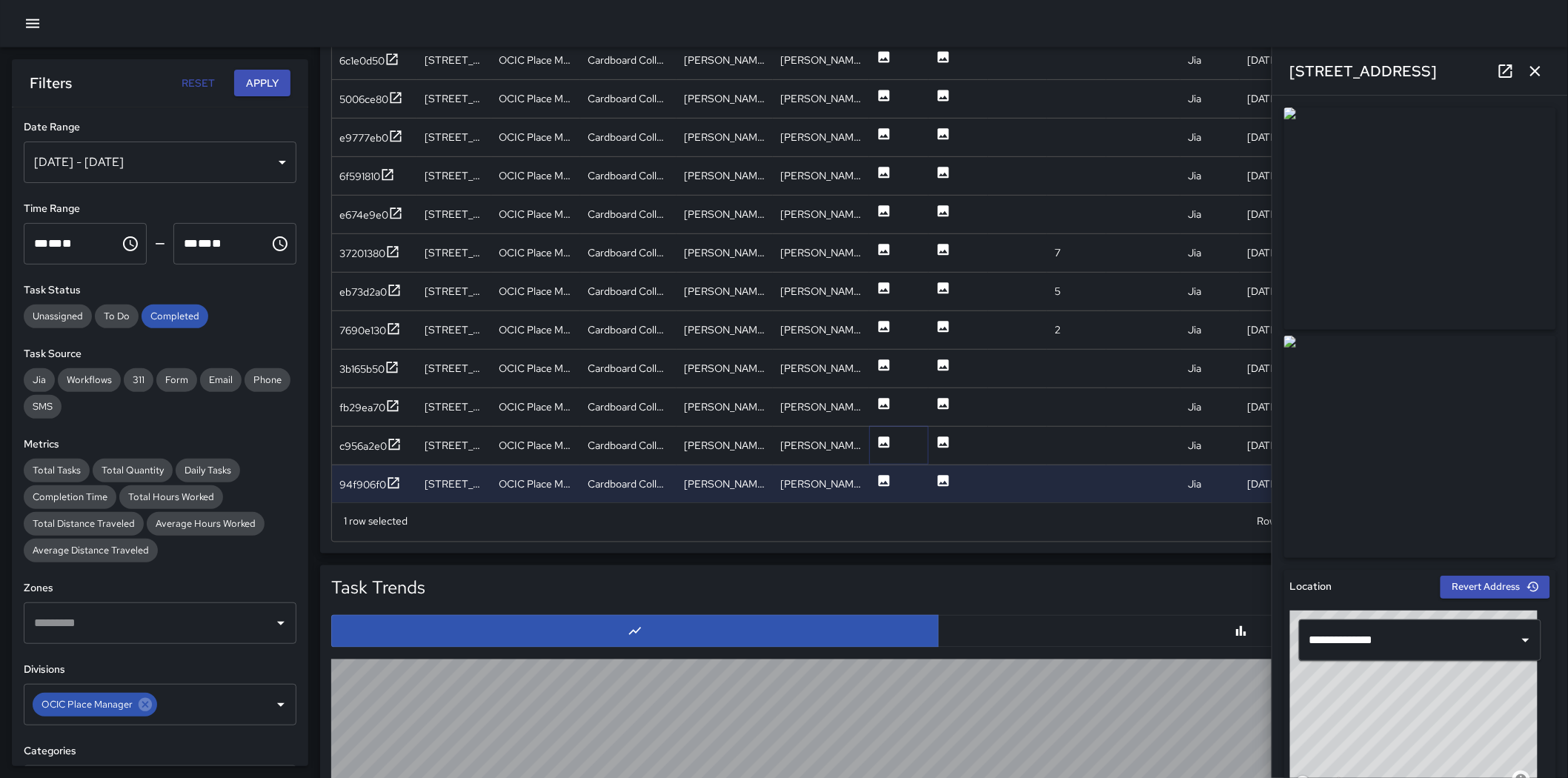
click at [884, 448] on icon at bounding box center [884, 442] width 15 height 15
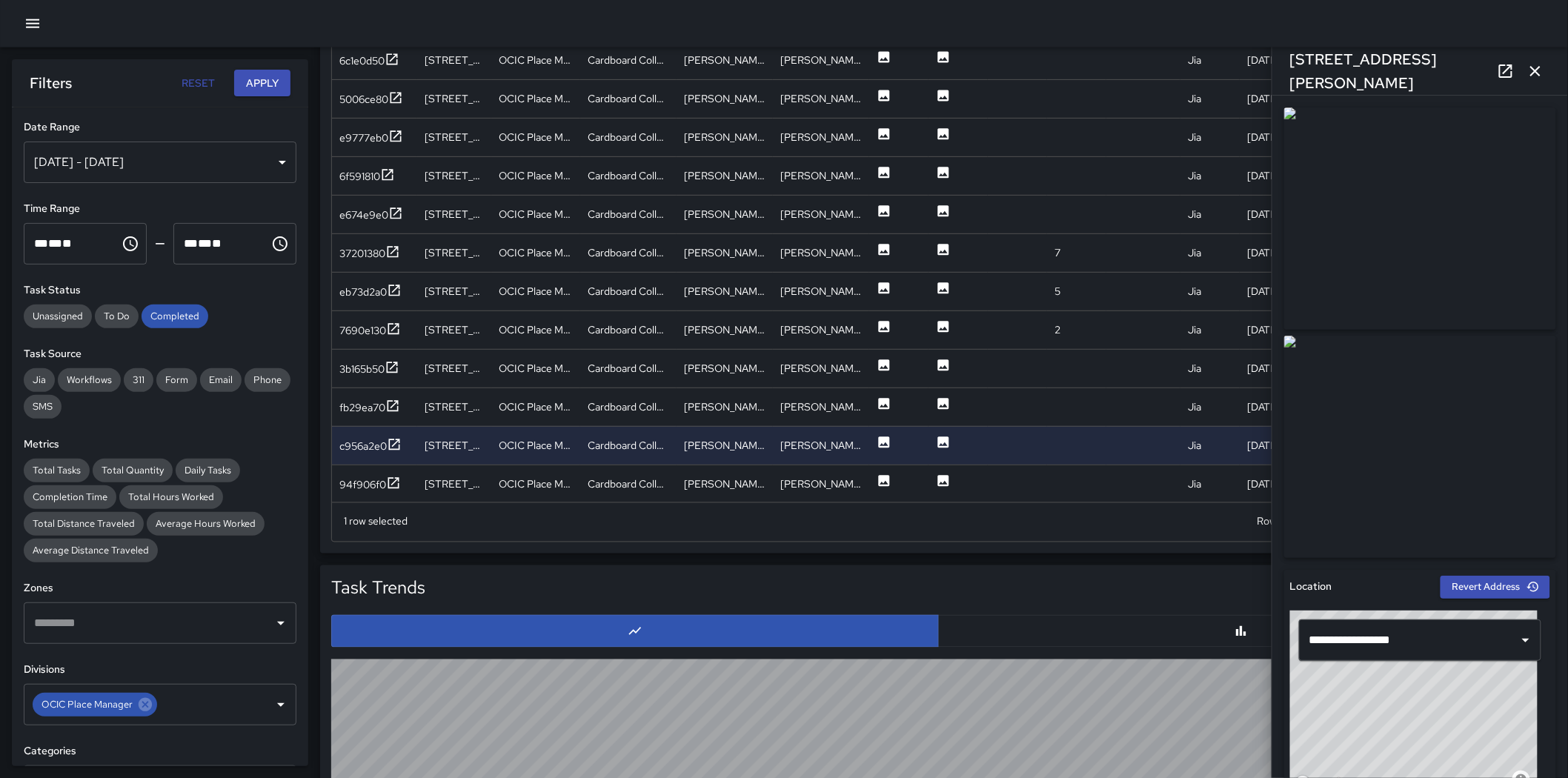
click at [1041, 55] on div "[STREET_ADDRESS][PERSON_NAME]" at bounding box center [1420, 71] width 296 height 48
click at [1041, 66] on icon "button" at bounding box center [1536, 71] width 18 height 18
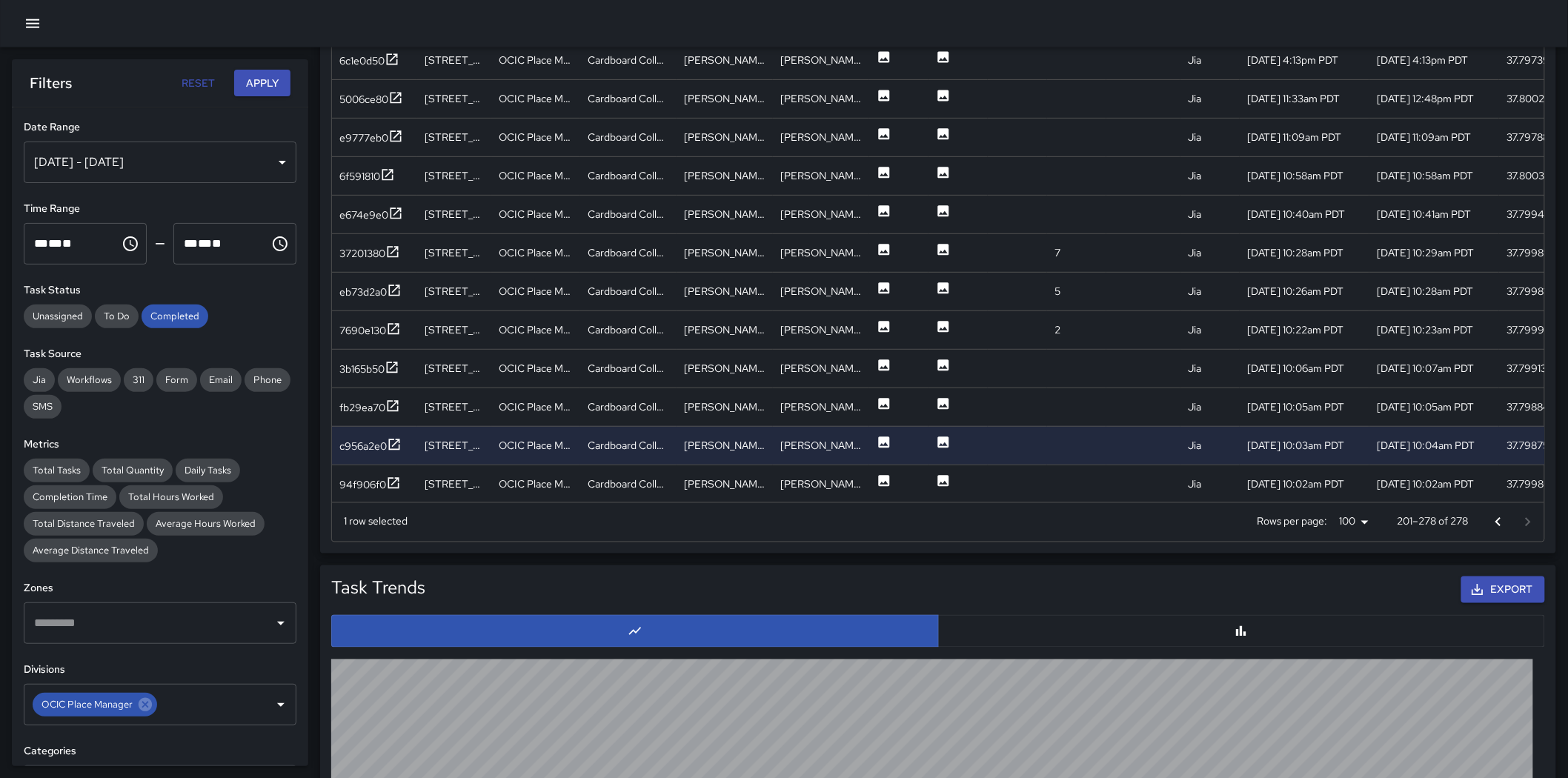
click at [1041, 521] on div at bounding box center [1513, 522] width 59 height 30
click at [1041, 519] on icon "Go to previous page" at bounding box center [1498, 522] width 18 height 18
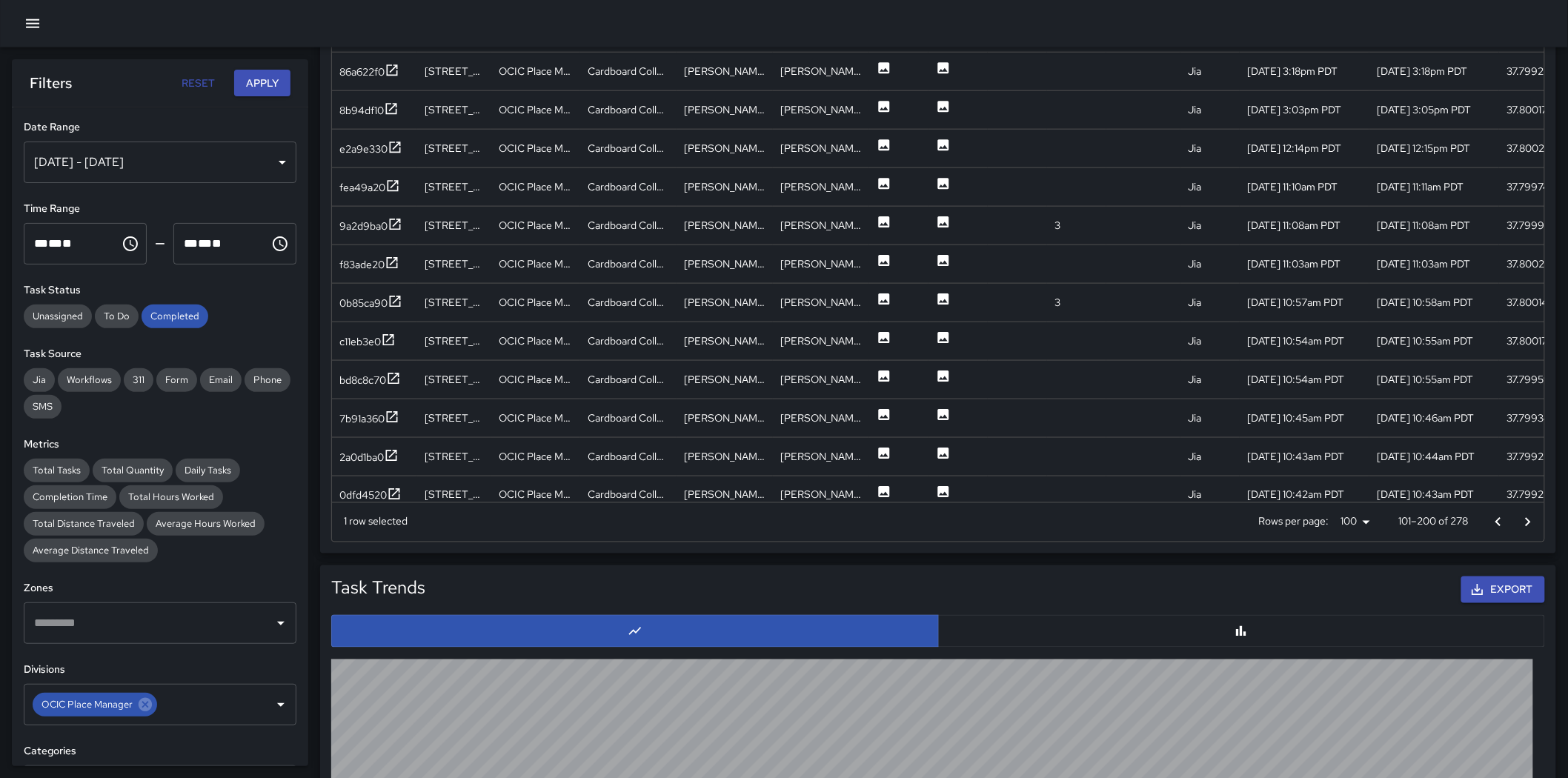
scroll to position [609, 0]
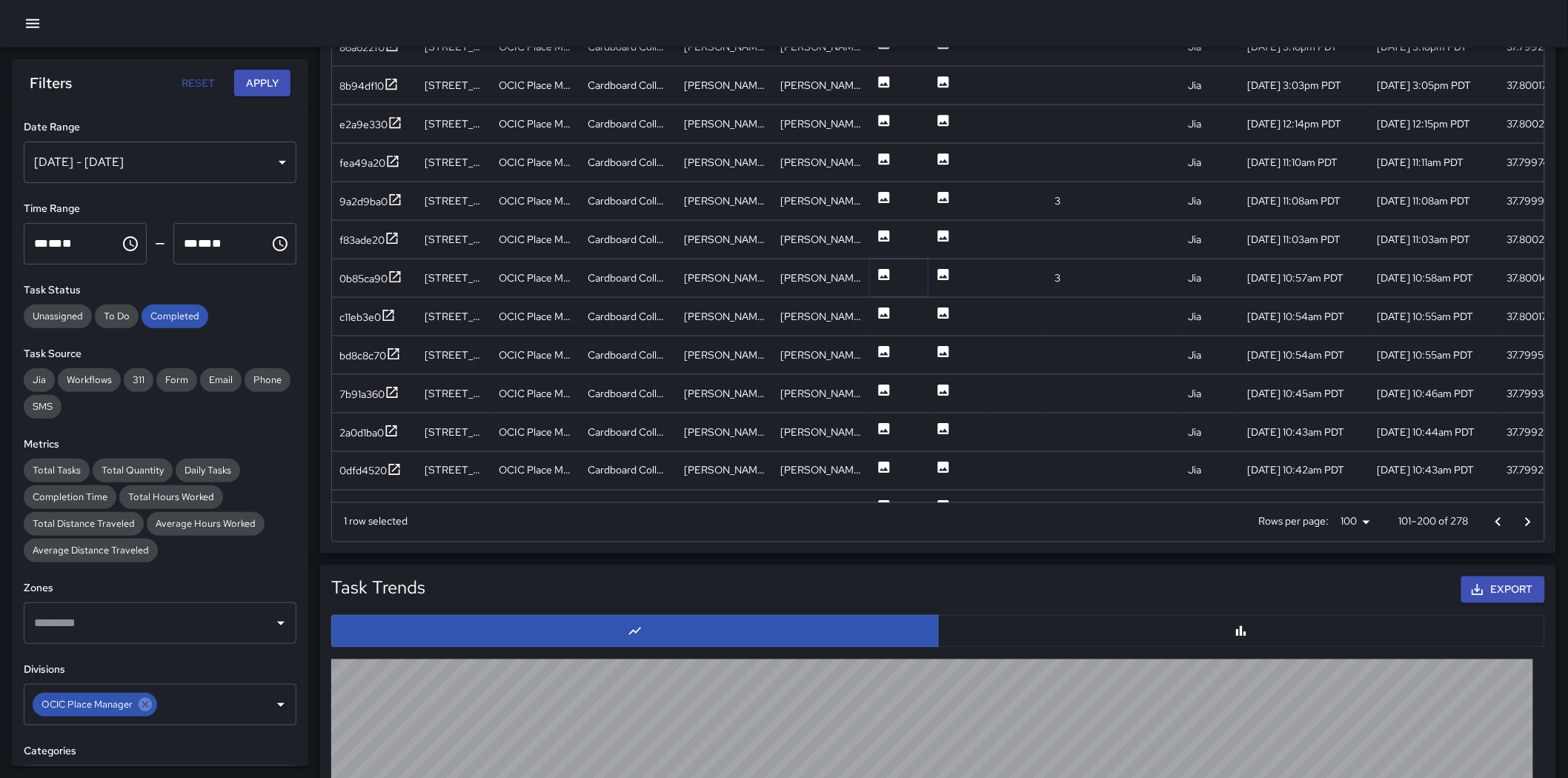
click at [880, 272] on icon at bounding box center [884, 274] width 11 height 11
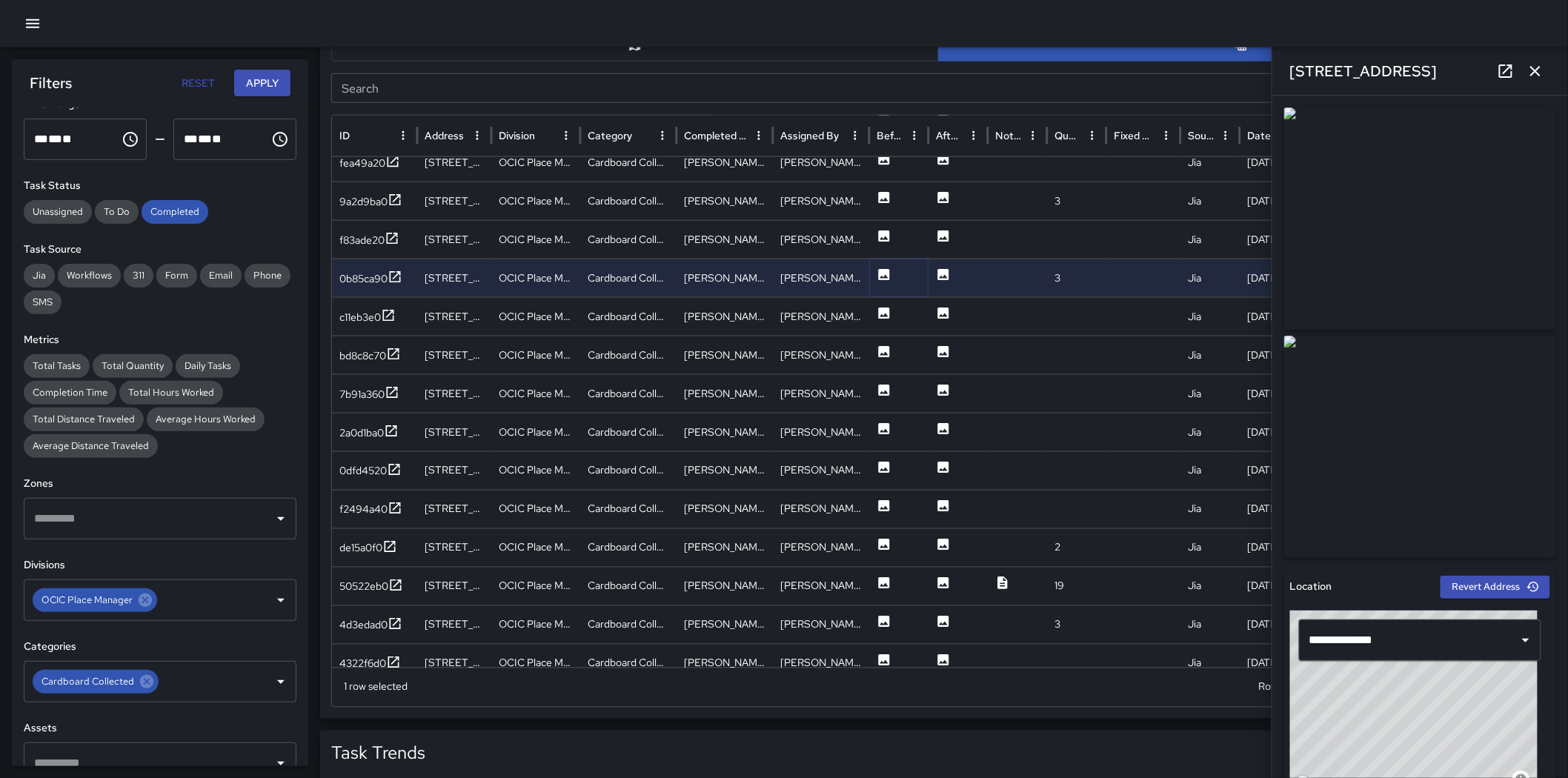
scroll to position [247, 0]
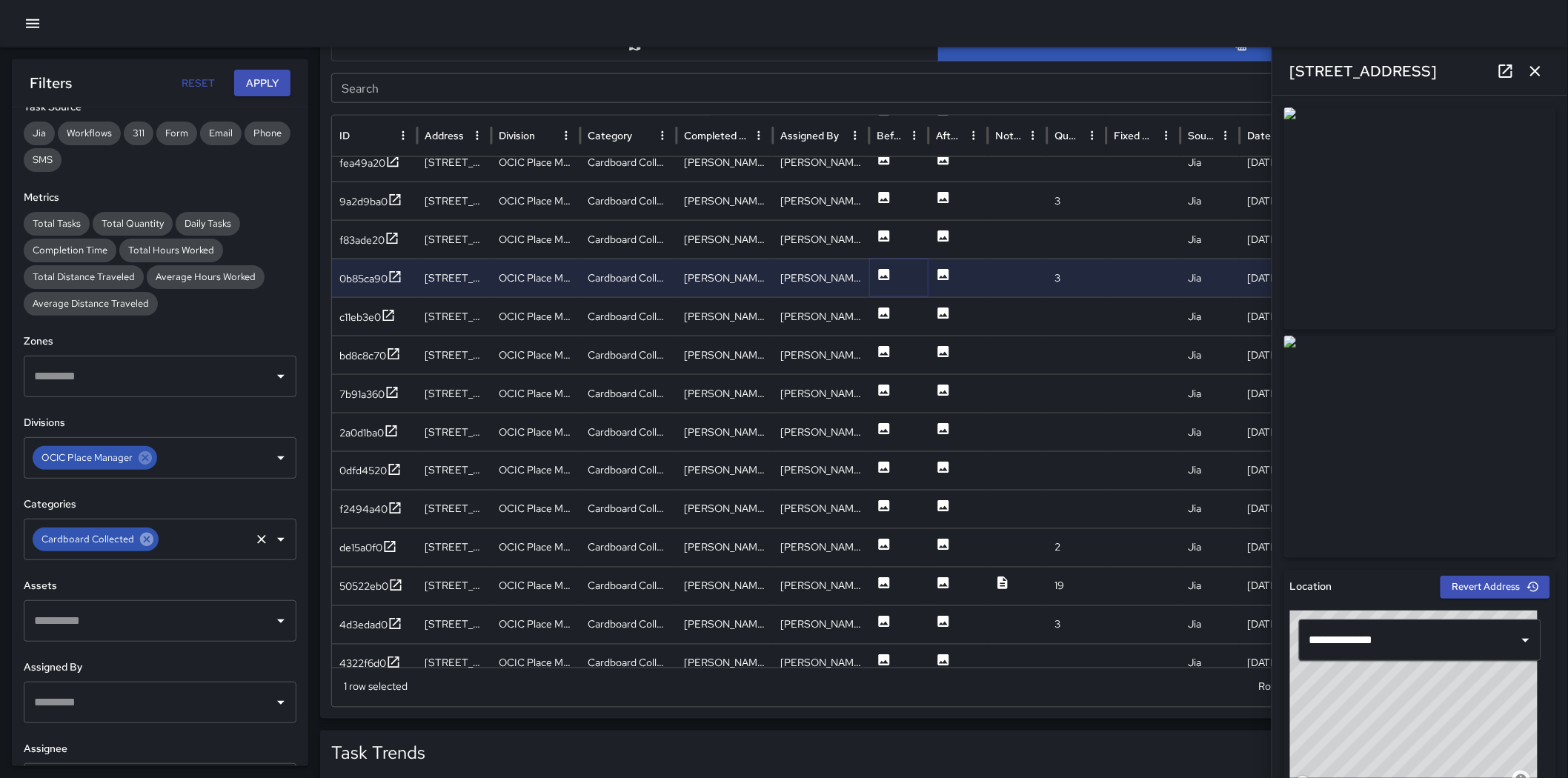
click at [138, 532] on icon at bounding box center [147, 539] width 16 height 16
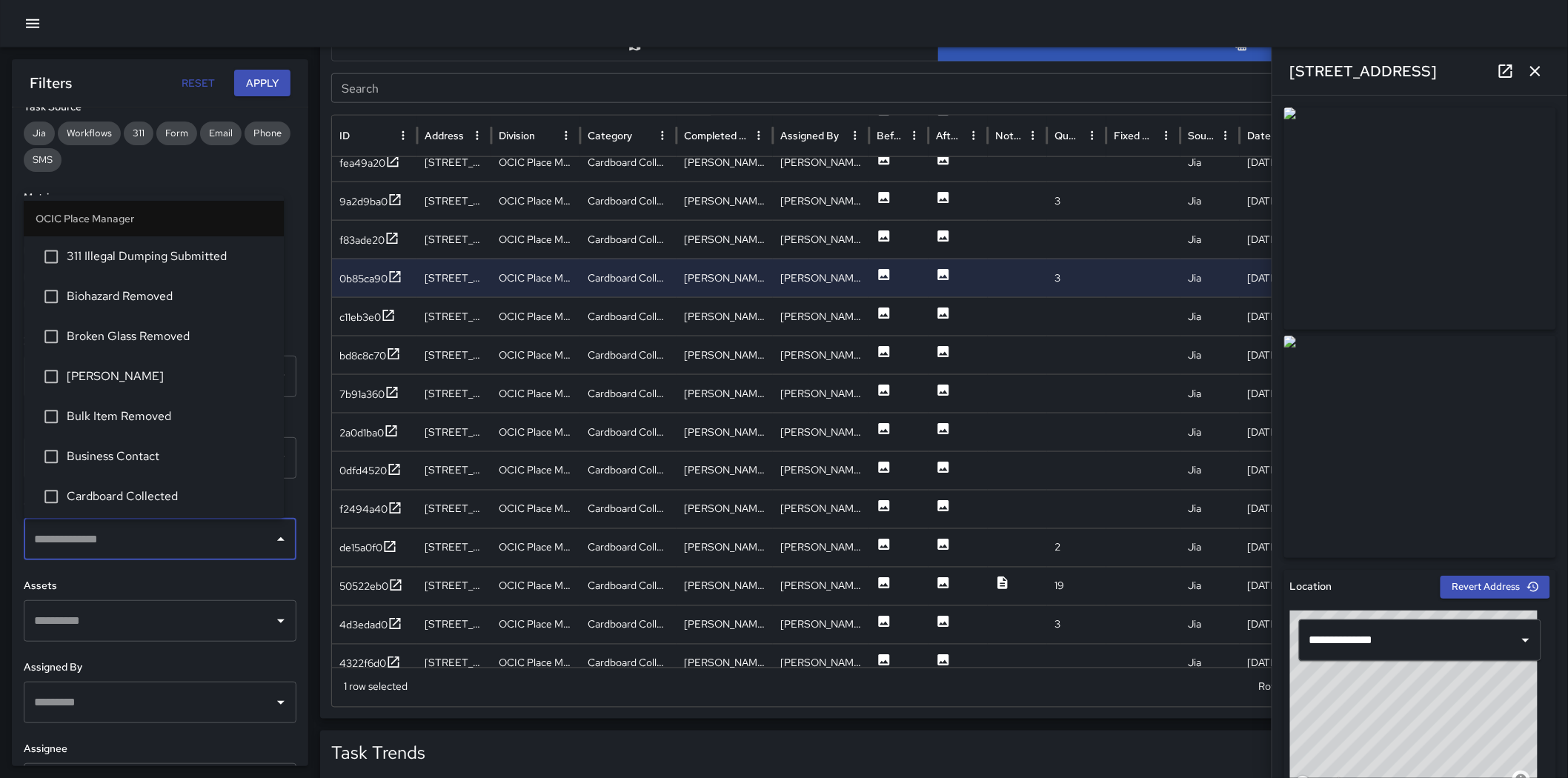
click at [137, 532] on input "text" at bounding box center [149, 539] width 237 height 28
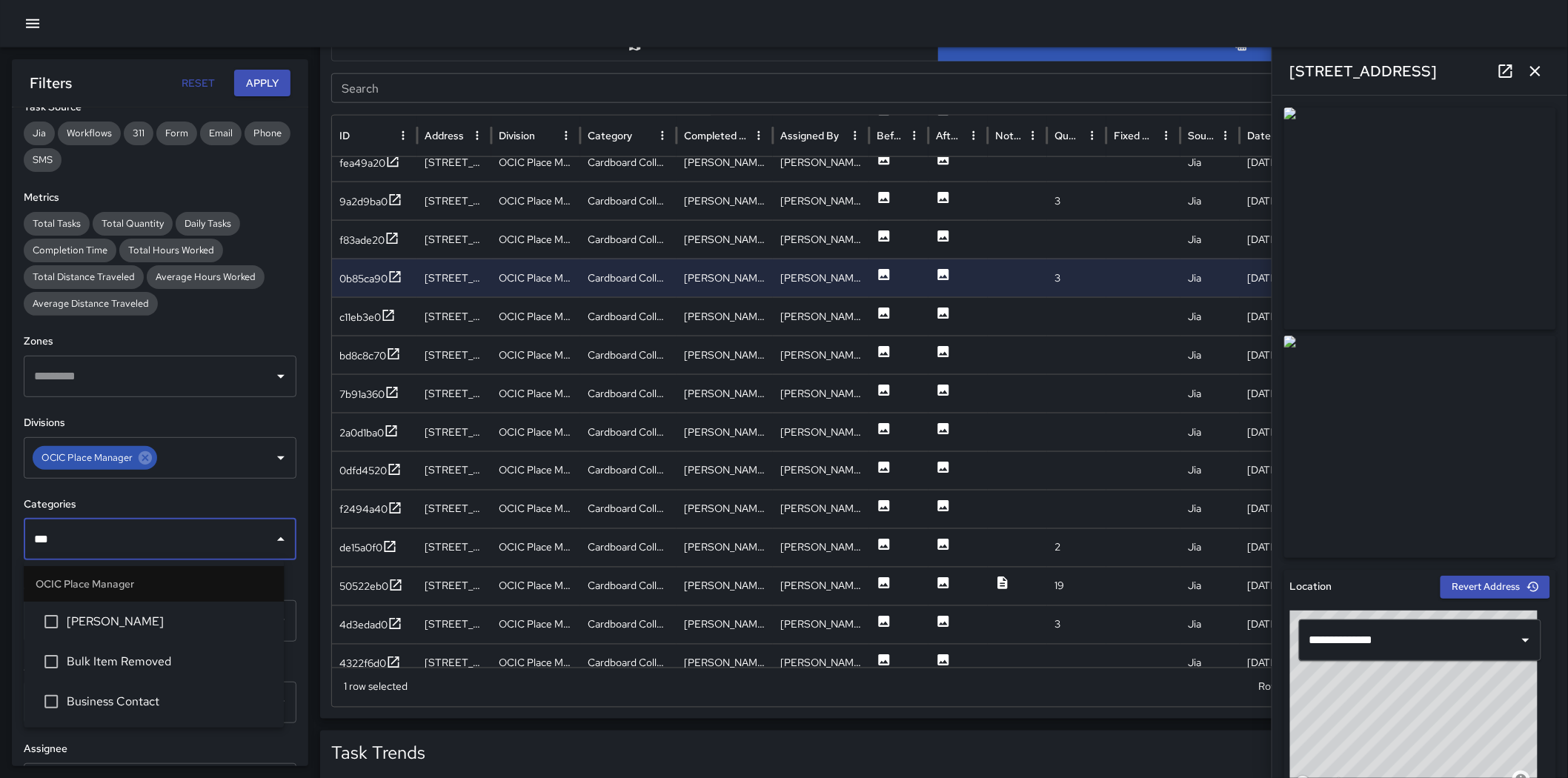
type input "****"
click at [135, 546] on span "Bulk Item Removed" at bounding box center [168, 622] width 205 height 18
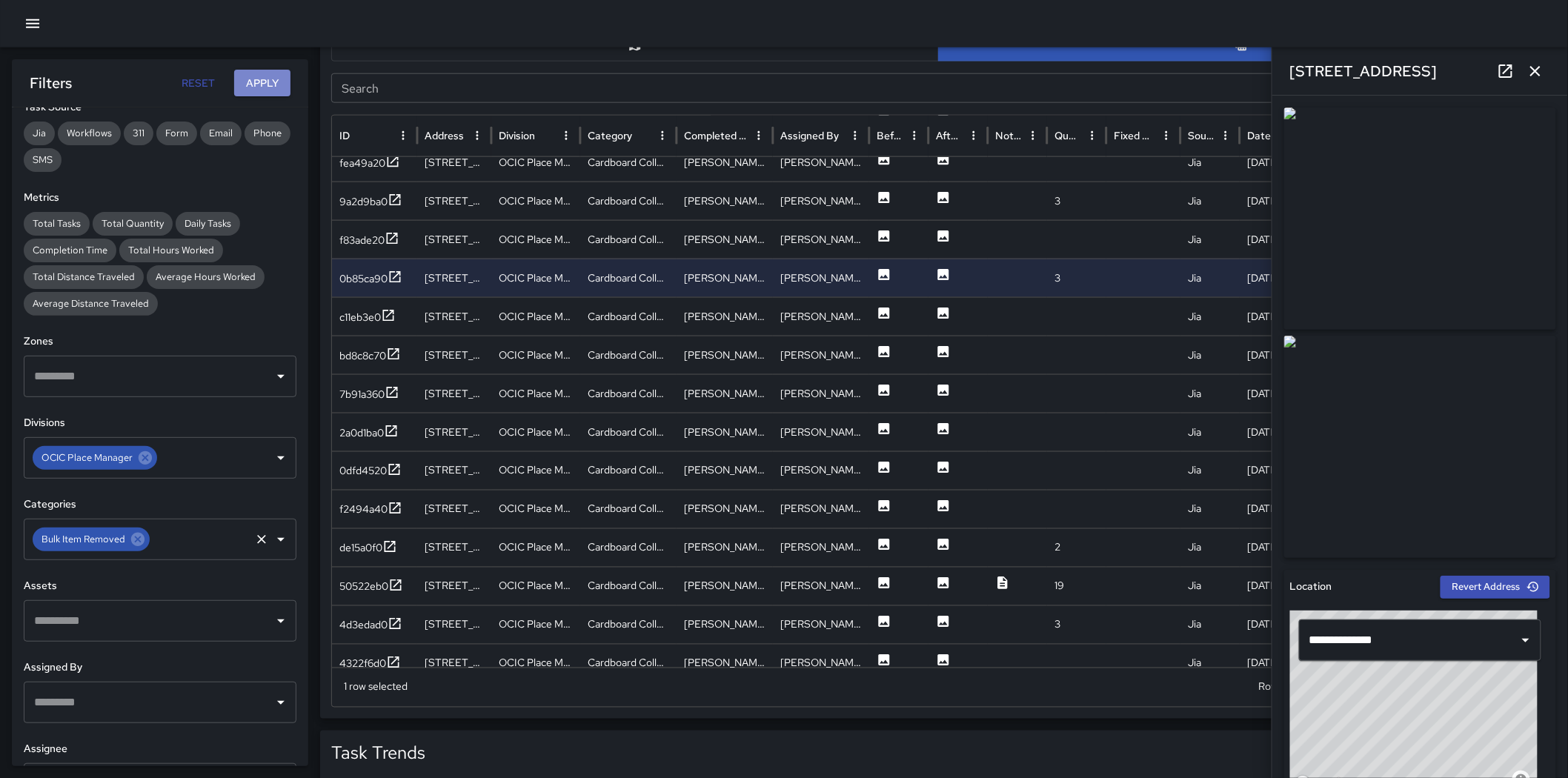
click at [249, 83] on button "Apply" at bounding box center [262, 83] width 57 height 28
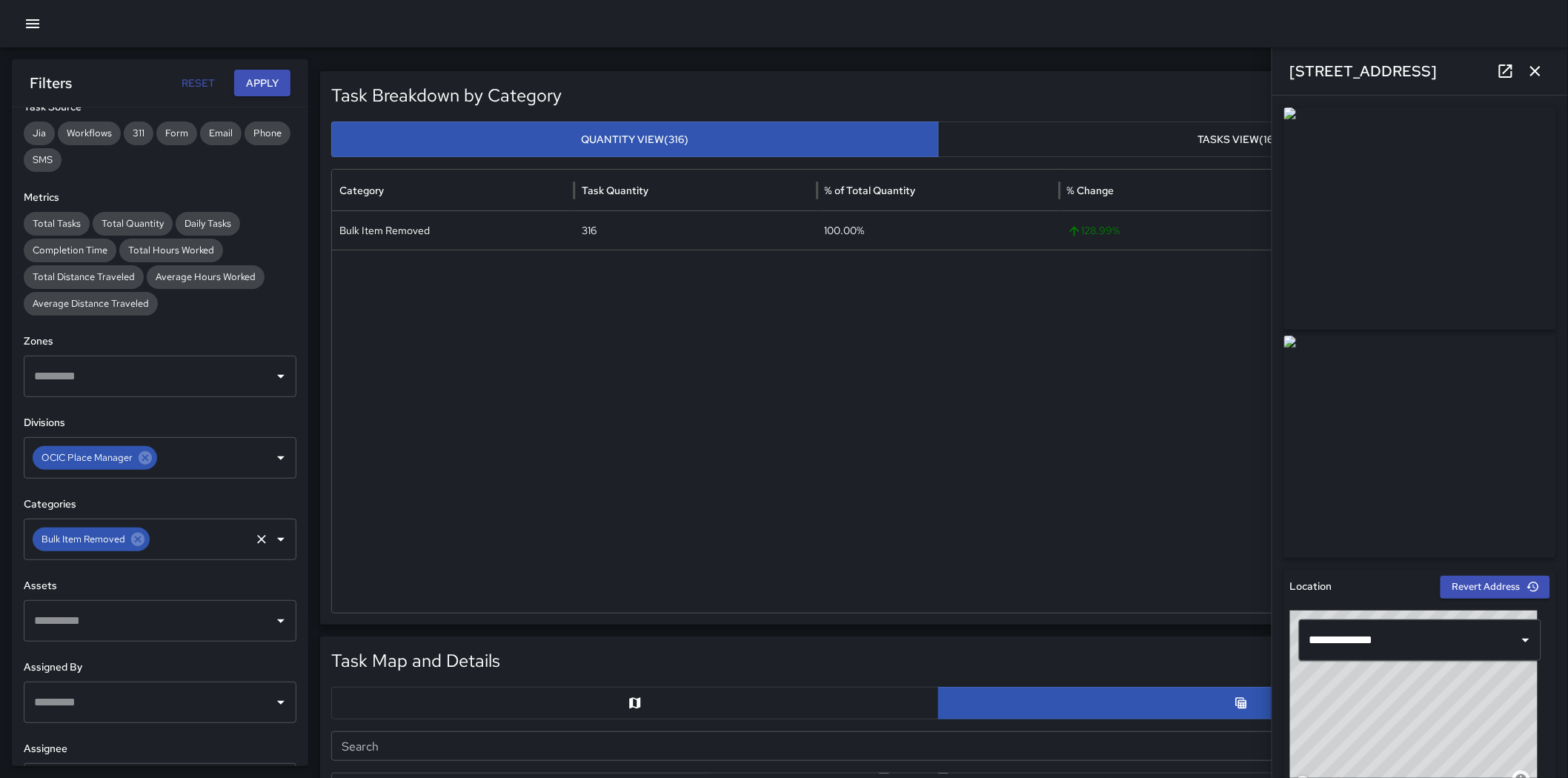
scroll to position [576, 0]
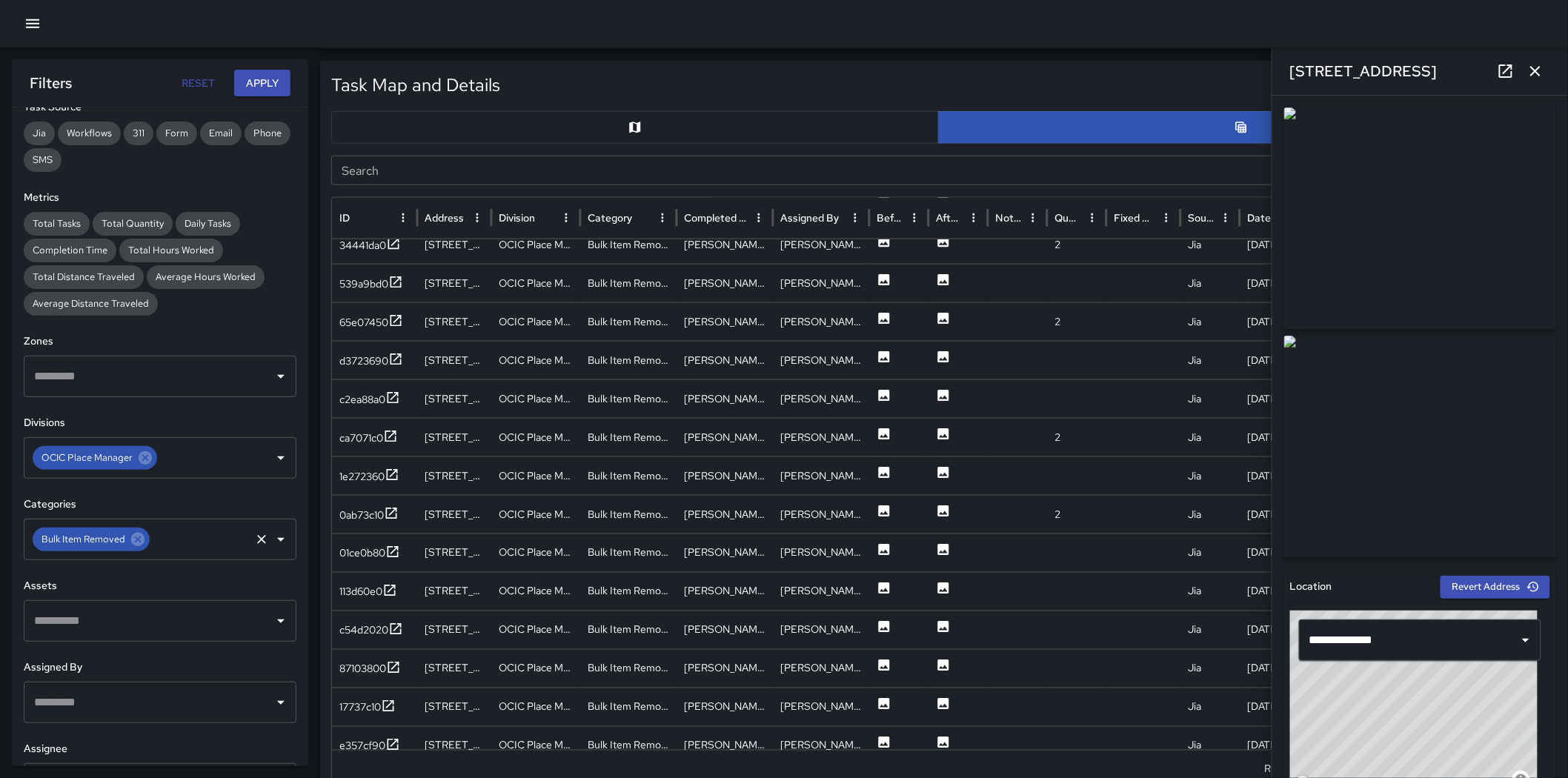
click at [523, 136] on button "button" at bounding box center [635, 127] width 607 height 32
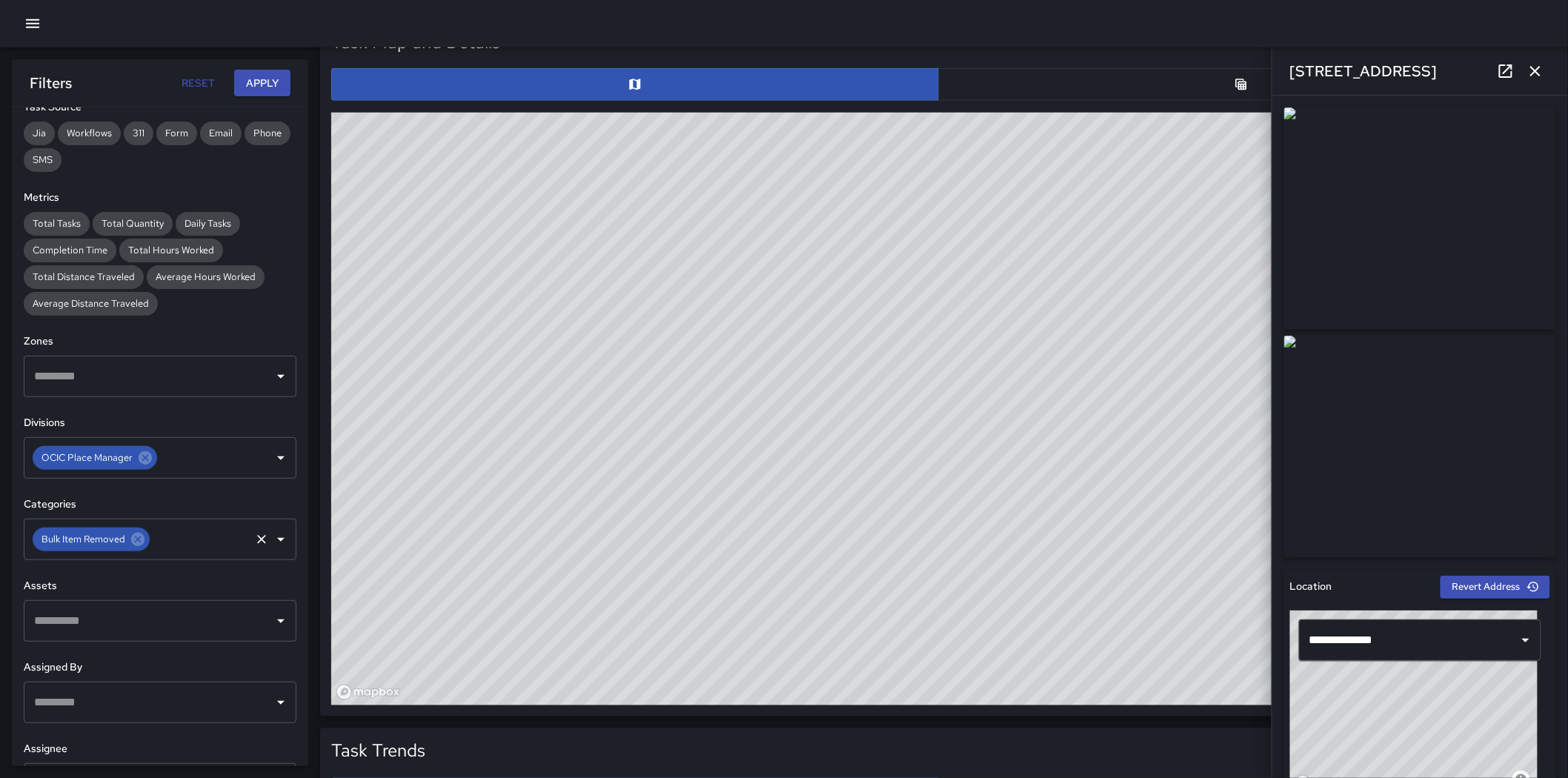
scroll to position [658, 0]
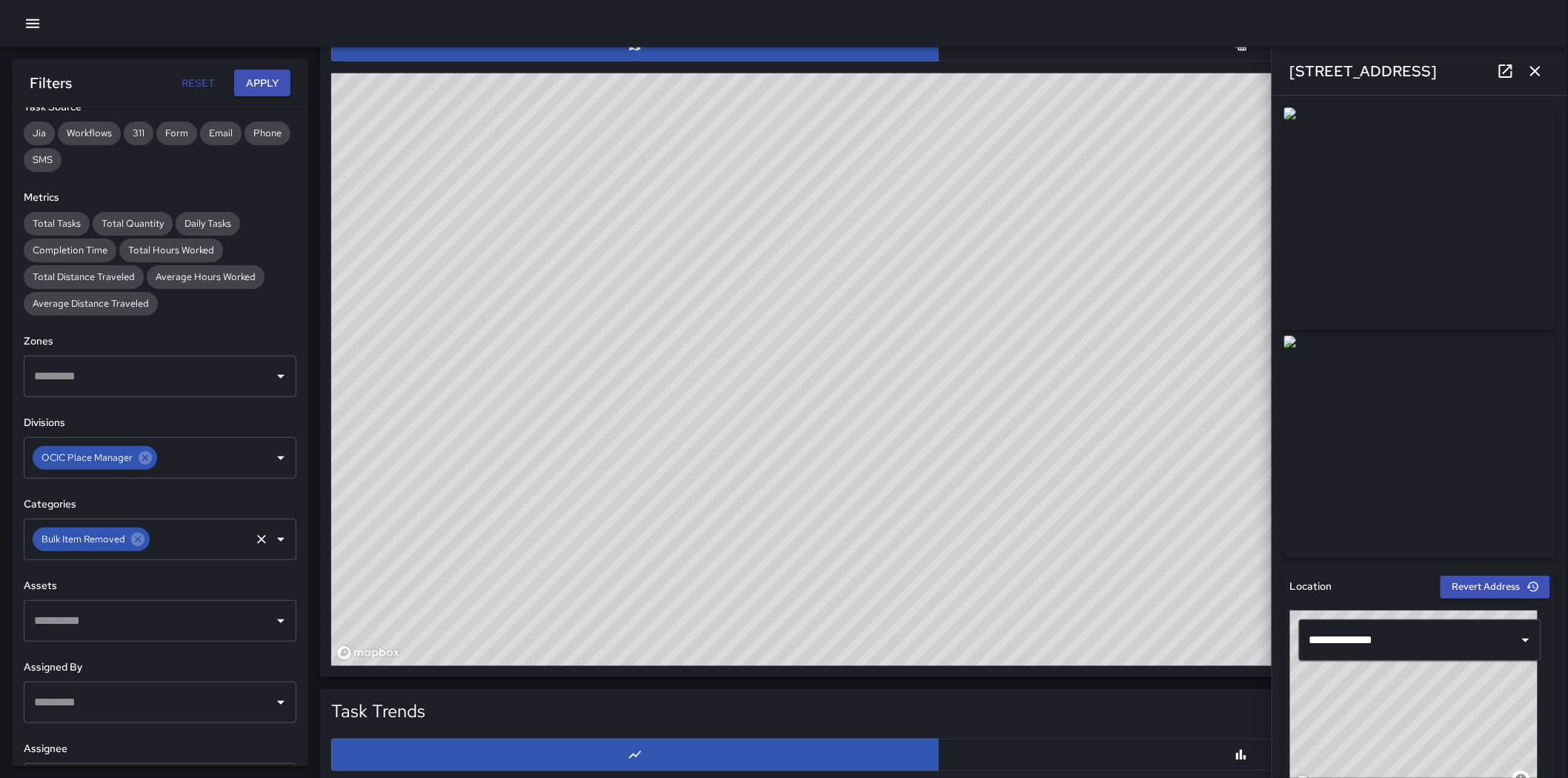
click at [1041, 71] on icon "button" at bounding box center [1536, 71] width 18 height 18
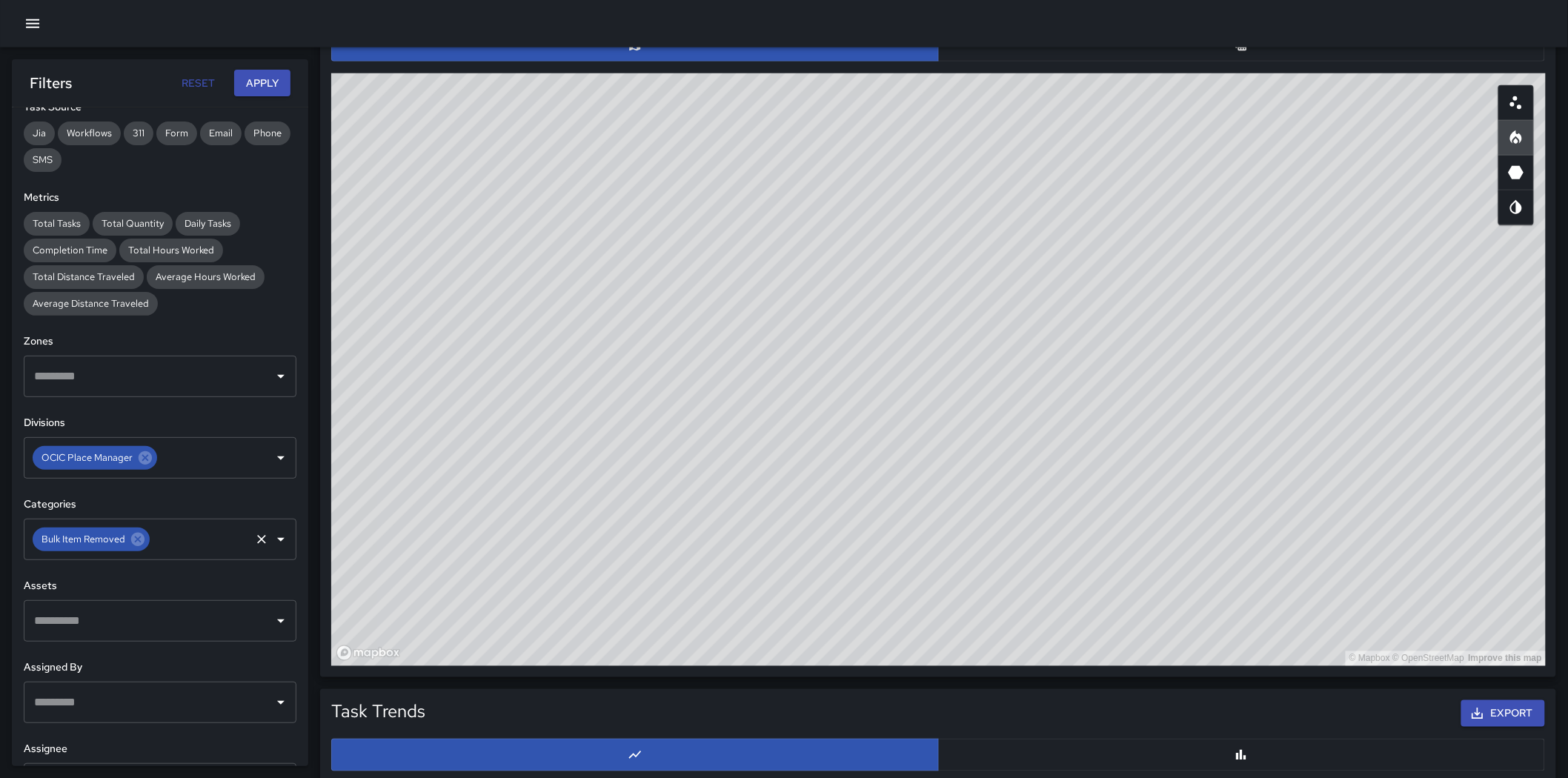
click at [367, 374] on div "© Mapbox © OpenStreetMap Improve this map" at bounding box center [939, 370] width 1215 height 593
click at [1041, 53] on button "button" at bounding box center [1242, 45] width 607 height 32
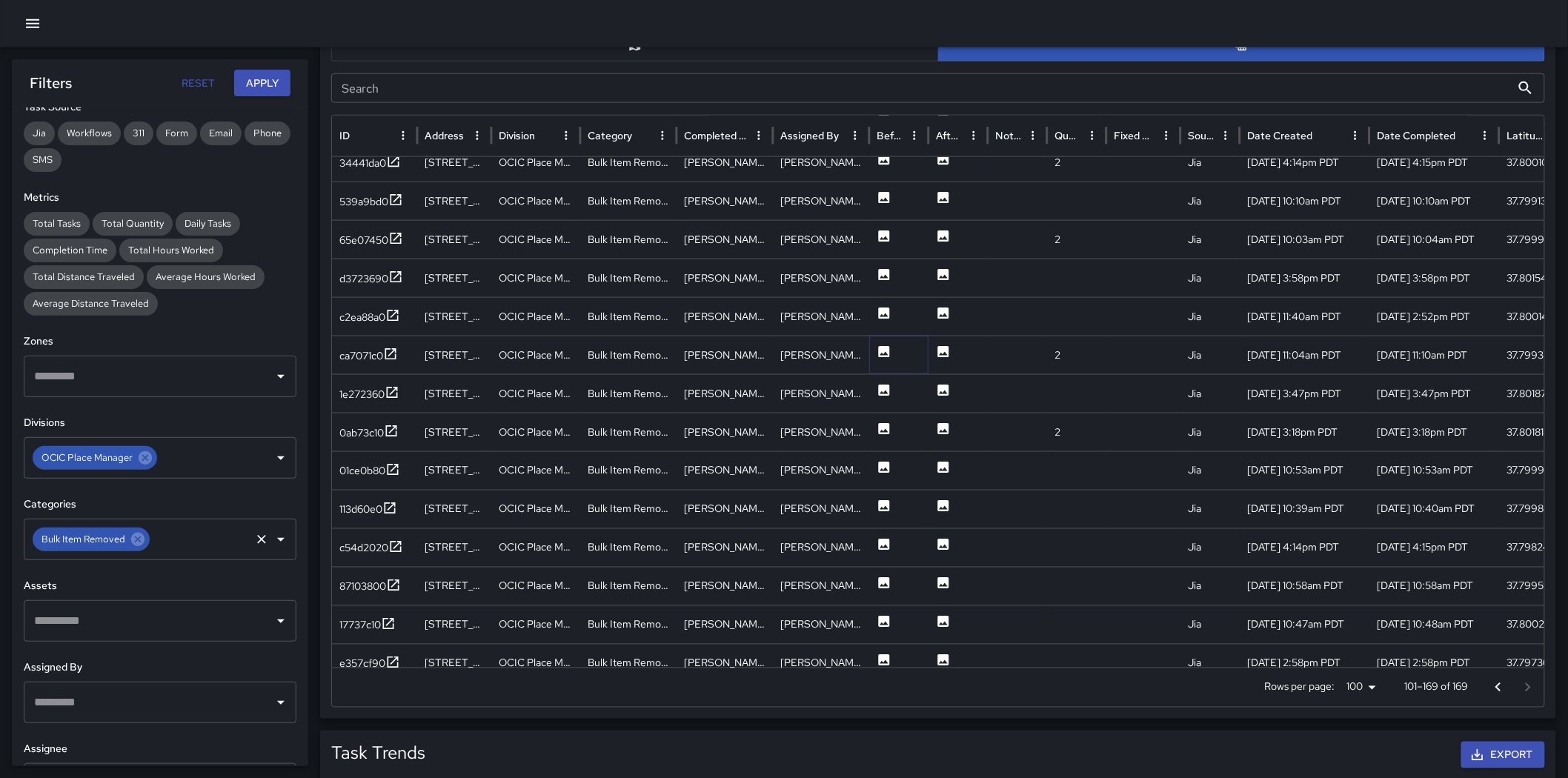
click at [879, 349] on icon at bounding box center [884, 351] width 11 height 11
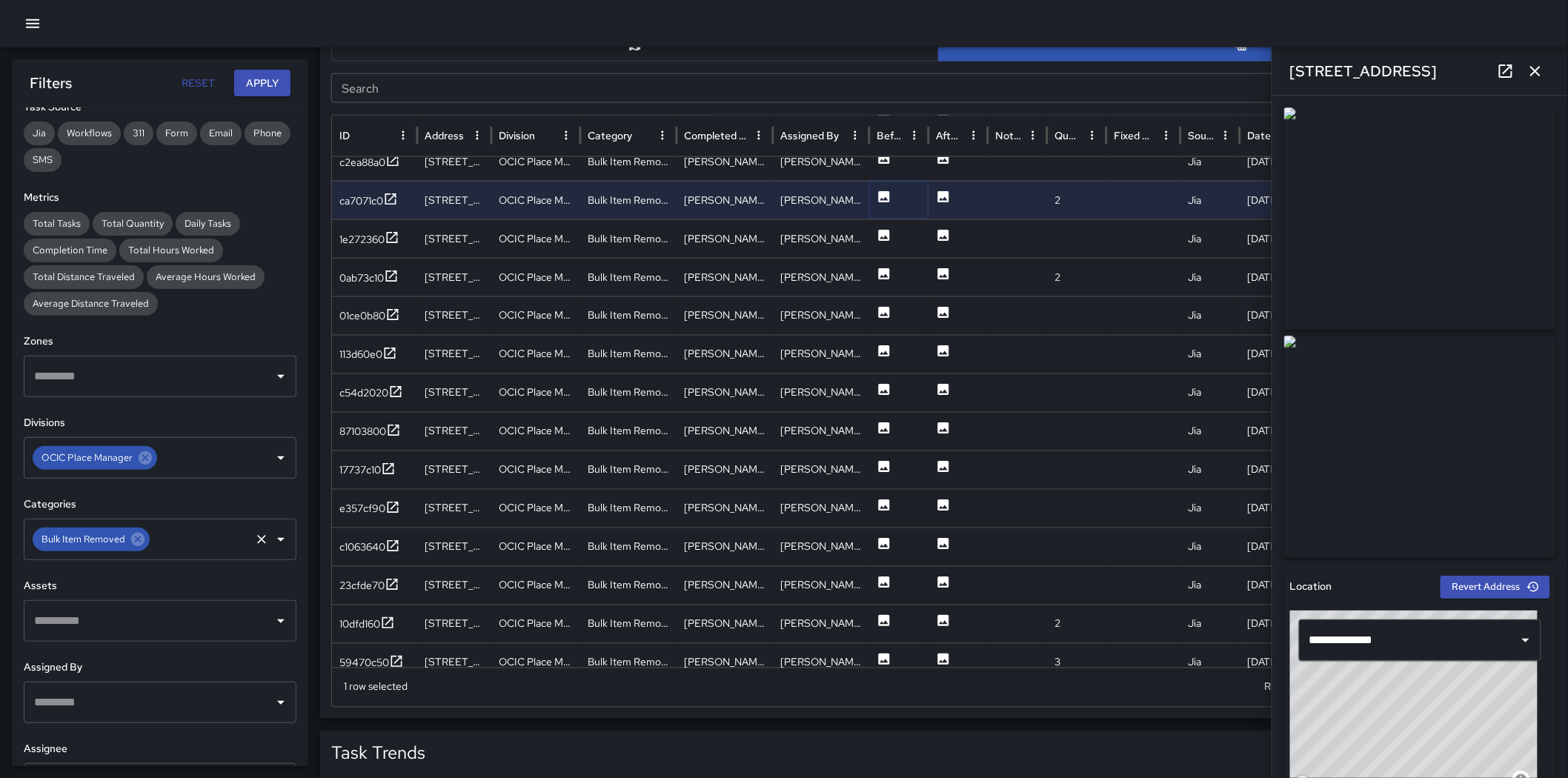
scroll to position [988, 0]
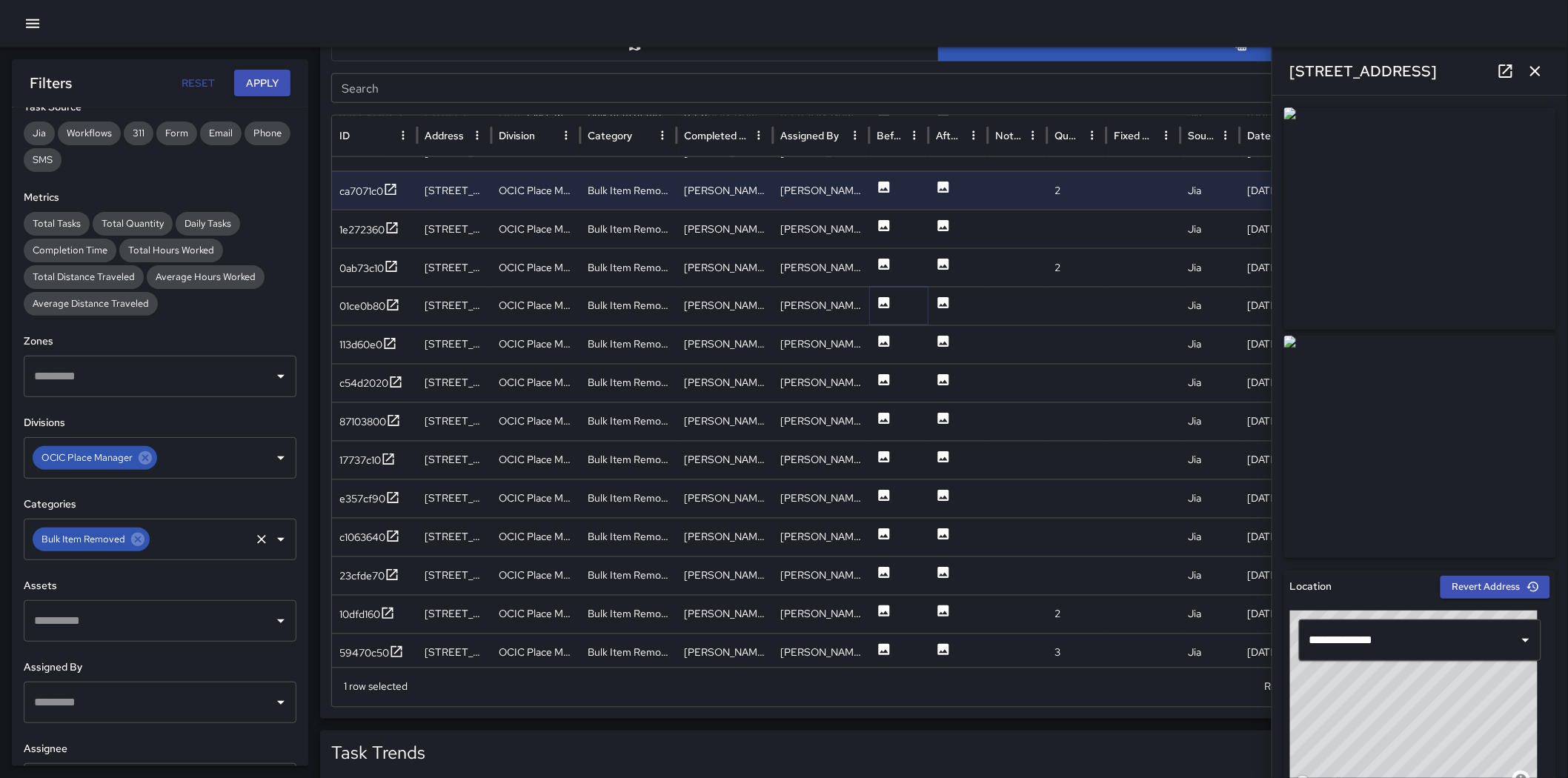
click at [877, 302] on icon at bounding box center [884, 303] width 15 height 15
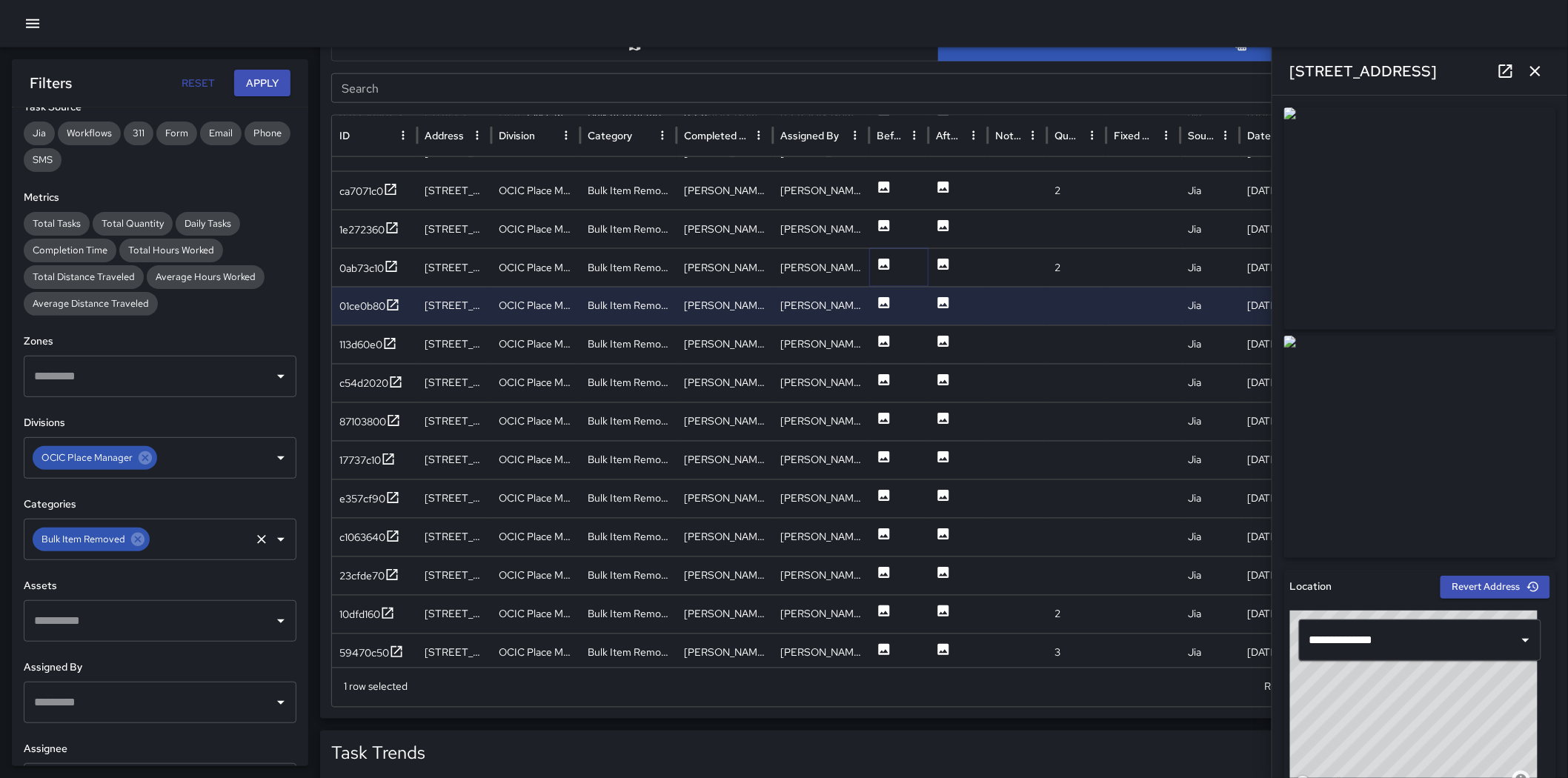
click at [879, 257] on icon at bounding box center [884, 265] width 15 height 15
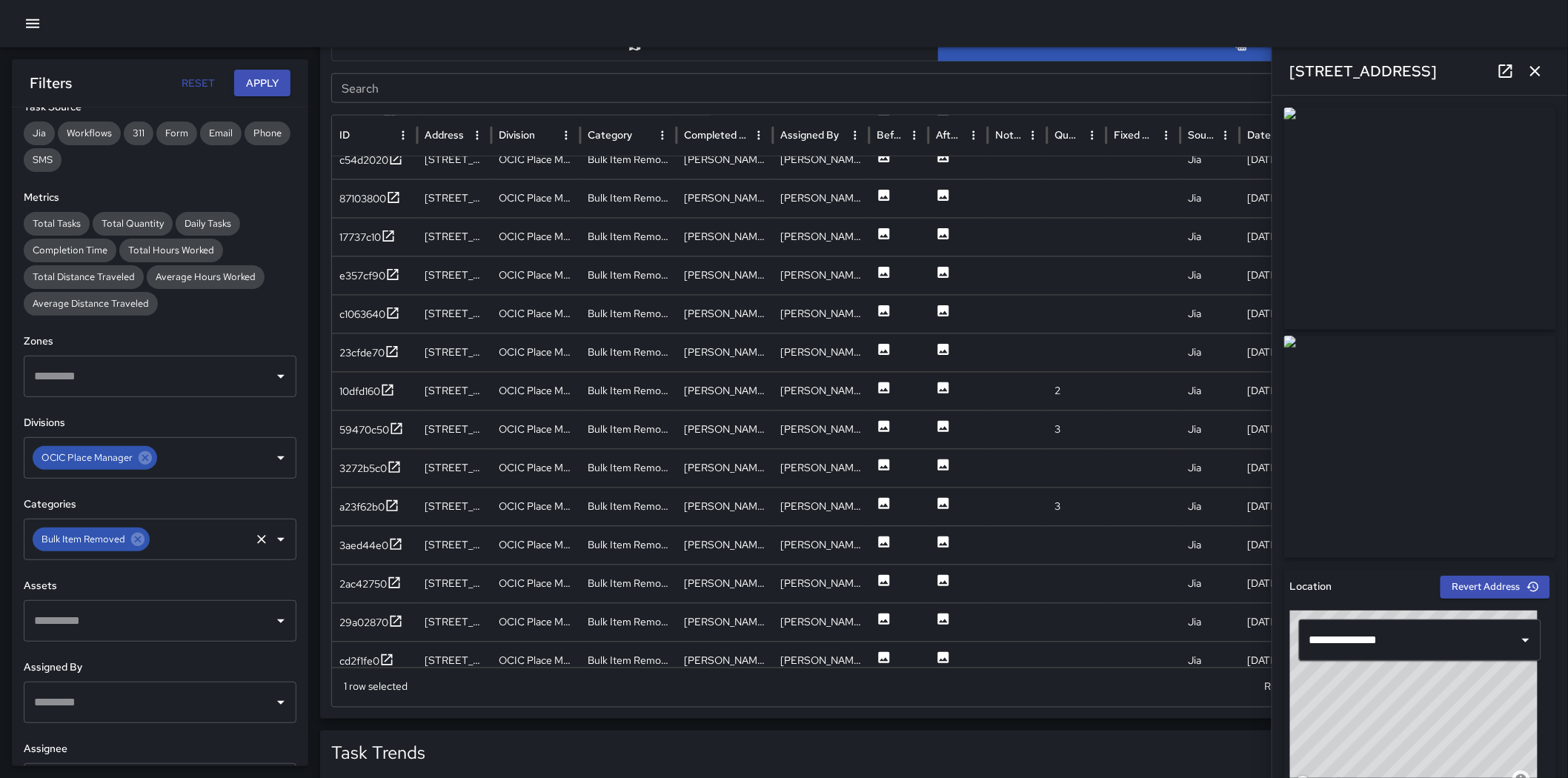
scroll to position [1141, 0]
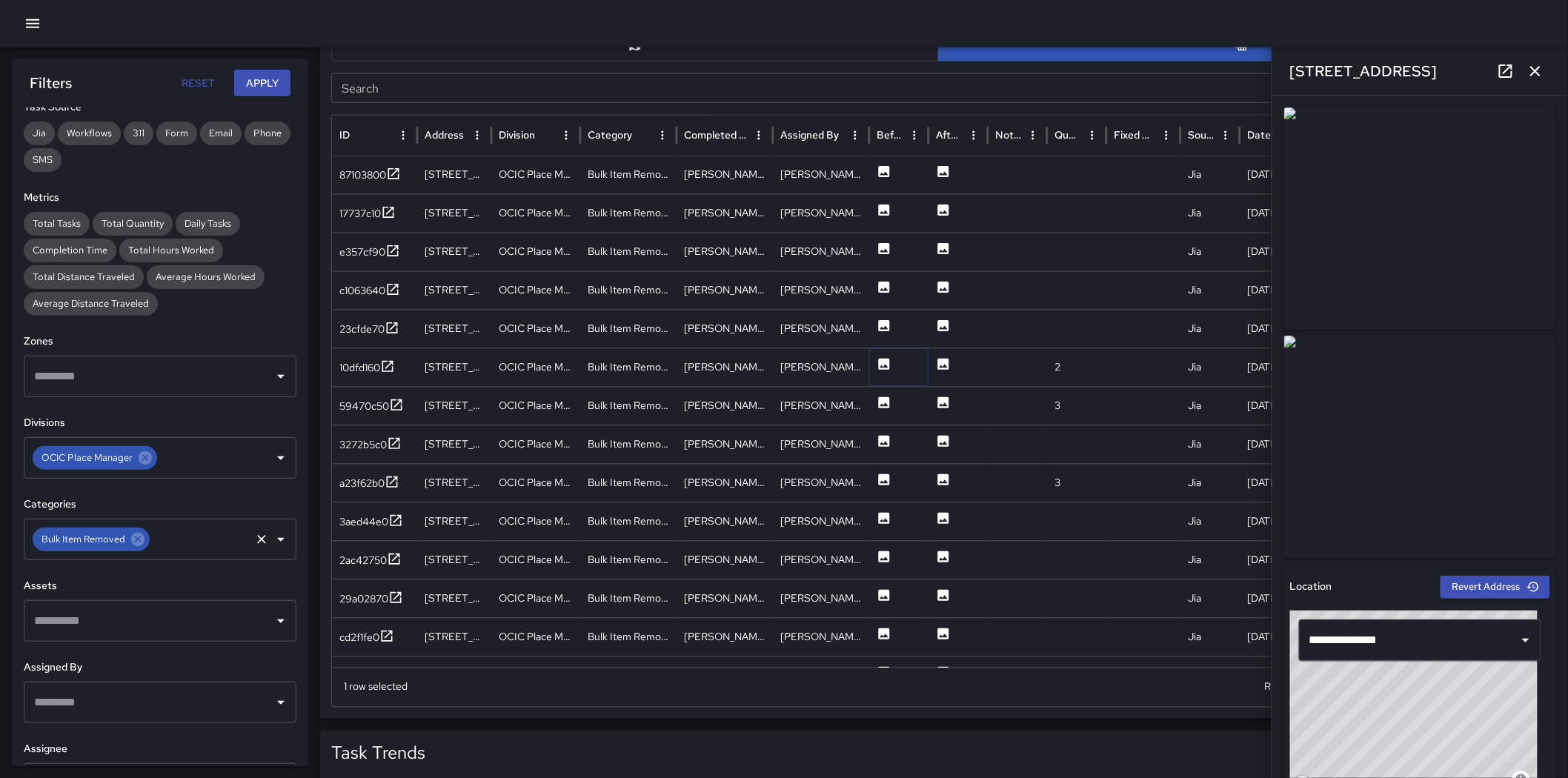
click at [879, 361] on icon at bounding box center [884, 364] width 11 height 11
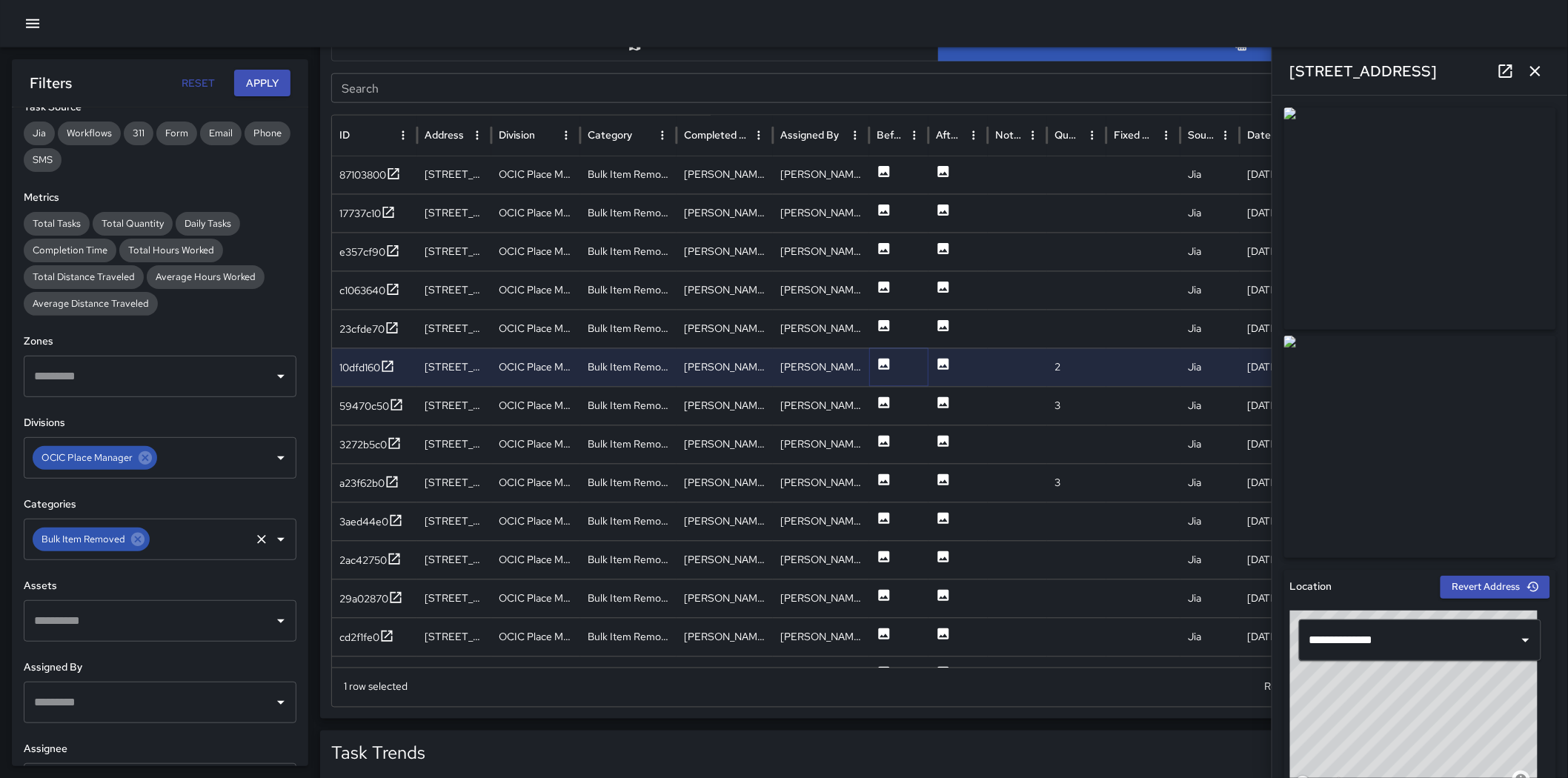
scroll to position [1218, 0]
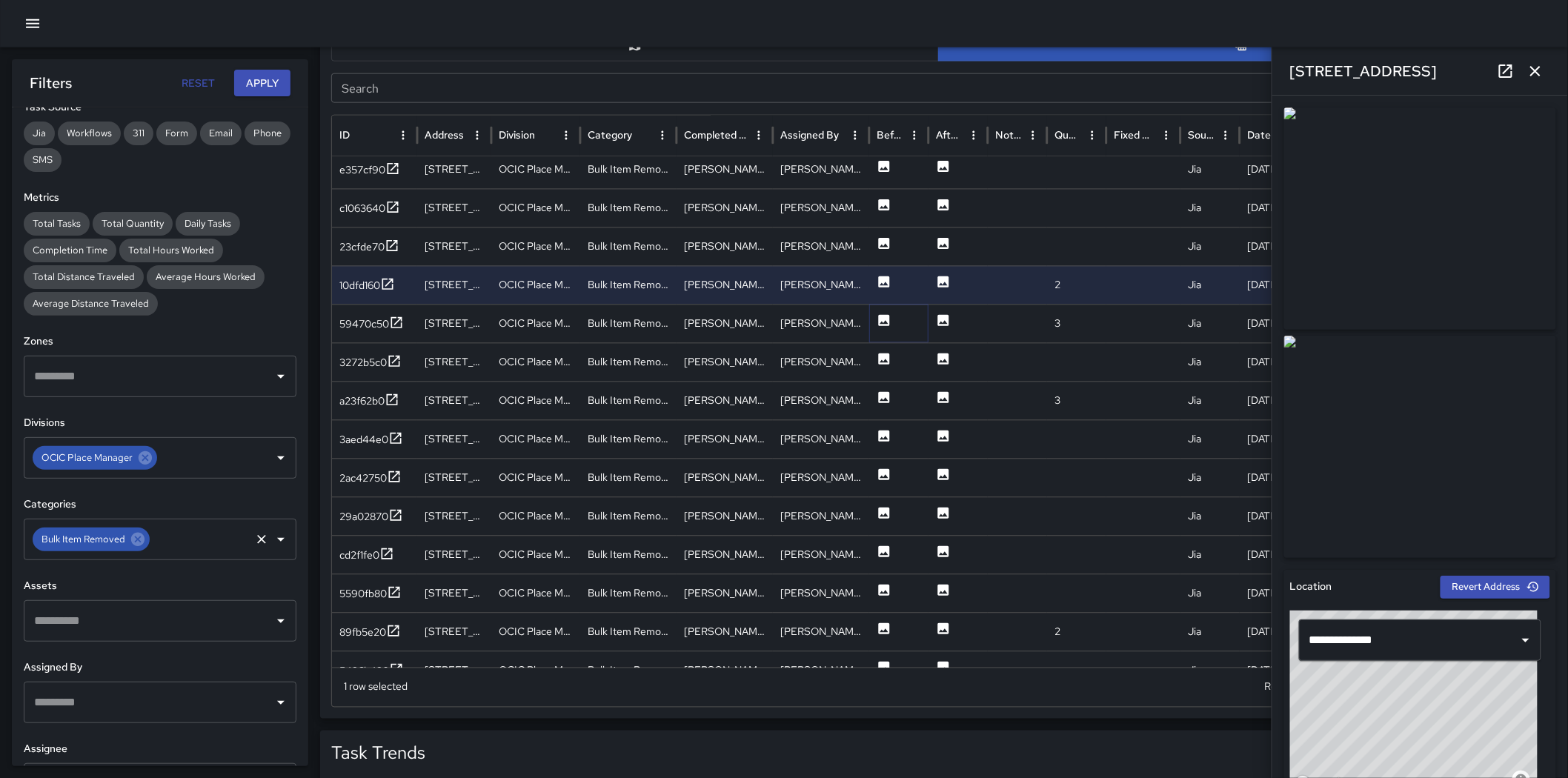
click at [878, 319] on icon at bounding box center [884, 321] width 15 height 15
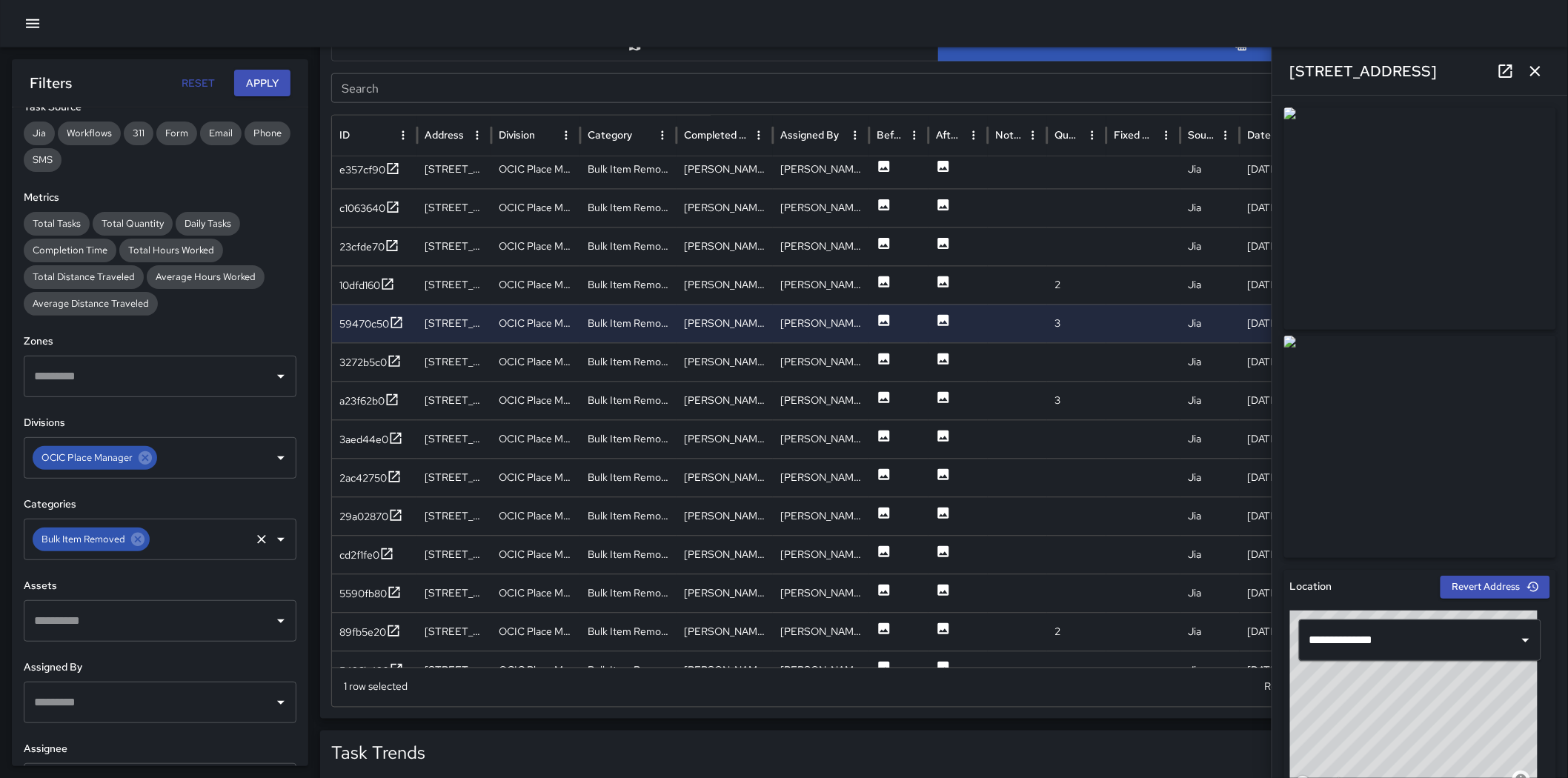
drag, startPoint x: 1454, startPoint y: 338, endPoint x: 1428, endPoint y: 338, distance: 26.0
click at [1041, 338] on img at bounding box center [1421, 447] width 272 height 223
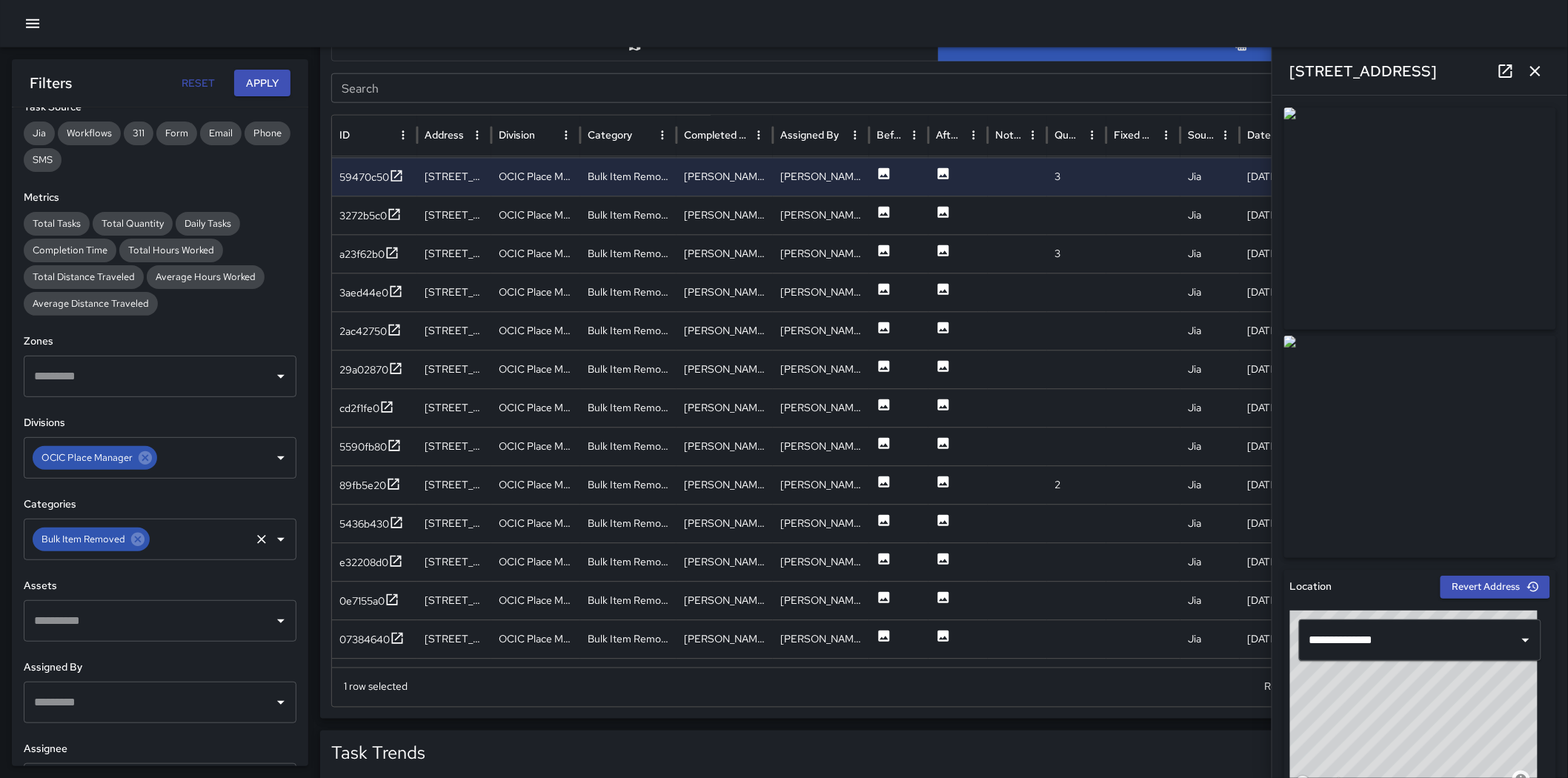
scroll to position [1371, 0]
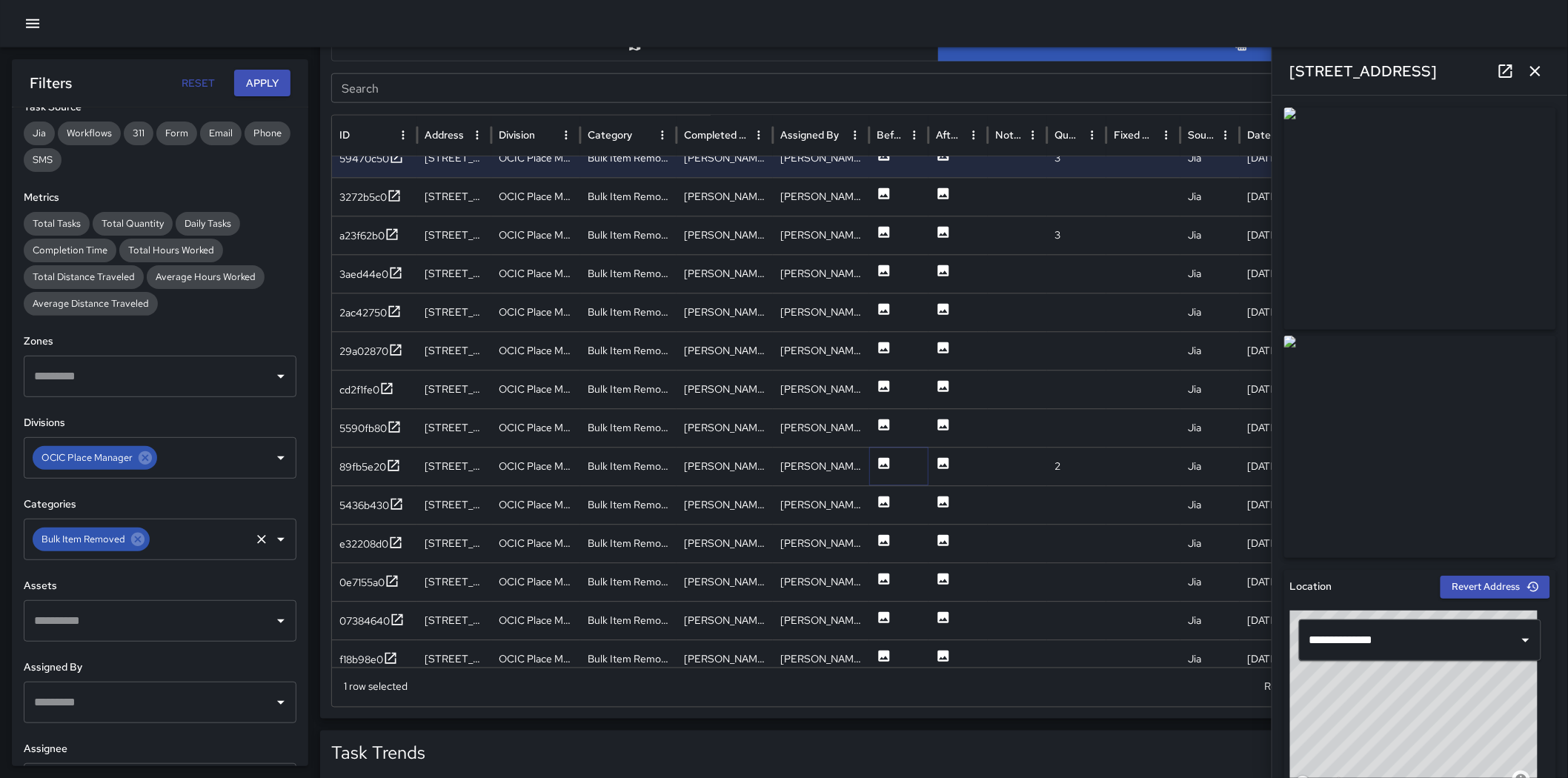
click at [884, 465] on icon at bounding box center [884, 464] width 15 height 15
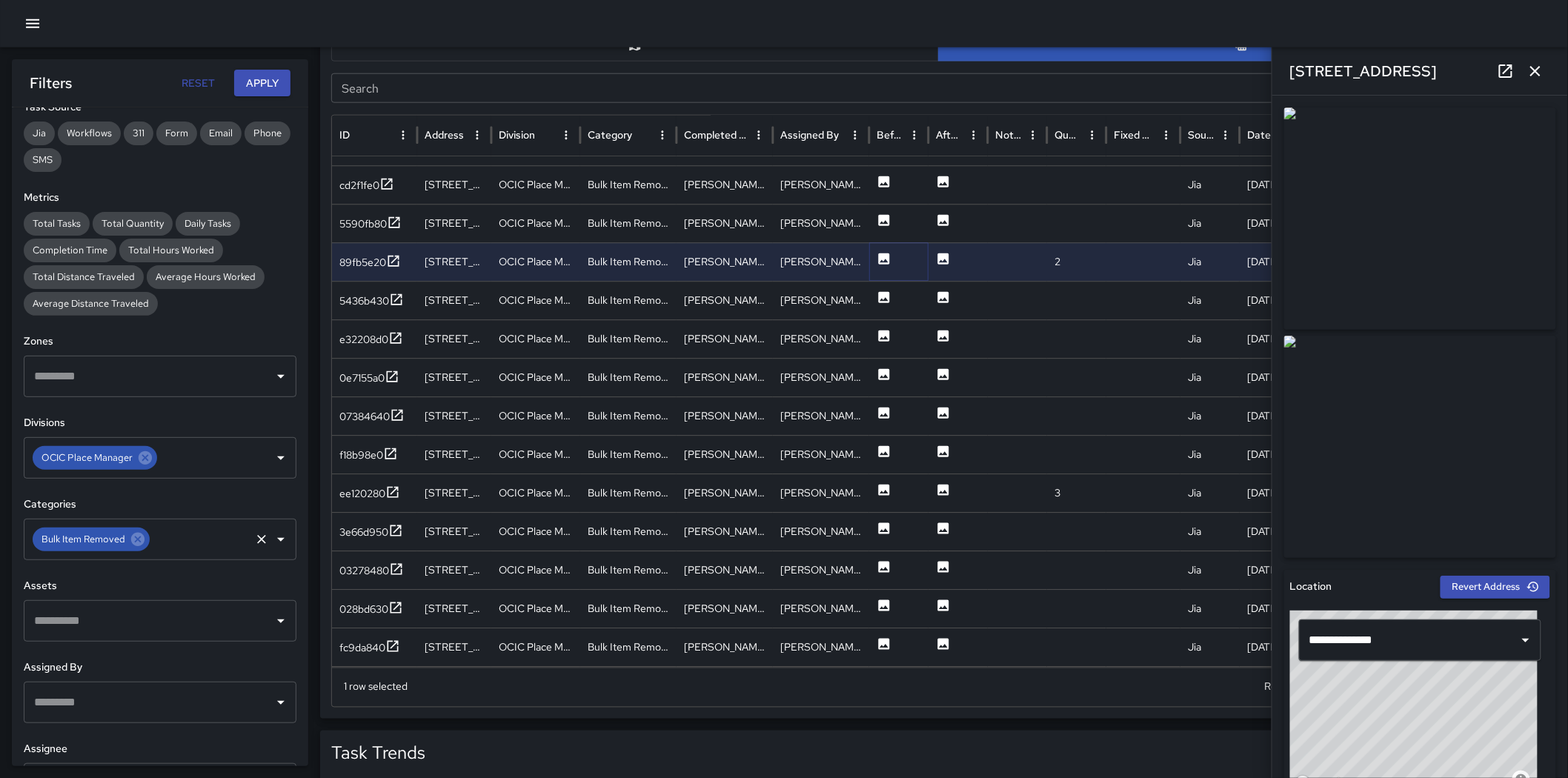
scroll to position [1598, 0]
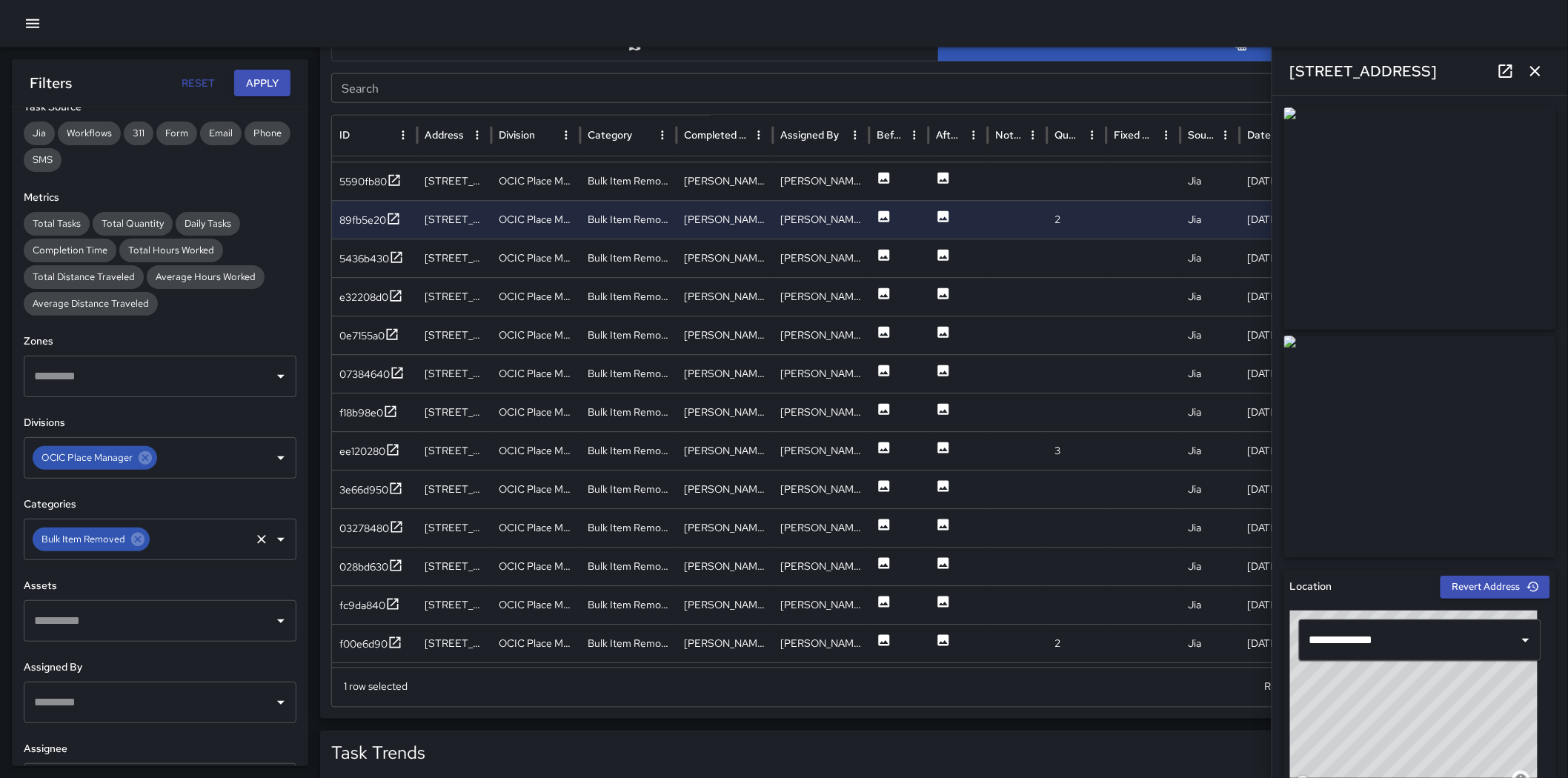
click at [1041, 324] on img at bounding box center [1421, 219] width 272 height 223
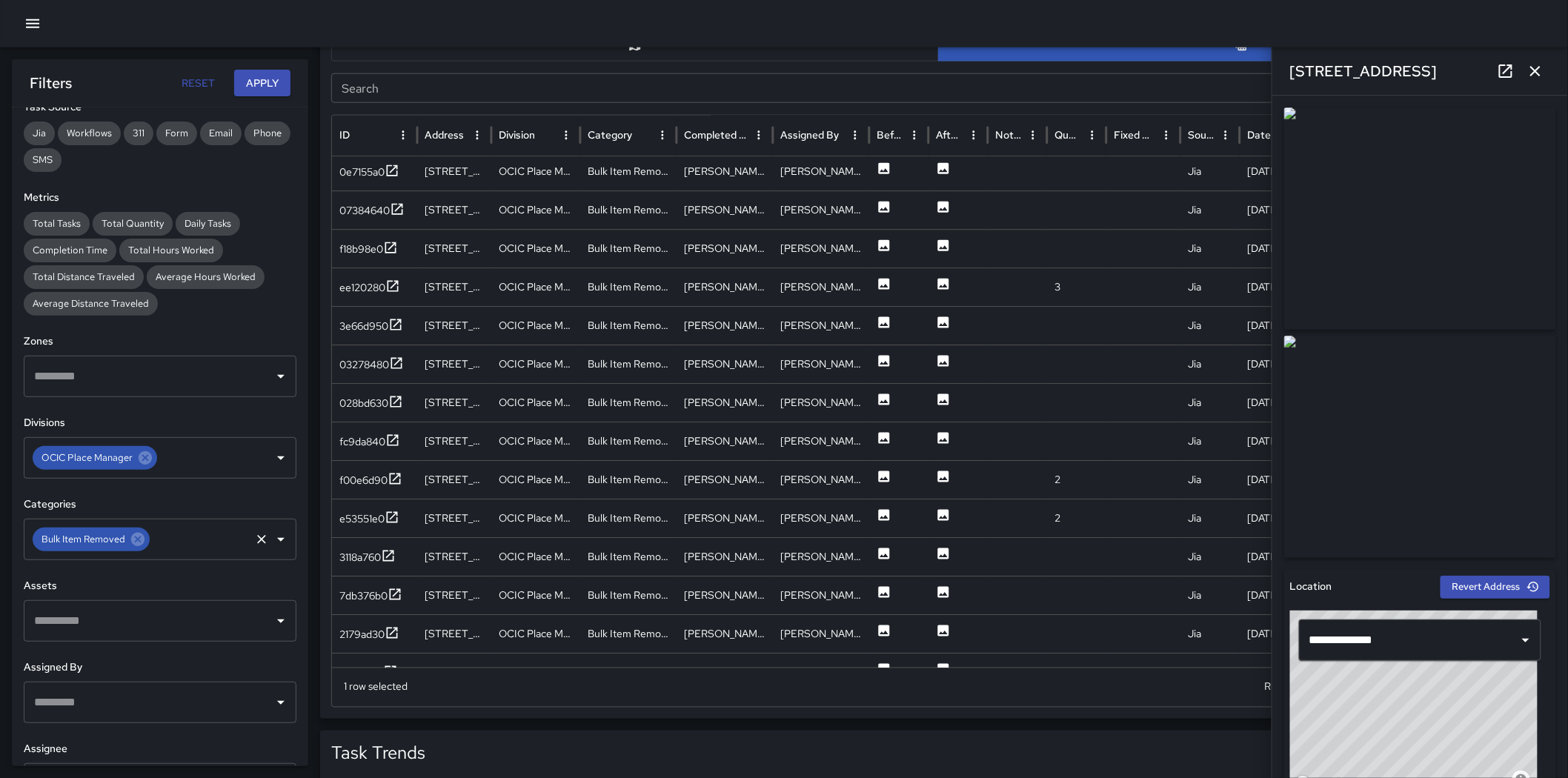
scroll to position [1751, 0]
click at [880, 478] on icon at bounding box center [884, 476] width 11 height 11
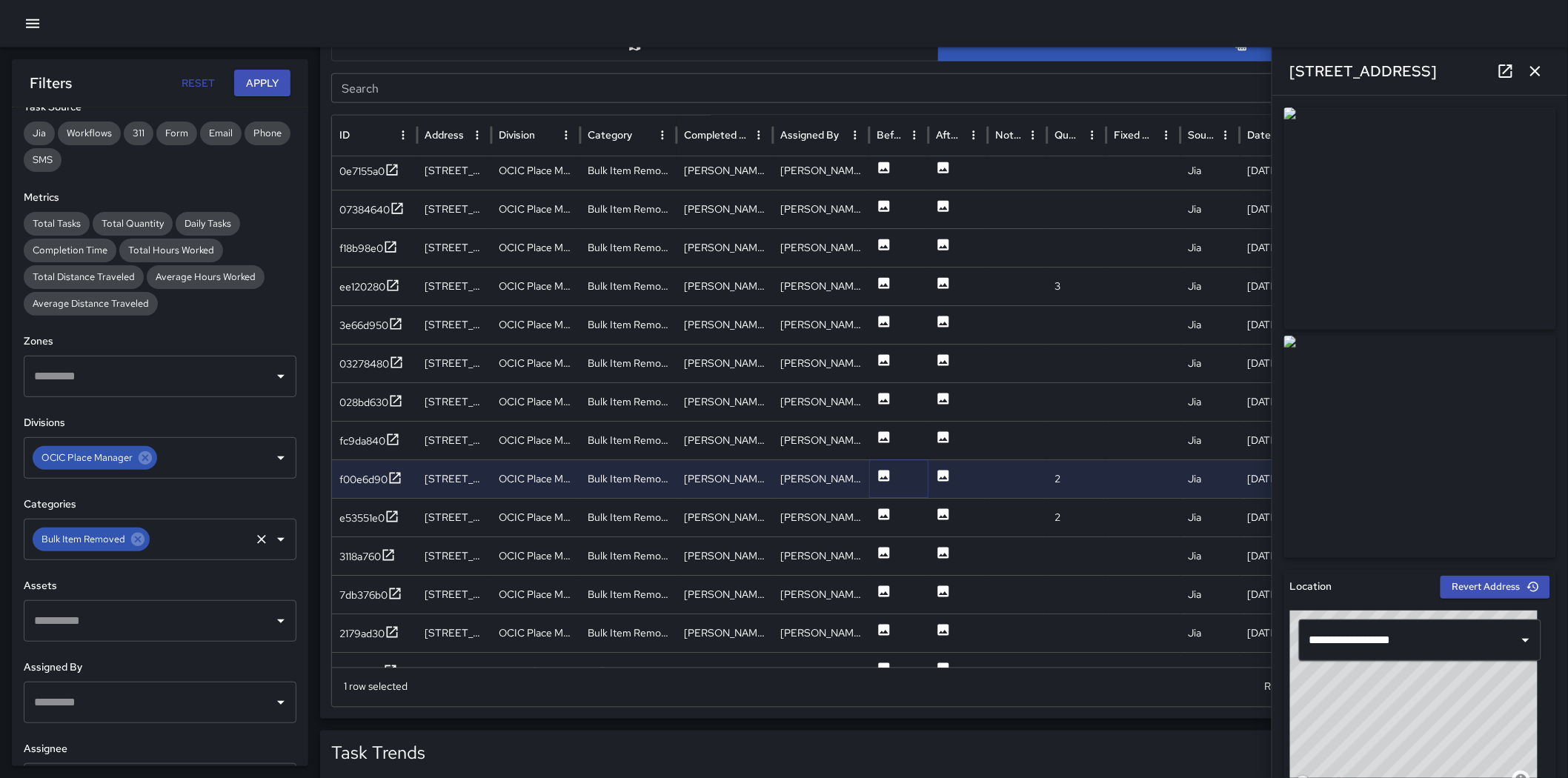
scroll to position [741, 0]
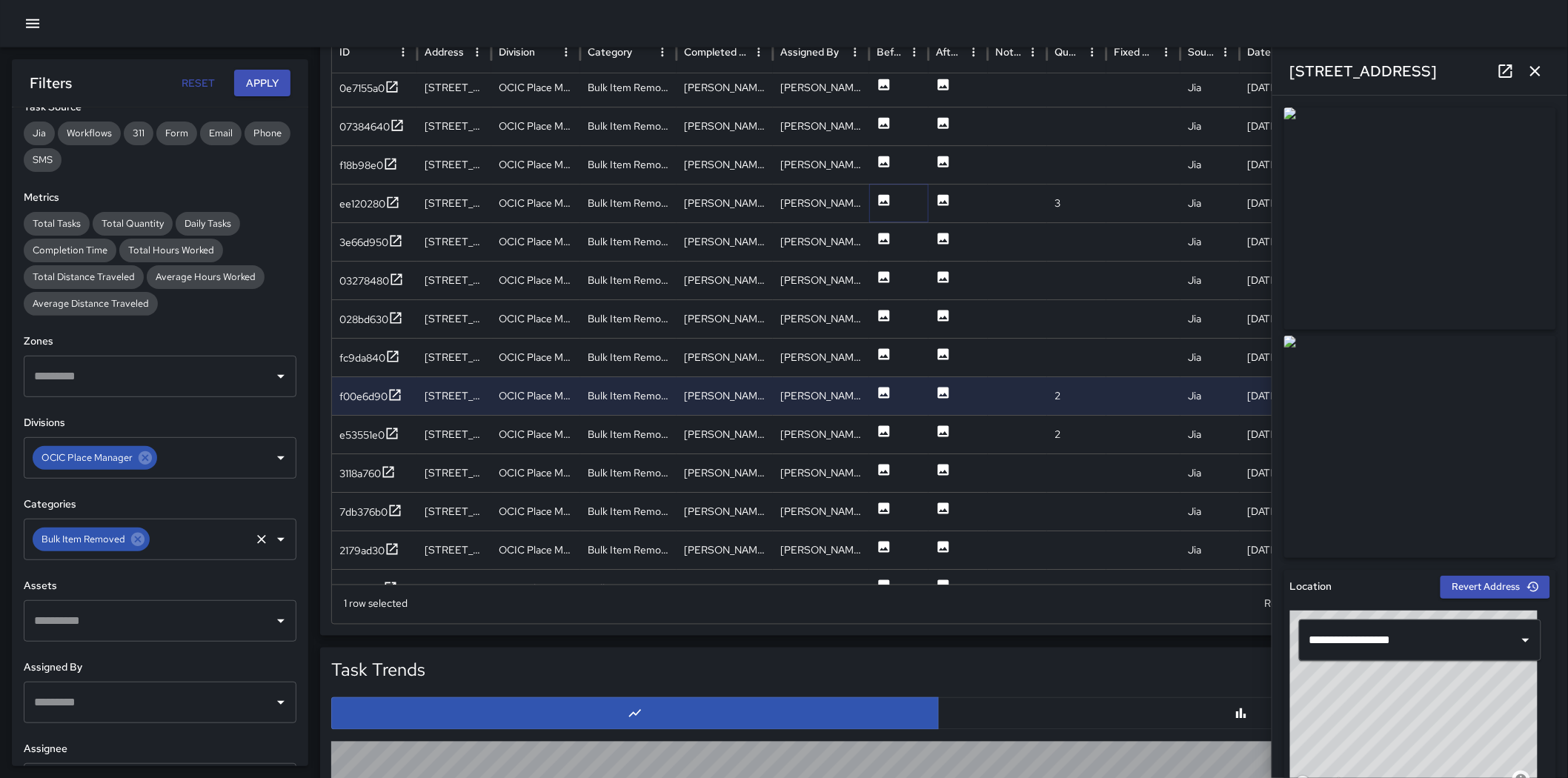
click at [884, 196] on icon at bounding box center [884, 201] width 11 height 11
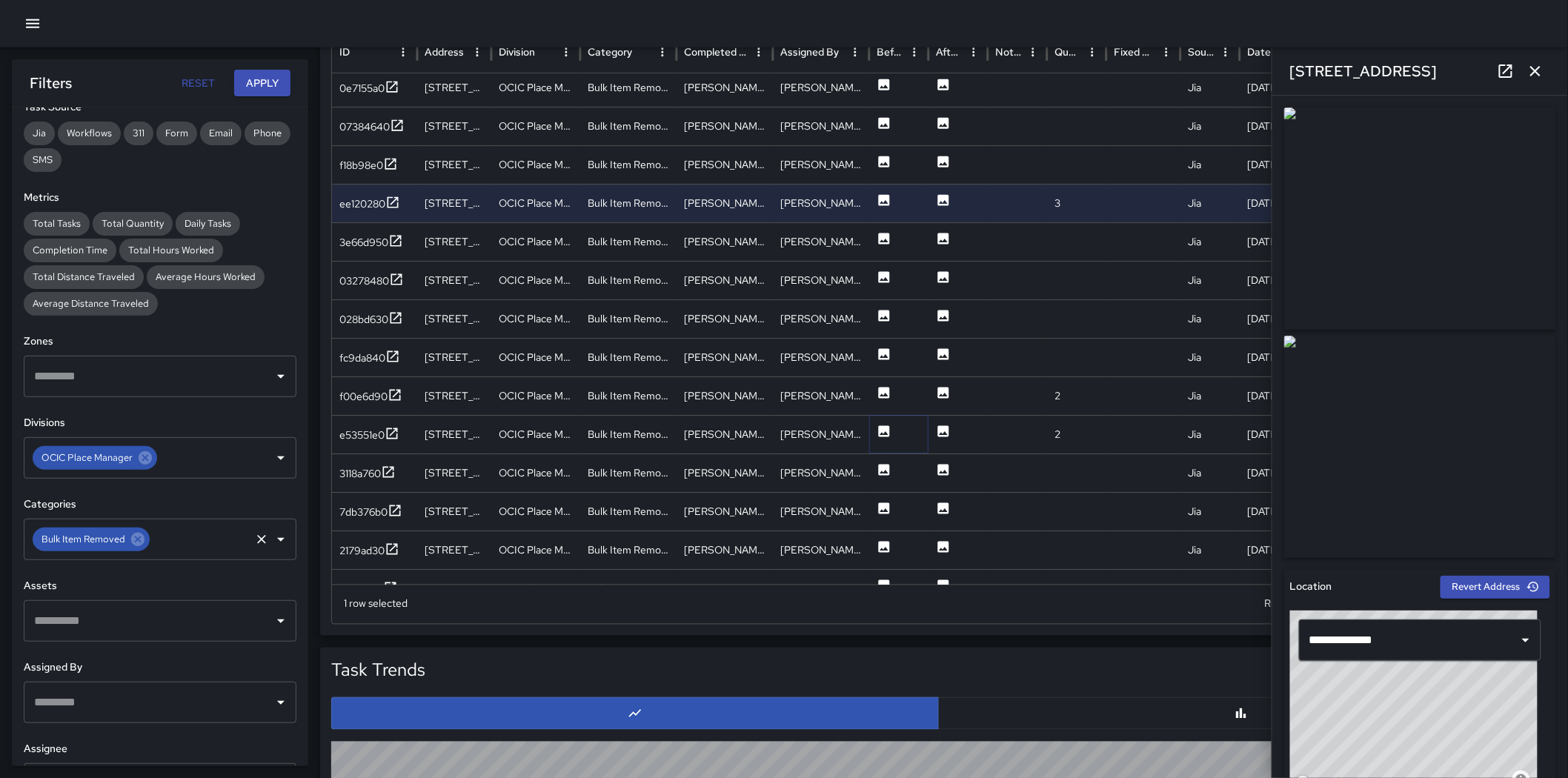
click at [877, 421] on button at bounding box center [884, 436] width 15 height 38
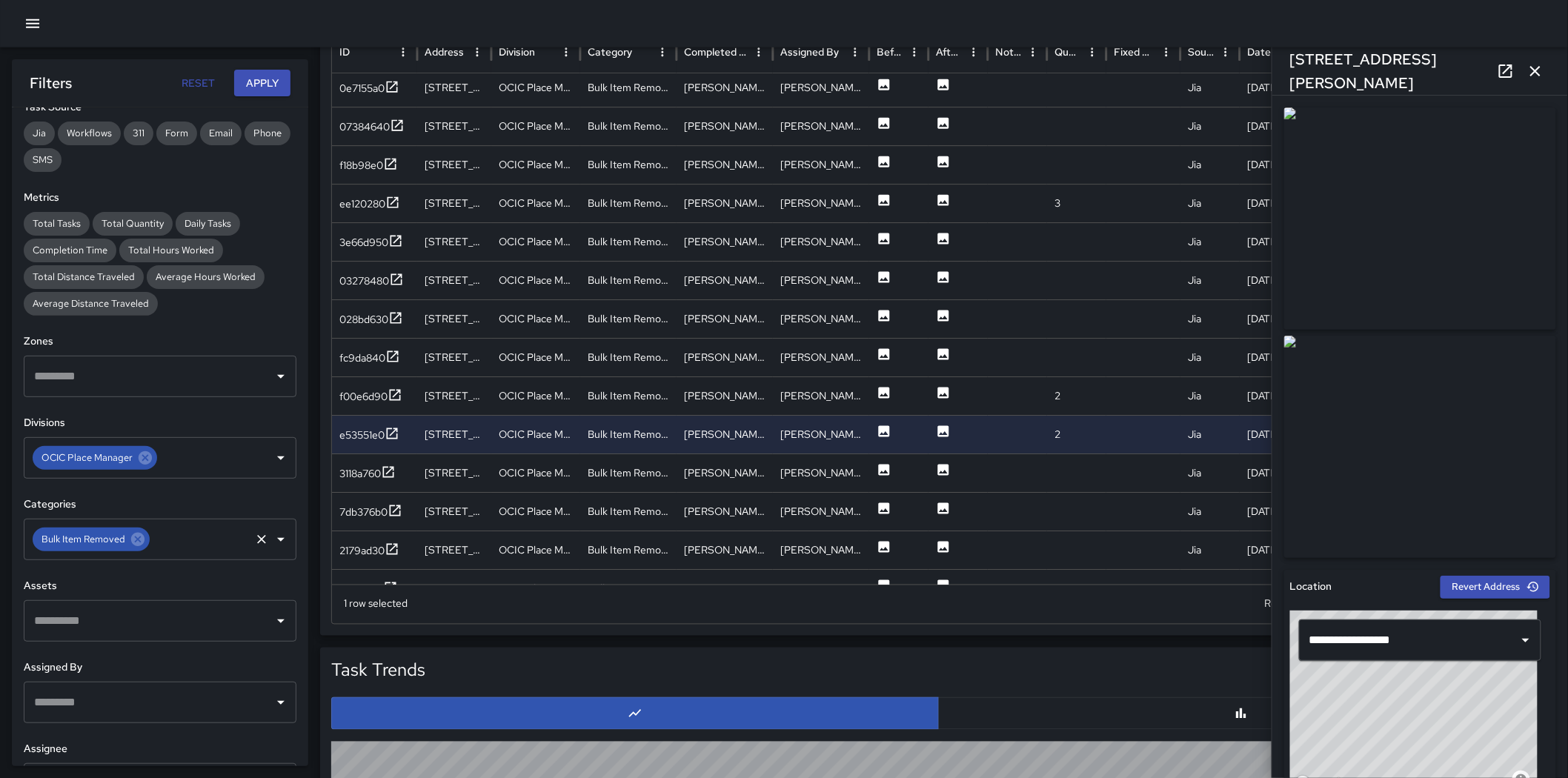
drag, startPoint x: 1523, startPoint y: 432, endPoint x: 1169, endPoint y: 423, distance: 354.1
click at [1041, 432] on img at bounding box center [1421, 447] width 272 height 223
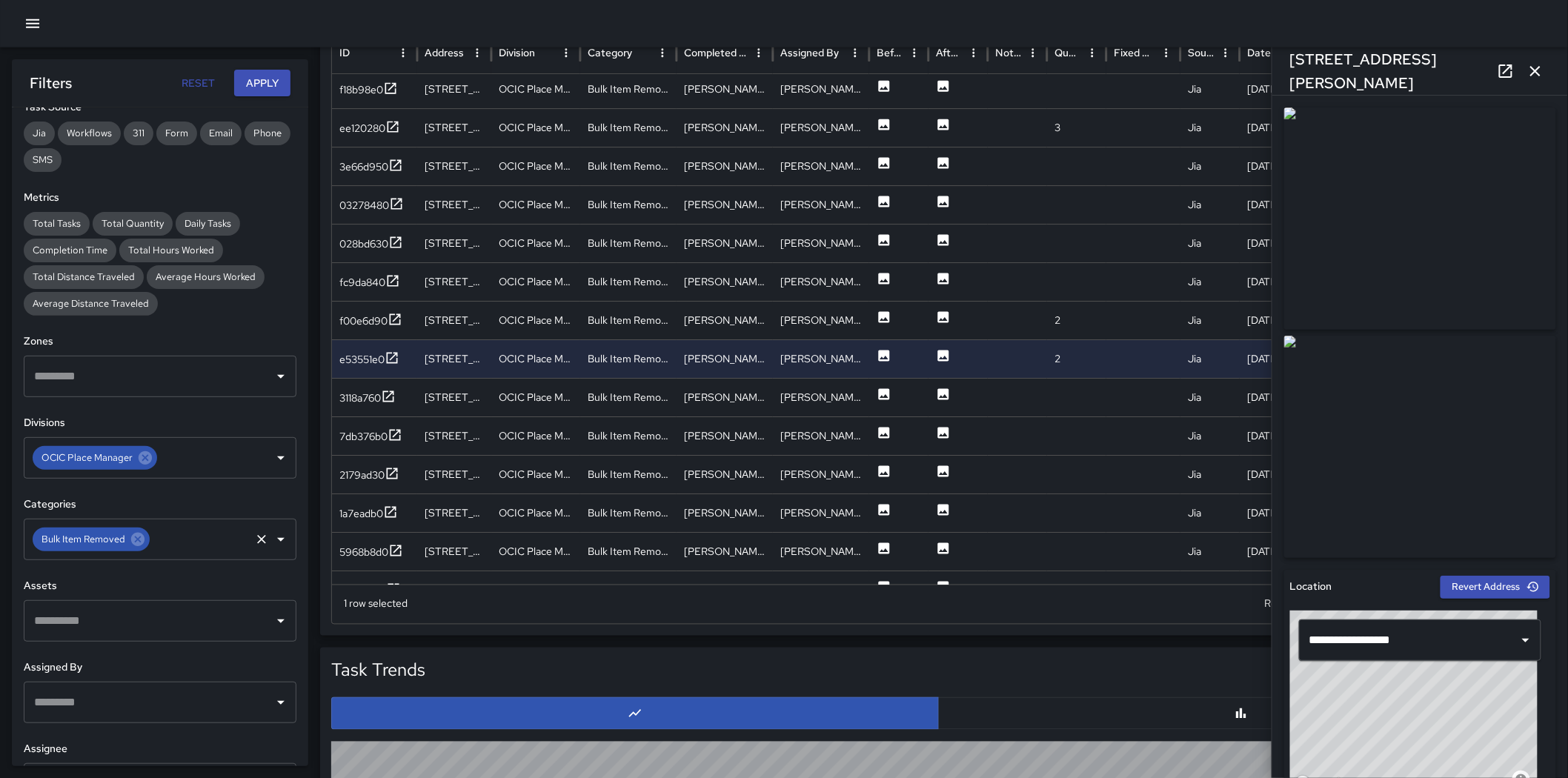
scroll to position [1979, 0]
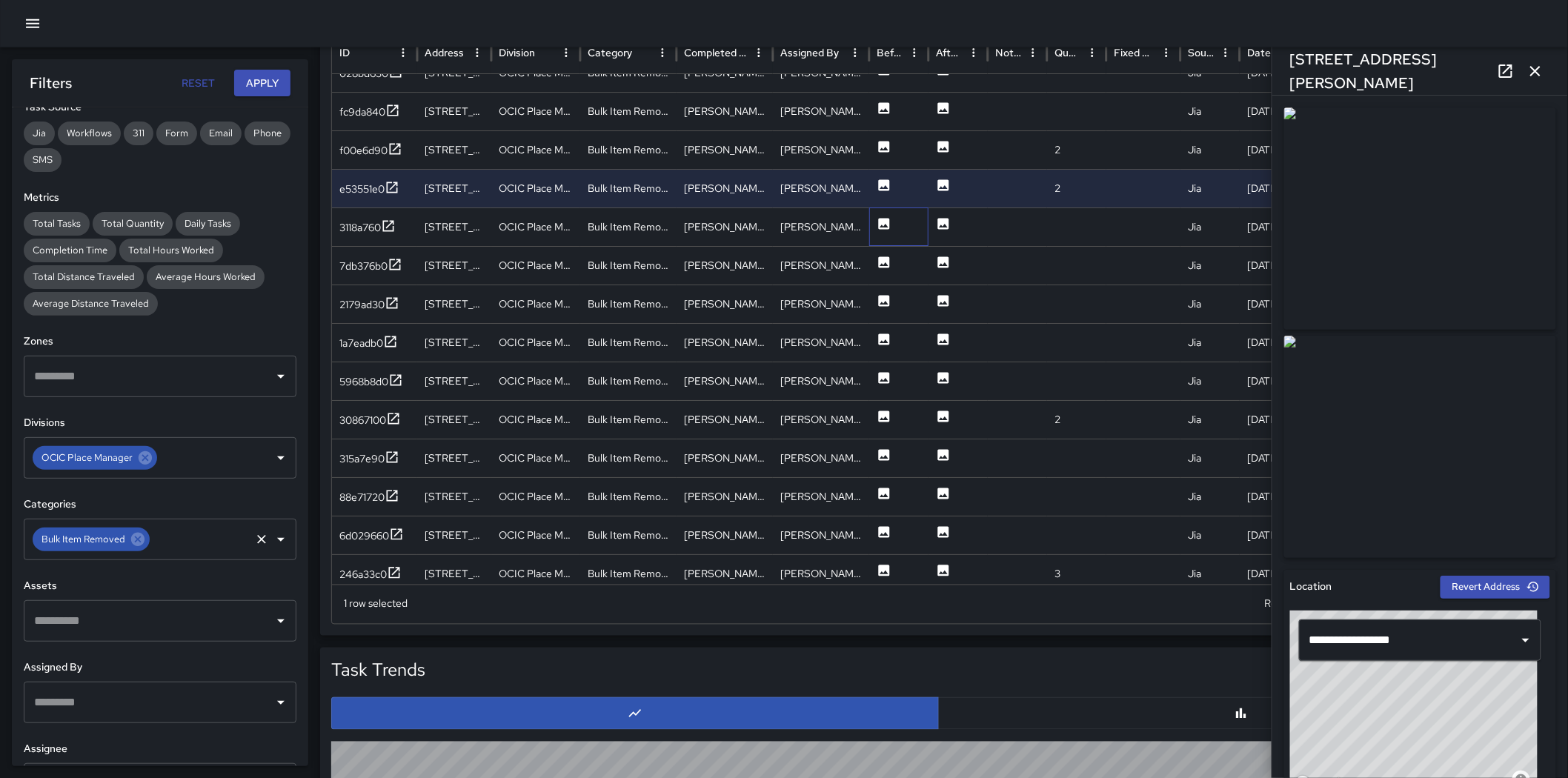
click at [872, 207] on div at bounding box center [898, 227] width 59 height 39
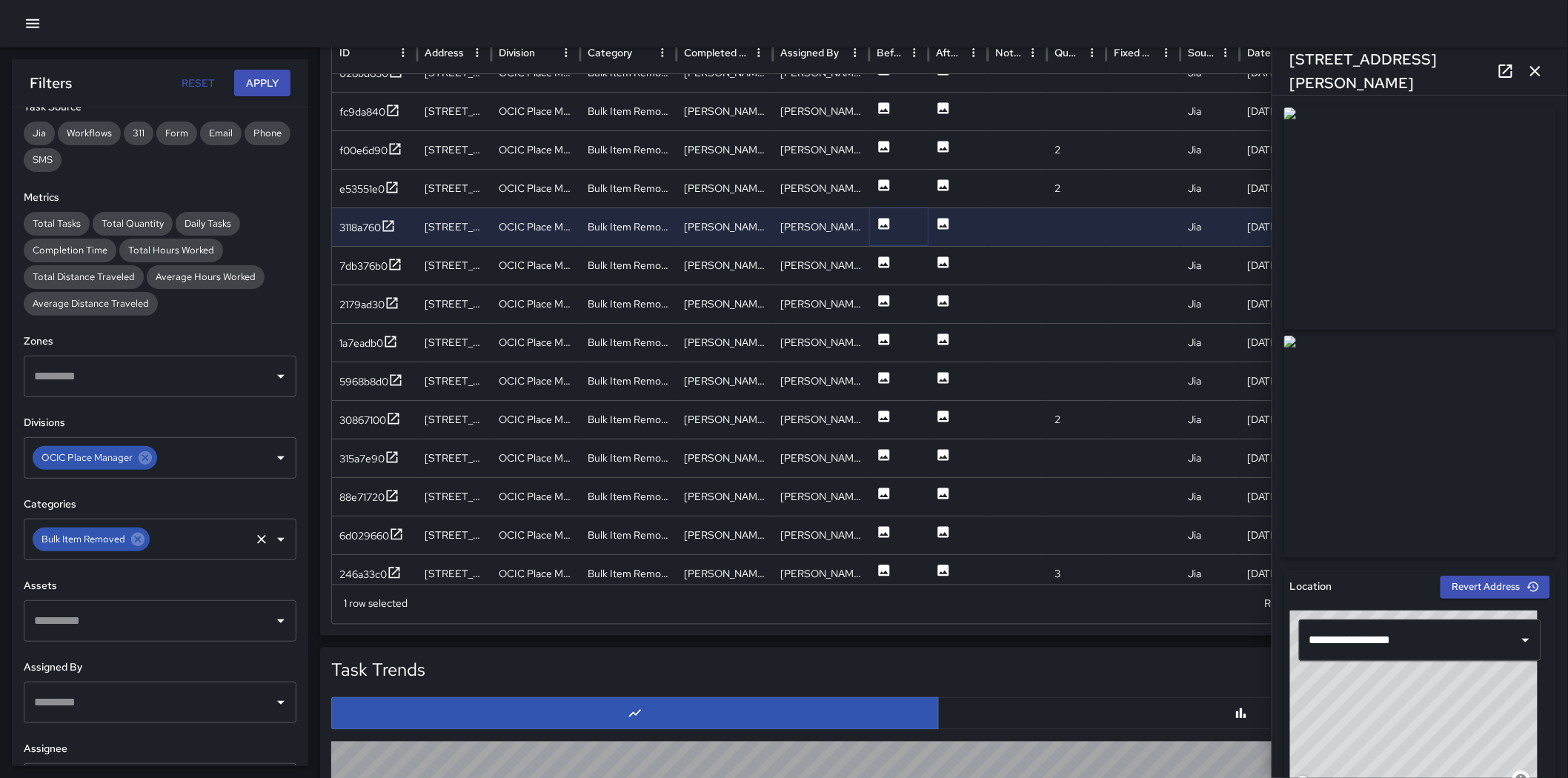
click at [877, 216] on icon at bounding box center [884, 223] width 15 height 15
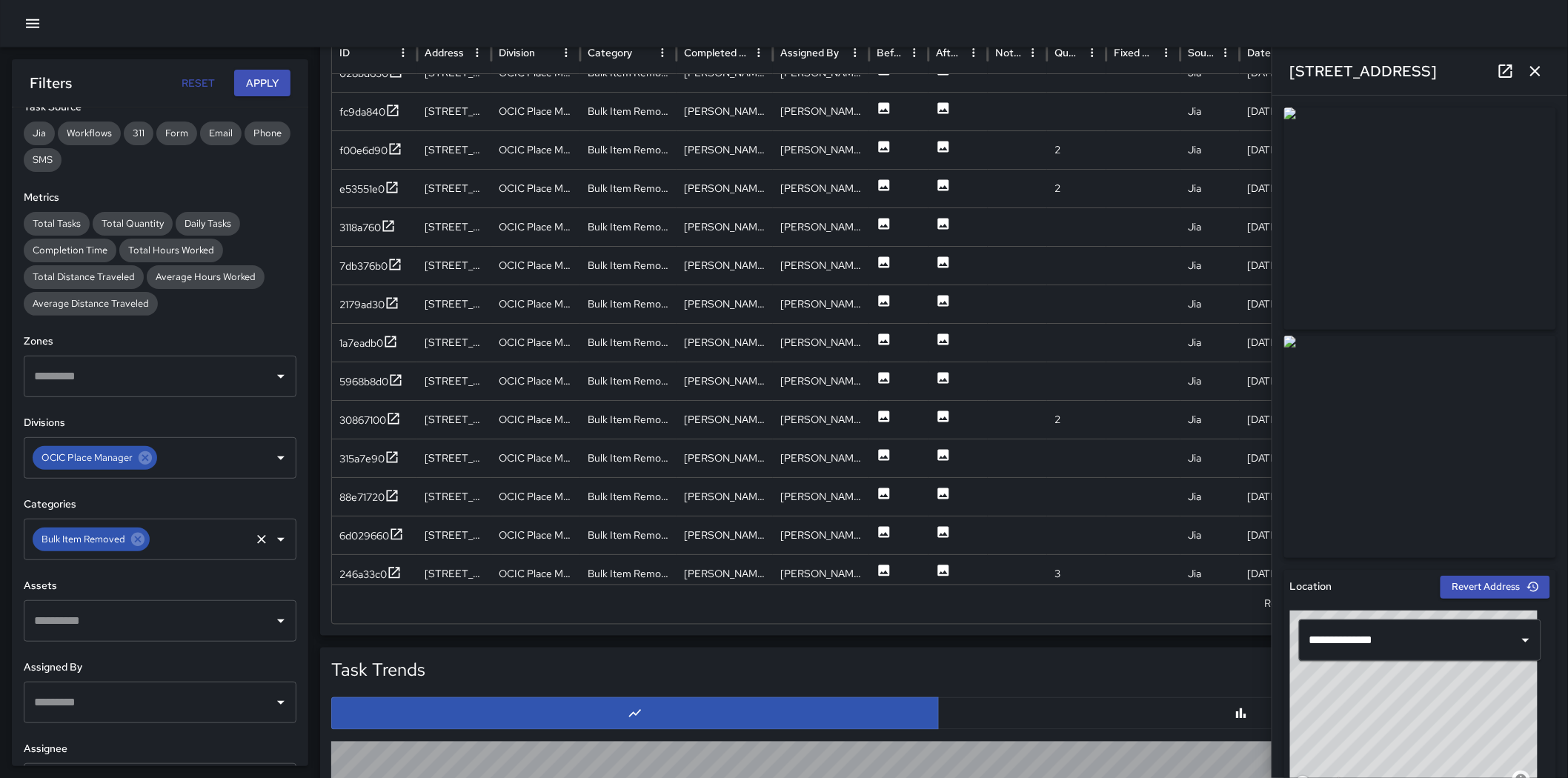
click at [1041, 403] on img at bounding box center [1421, 447] width 272 height 223
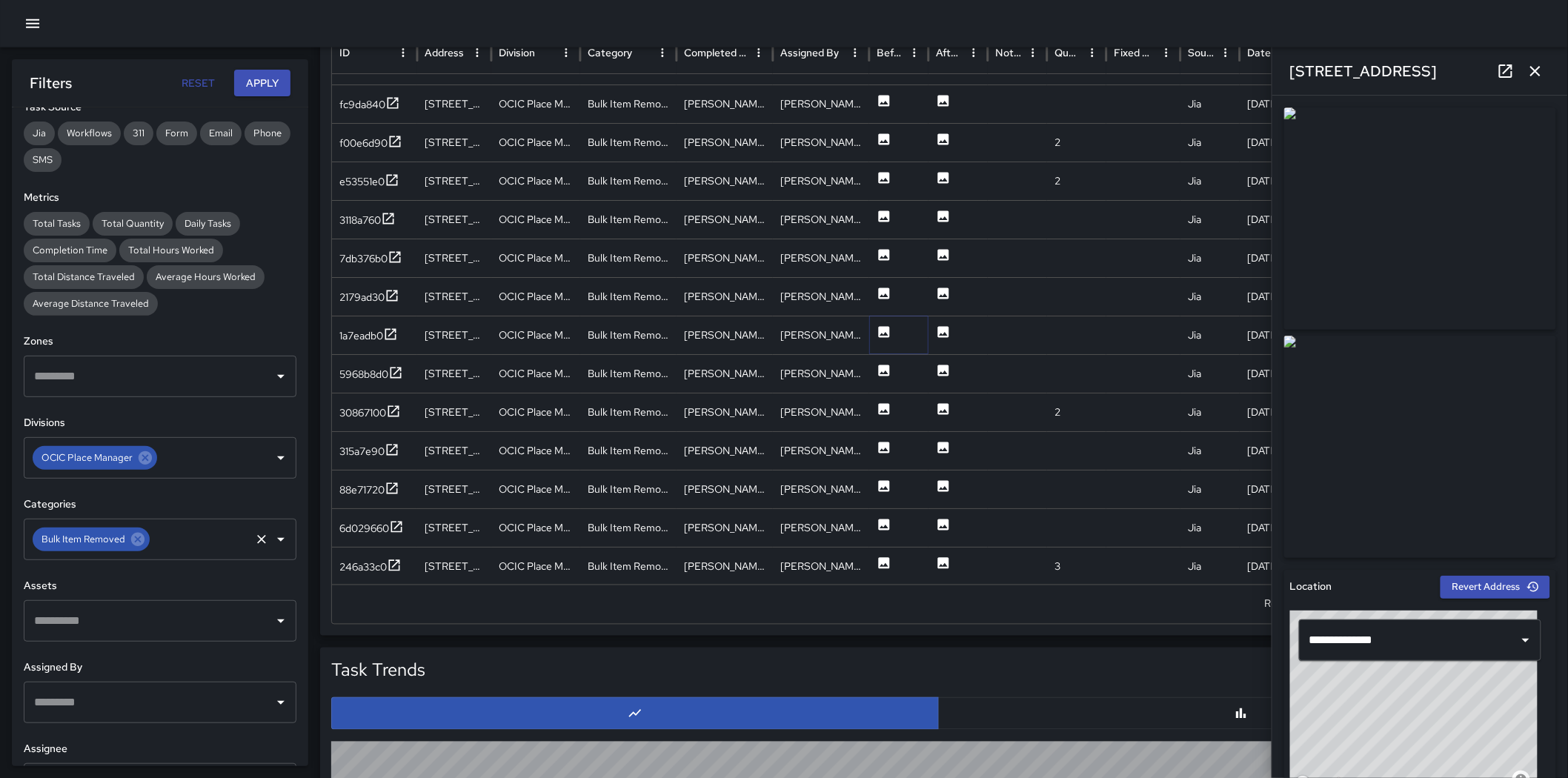
click at [882, 321] on button at bounding box center [884, 336] width 15 height 38
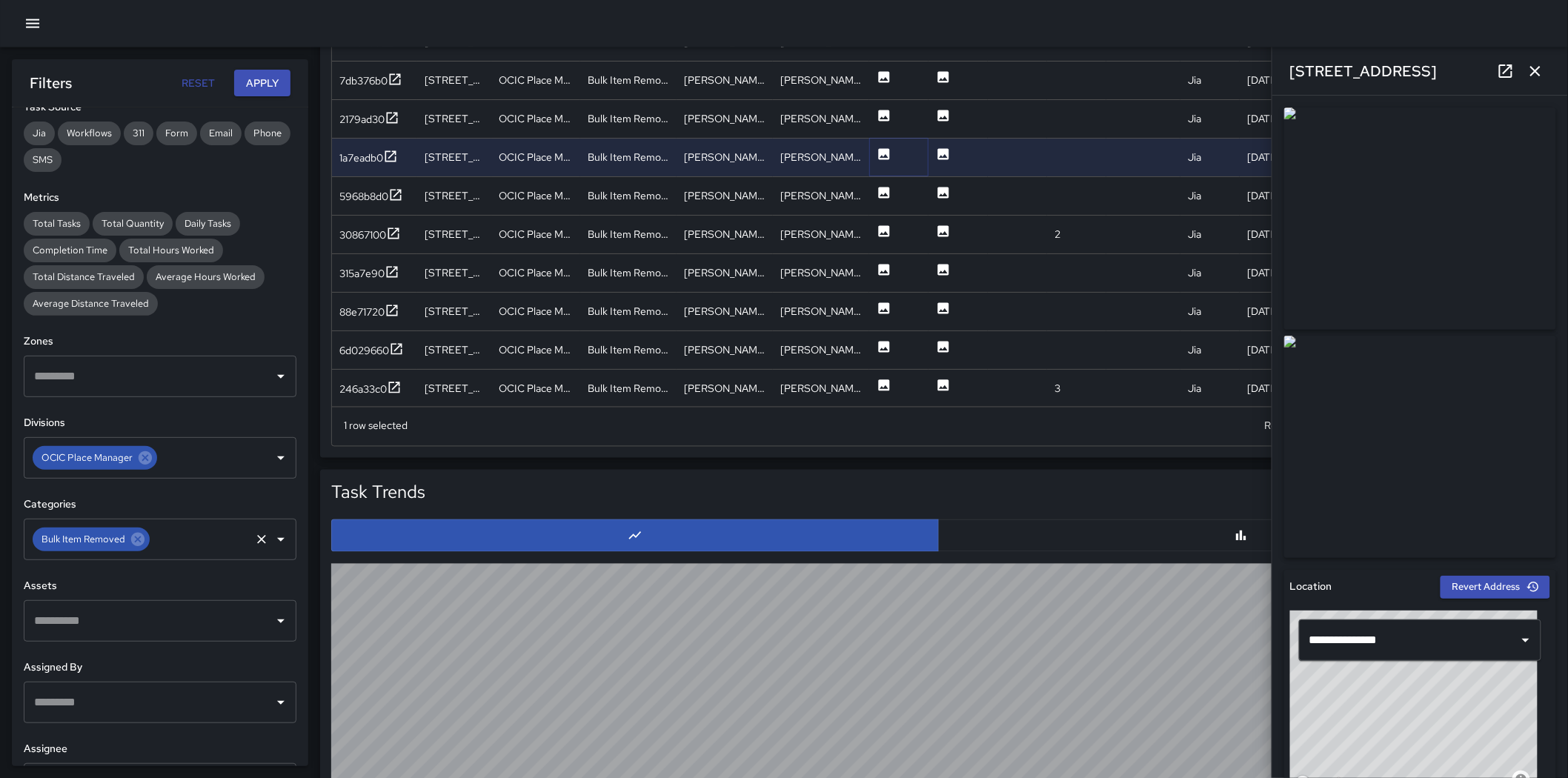
scroll to position [823, 0]
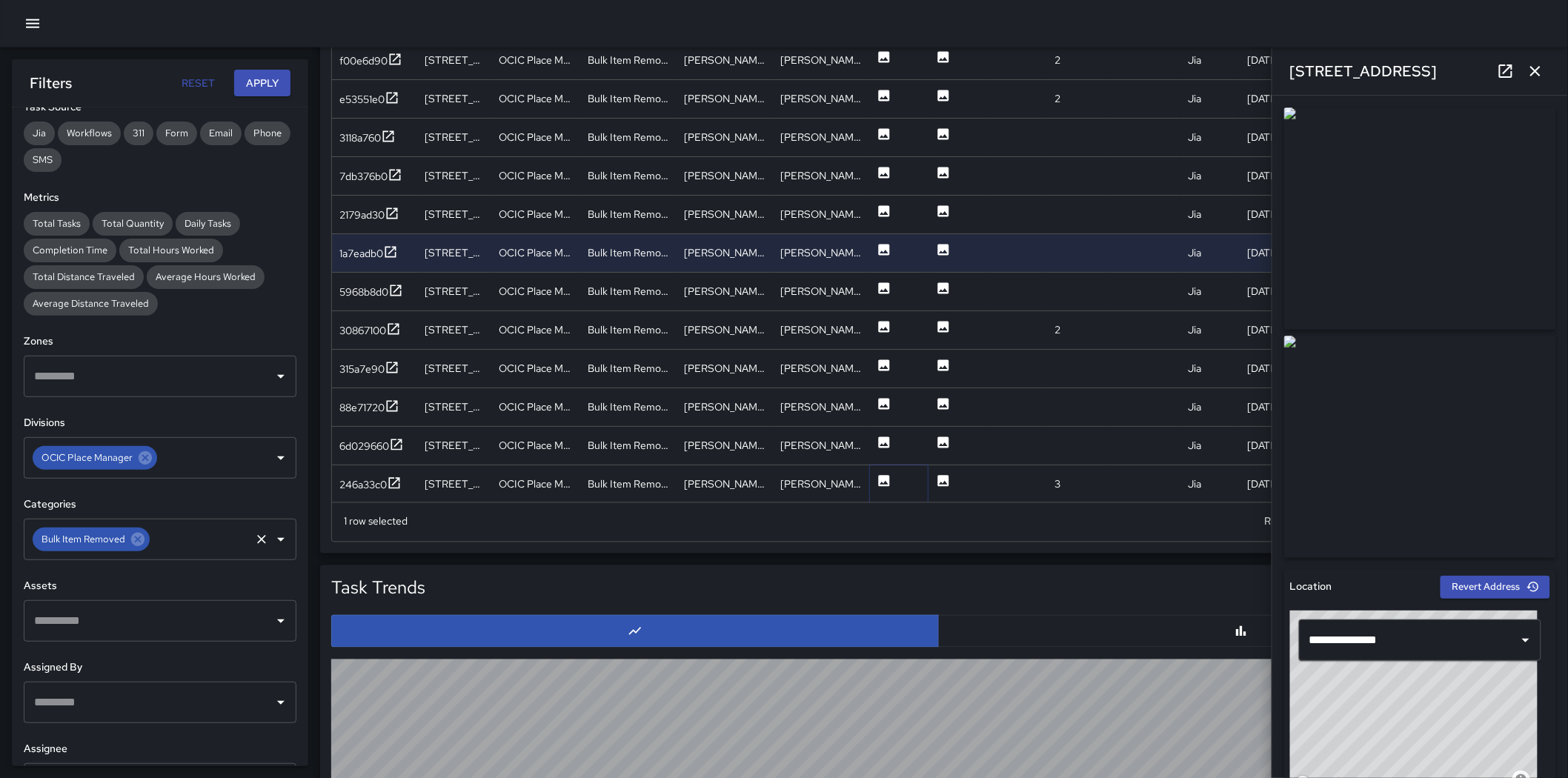
click at [882, 476] on icon at bounding box center [884, 481] width 11 height 11
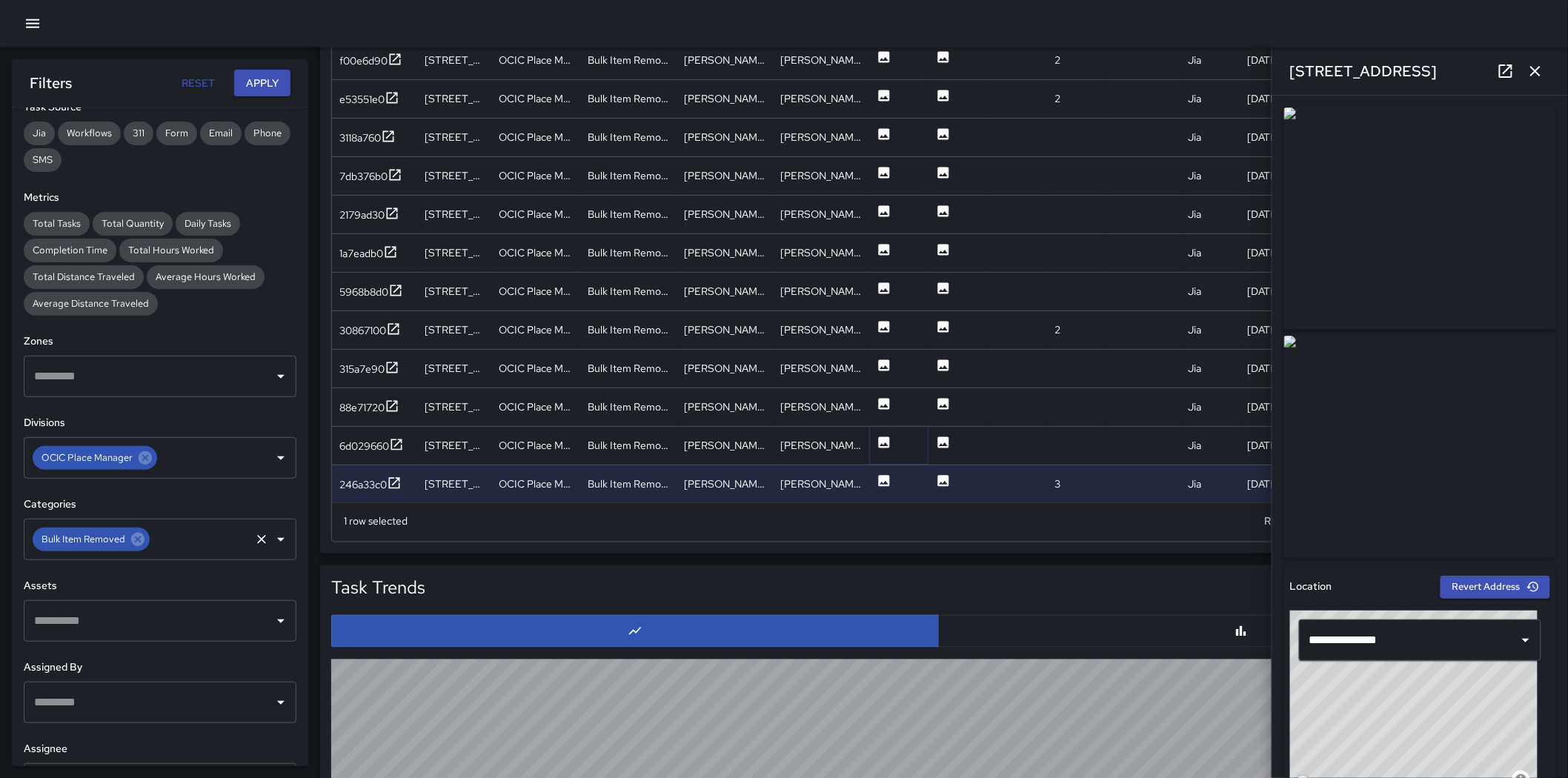
click at [883, 432] on button at bounding box center [884, 446] width 15 height 38
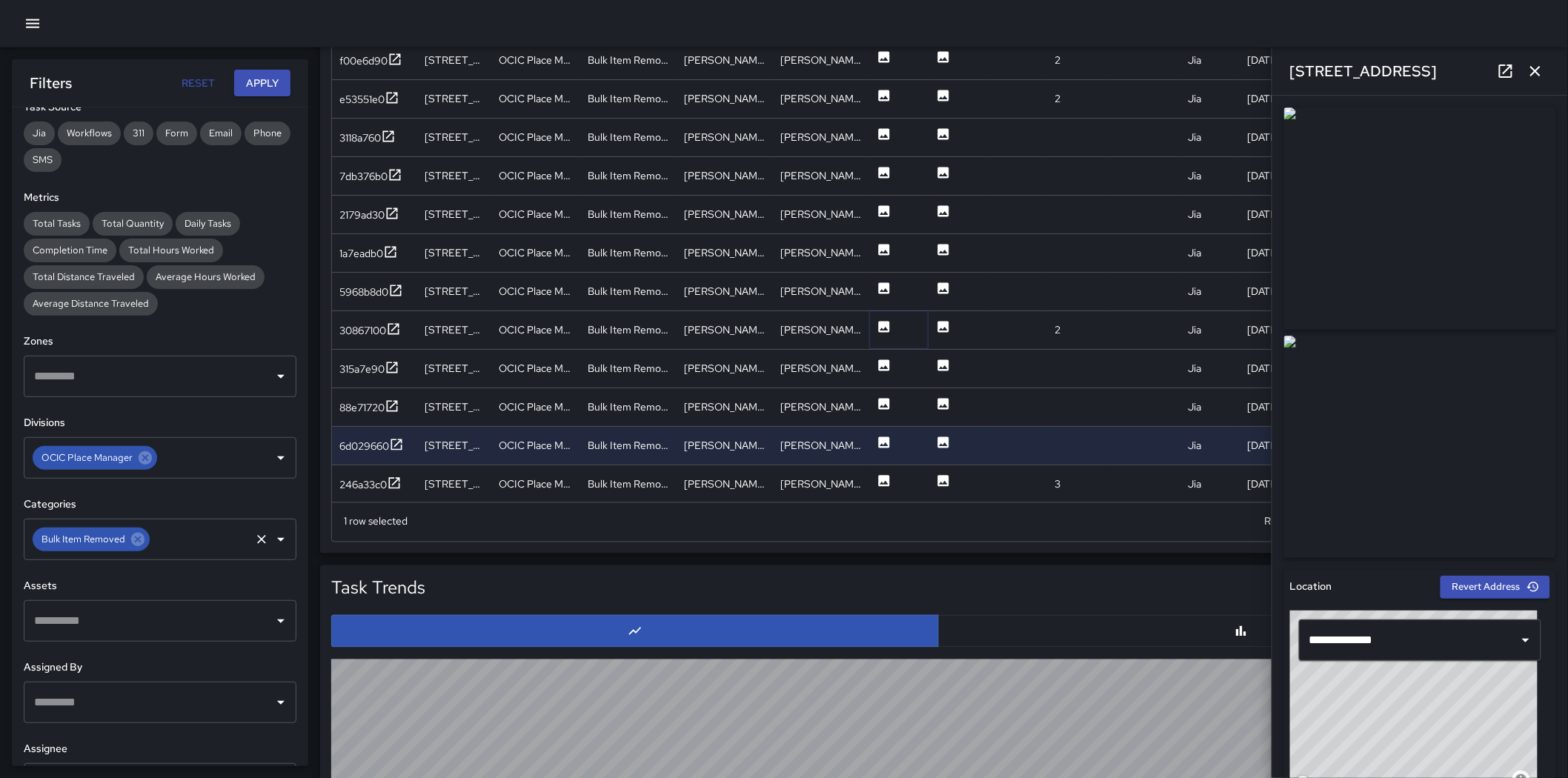
click at [883, 323] on icon at bounding box center [884, 326] width 11 height 11
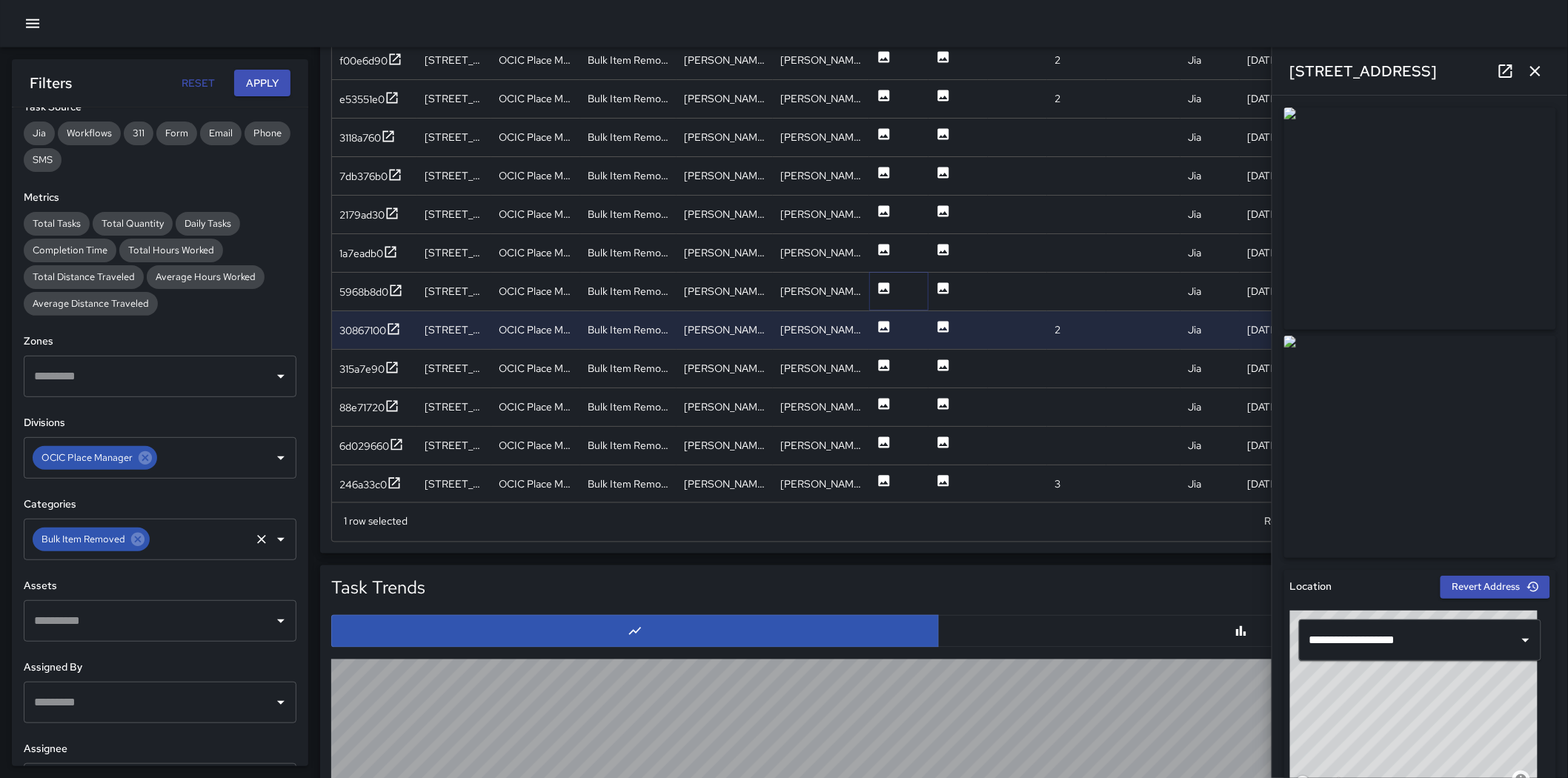
click at [887, 283] on icon at bounding box center [884, 288] width 11 height 11
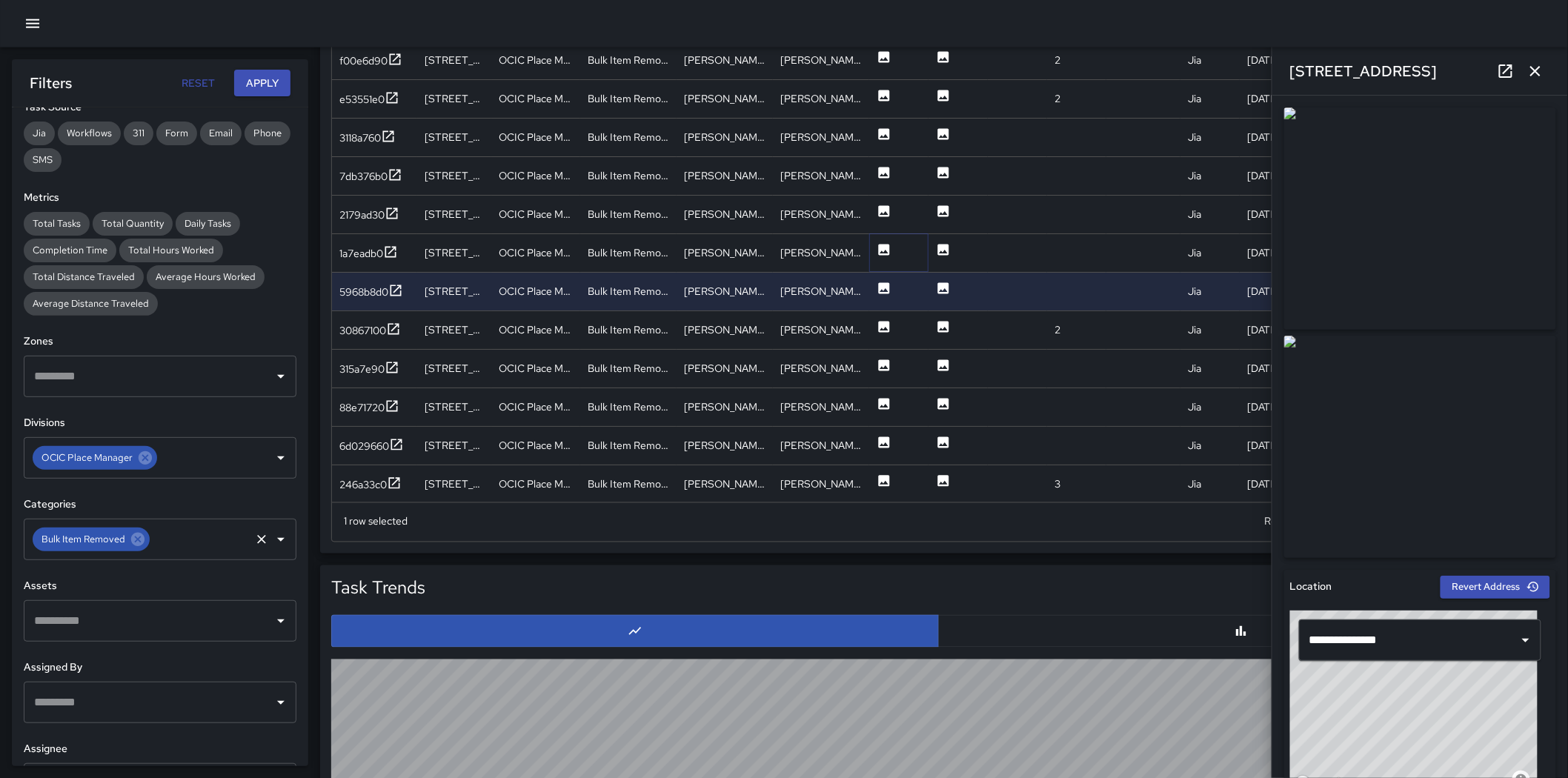
click at [885, 249] on icon at bounding box center [884, 249] width 11 height 11
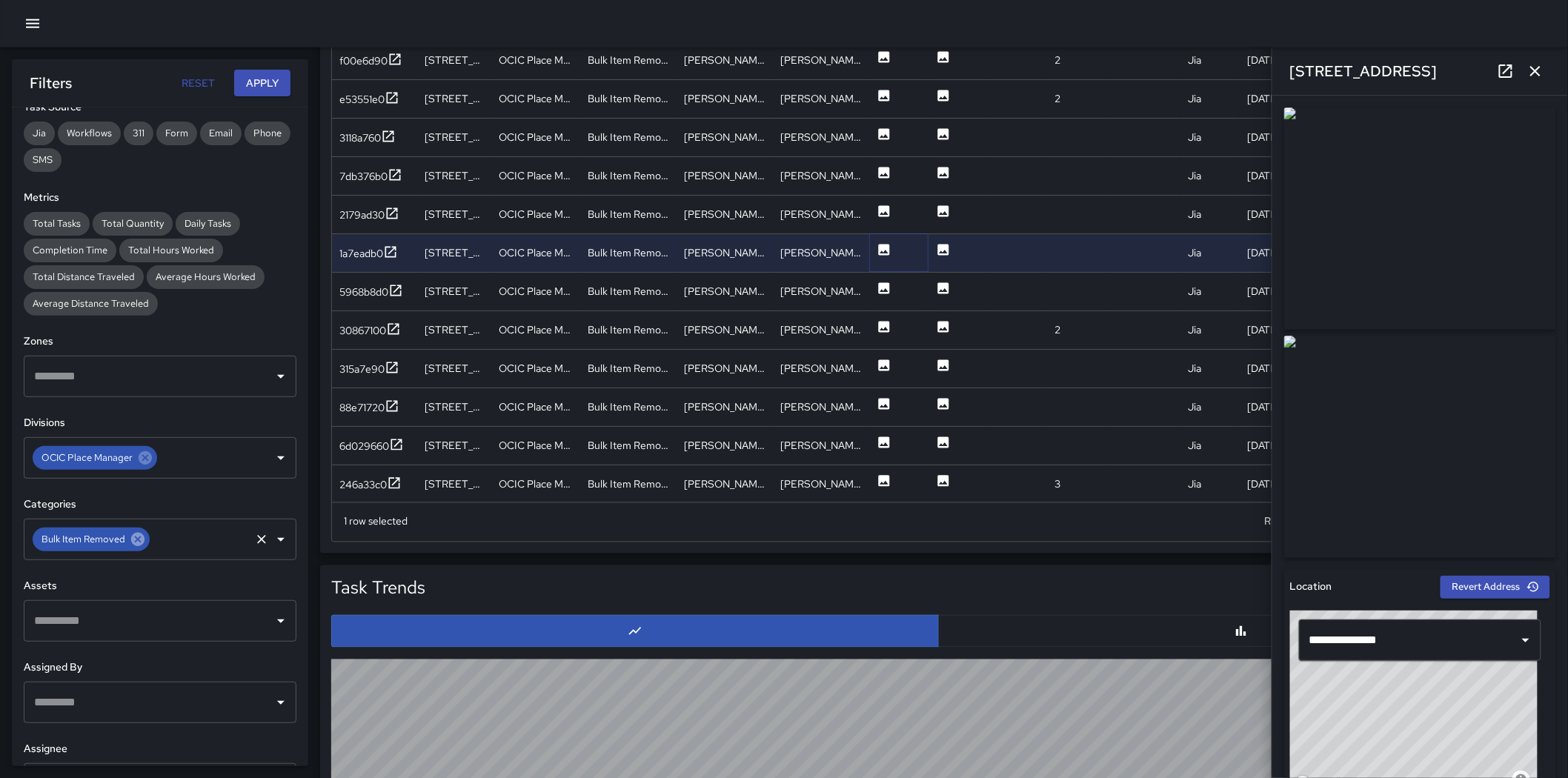
click at [138, 542] on icon at bounding box center [138, 539] width 13 height 13
click at [138, 542] on input "text" at bounding box center [149, 539] width 237 height 28
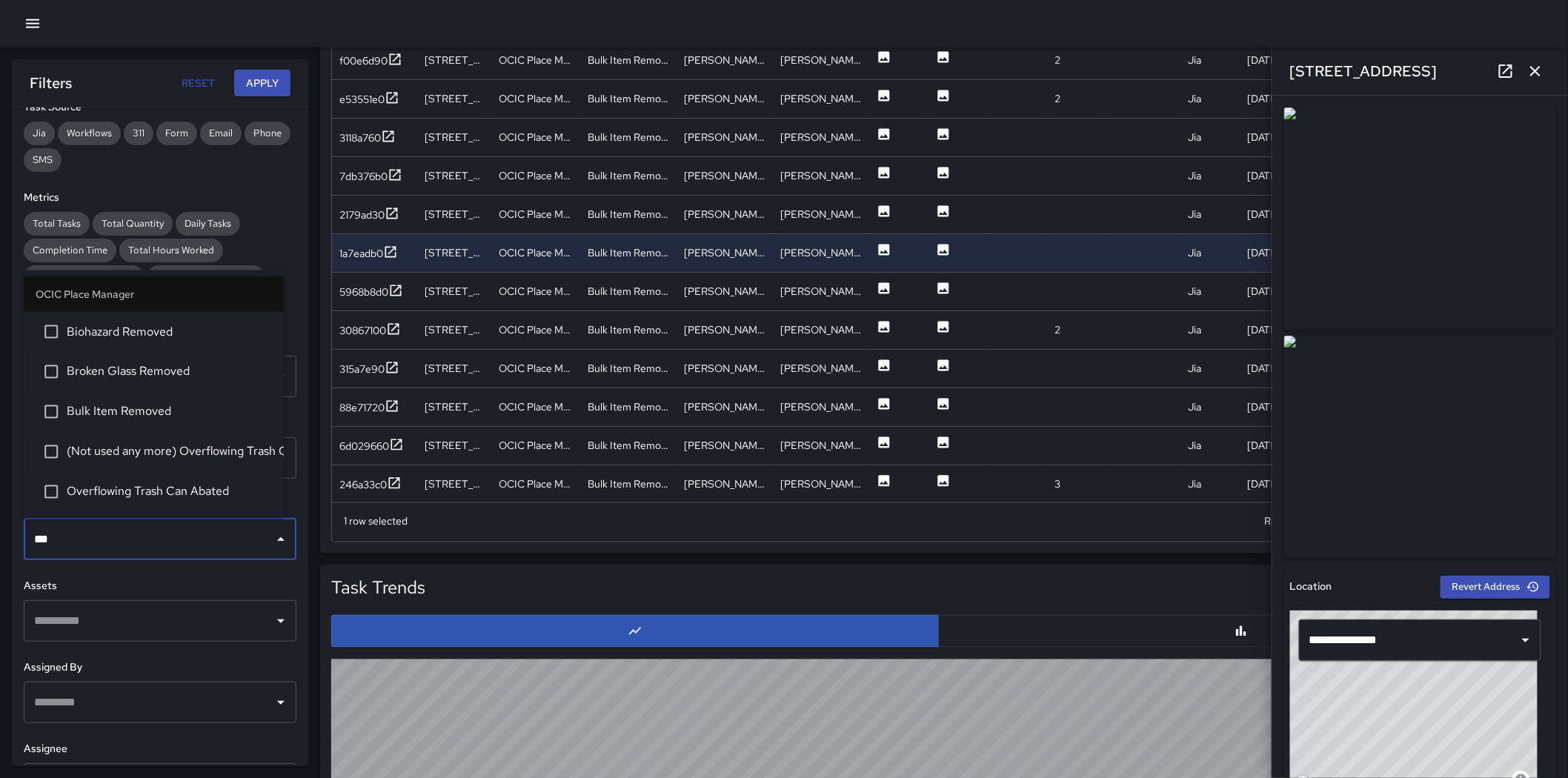
type input "****"
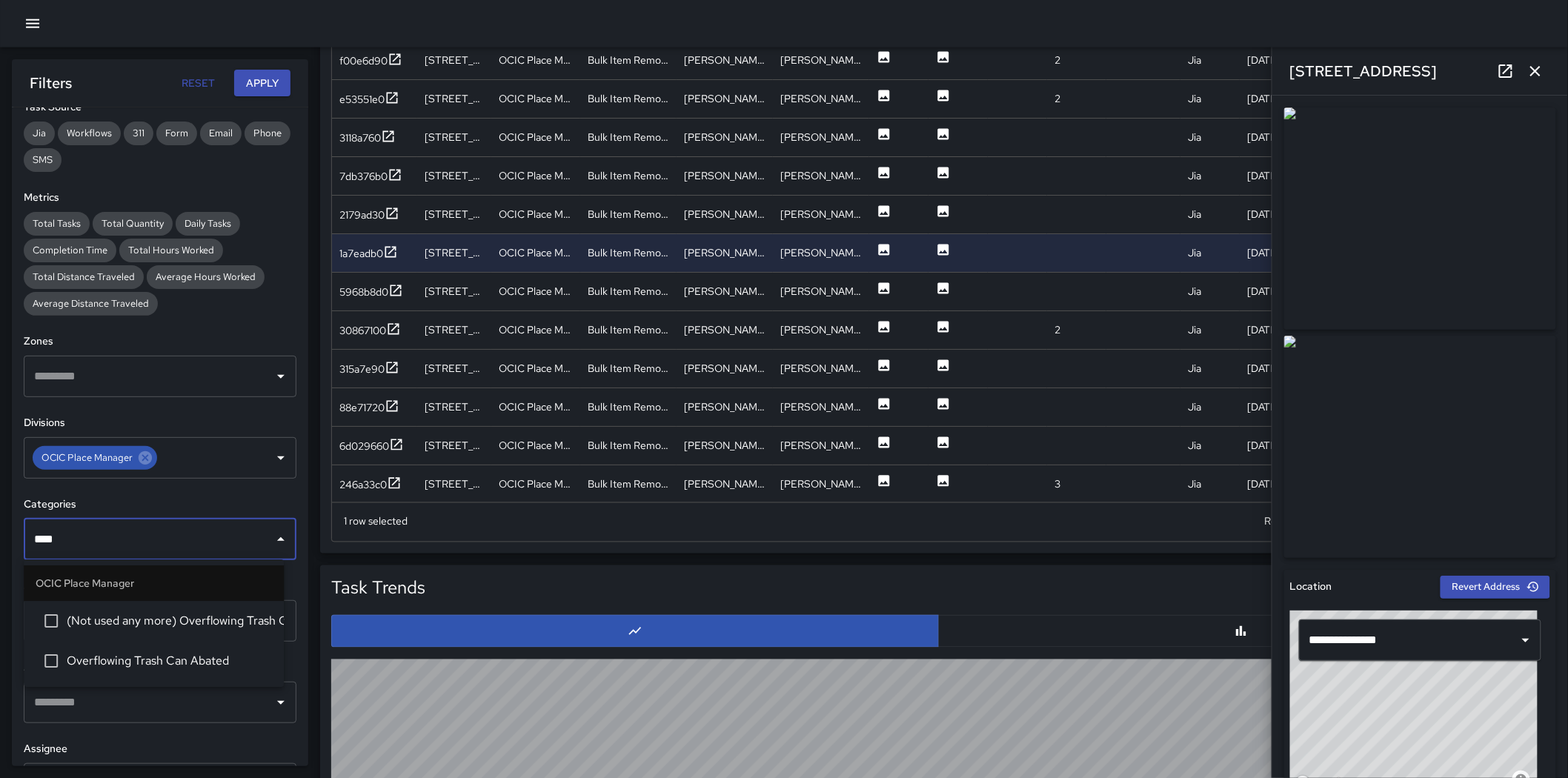
click at [153, 546] on span "Overflowing Trash Can Abated" at bounding box center [168, 661] width 205 height 18
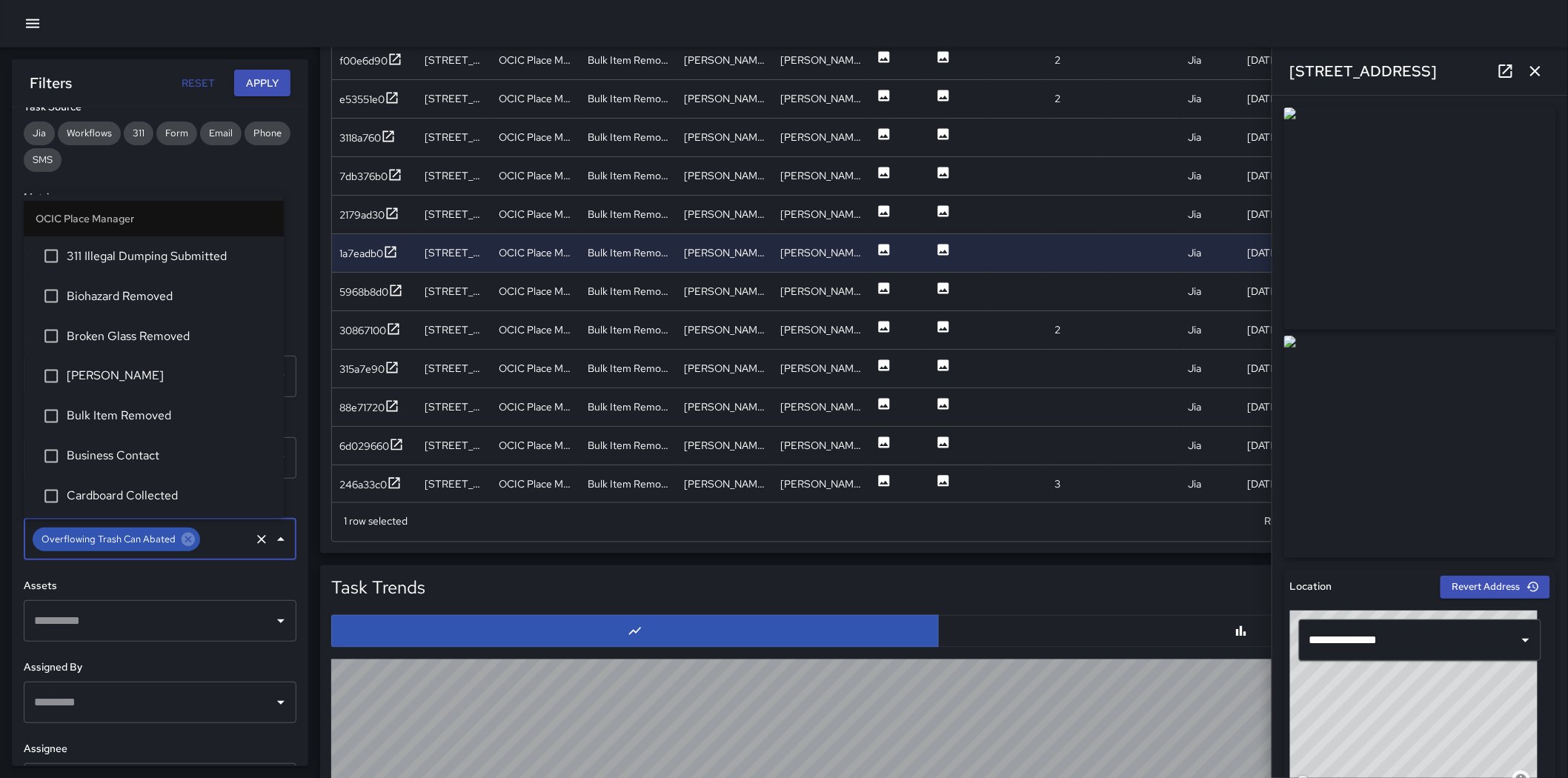
scroll to position [358, 0]
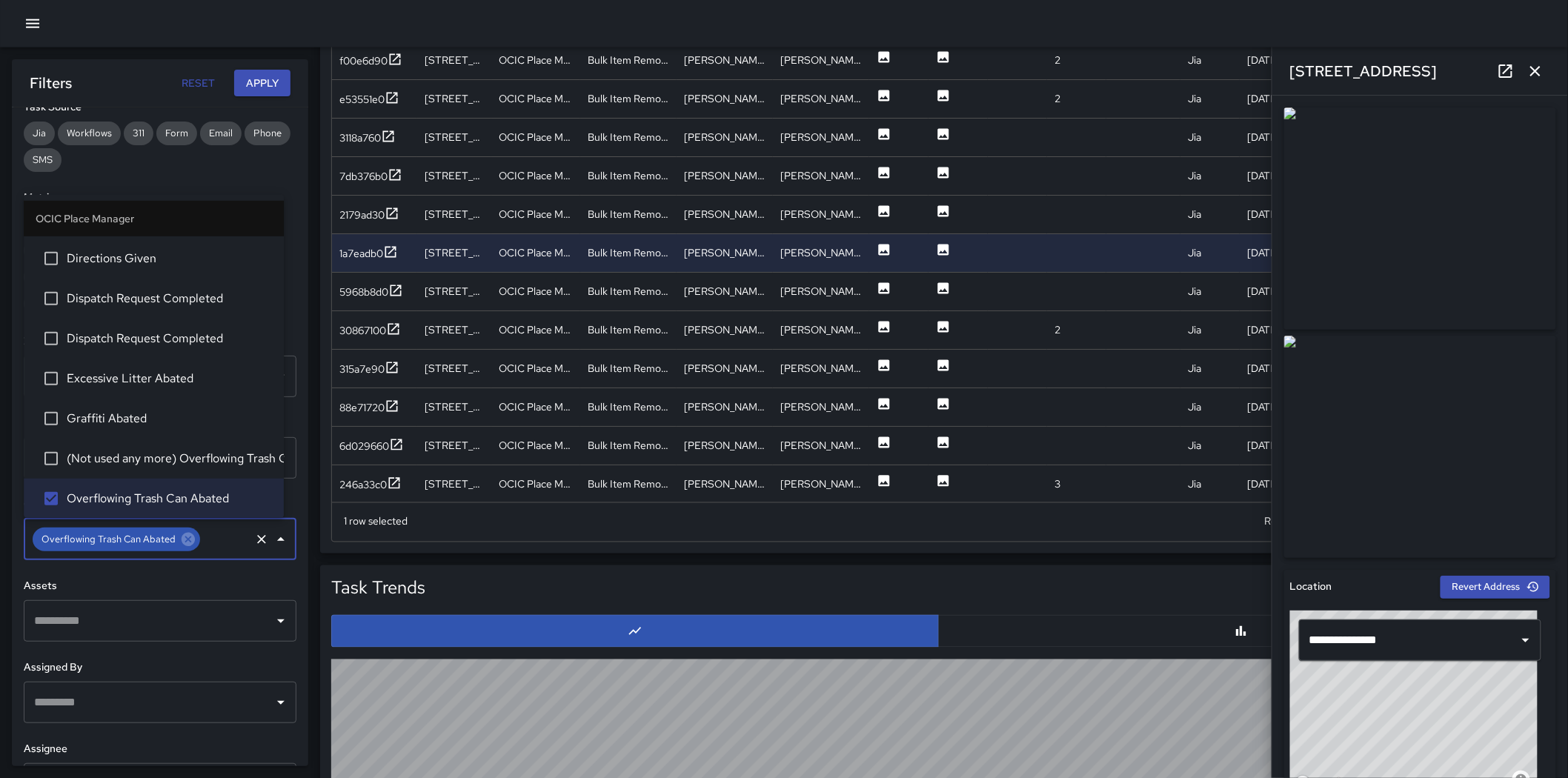
click at [263, 74] on button "Apply" at bounding box center [262, 83] width 57 height 28
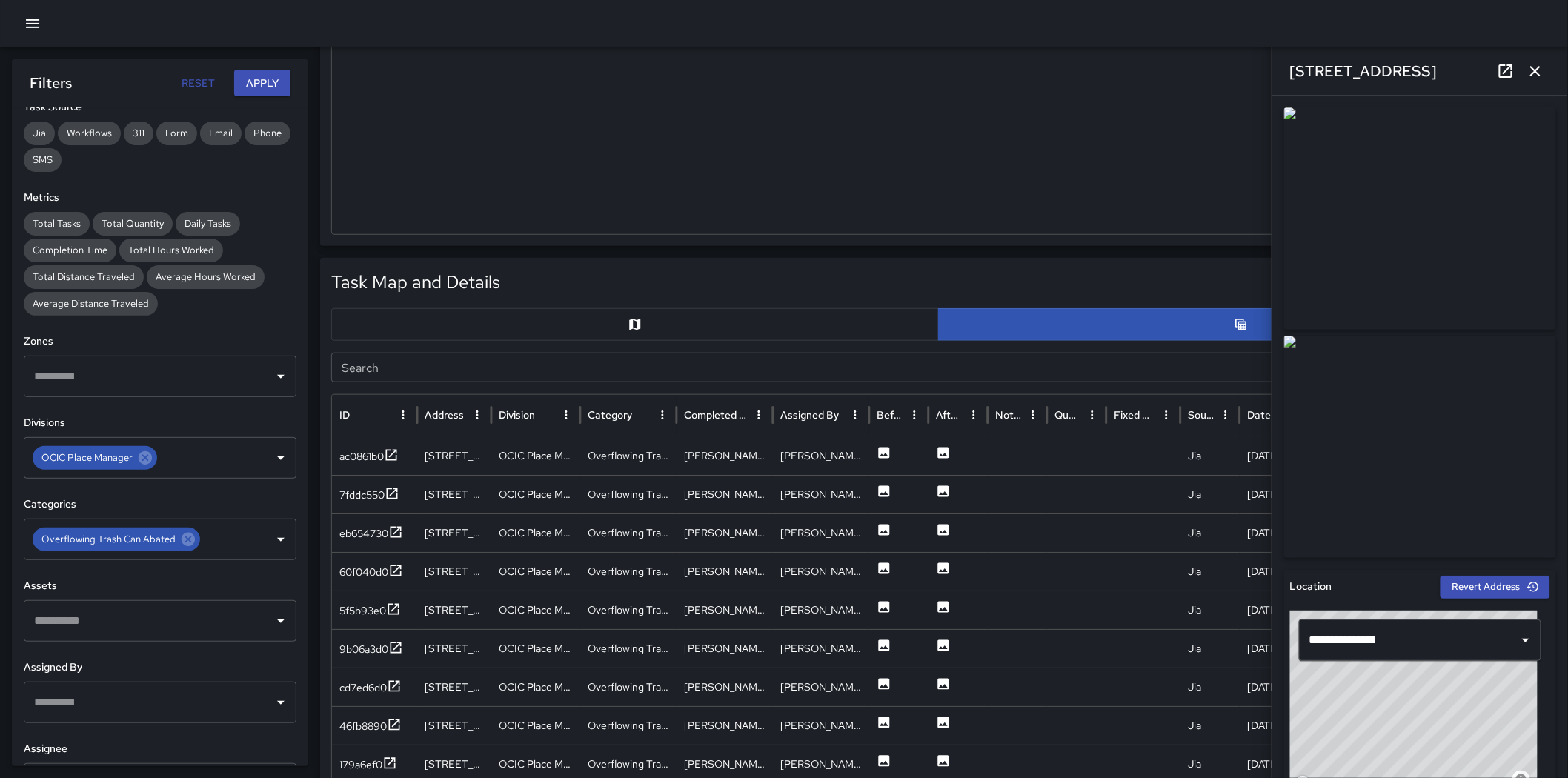
scroll to position [493, 0]
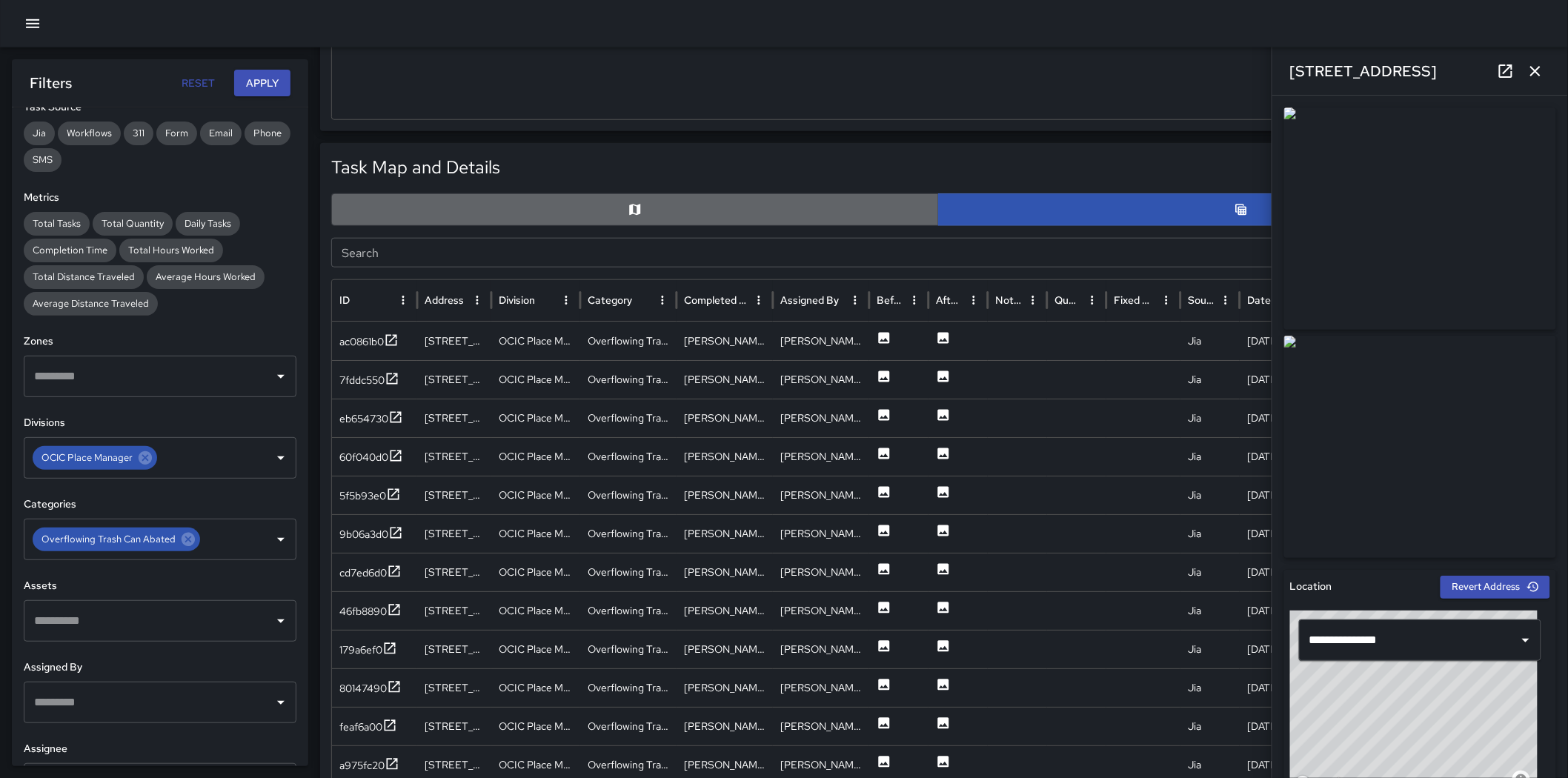
click at [628, 211] on icon "Map" at bounding box center [635, 210] width 15 height 15
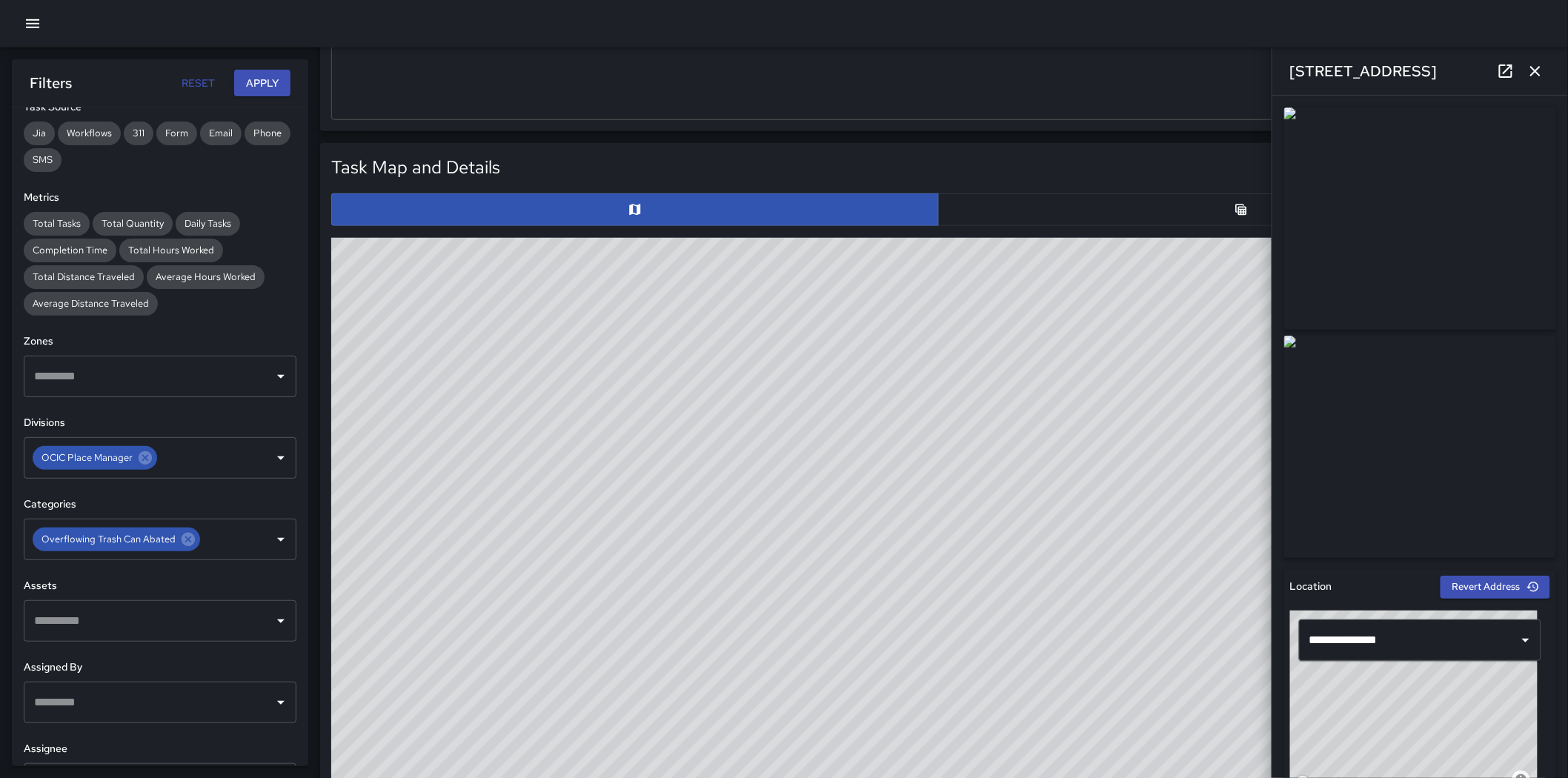
drag, startPoint x: 1538, startPoint y: 74, endPoint x: 1496, endPoint y: 163, distance: 98.4
click at [1041, 74] on icon "button" at bounding box center [1536, 70] width 11 height 11
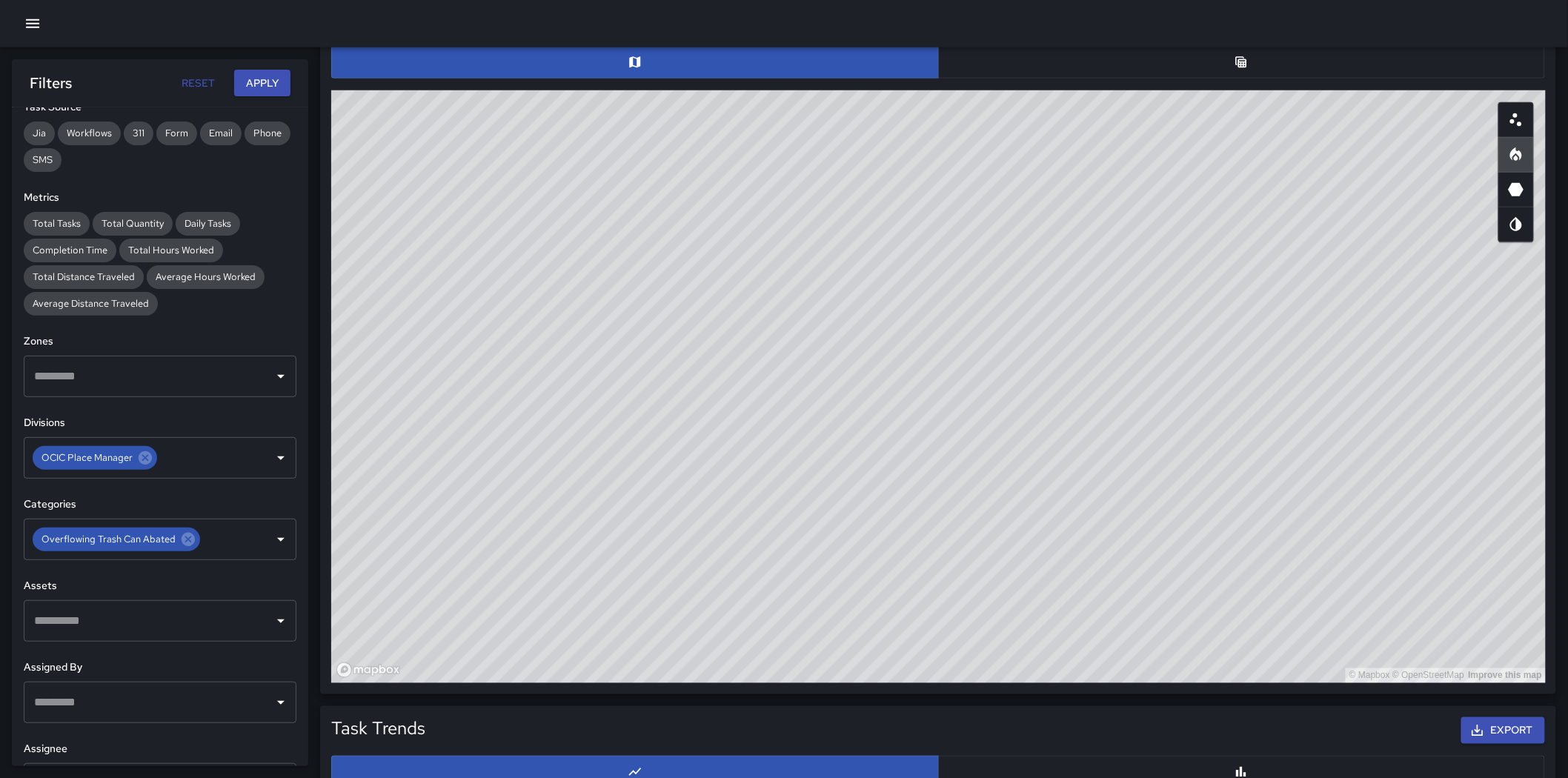
scroll to position [664, 0]
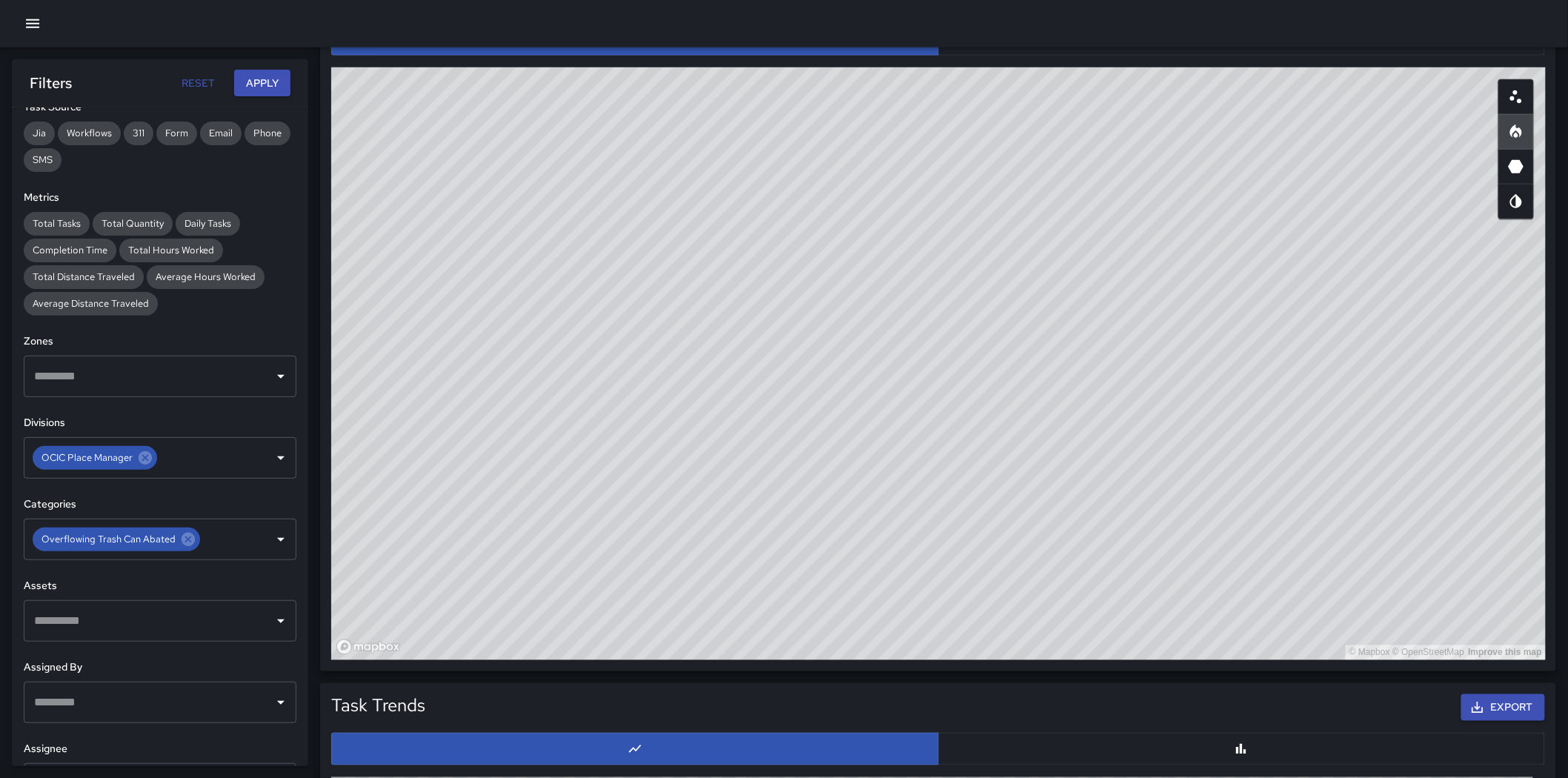
drag, startPoint x: 1408, startPoint y: 441, endPoint x: 1412, endPoint y: 452, distance: 11.7
click at [1041, 452] on div "© Mapbox © OpenStreetMap Improve this map" at bounding box center [939, 363] width 1215 height 593
click at [1041, 53] on button "button" at bounding box center [1242, 39] width 607 height 32
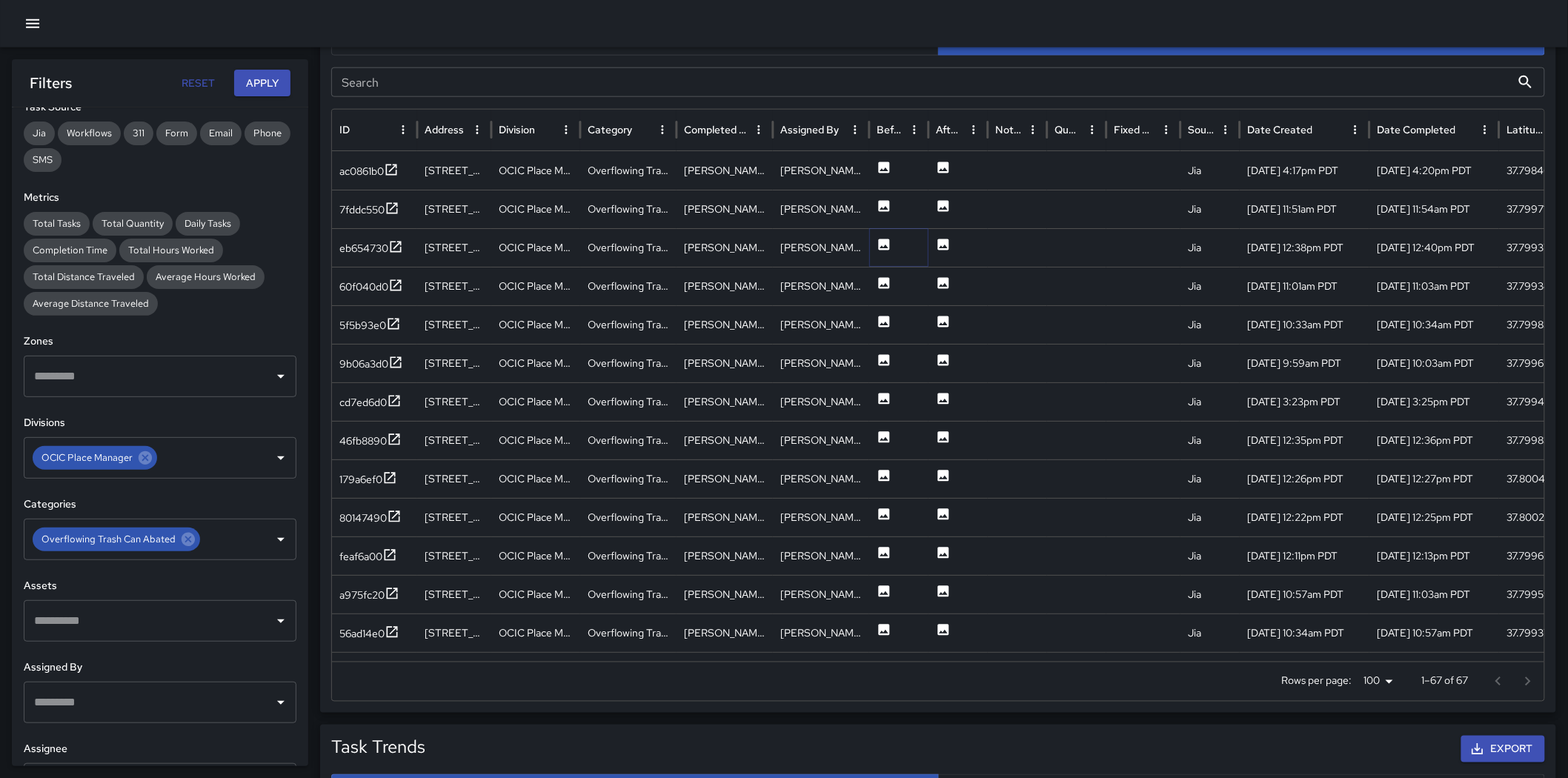
click at [885, 244] on icon at bounding box center [884, 244] width 11 height 11
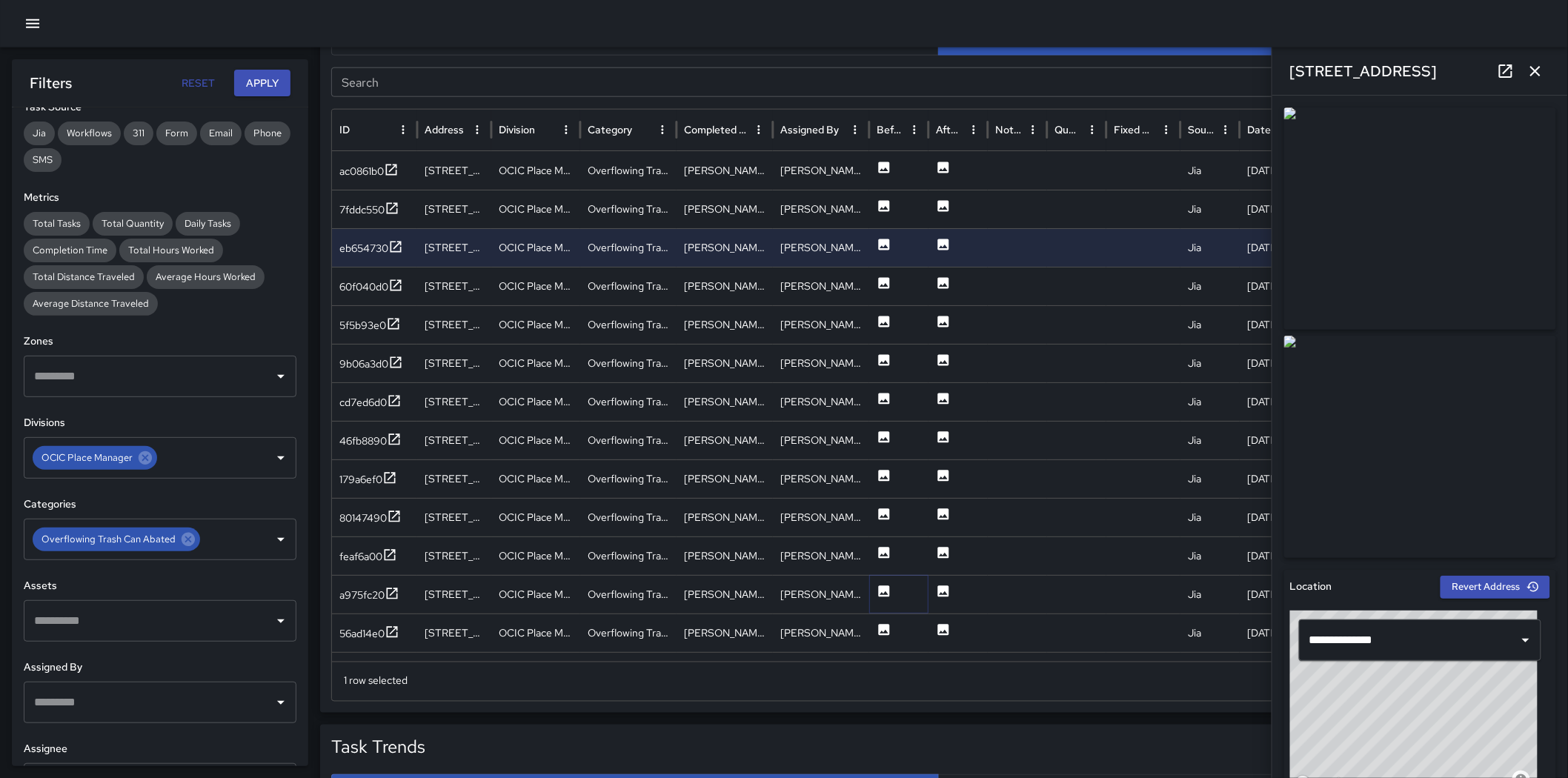
drag, startPoint x: 884, startPoint y: 593, endPoint x: 884, endPoint y: 568, distance: 25.0
click at [884, 546] on icon at bounding box center [884, 591] width 15 height 15
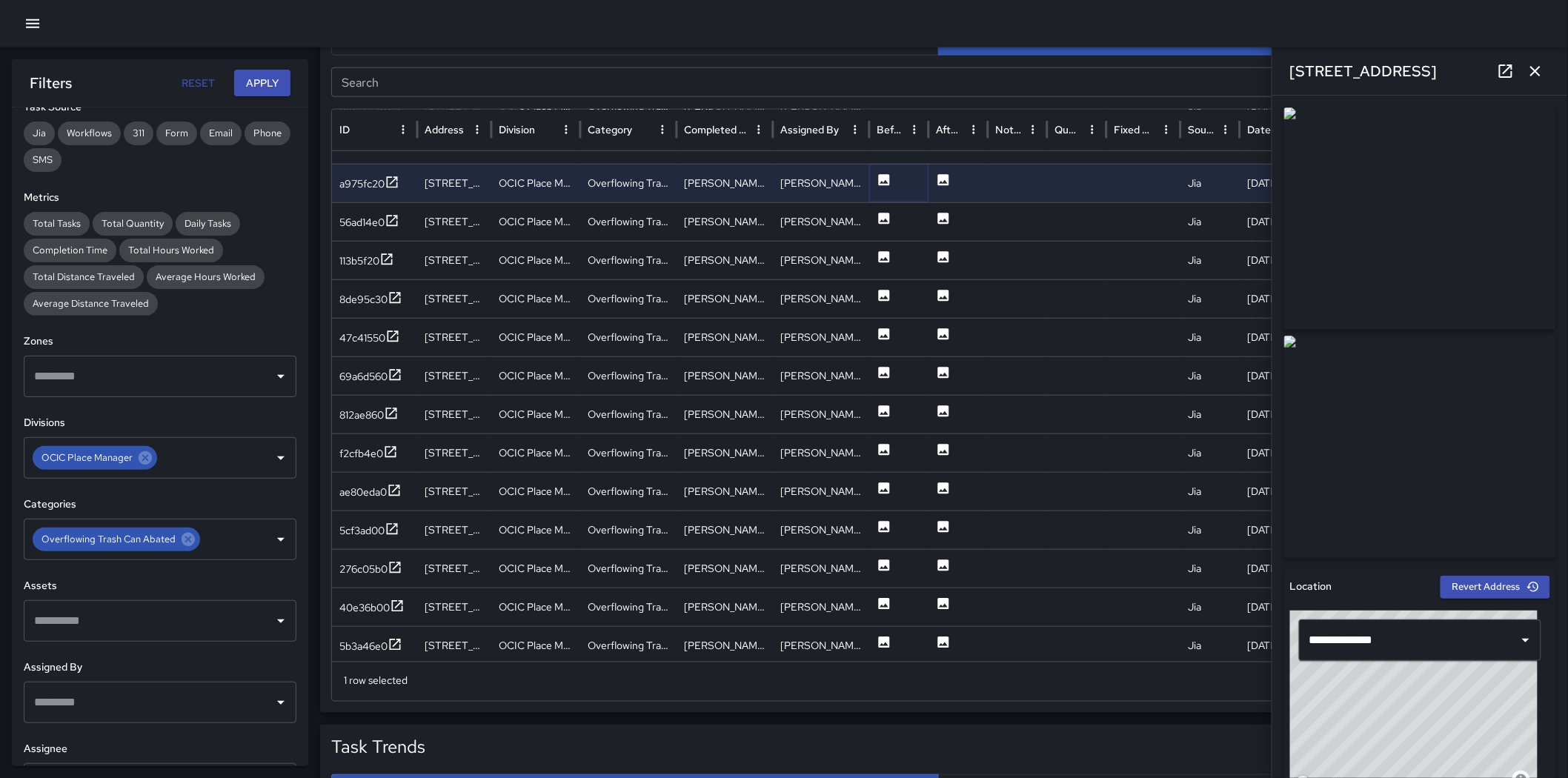
scroll to position [380, 0]
click at [1041, 353] on img at bounding box center [1421, 447] width 272 height 223
click at [883, 217] on icon at bounding box center [884, 219] width 11 height 11
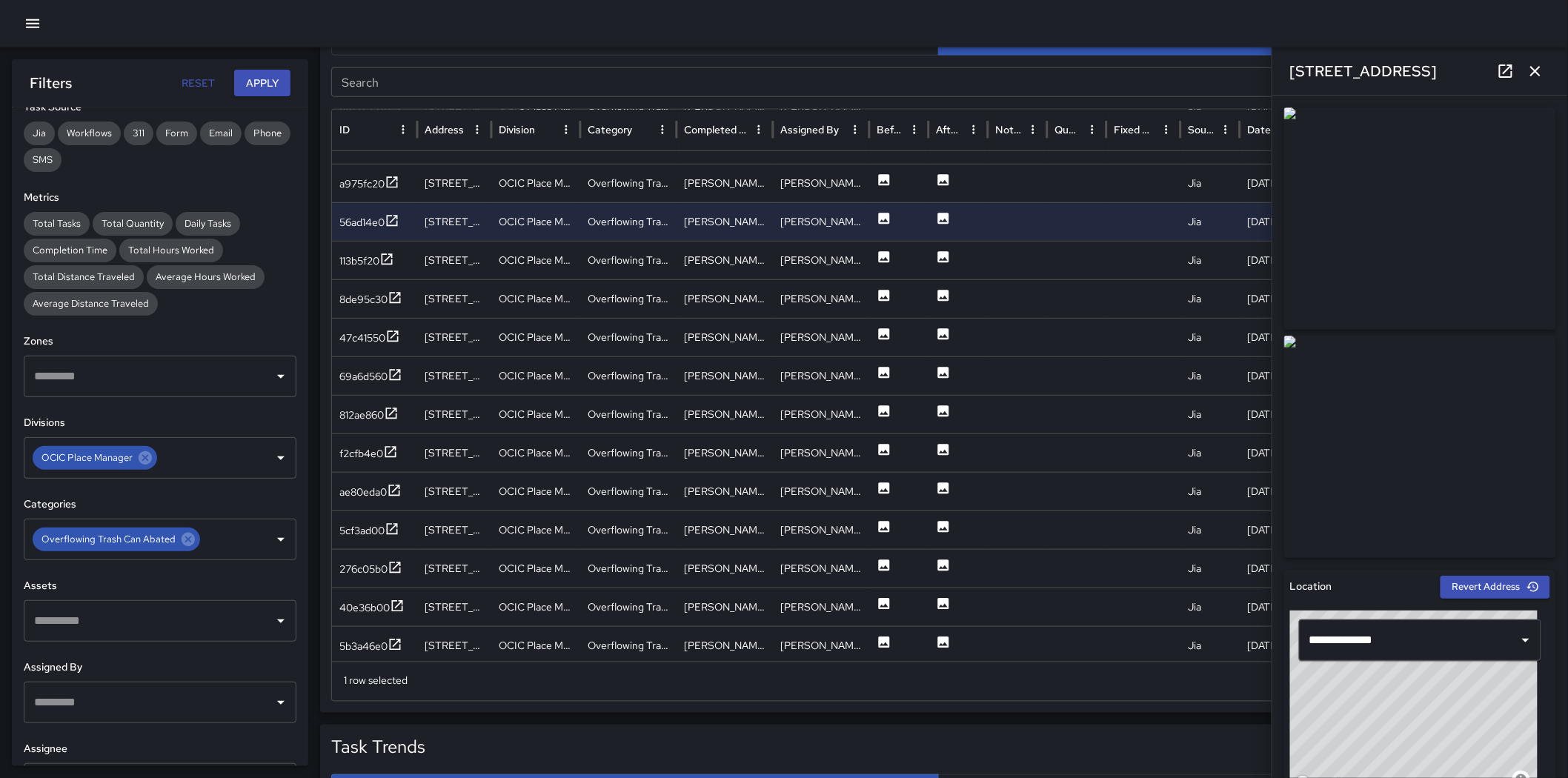
click at [1041, 355] on img at bounding box center [1421, 447] width 272 height 223
click at [883, 262] on icon at bounding box center [884, 257] width 15 height 15
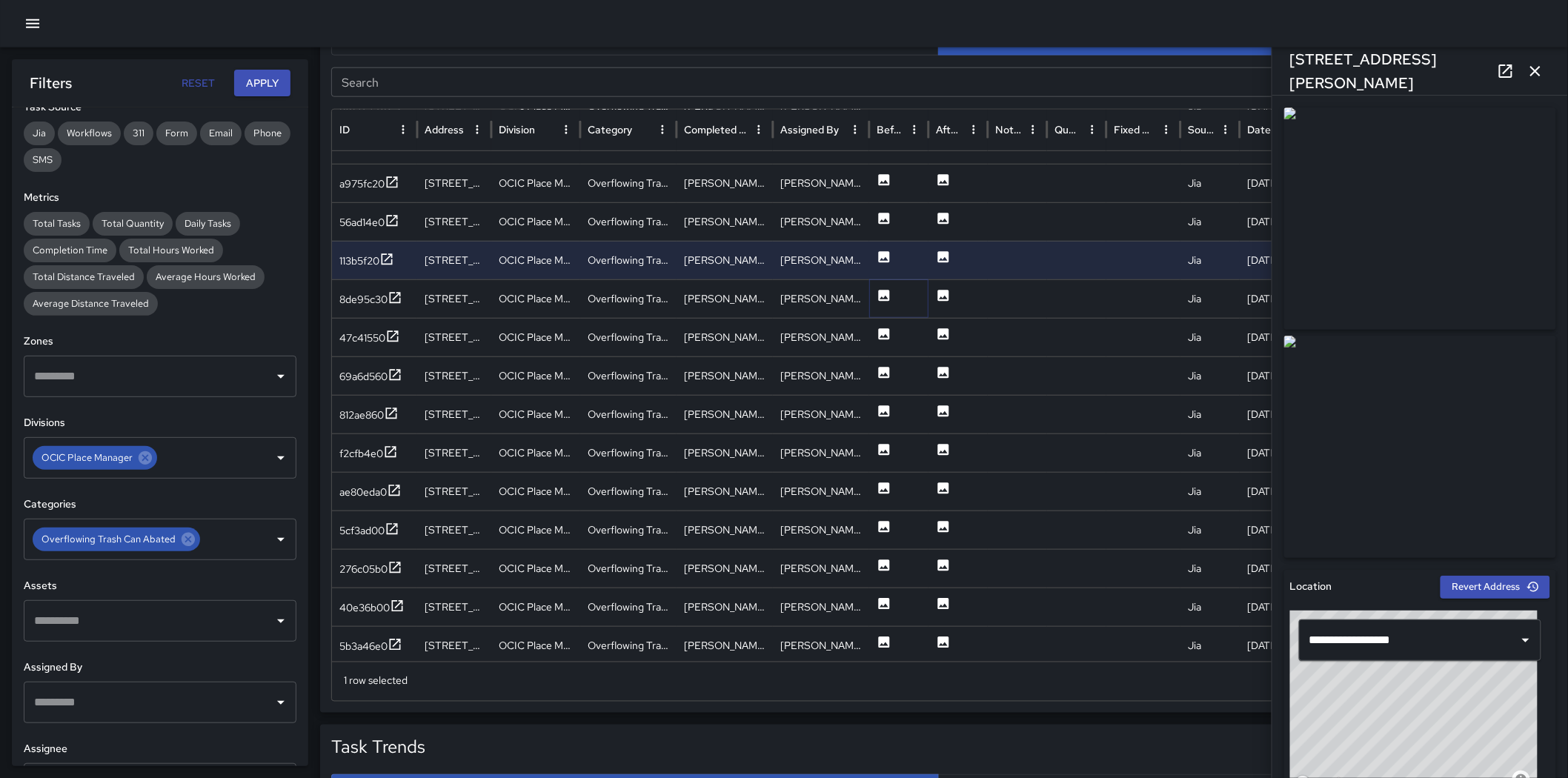
click at [882, 291] on icon at bounding box center [884, 295] width 11 height 11
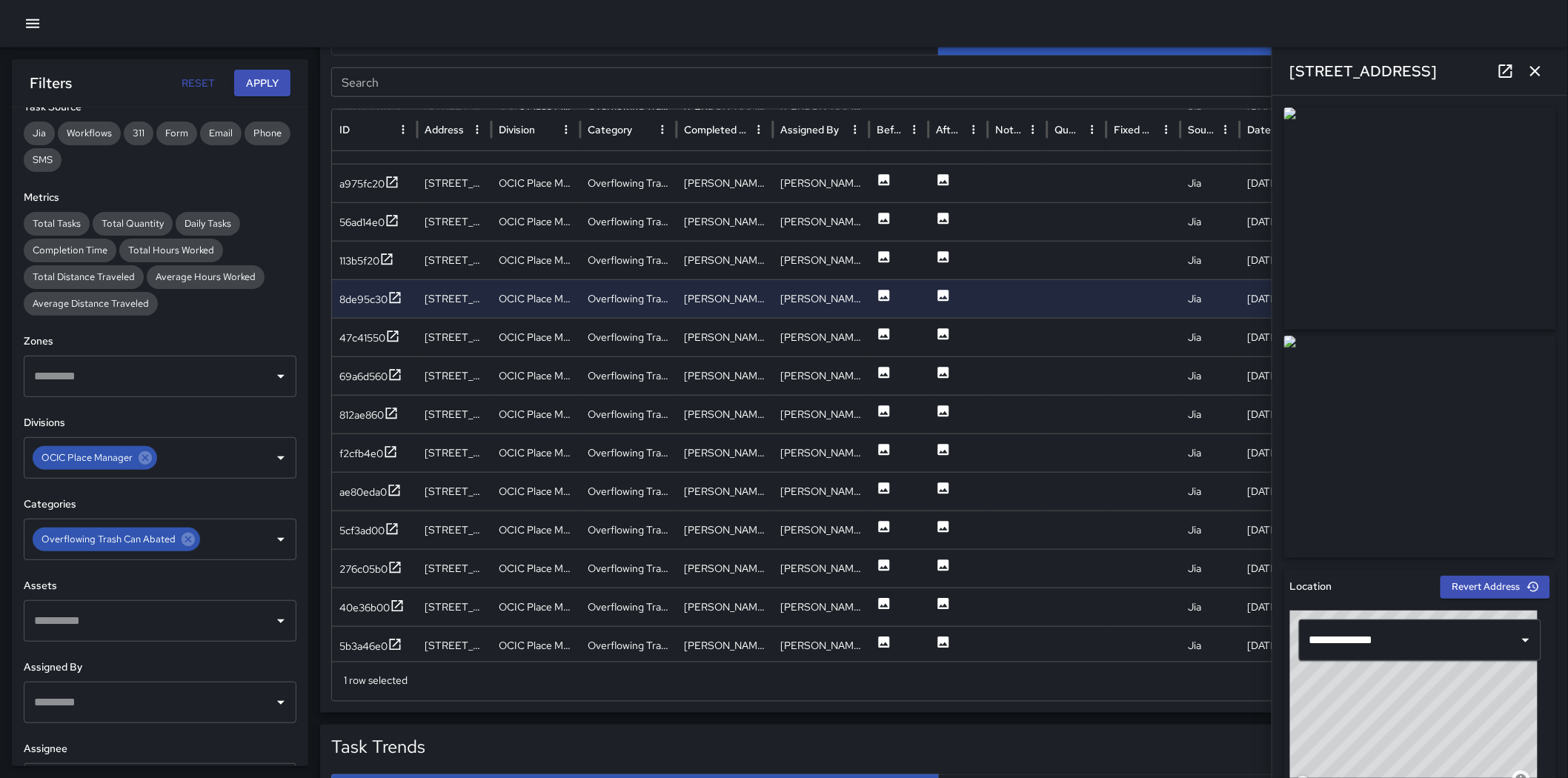
drag, startPoint x: 1401, startPoint y: 436, endPoint x: 937, endPoint y: 414, distance: 464.5
click at [1041, 436] on img at bounding box center [1421, 447] width 272 height 223
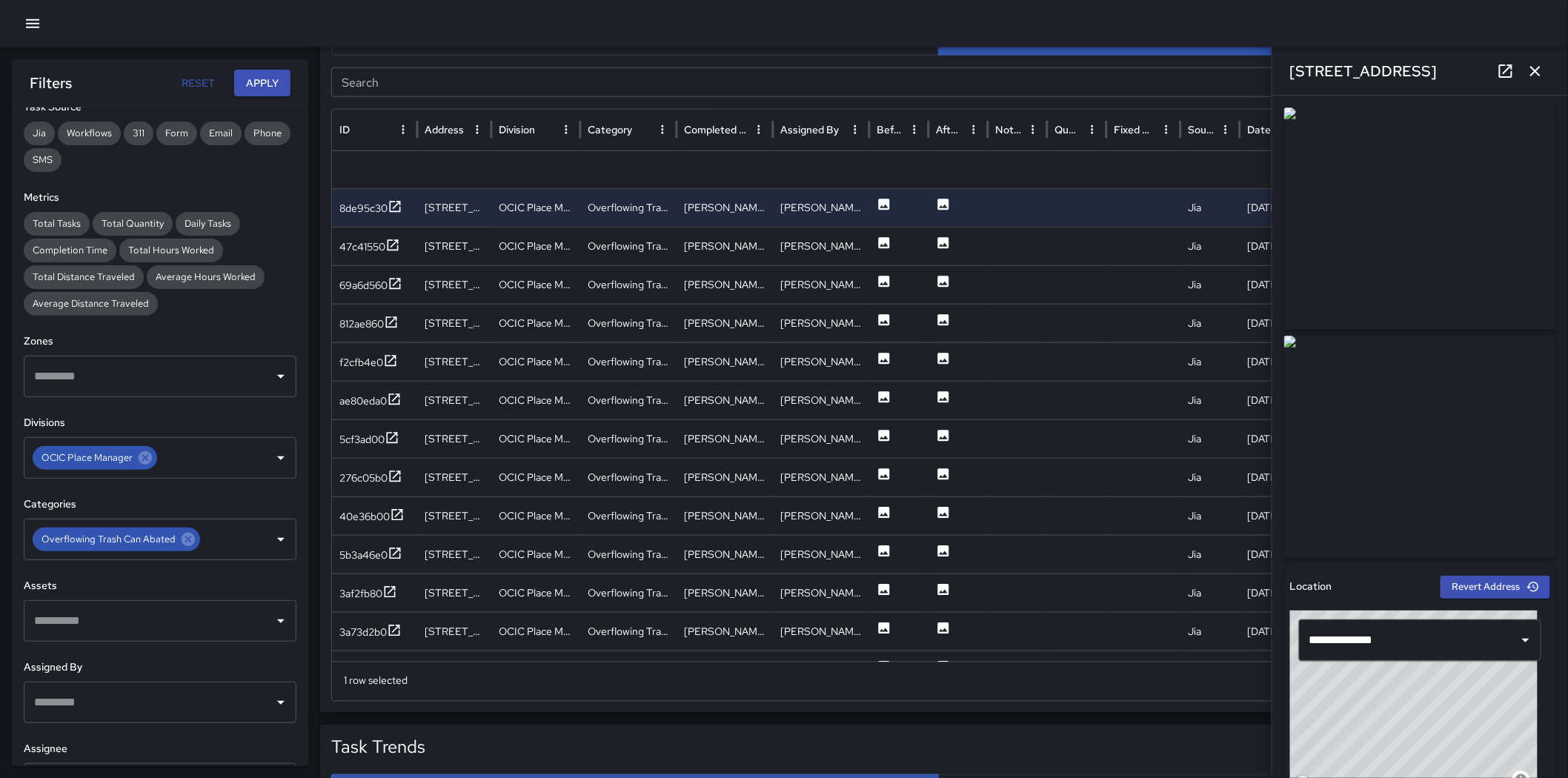
scroll to position [532, 0]
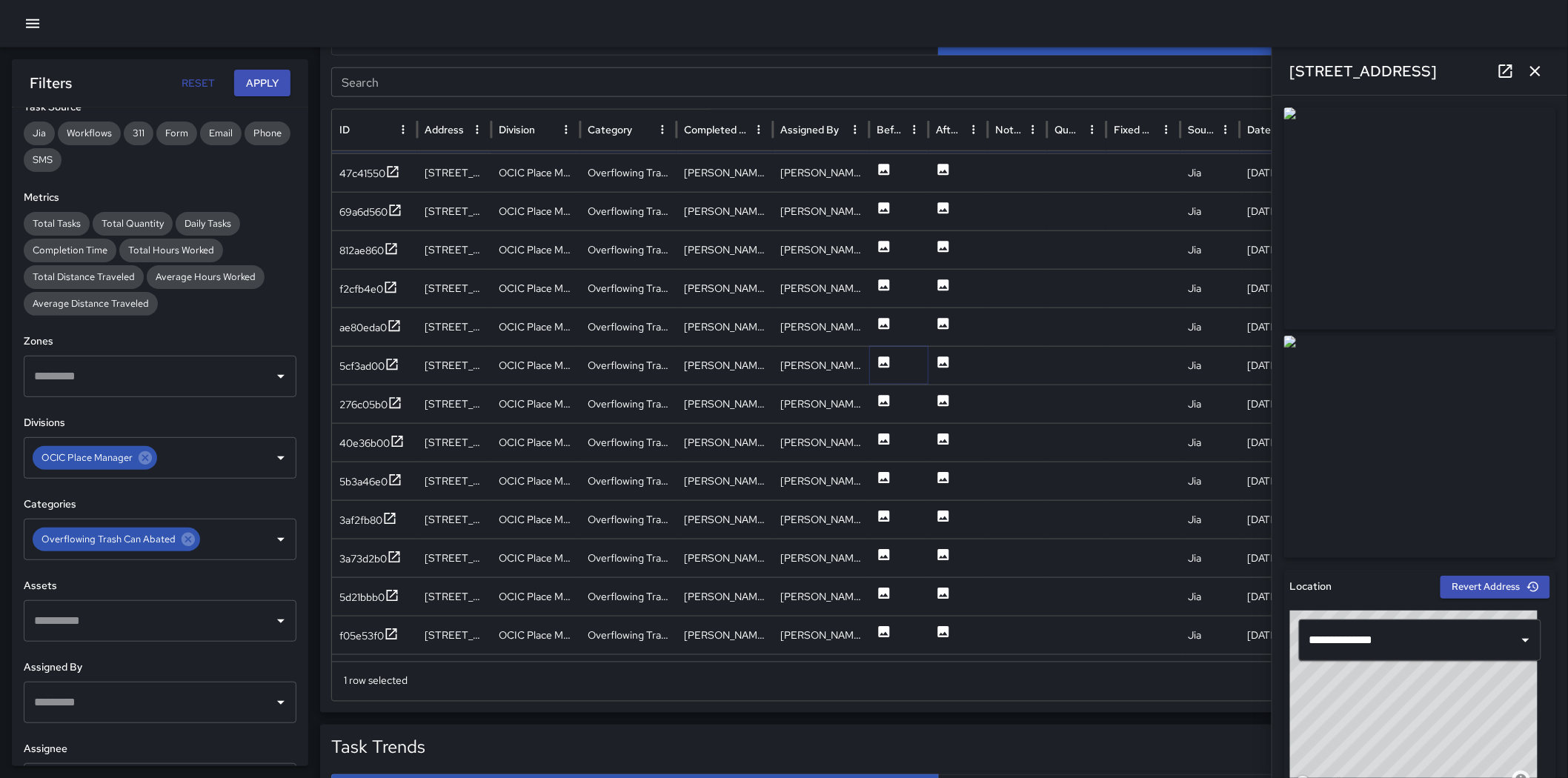
click at [891, 372] on button at bounding box center [884, 366] width 15 height 38
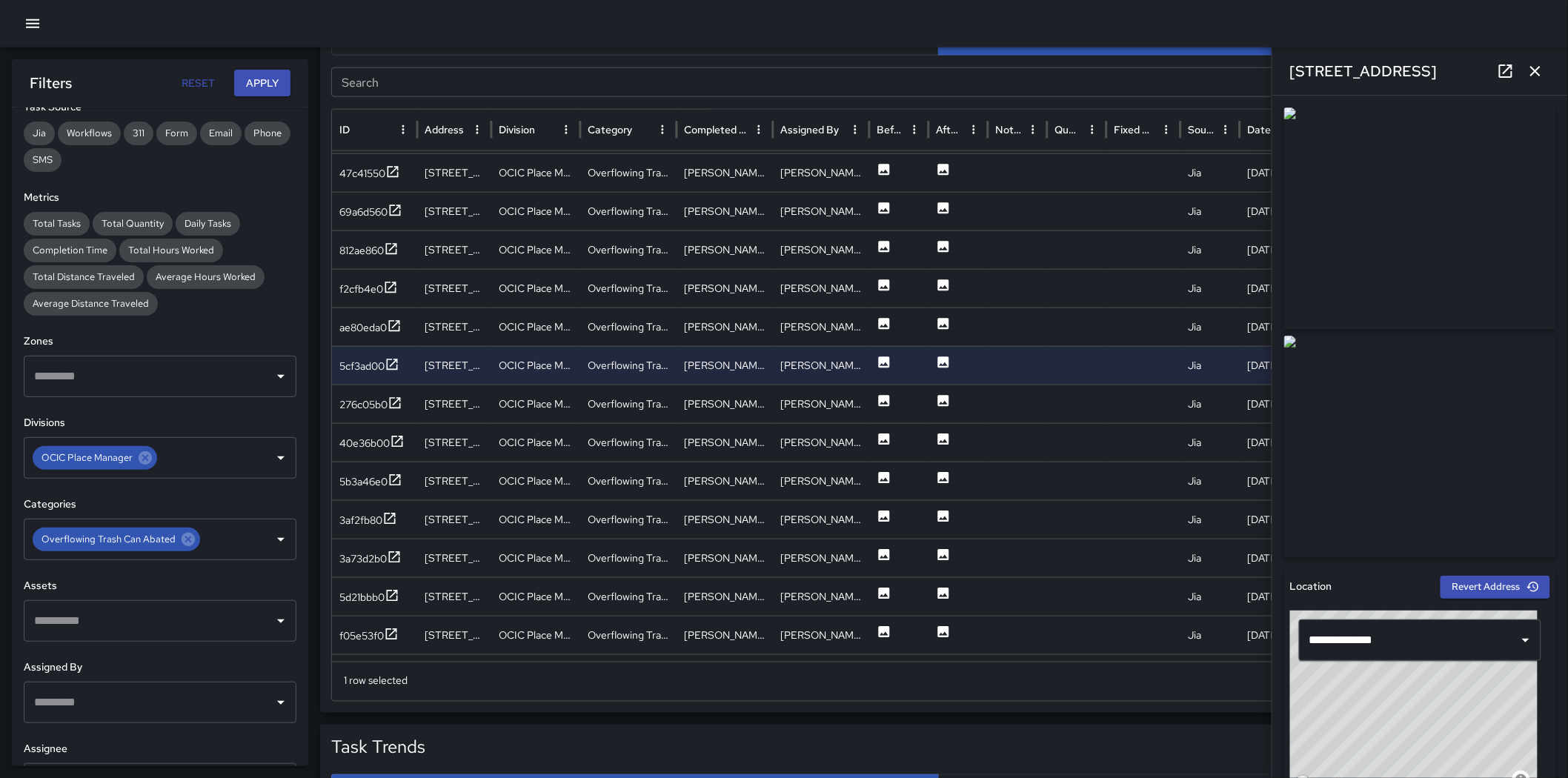
click at [1041, 404] on img at bounding box center [1421, 447] width 272 height 223
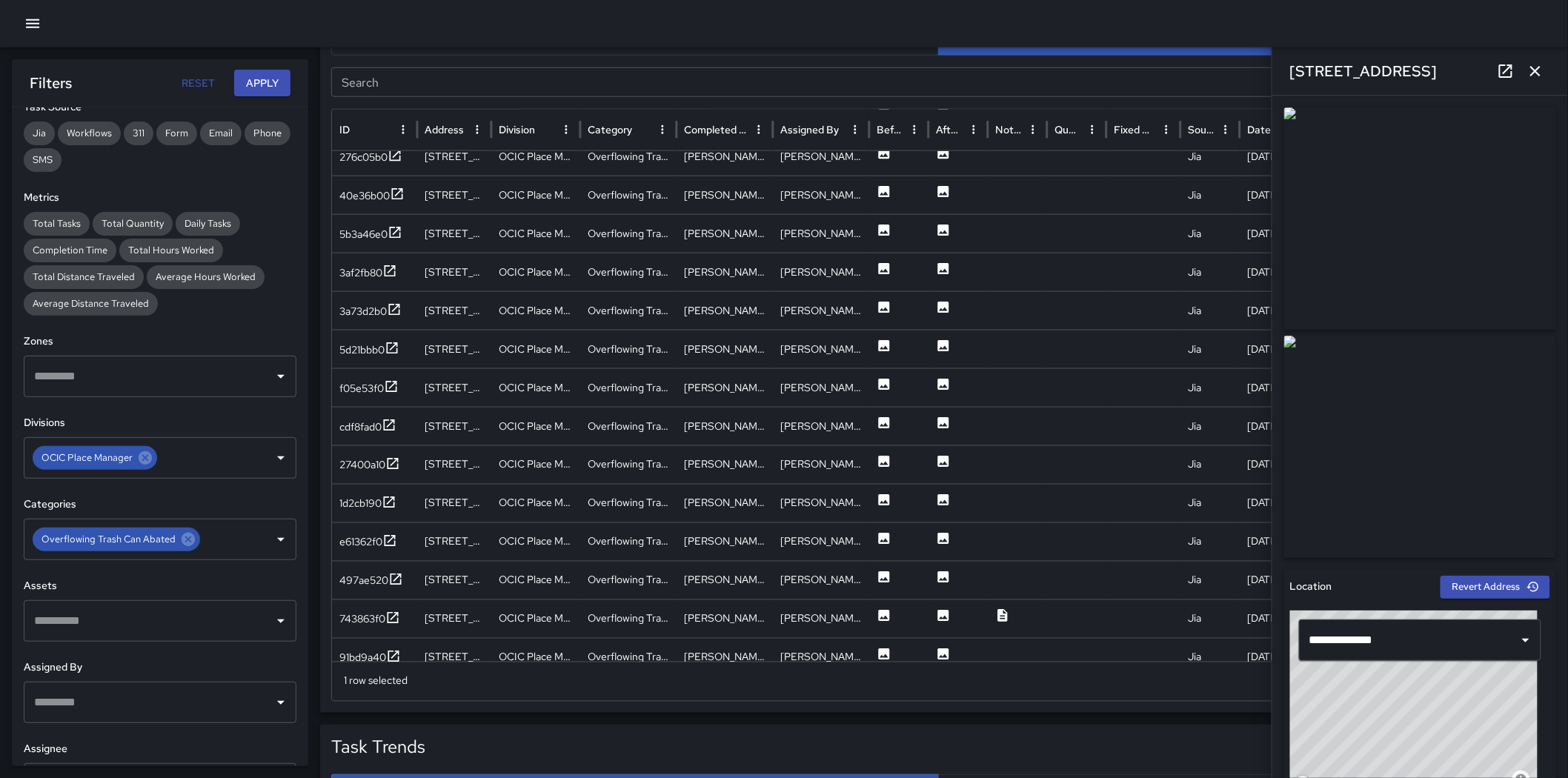
scroll to position [761, 0]
click at [879, 384] on icon at bounding box center [884, 385] width 11 height 11
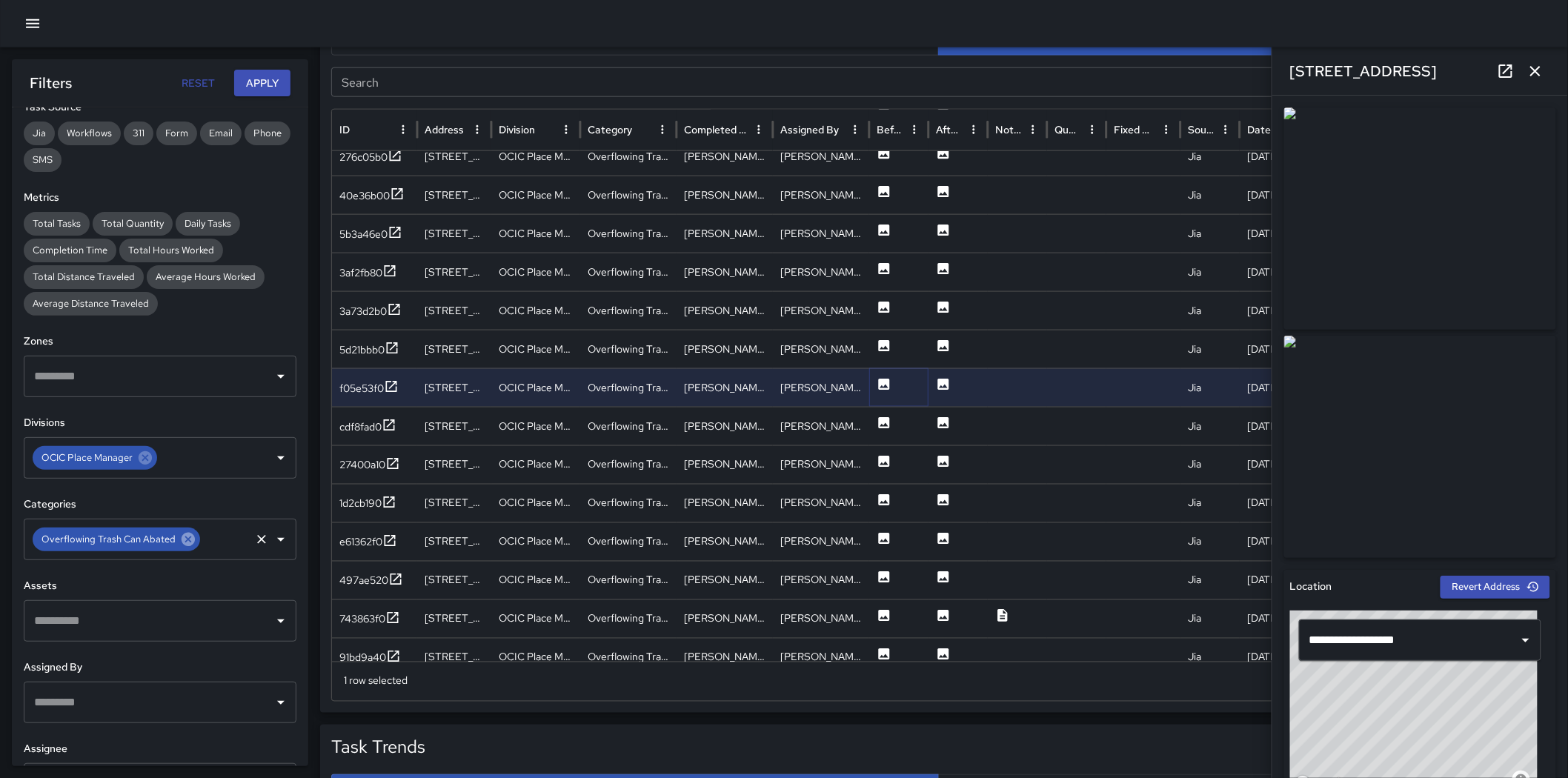
click at [184, 542] on icon at bounding box center [188, 539] width 13 height 13
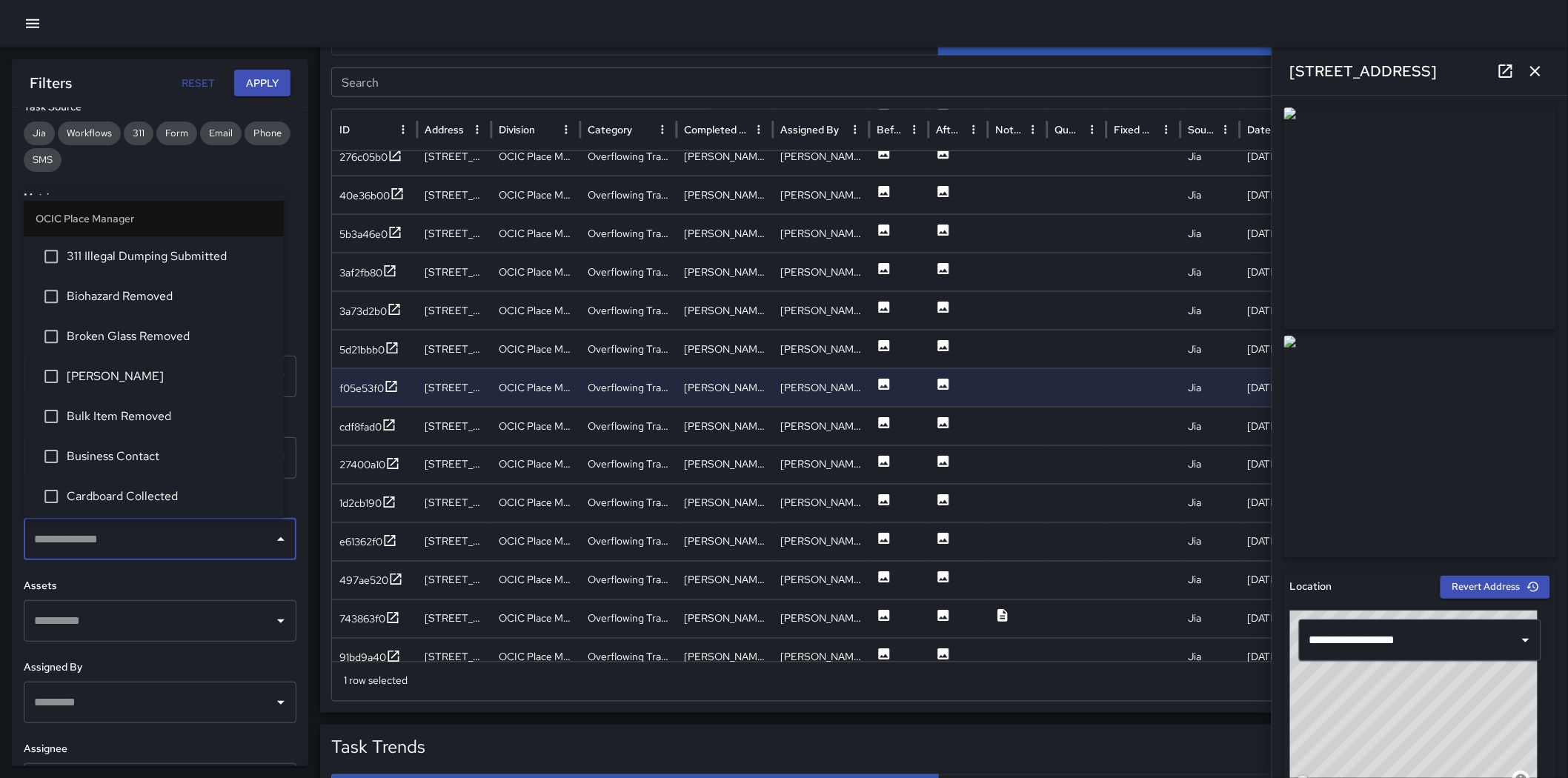
click at [184, 542] on input "text" at bounding box center [149, 539] width 237 height 28
type input "***"
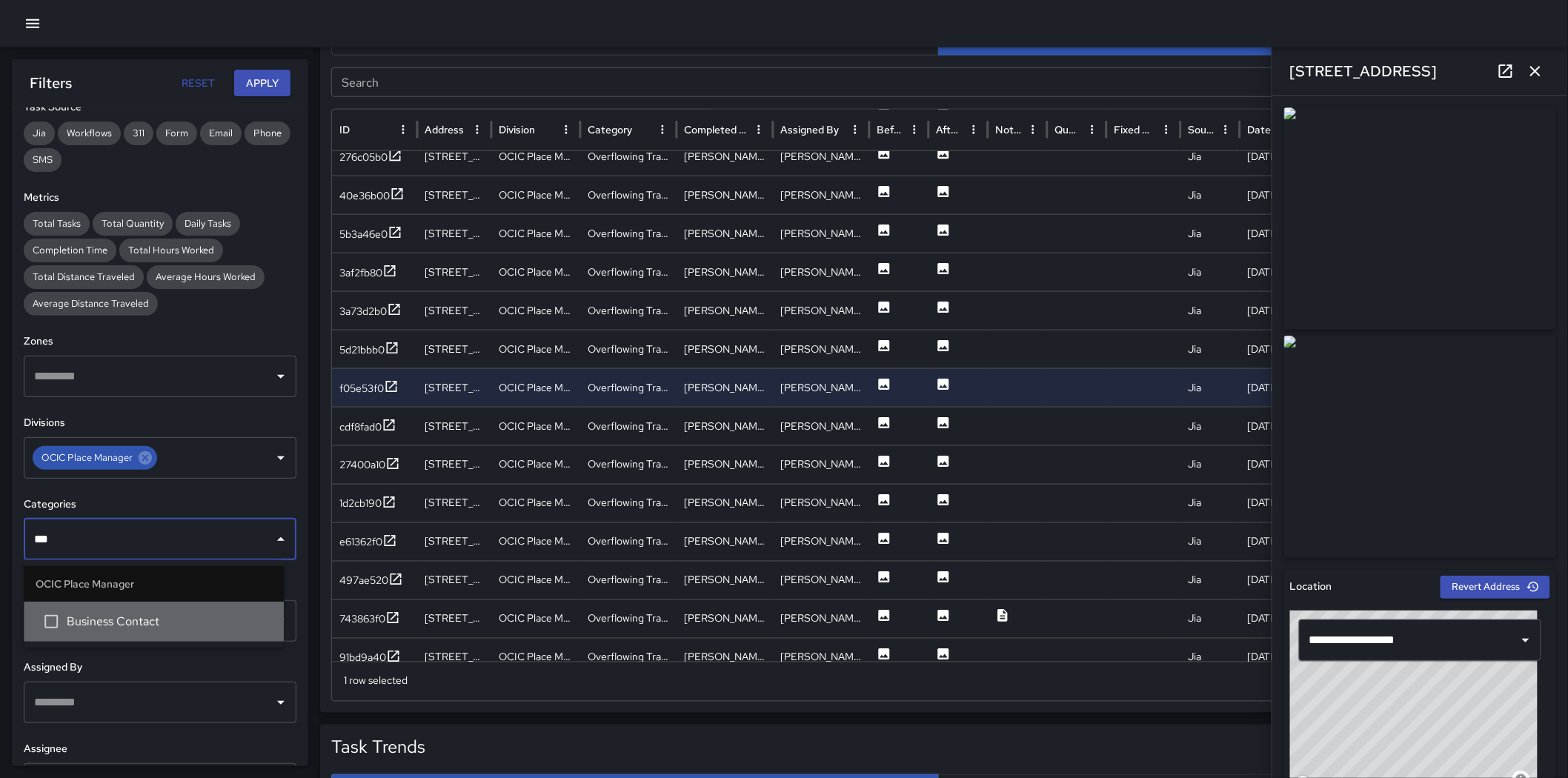
click at [161, 546] on span "Business Contact" at bounding box center [168, 622] width 205 height 18
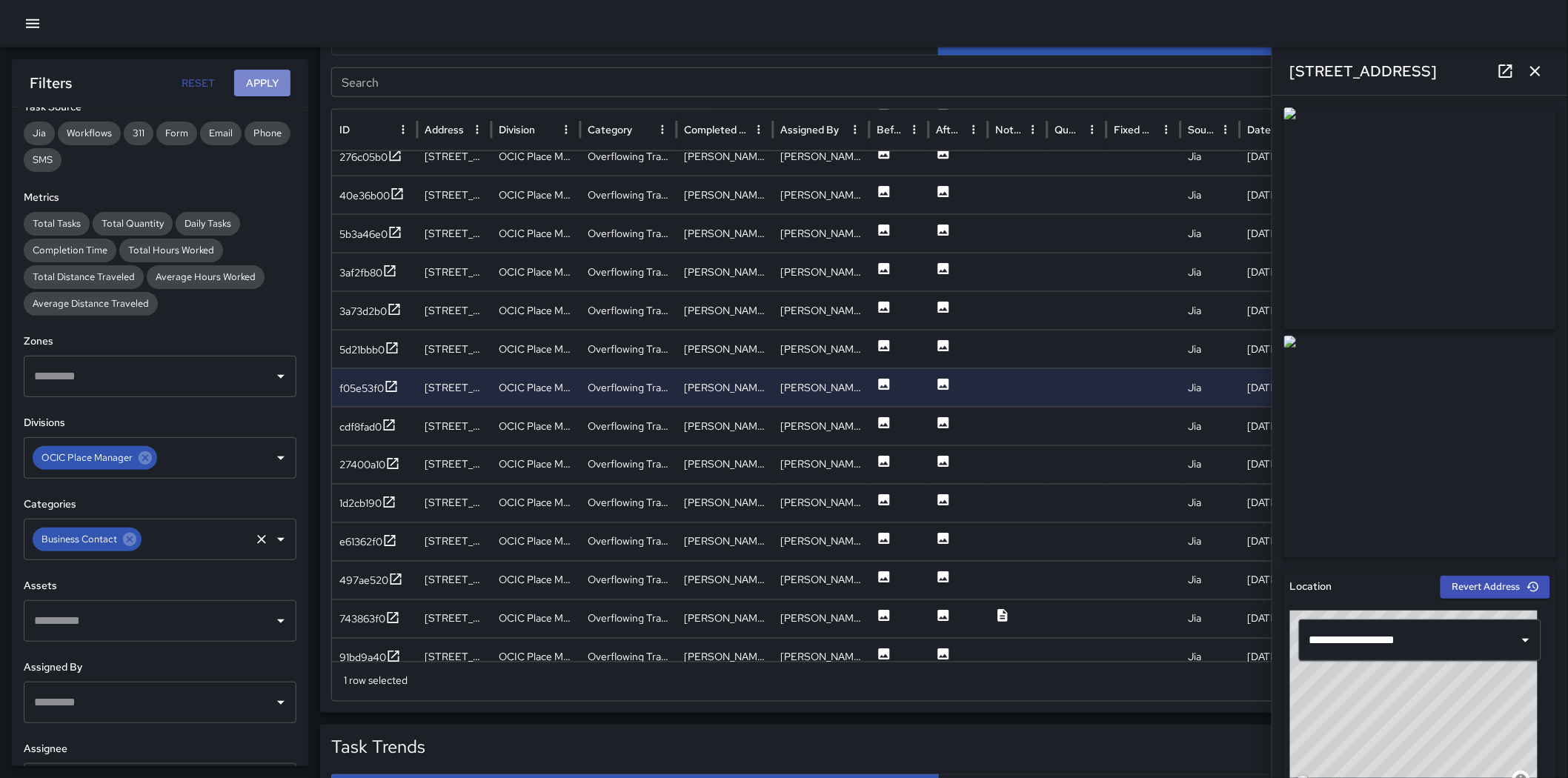
click at [254, 96] on button "Apply" at bounding box center [262, 83] width 57 height 28
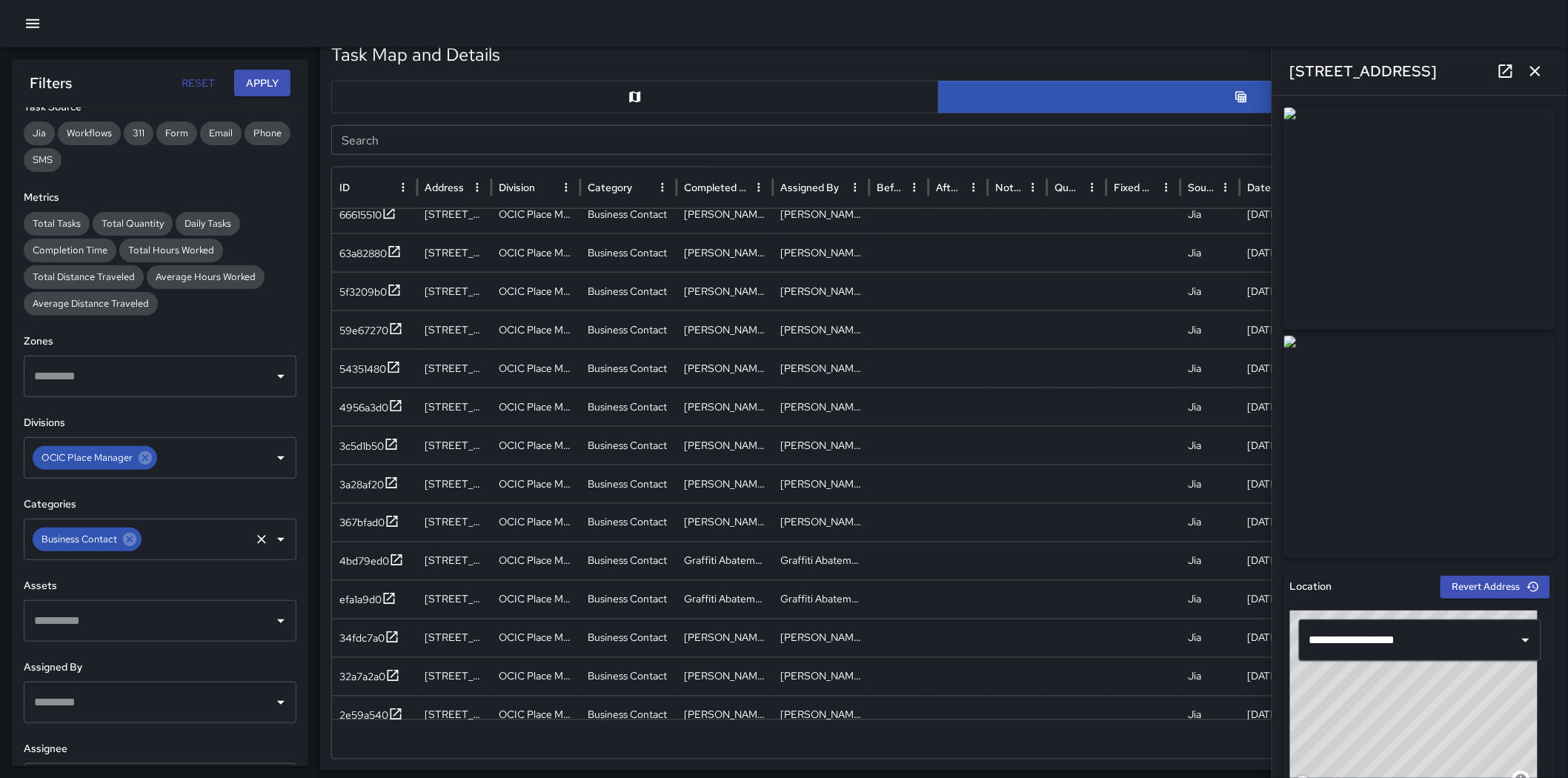
scroll to position [581, 0]
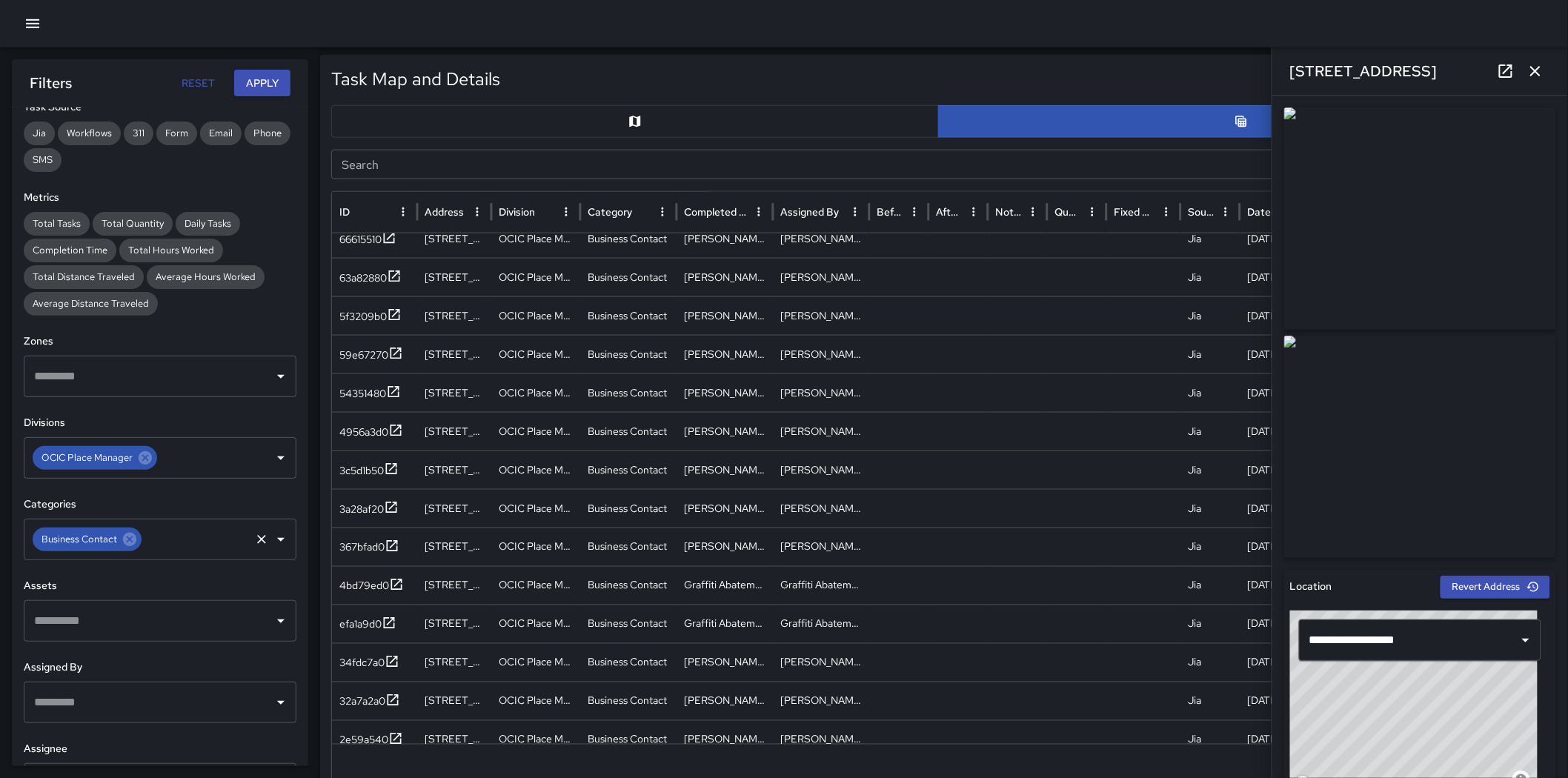
click at [756, 120] on button "button" at bounding box center [635, 121] width 607 height 32
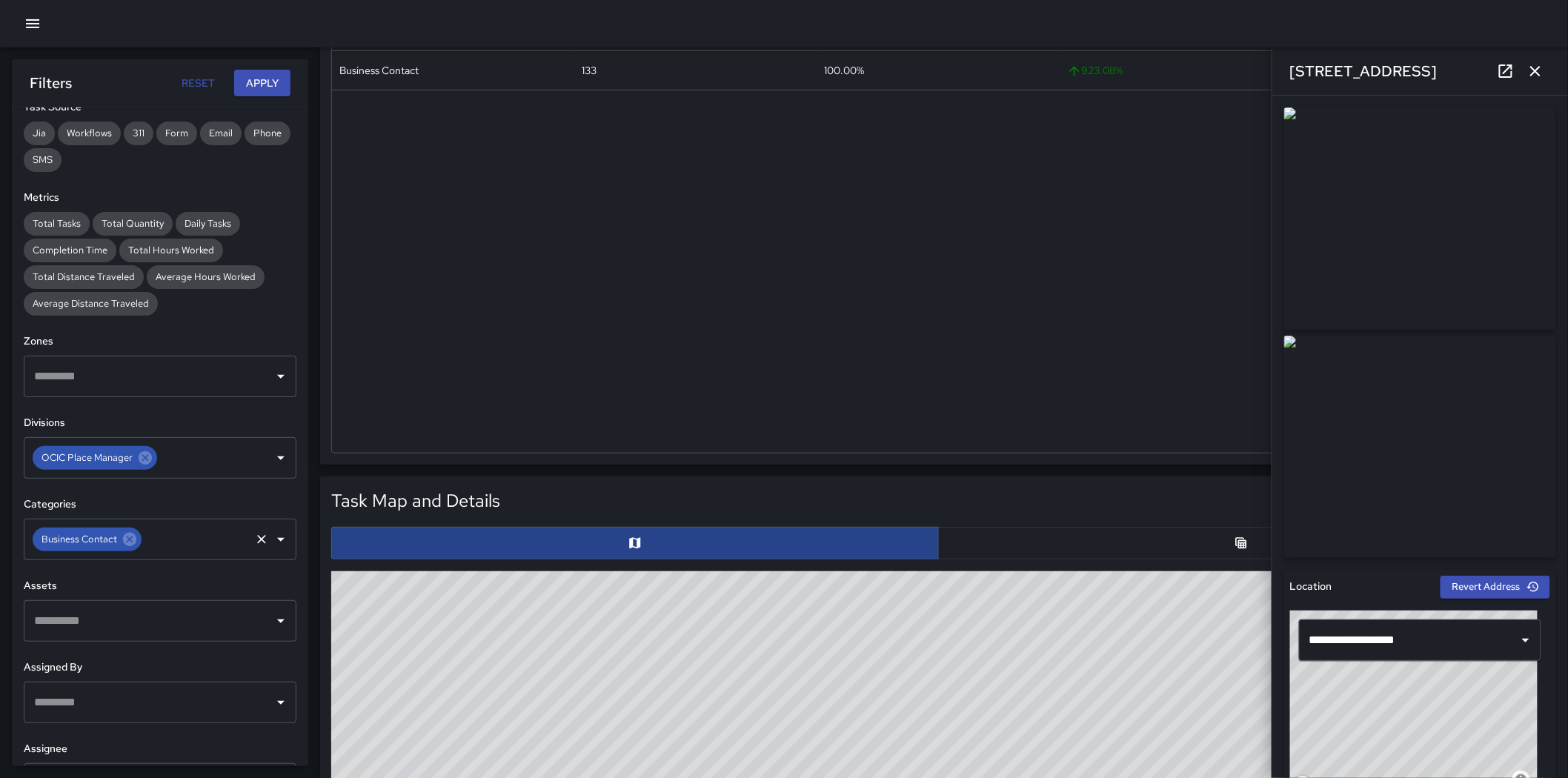
scroll to position [329, 0]
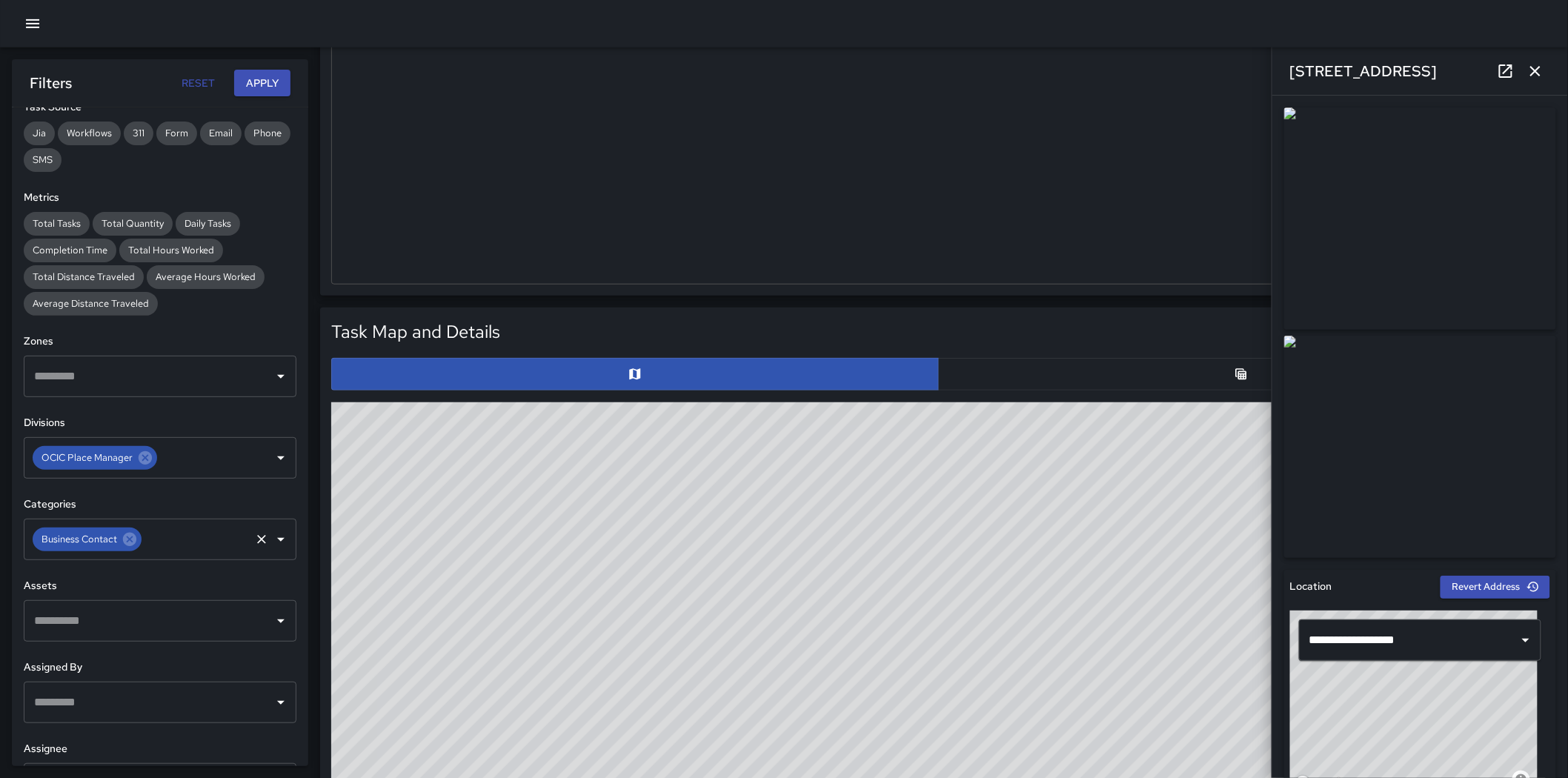
click at [1041, 74] on icon "button" at bounding box center [1536, 70] width 11 height 11
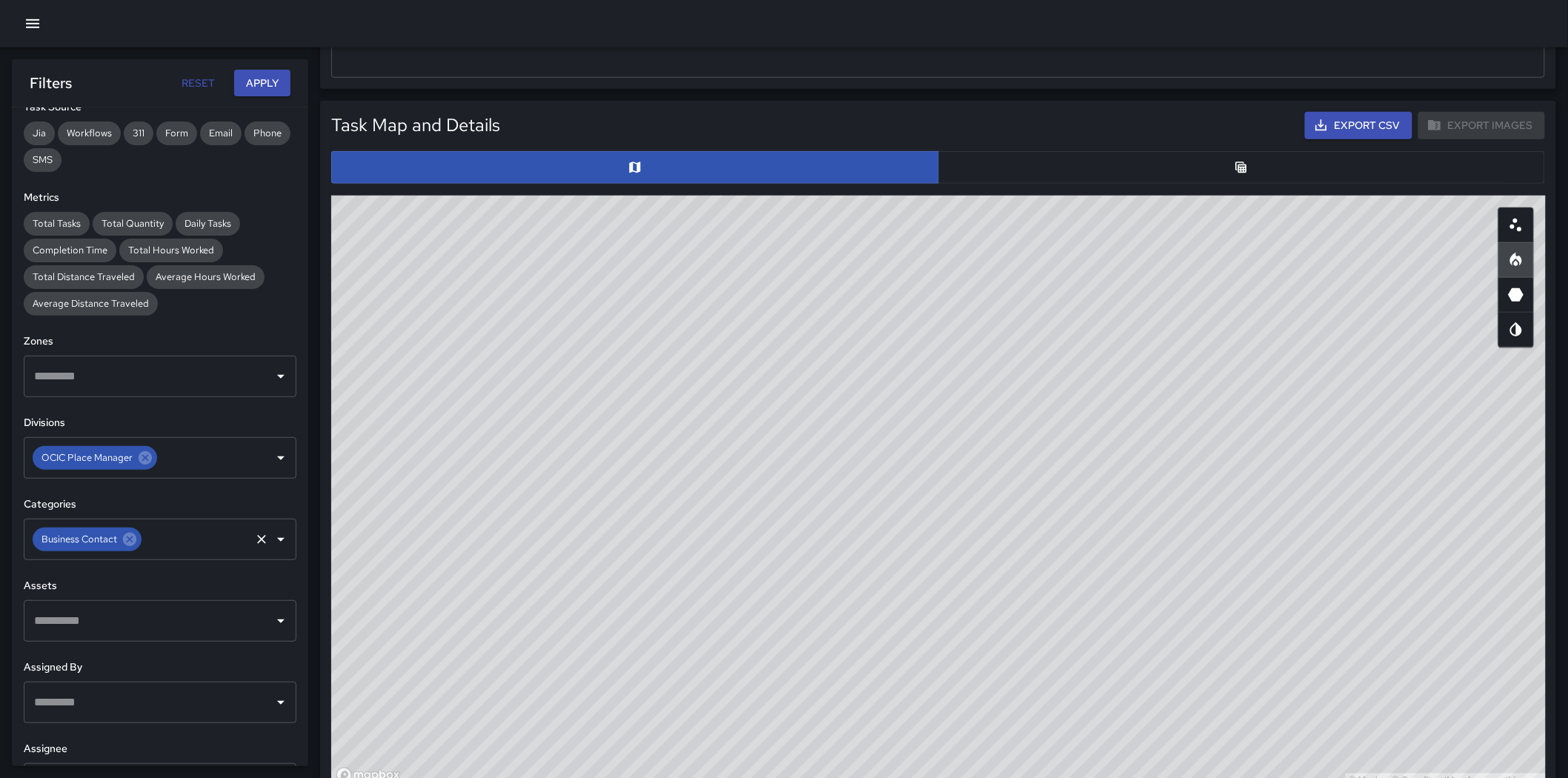
scroll to position [576, 0]
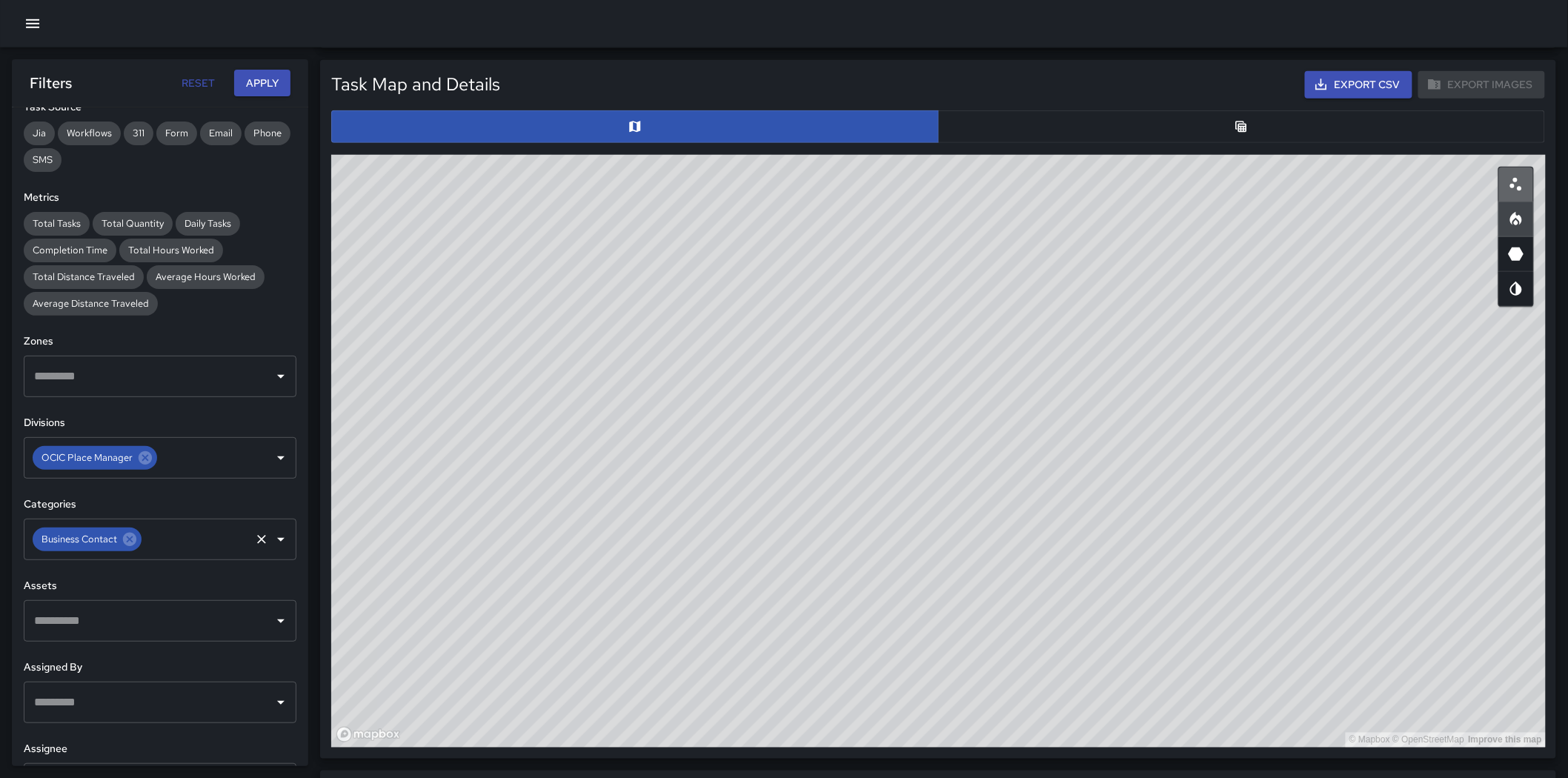
drag, startPoint x: 1518, startPoint y: 184, endPoint x: 1562, endPoint y: 253, distance: 81.8
click at [1041, 183] on icon "Scatterplot" at bounding box center [1516, 185] width 18 height 18
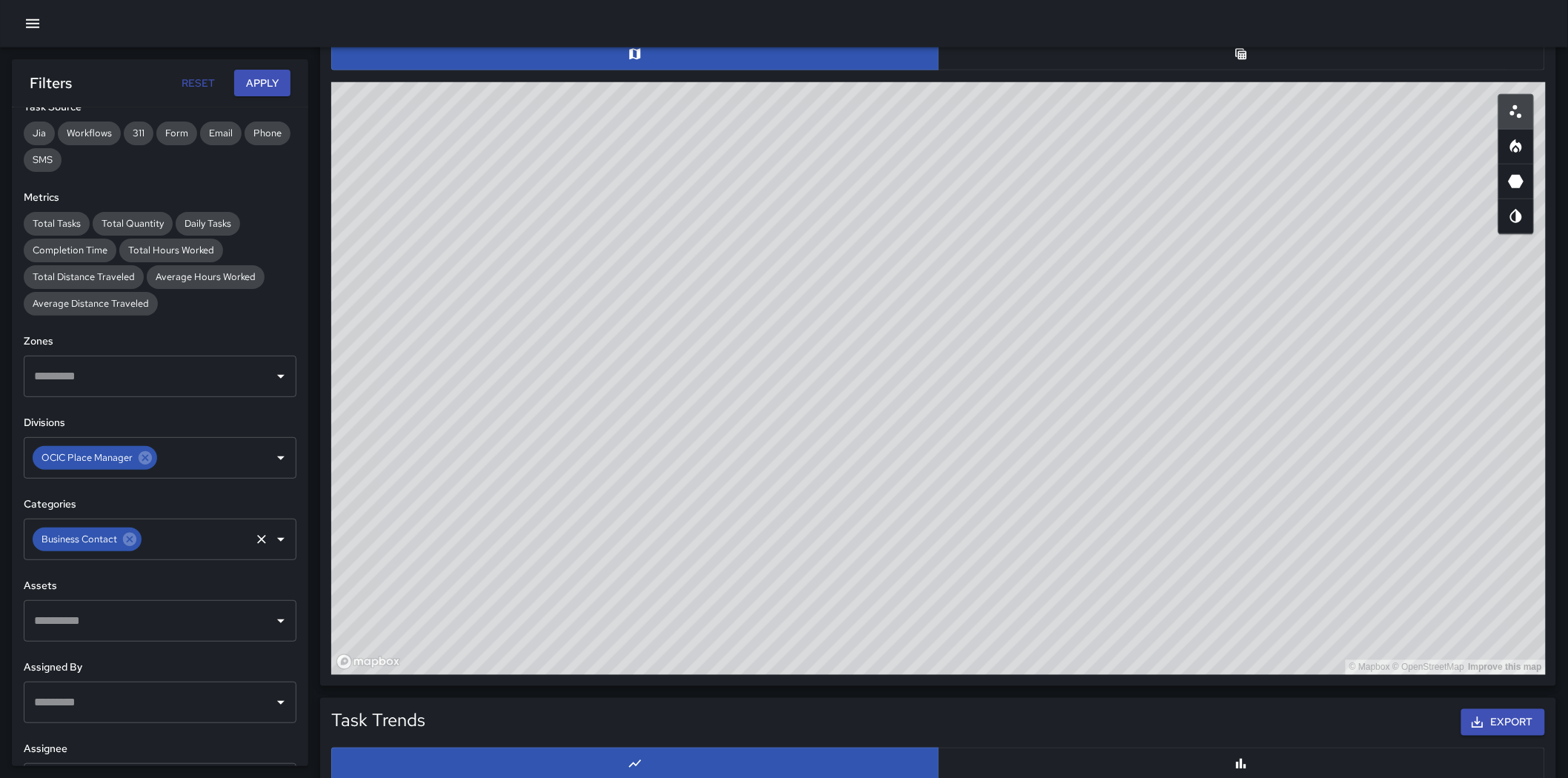
scroll to position [670, 0]
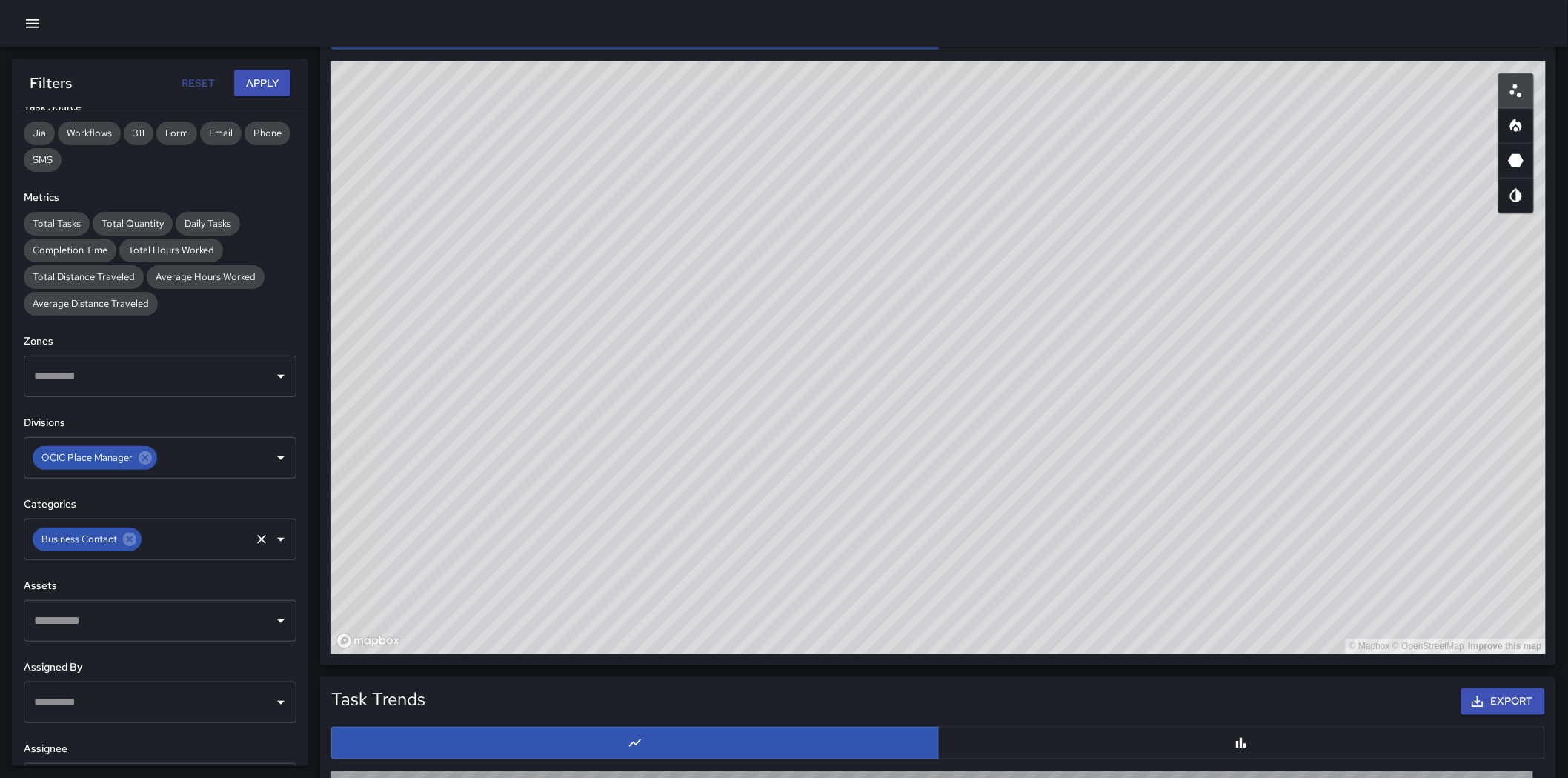
click at [1041, 125] on icon "Heatmap" at bounding box center [1516, 125] width 12 height 13
click at [127, 535] on icon at bounding box center [130, 539] width 13 height 13
click at [130, 534] on input "text" at bounding box center [149, 539] width 237 height 28
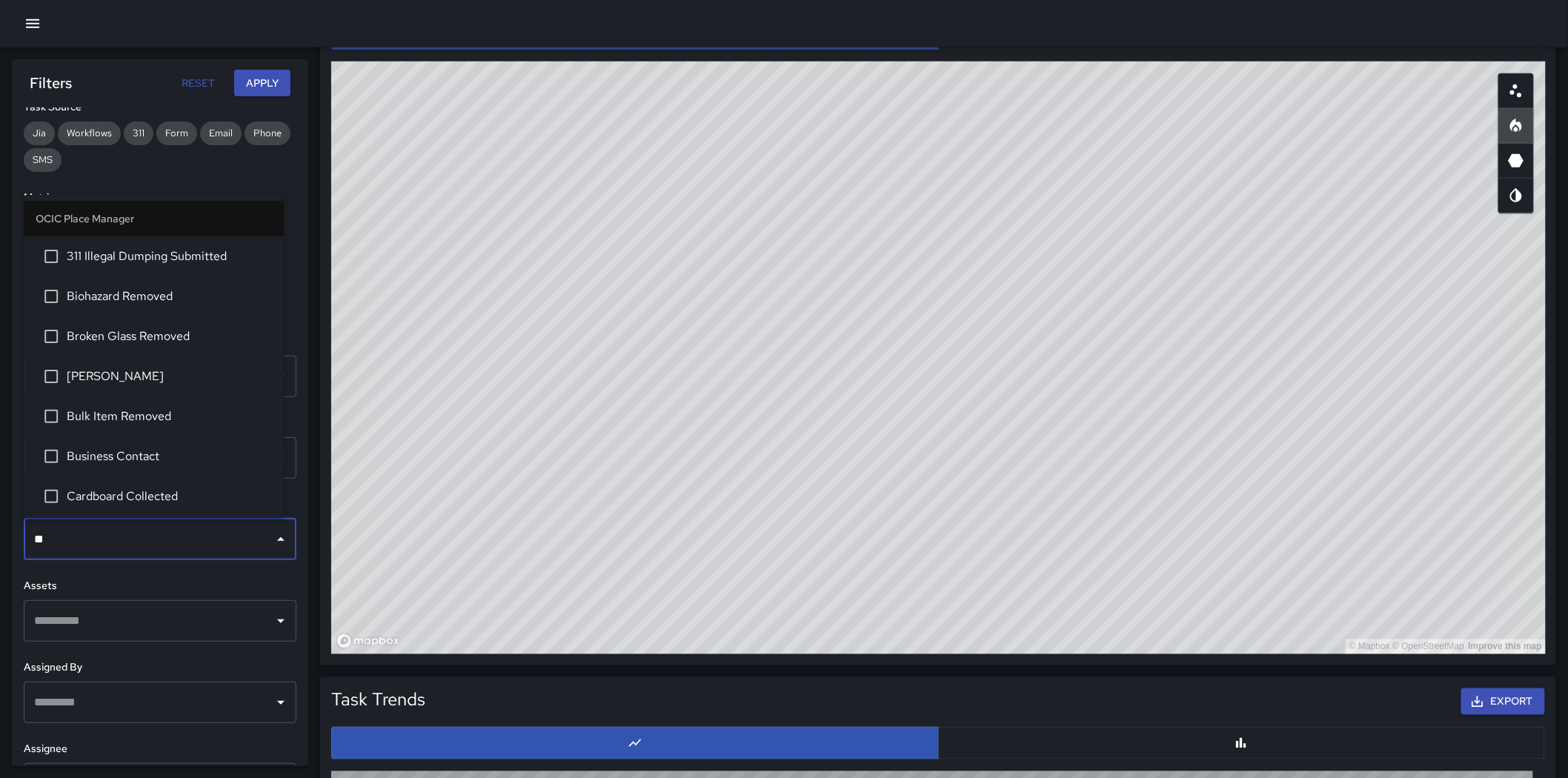
type input "***"
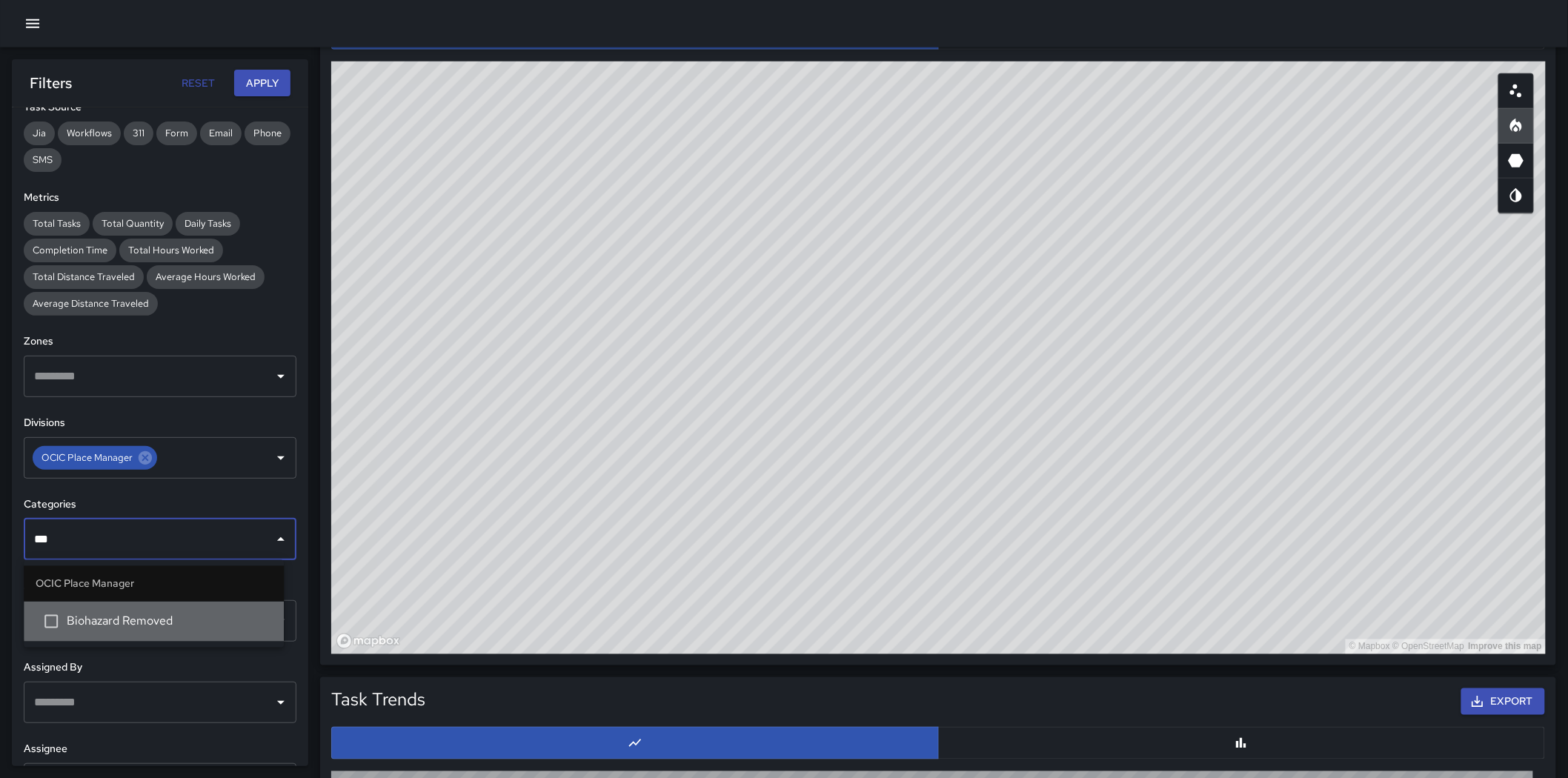
click at [135, 546] on span "Biohazard Removed" at bounding box center [168, 622] width 205 height 18
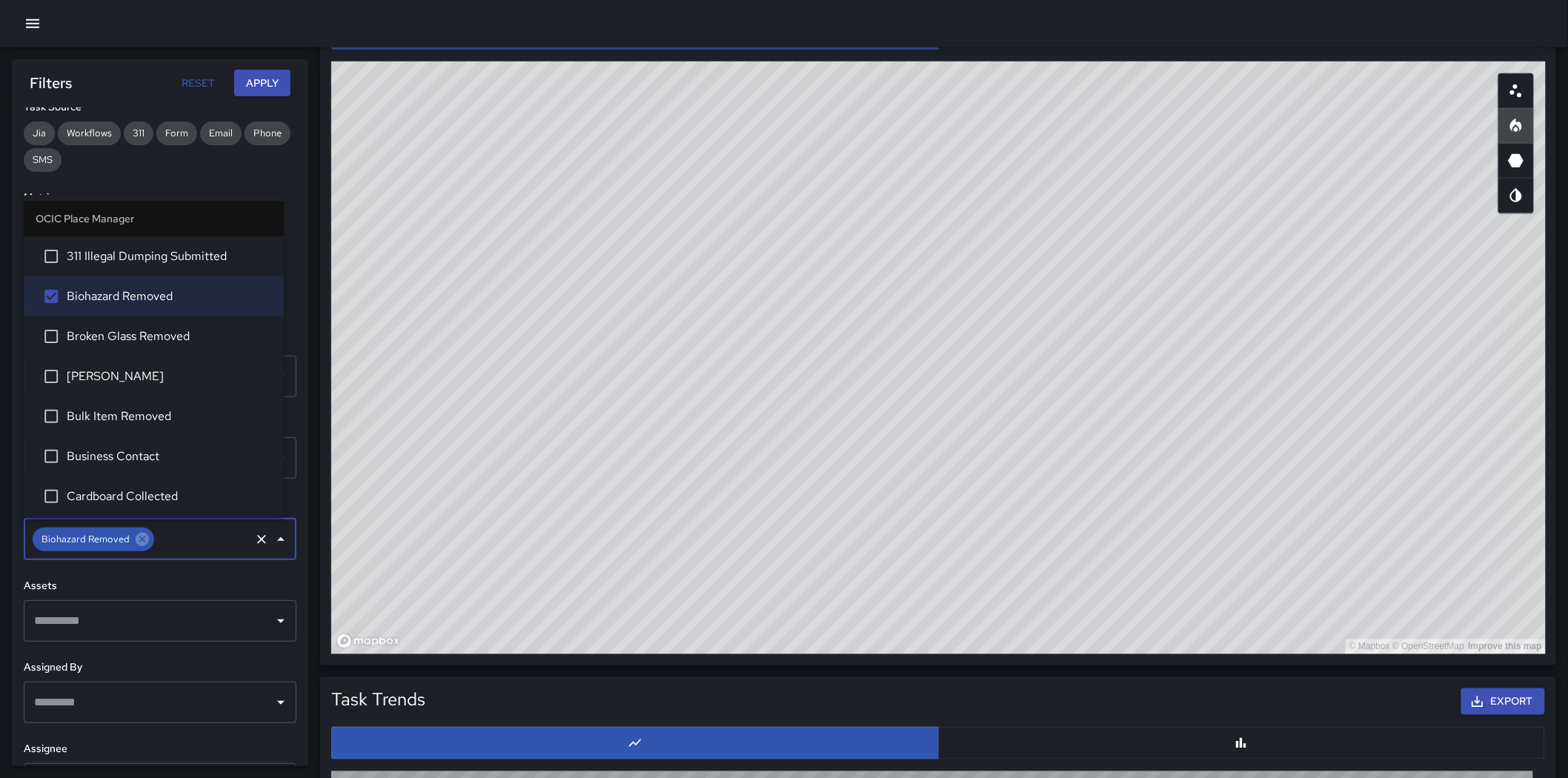
click at [261, 83] on button "Apply" at bounding box center [262, 83] width 57 height 28
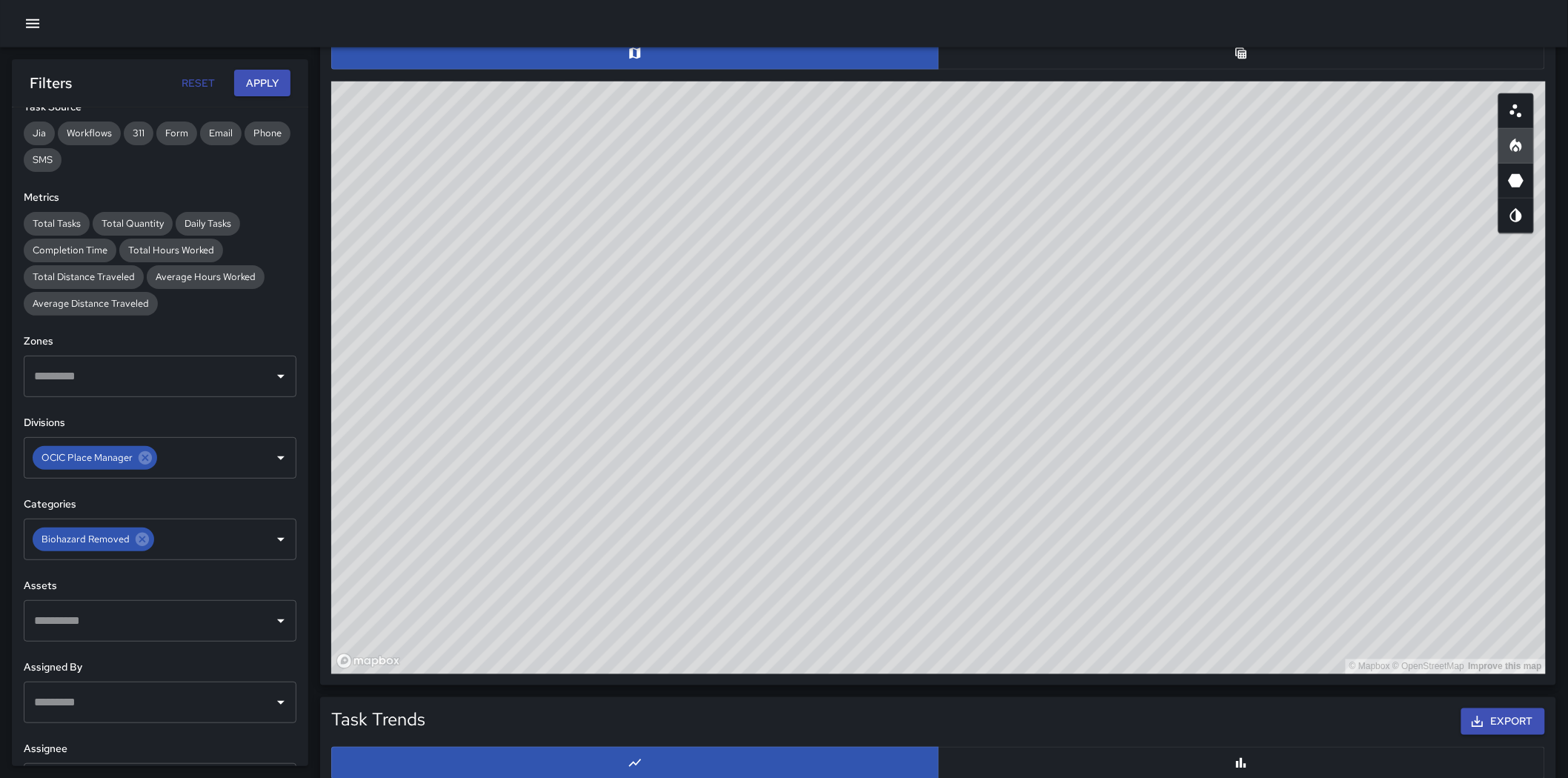
scroll to position [648, 0]
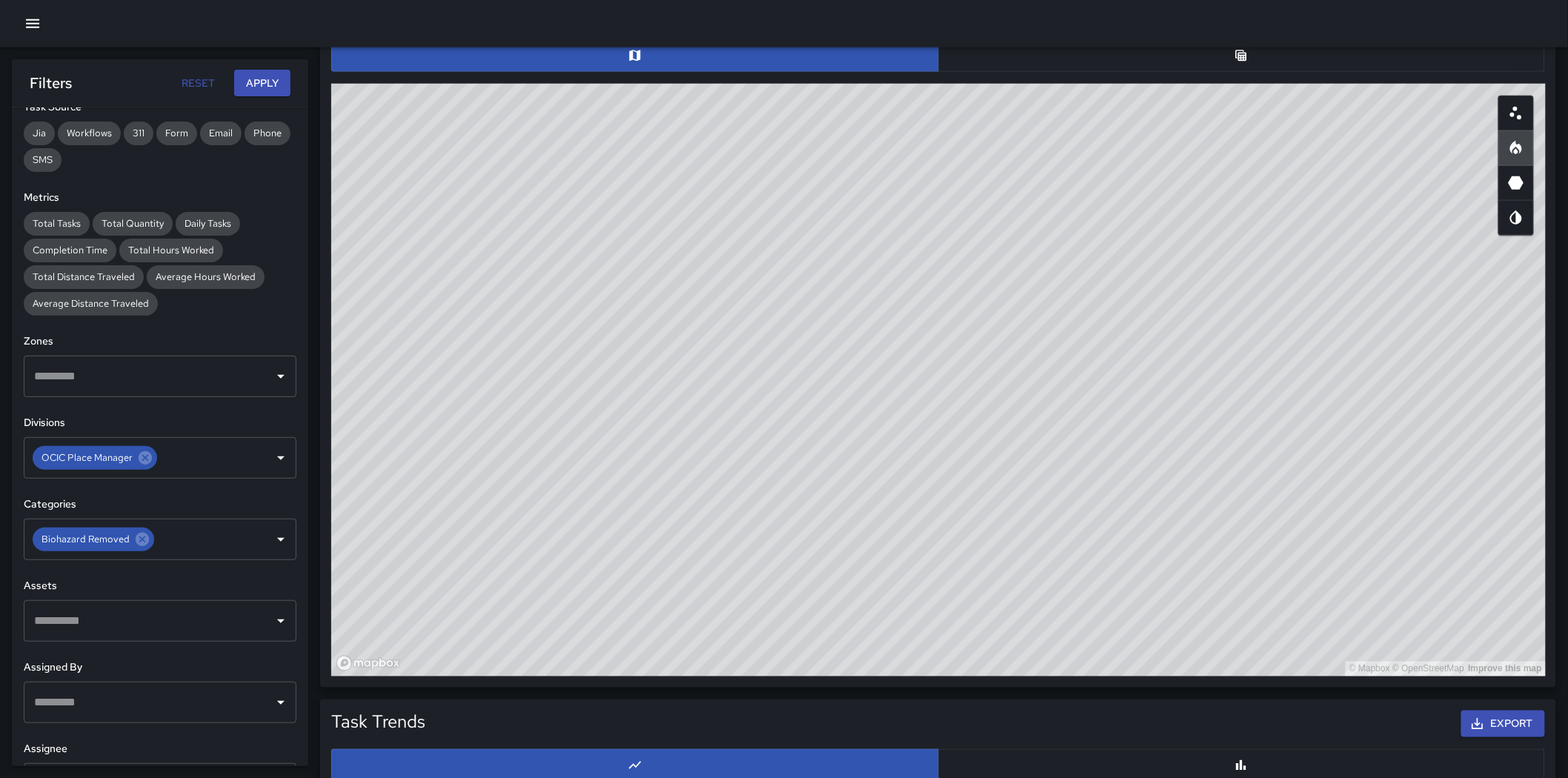
click at [1041, 107] on circle "Scatterplot" at bounding box center [1515, 108] width 4 height 4
click at [1041, 147] on button "button" at bounding box center [1516, 148] width 36 height 36
click at [156, 534] on input "text" at bounding box center [202, 539] width 92 height 28
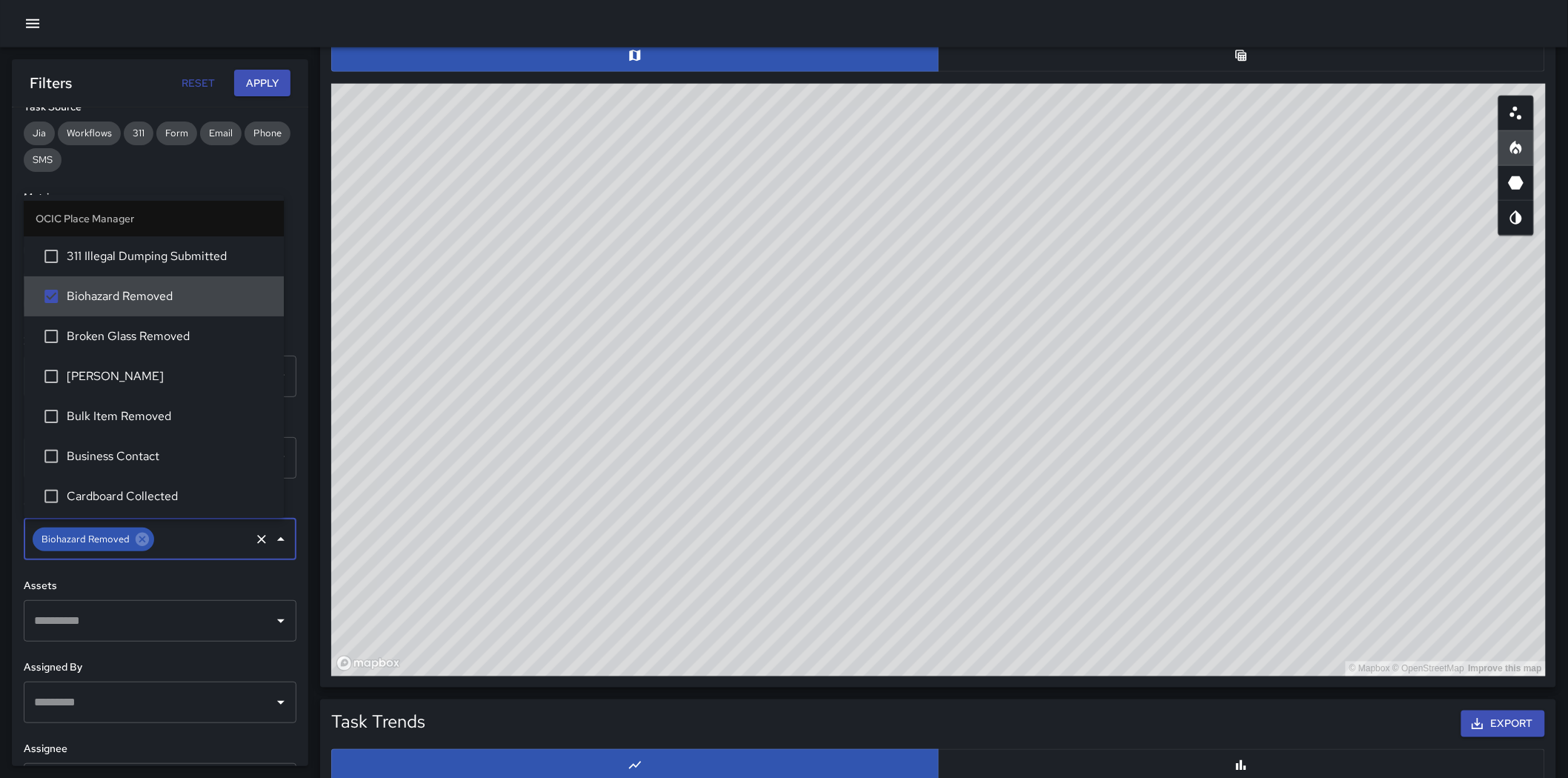
click at [143, 542] on icon at bounding box center [143, 539] width 16 height 16
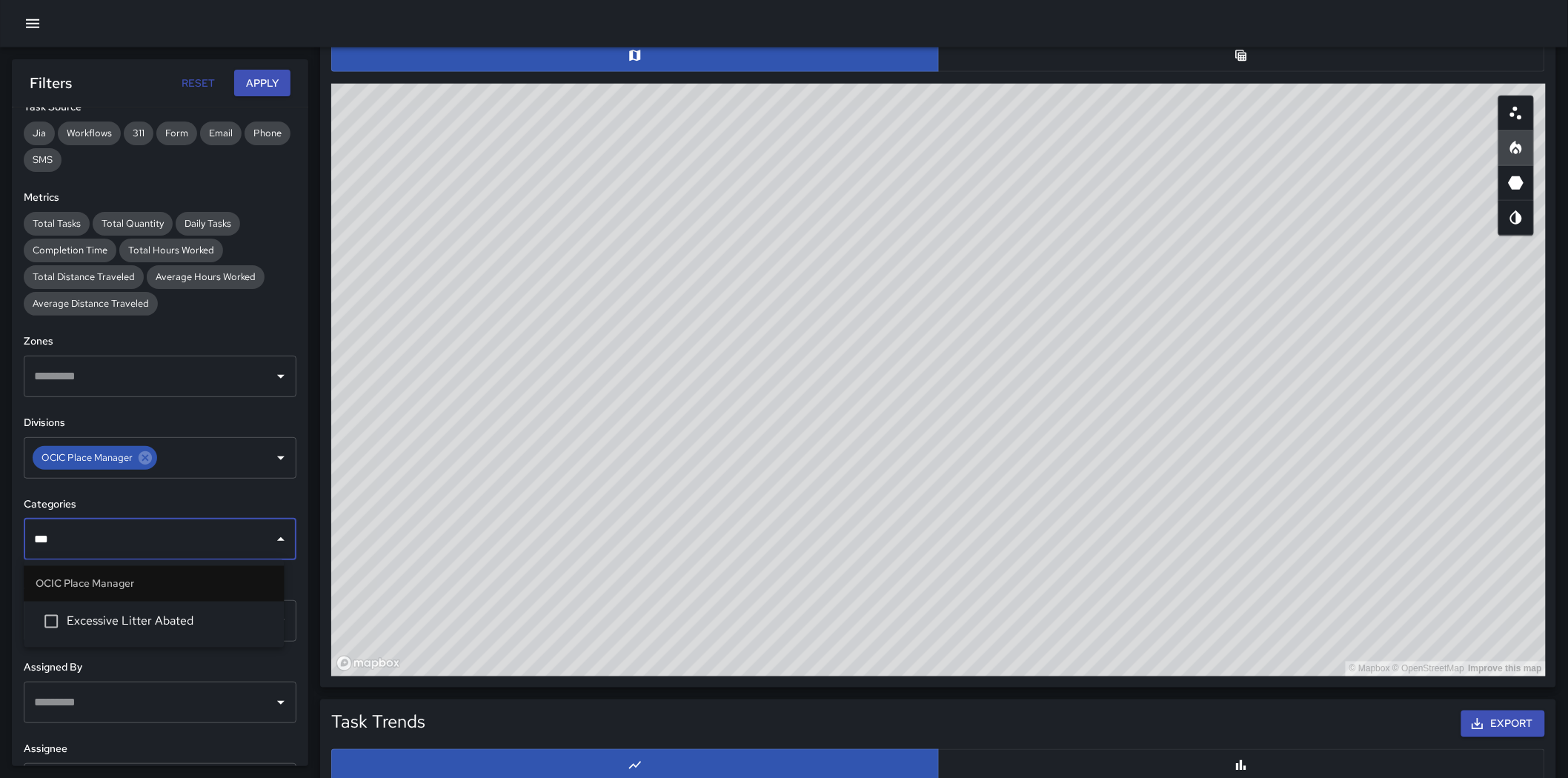
type input "****"
click at [232, 546] on li "Excessive Litter Abated" at bounding box center [153, 621] width 260 height 40
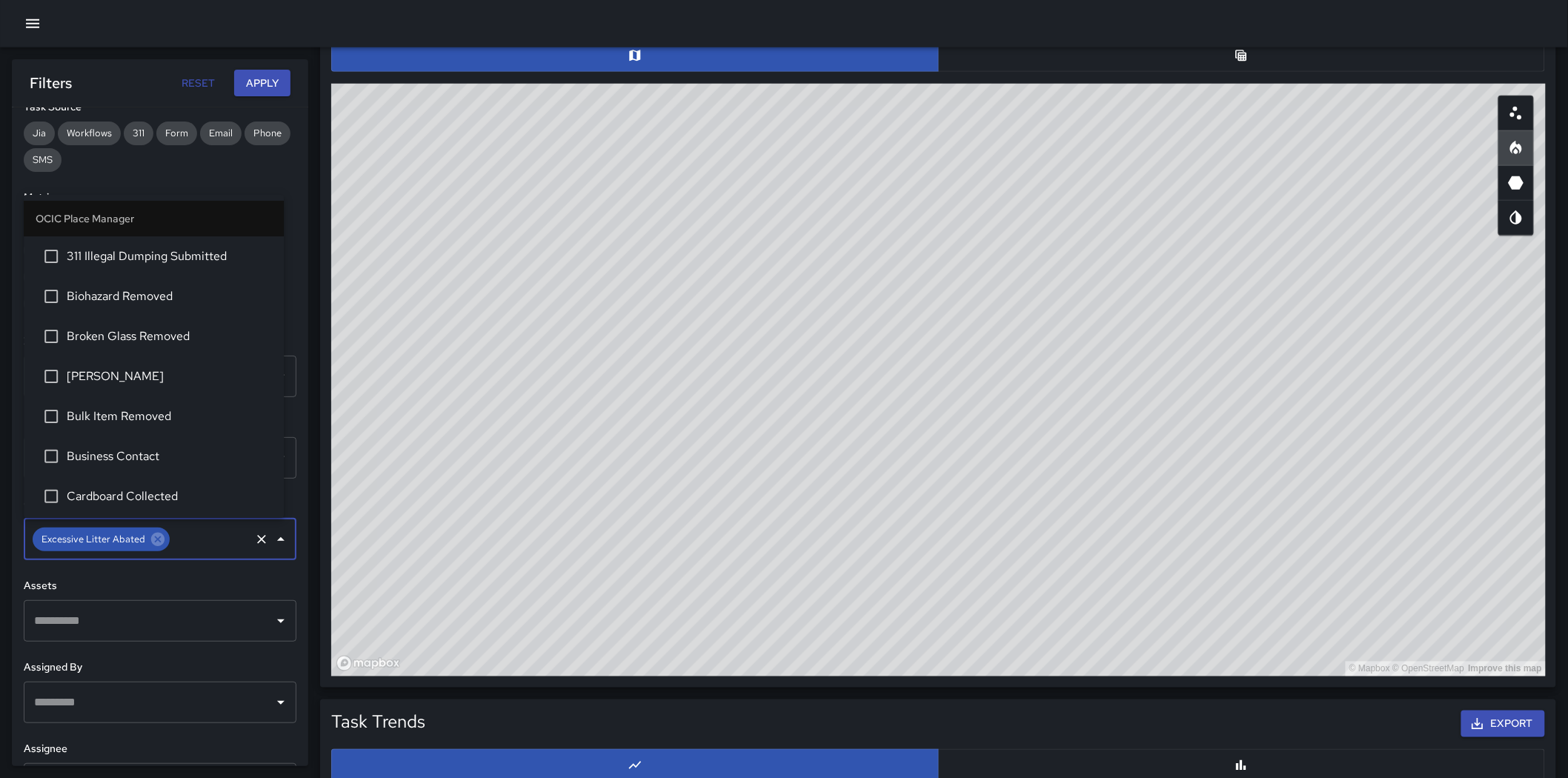
scroll to position [238, 0]
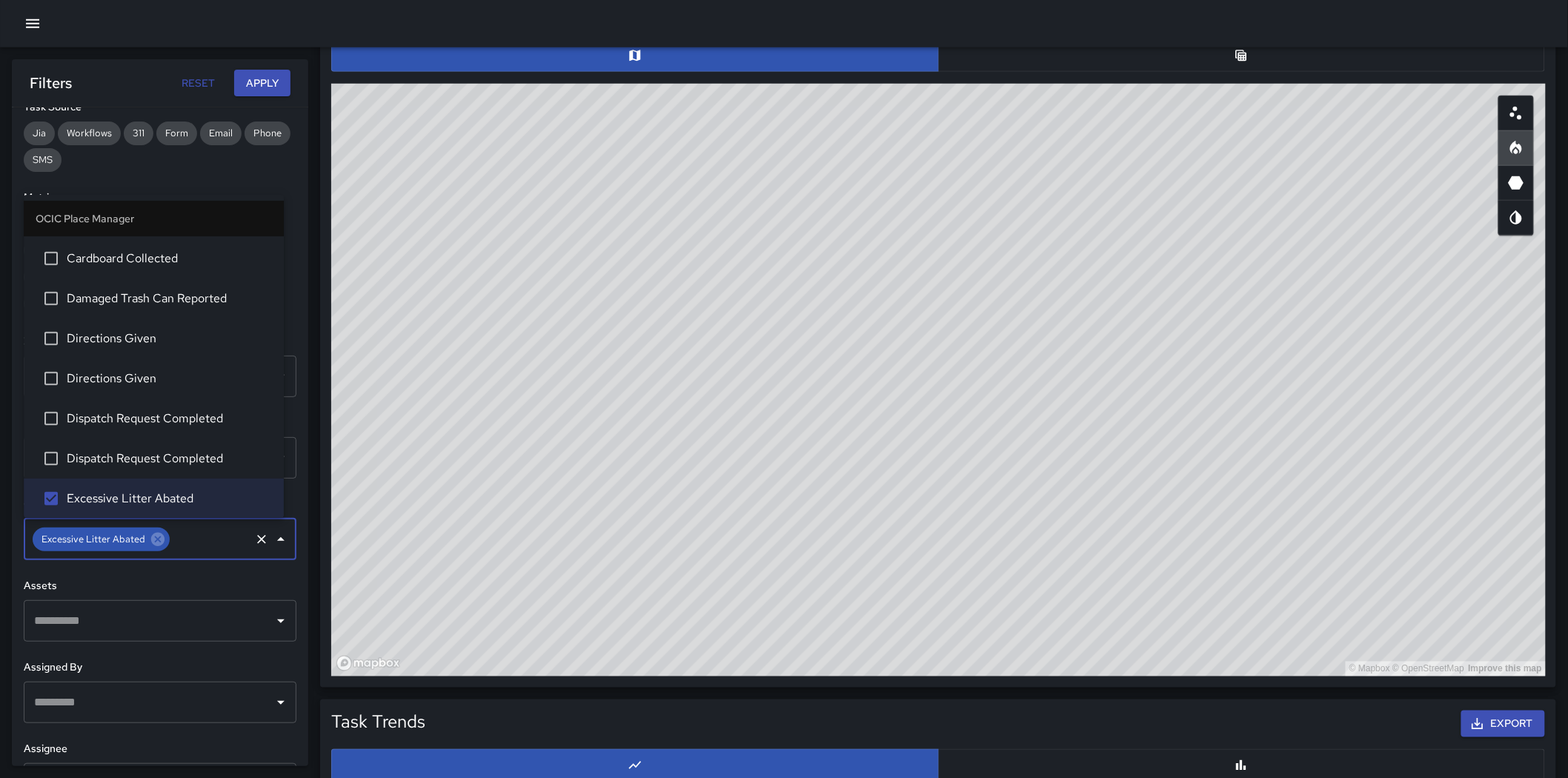
click at [263, 79] on button "Apply" at bounding box center [262, 83] width 57 height 28
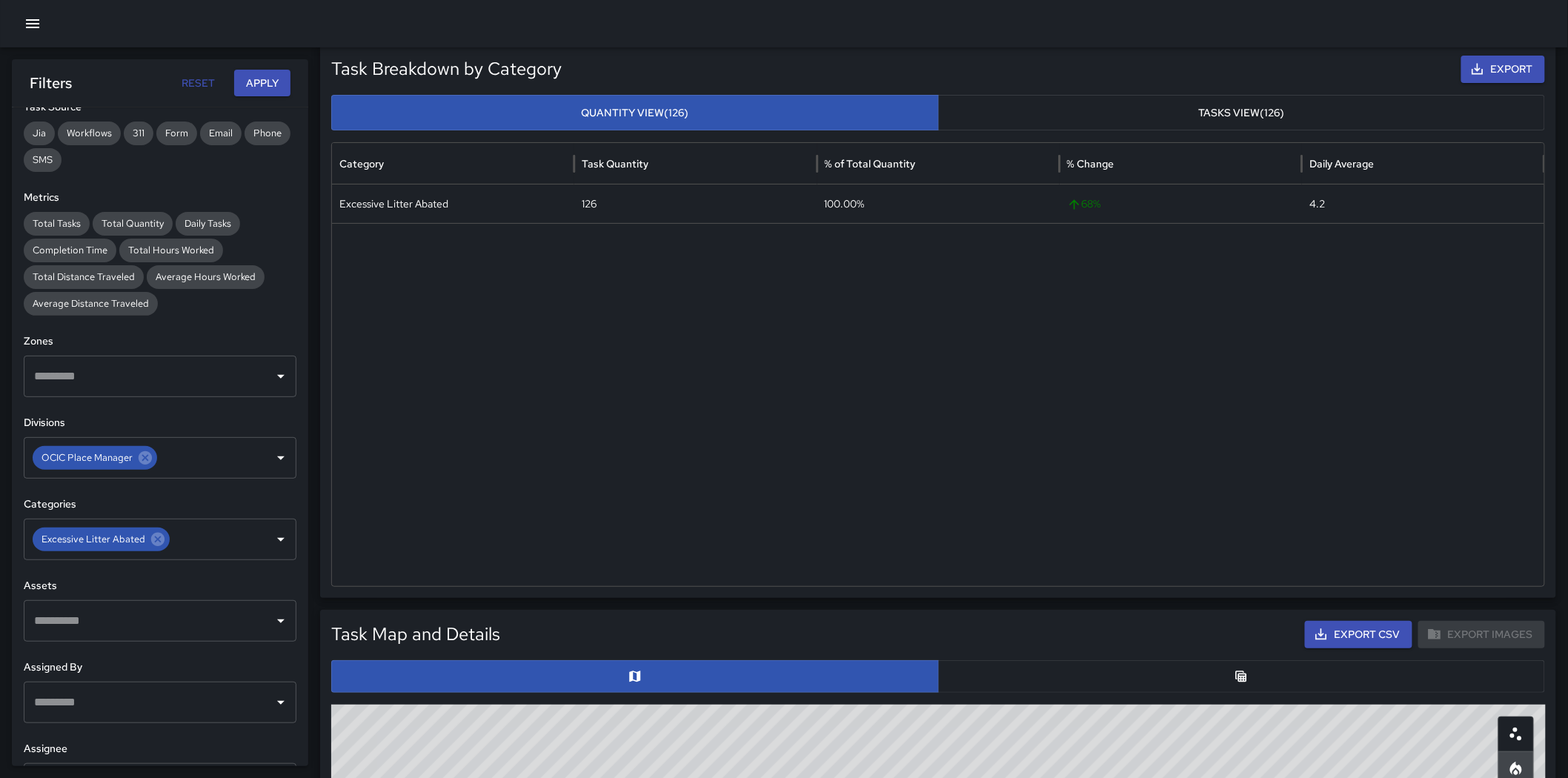
scroll to position [0, 0]
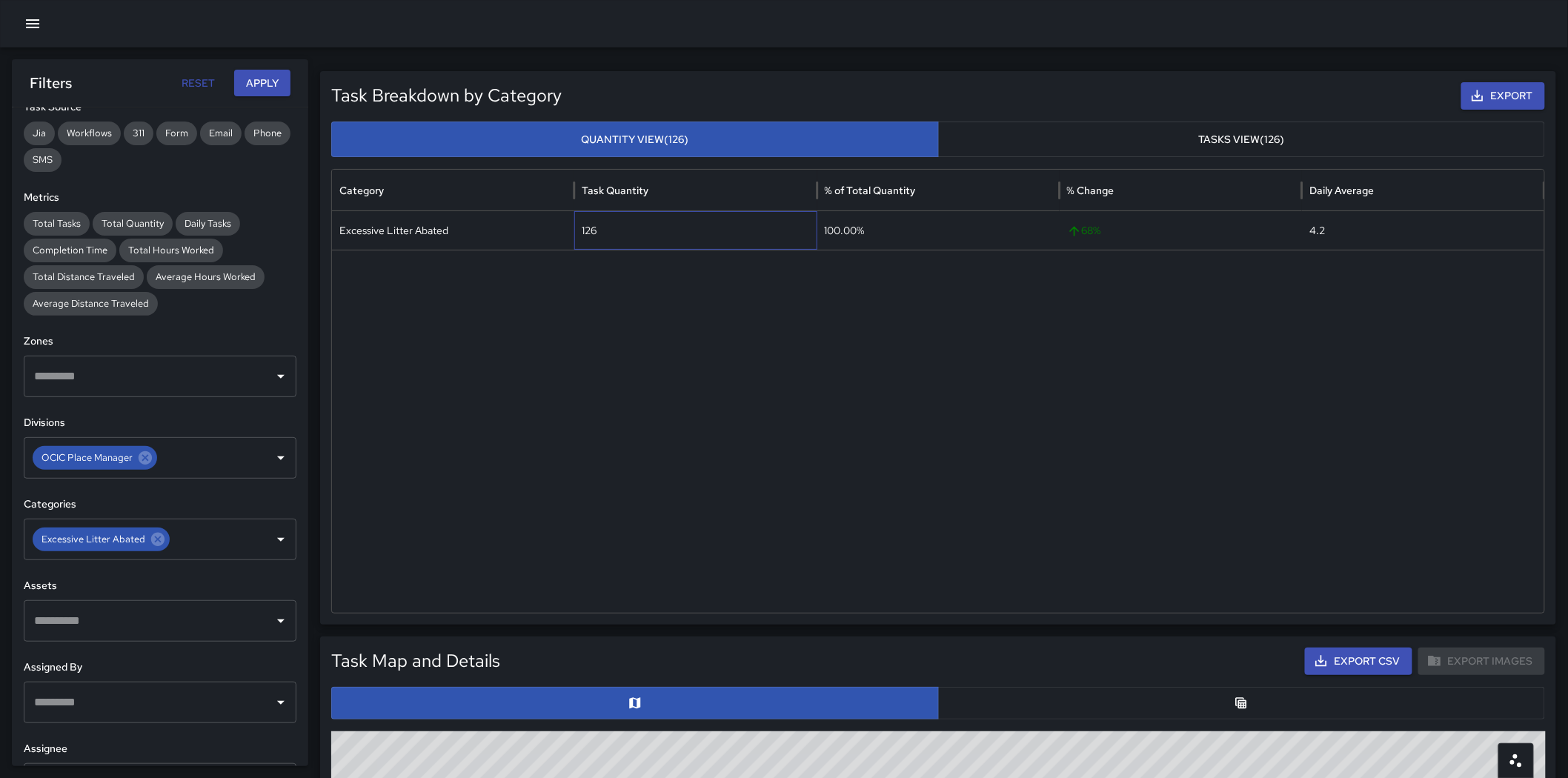
click at [594, 231] on div "126" at bounding box center [695, 231] width 242 height 39
copy div "126"
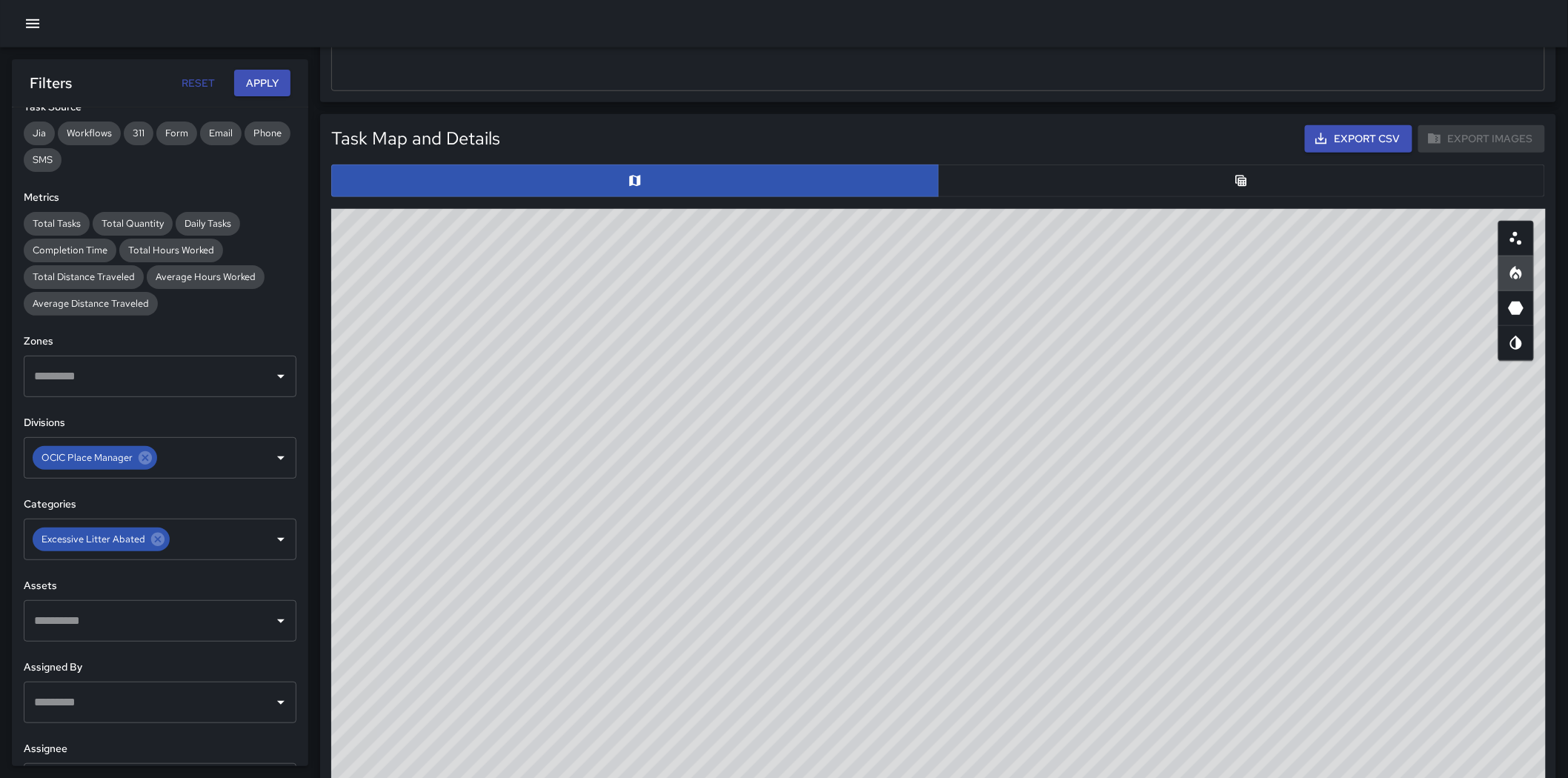
scroll to position [658, 0]
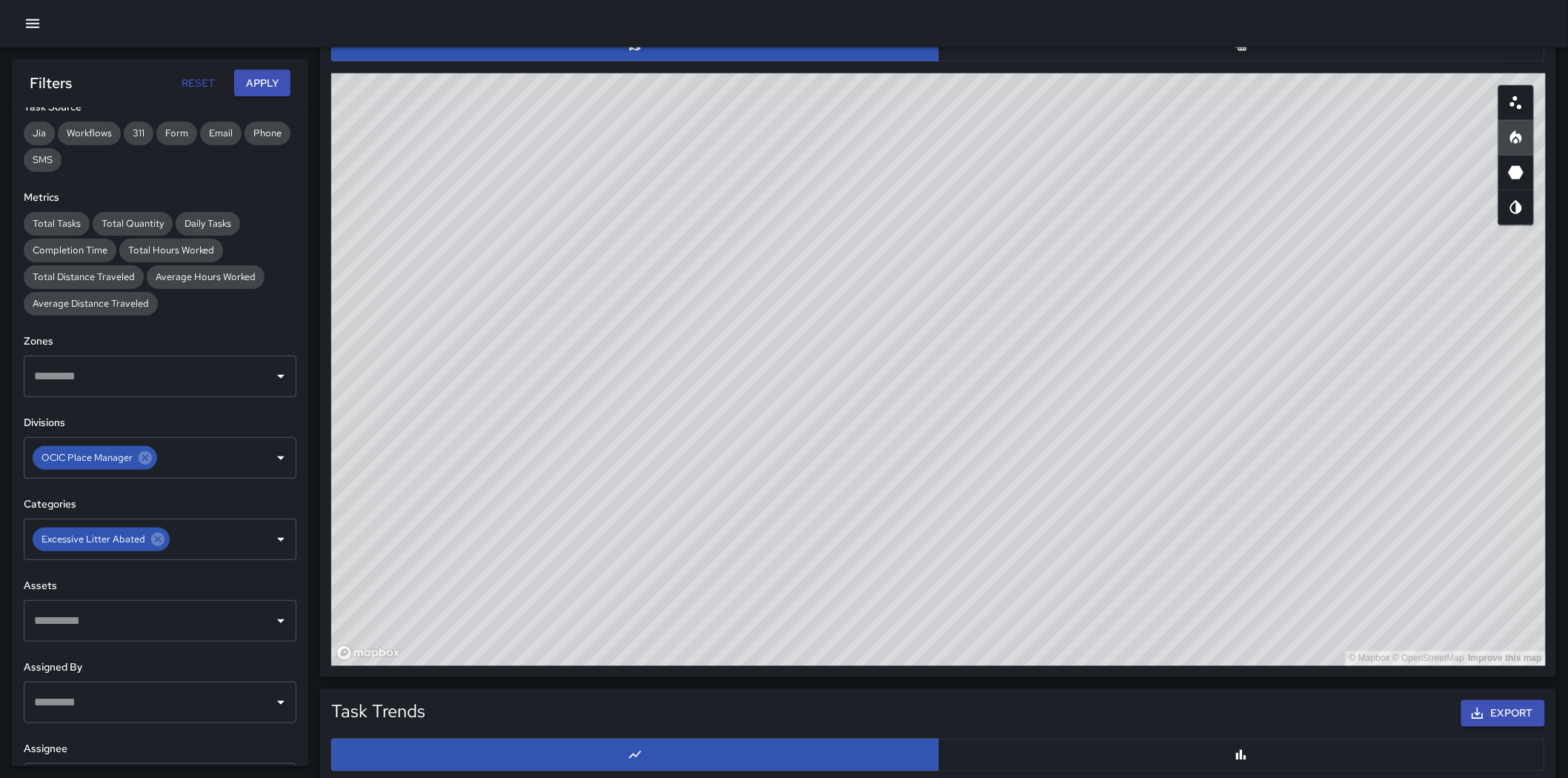
click at [1041, 53] on button "button" at bounding box center [1242, 45] width 607 height 32
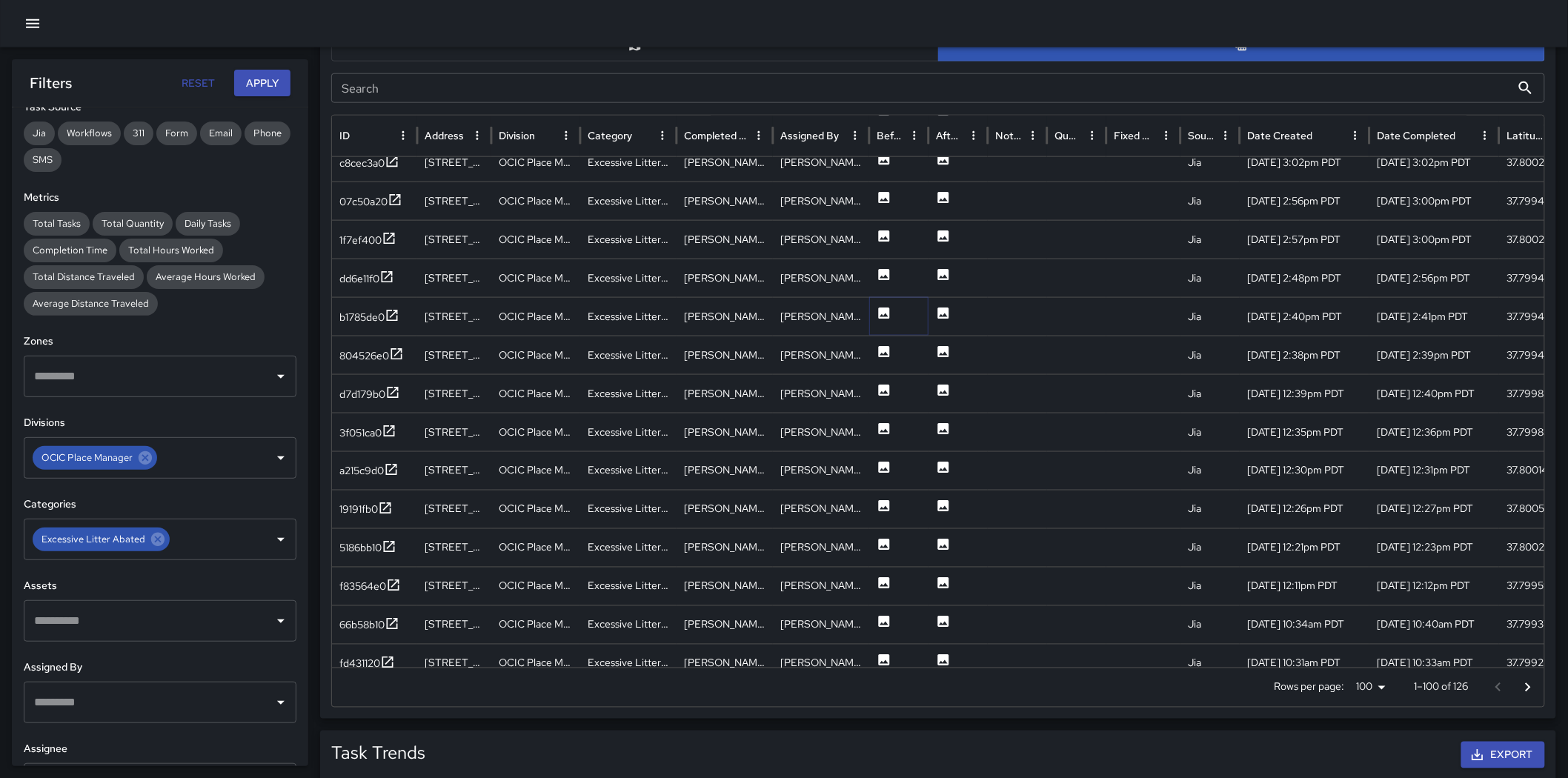
click at [878, 320] on button at bounding box center [884, 317] width 15 height 38
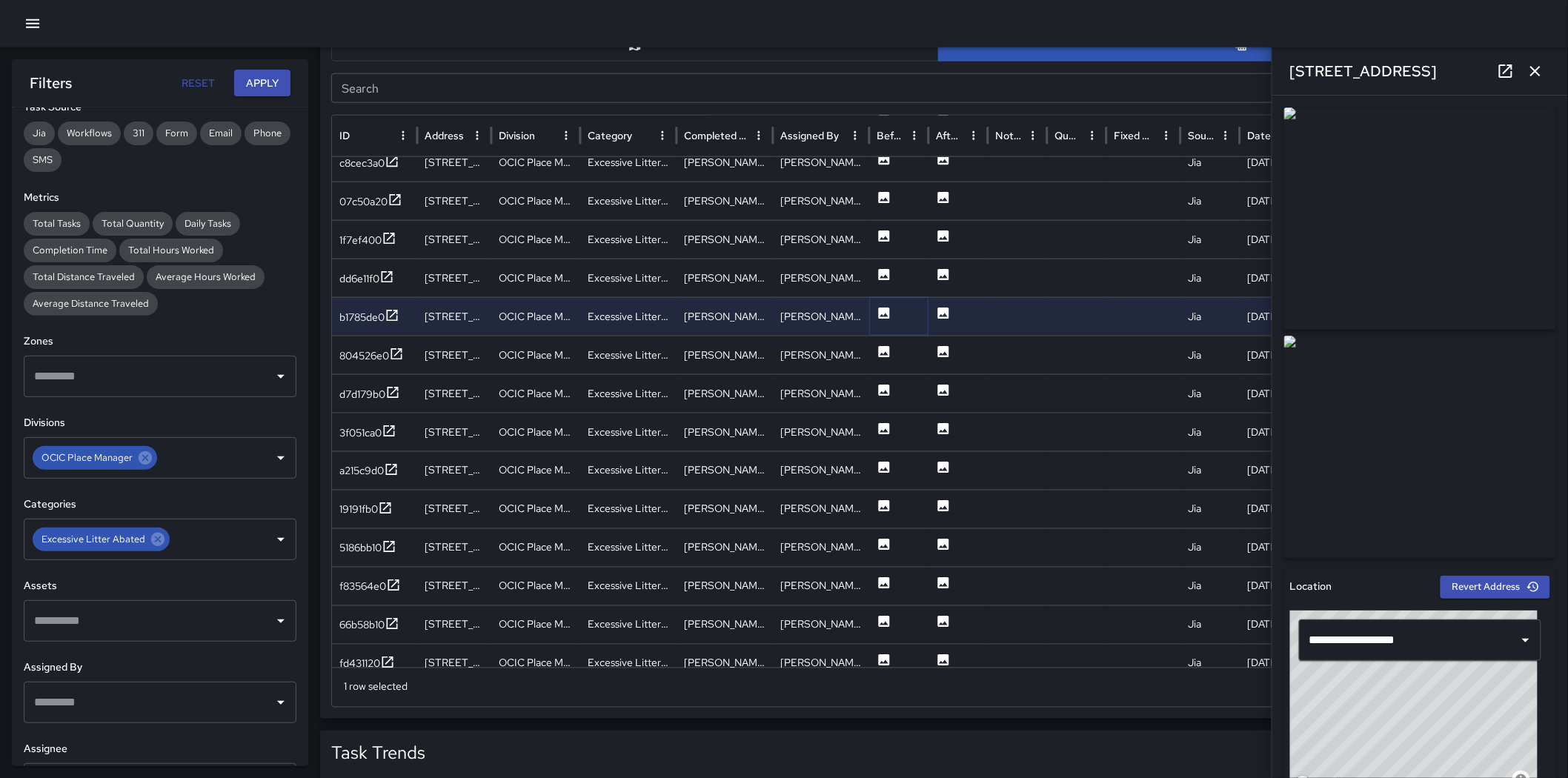
scroll to position [741, 0]
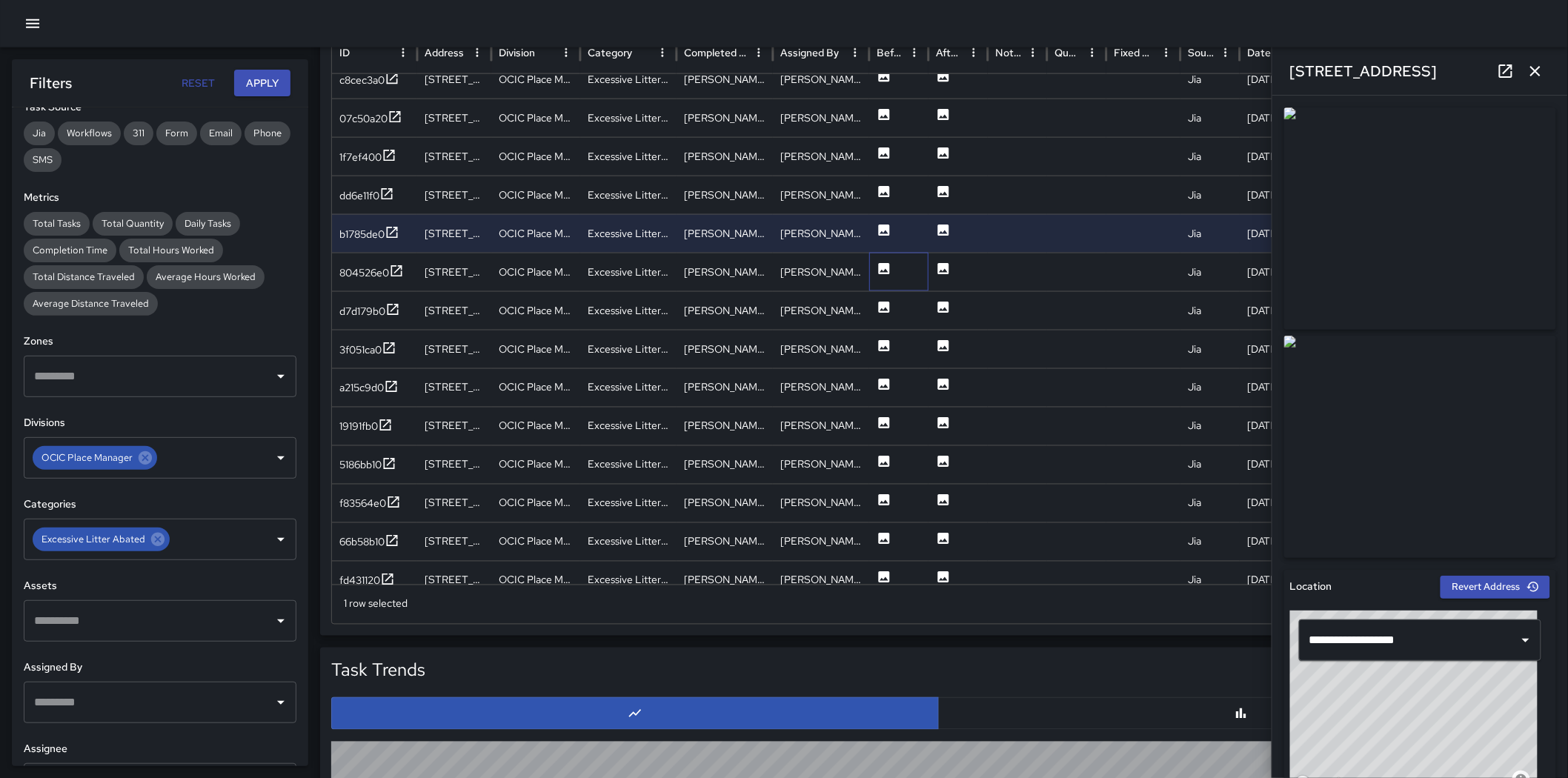
click at [869, 268] on div at bounding box center [898, 272] width 59 height 39
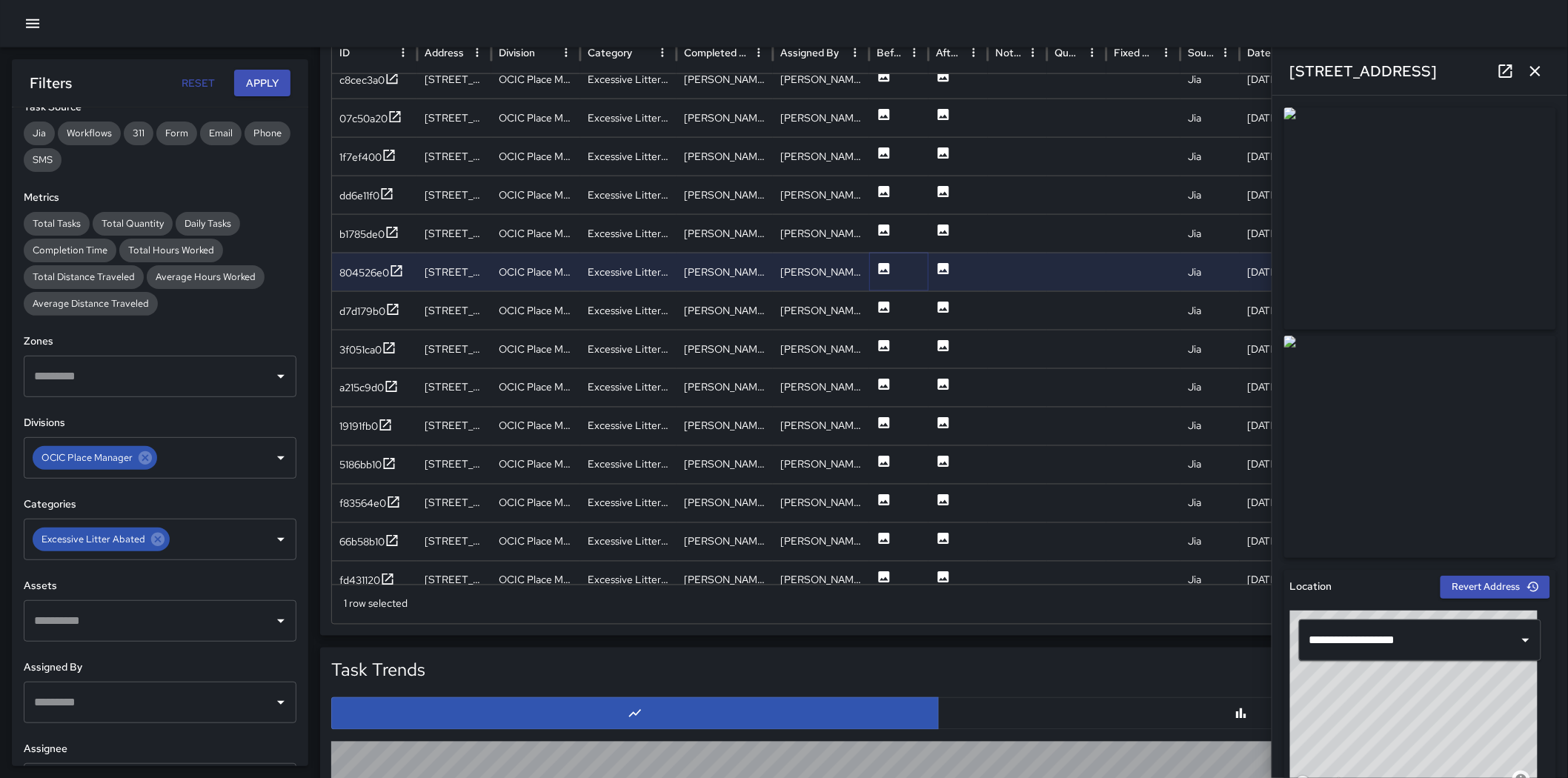
click at [877, 275] on icon at bounding box center [884, 269] width 15 height 15
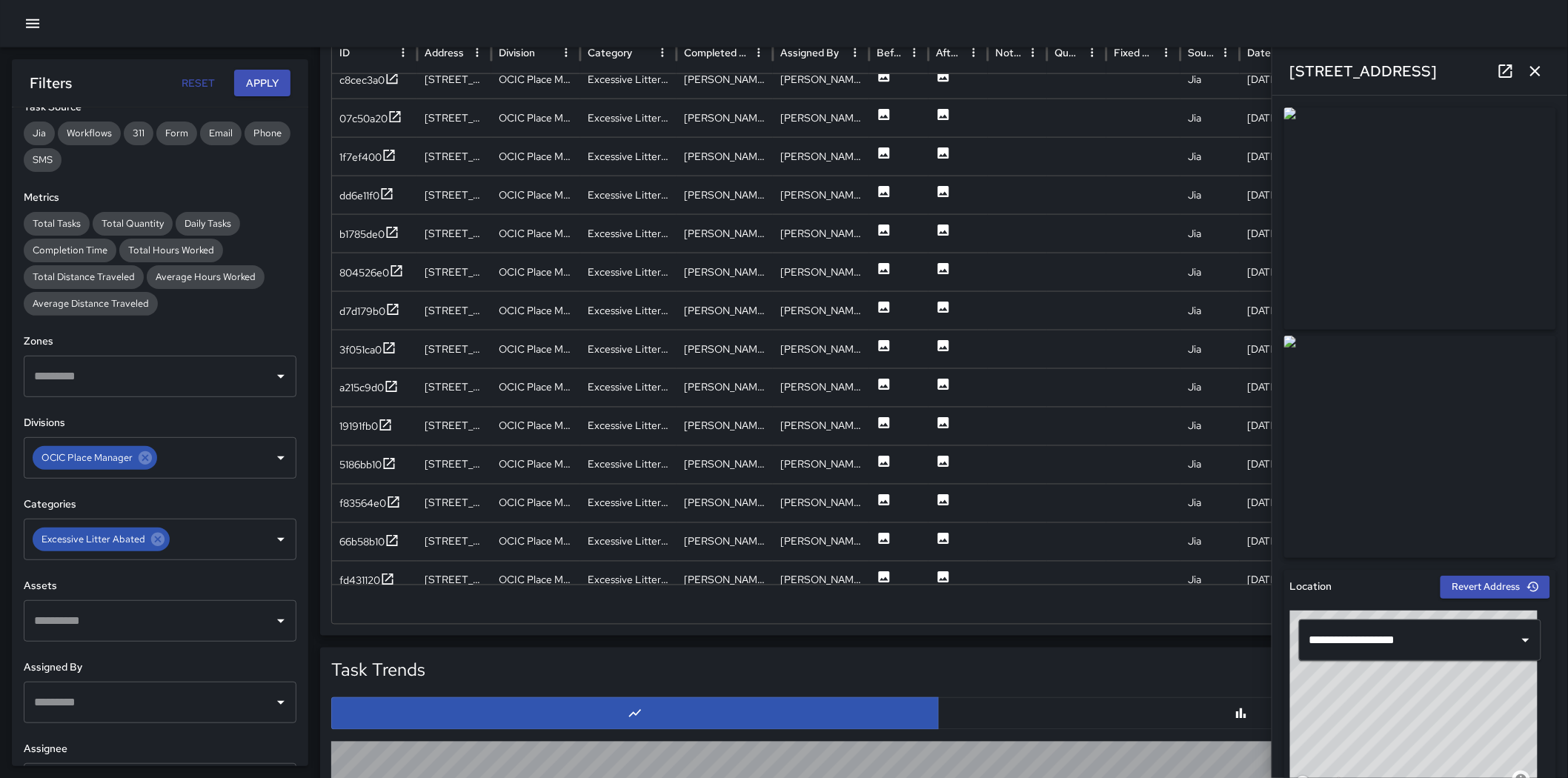
click at [1041, 355] on img at bounding box center [1421, 447] width 272 height 223
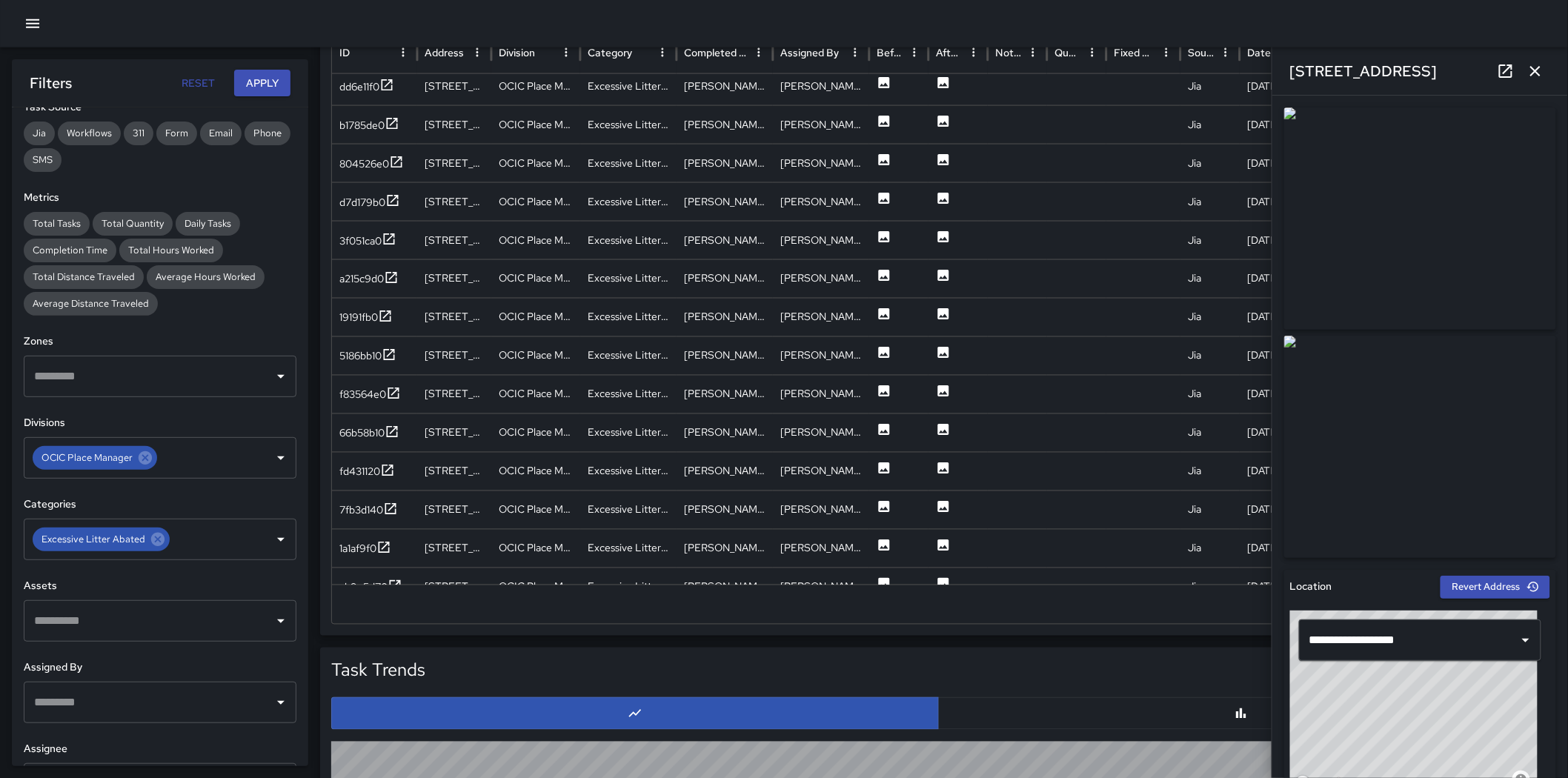
scroll to position [913, 0]
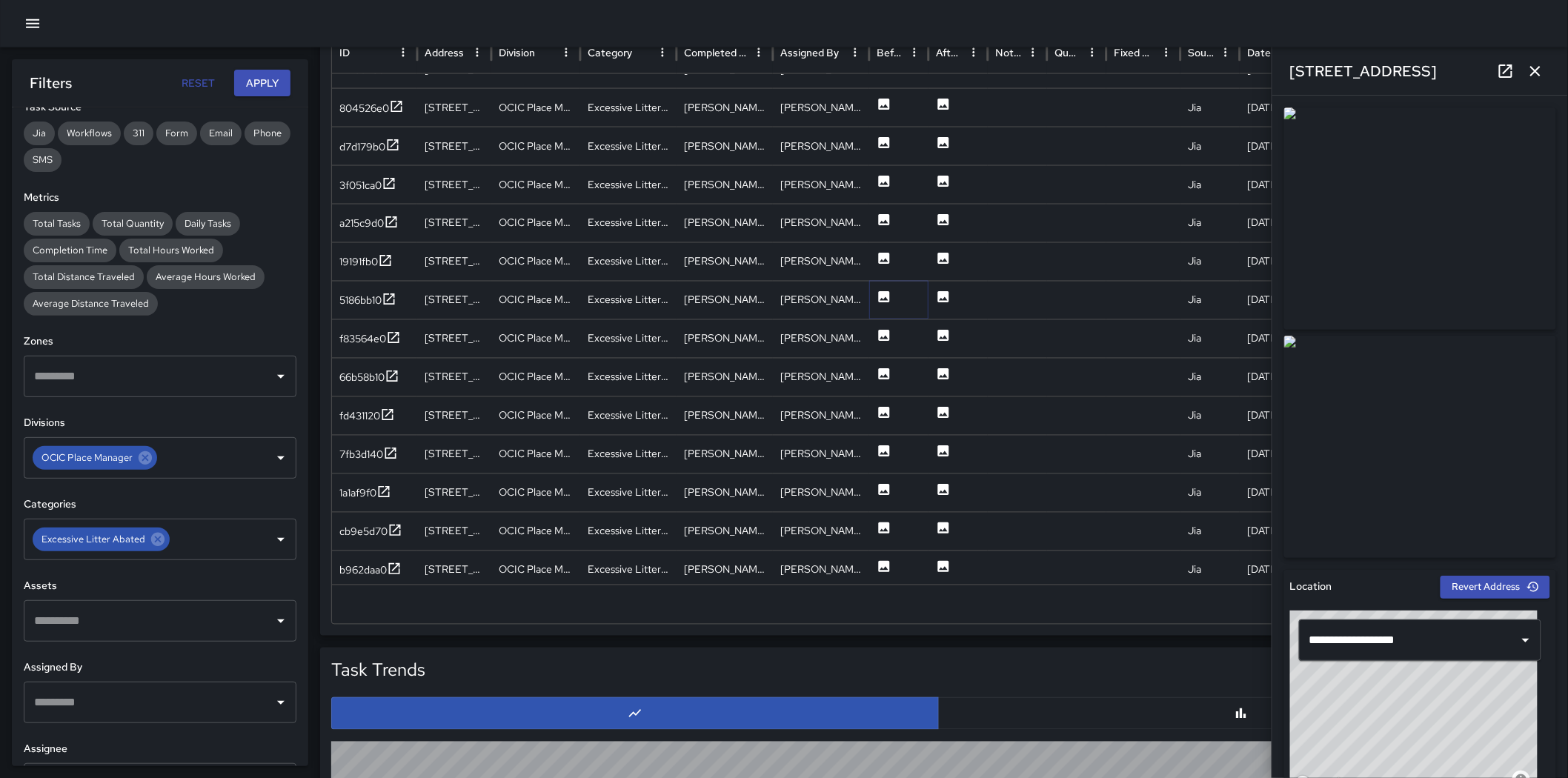
click at [885, 291] on icon at bounding box center [884, 297] width 15 height 15
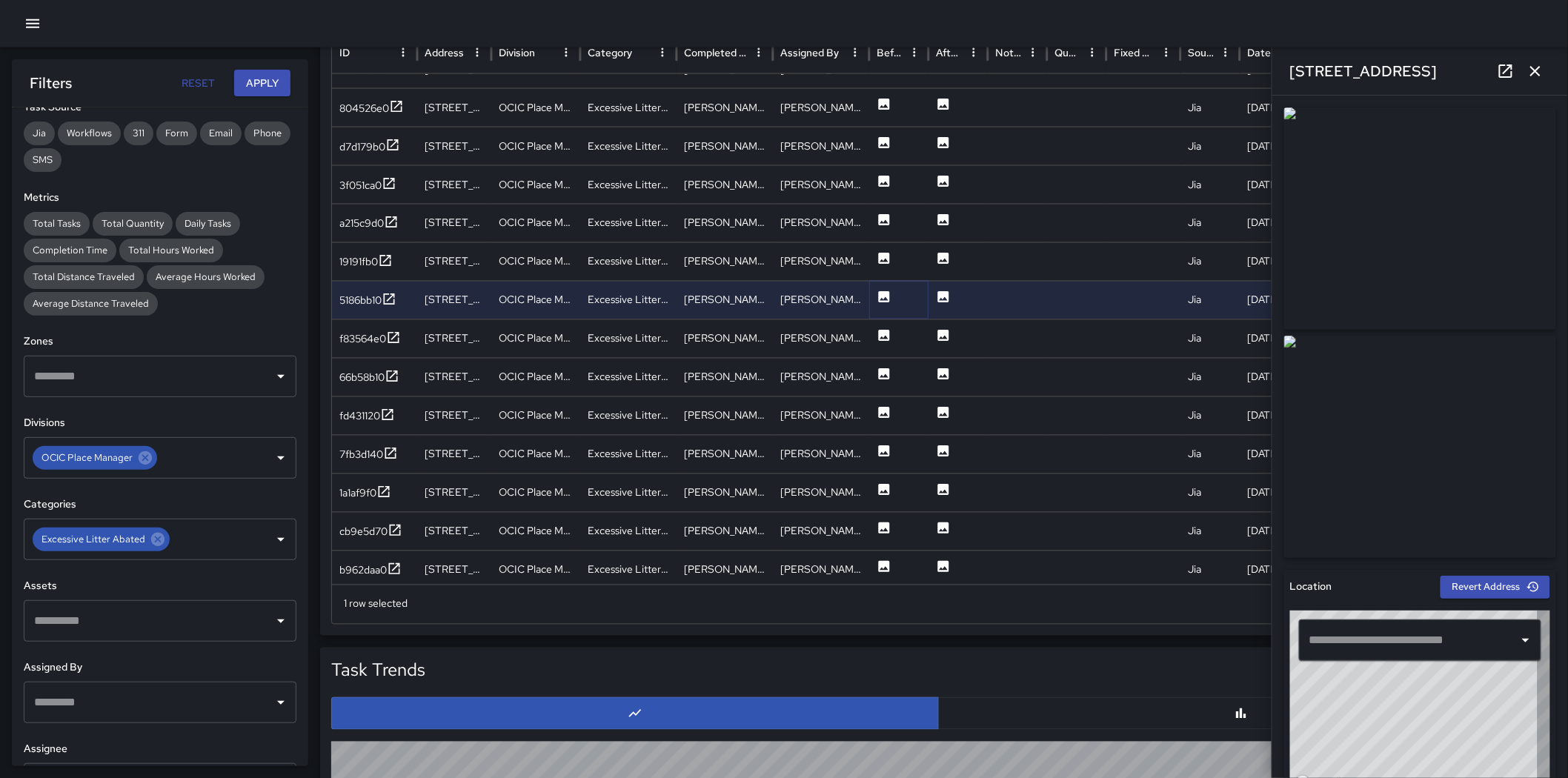
type input "**********"
click at [886, 337] on icon at bounding box center [884, 335] width 15 height 15
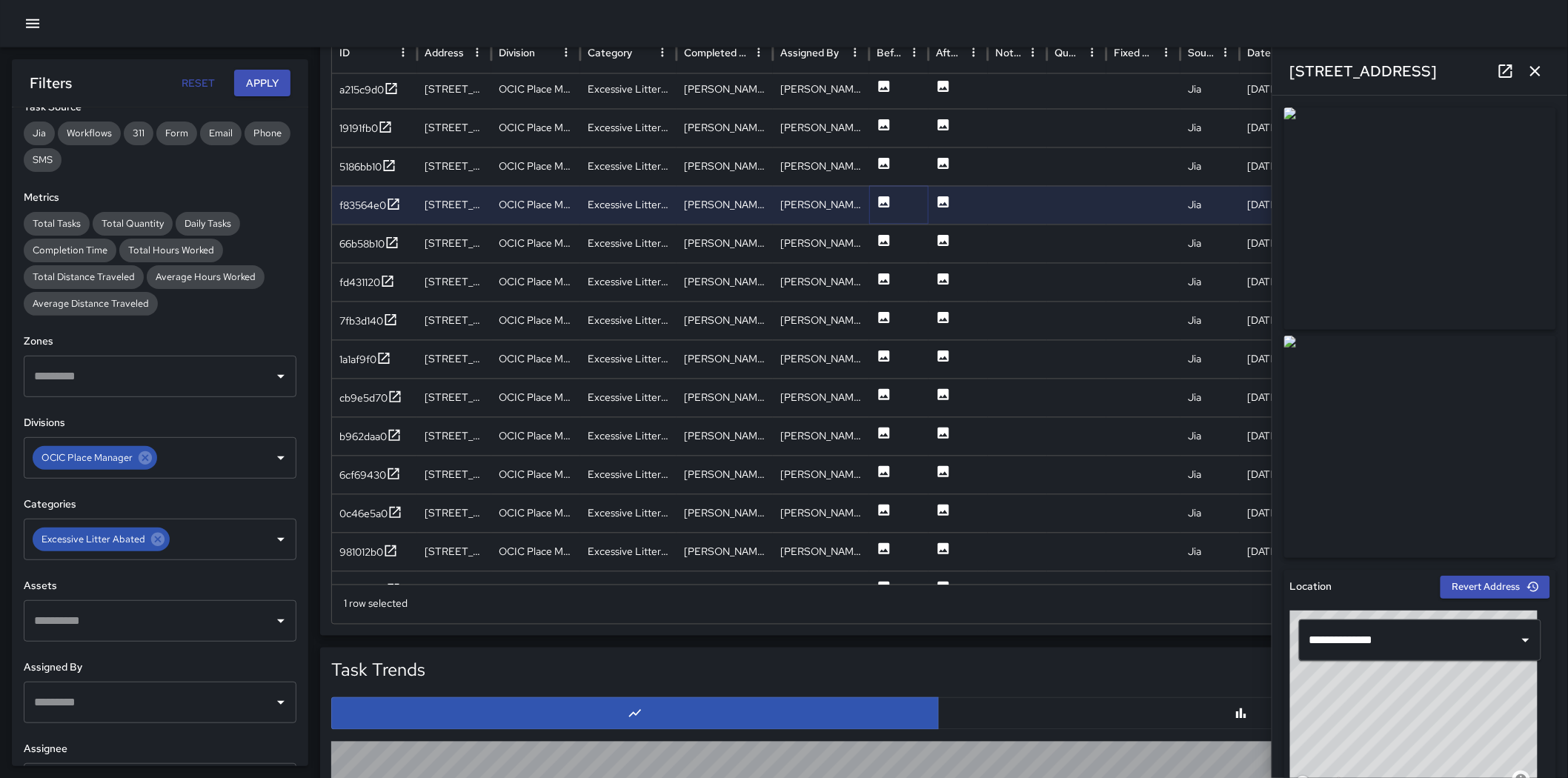
scroll to position [1065, 0]
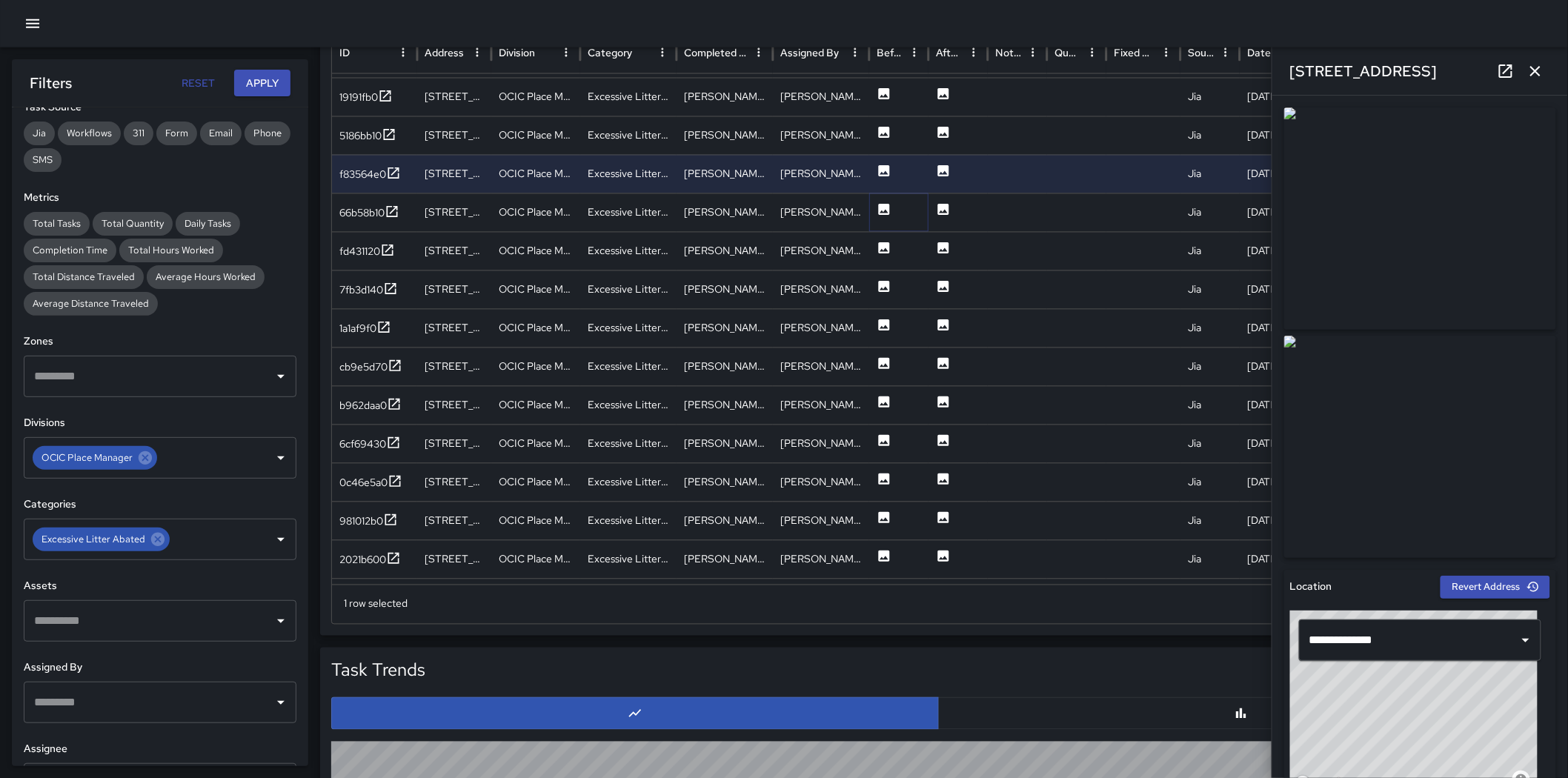
click at [883, 201] on button at bounding box center [884, 214] width 15 height 38
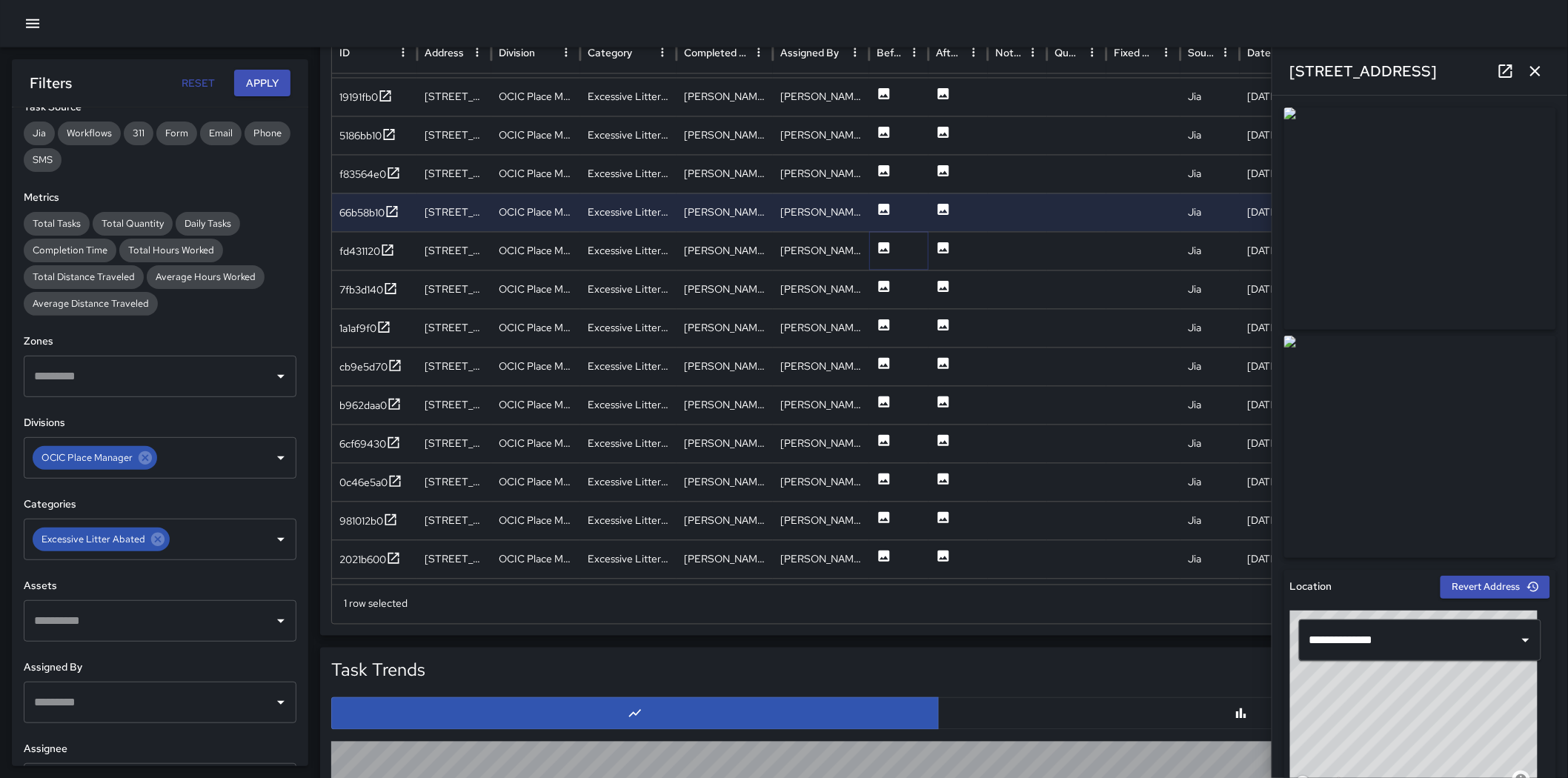
click at [880, 252] on icon at bounding box center [884, 248] width 11 height 11
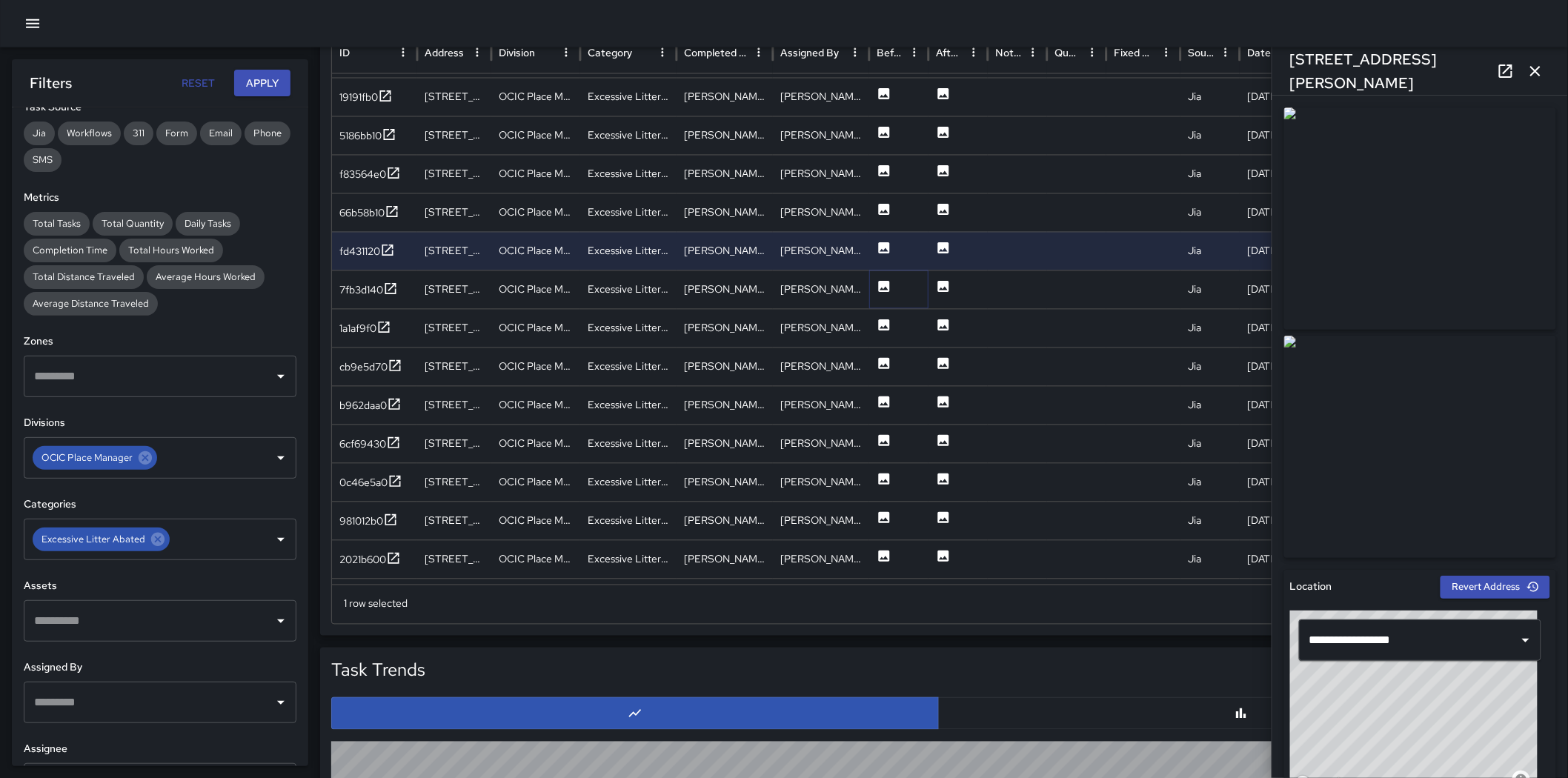
click at [883, 292] on icon at bounding box center [884, 287] width 15 height 15
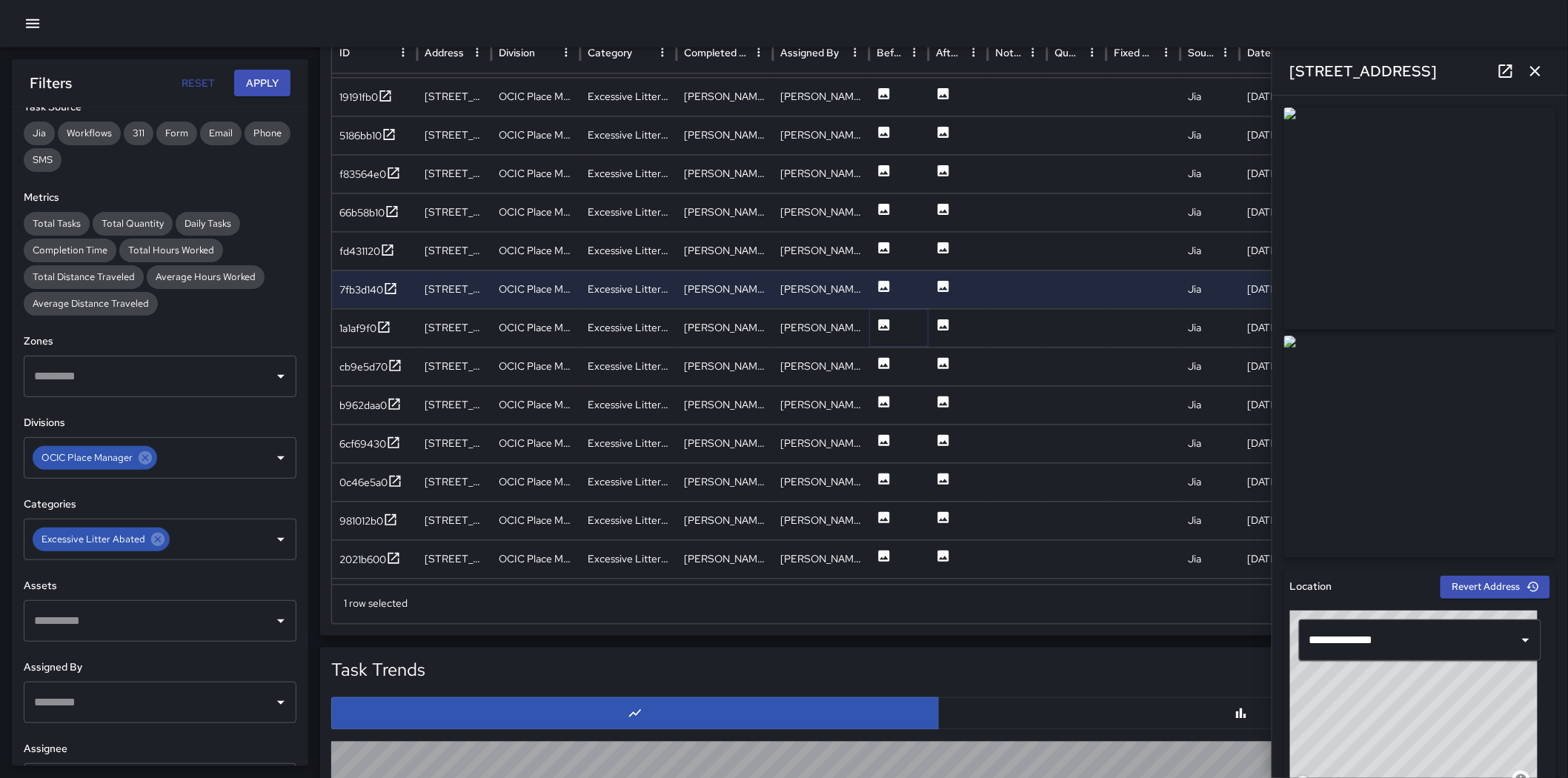
click at [883, 327] on icon at bounding box center [884, 325] width 15 height 15
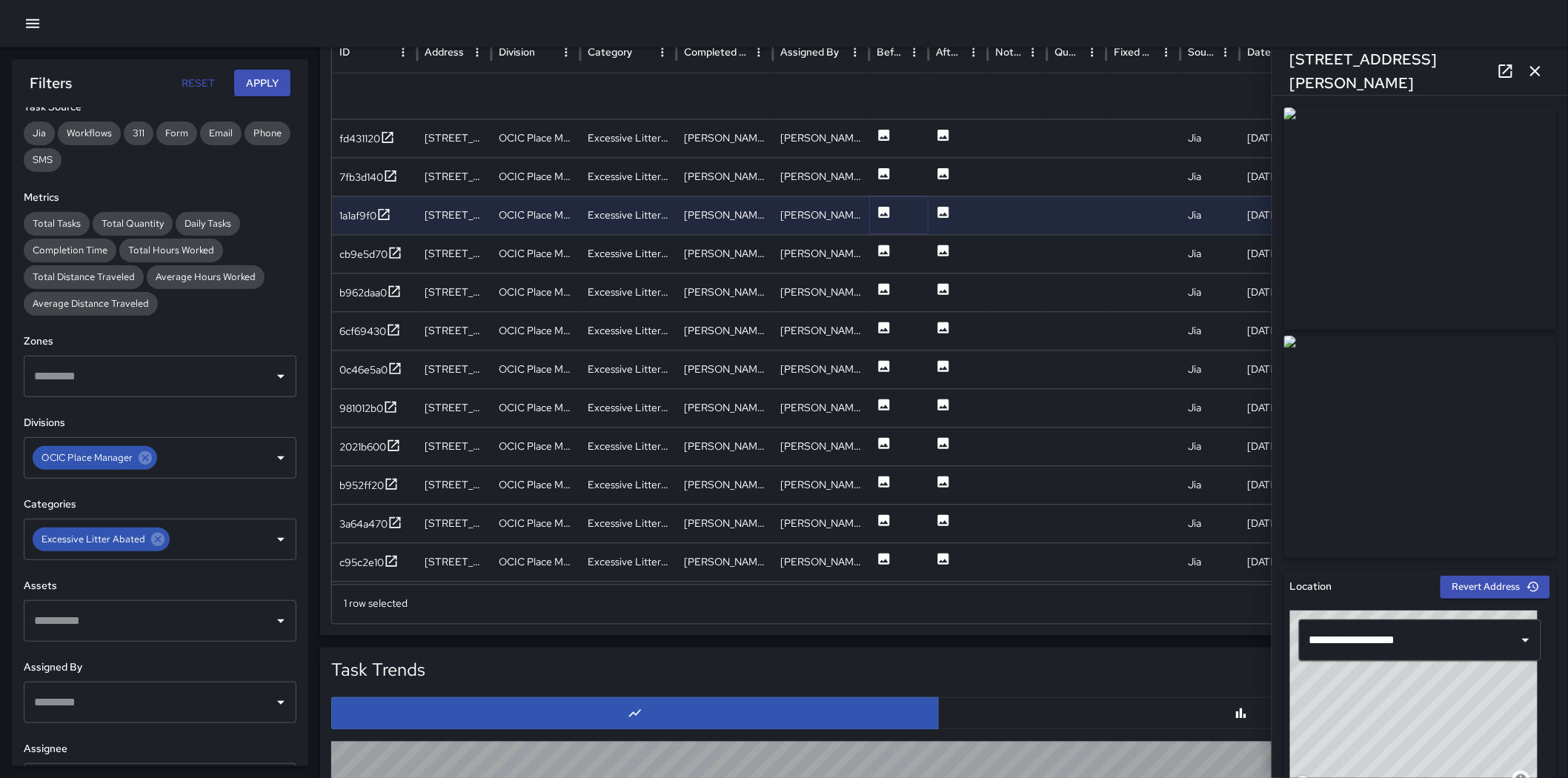
scroll to position [1218, 0]
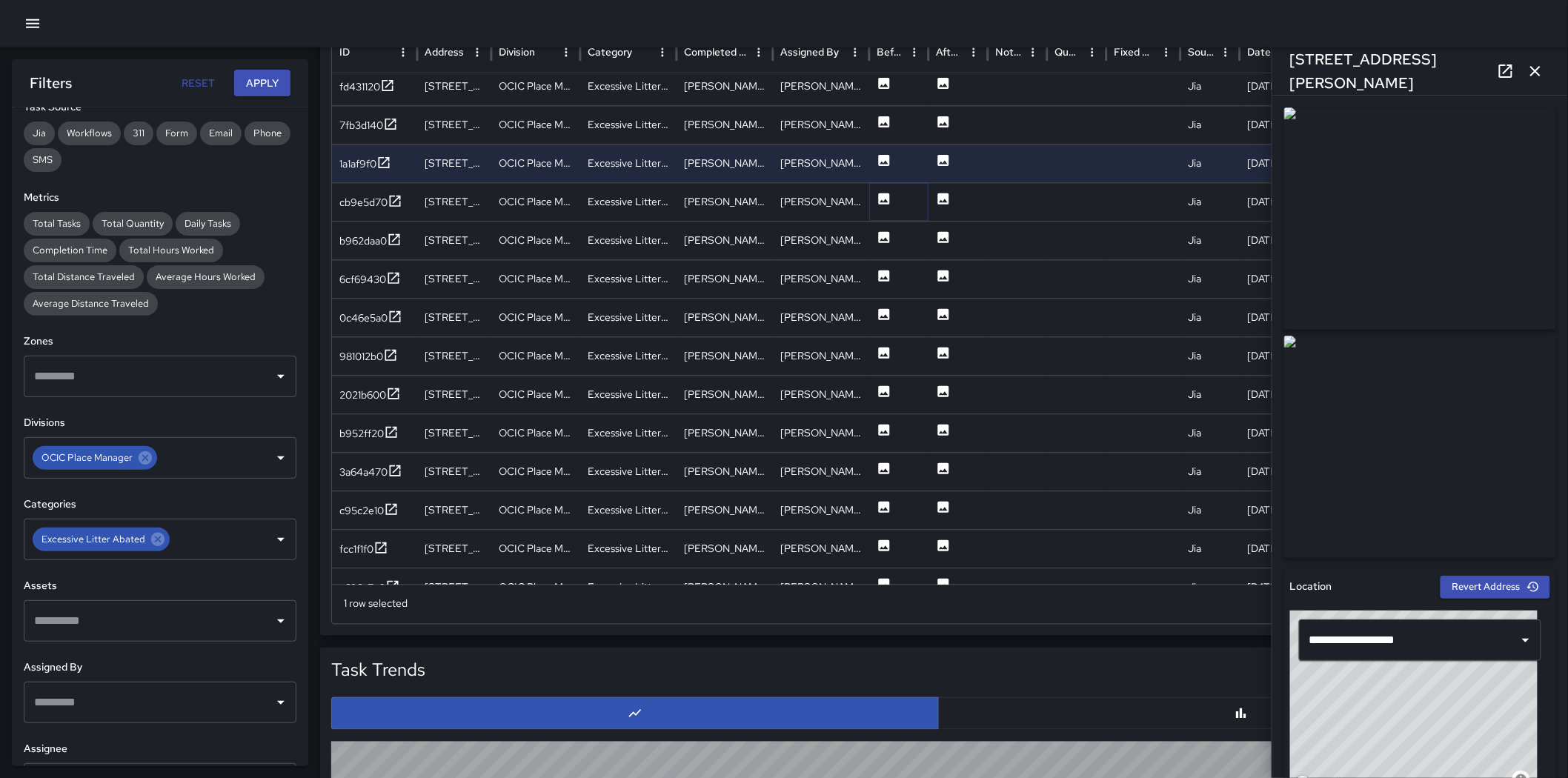
click at [889, 200] on icon at bounding box center [884, 199] width 11 height 11
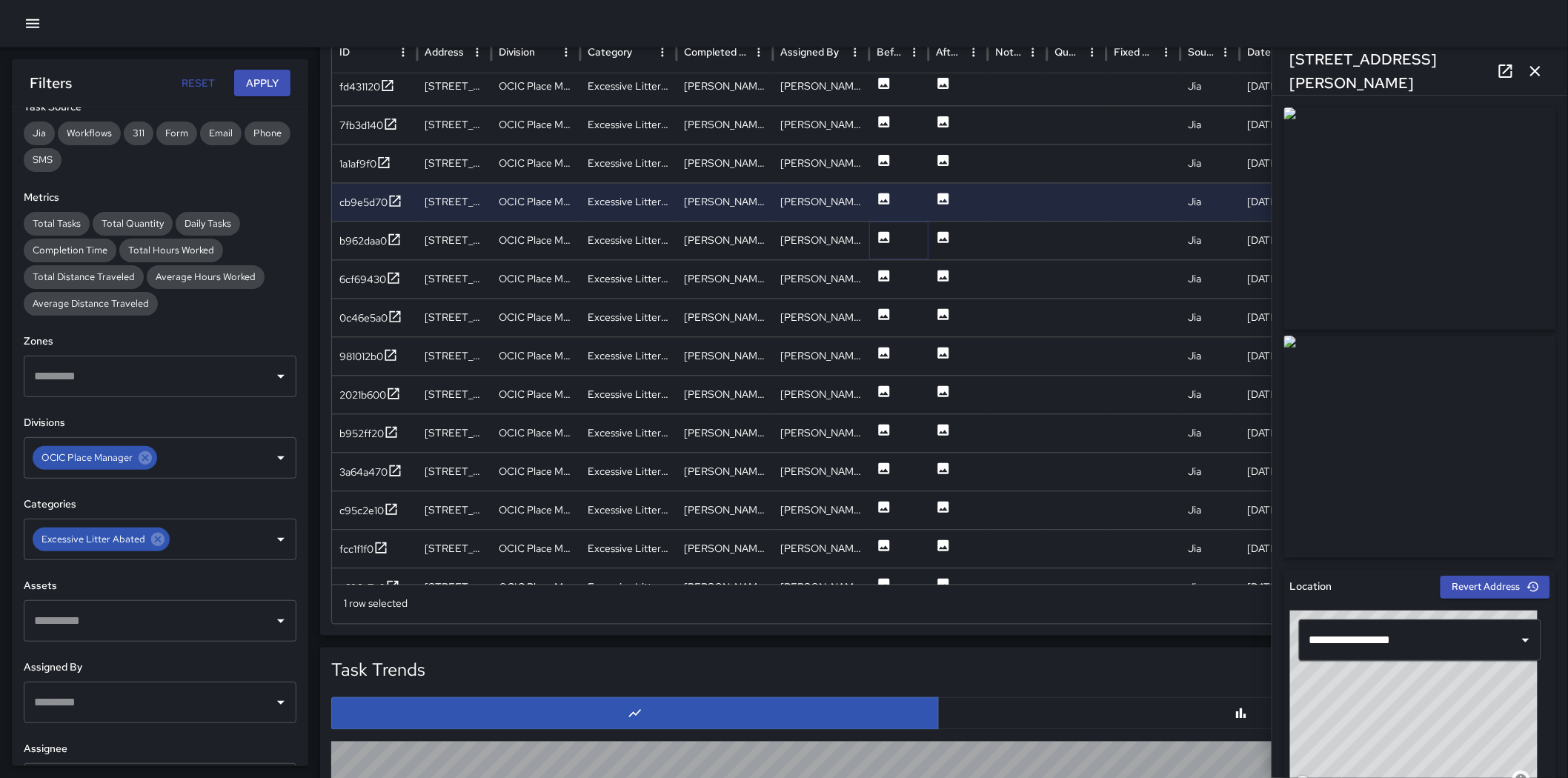
click at [884, 240] on icon at bounding box center [884, 238] width 15 height 15
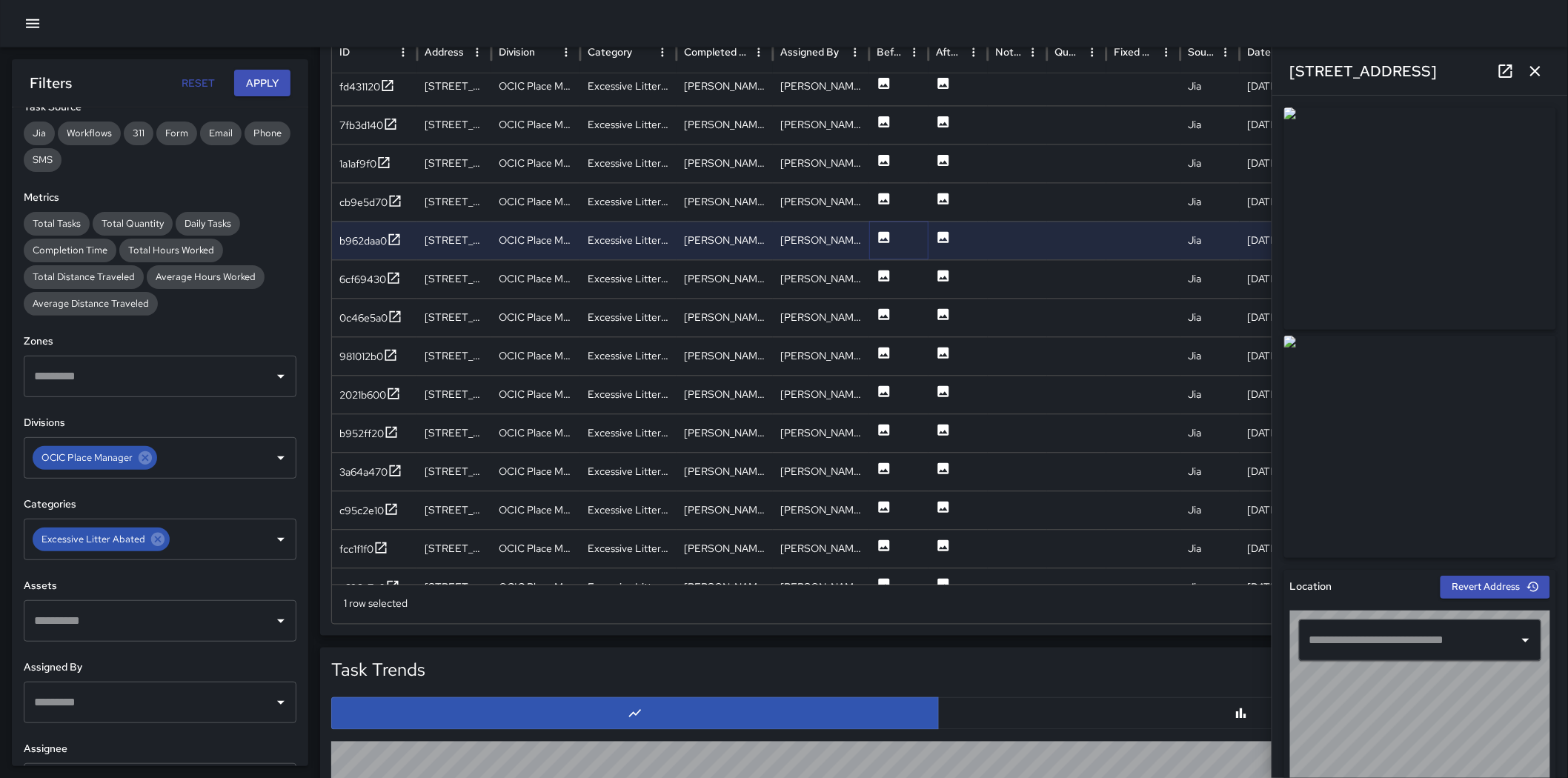
type input "**********"
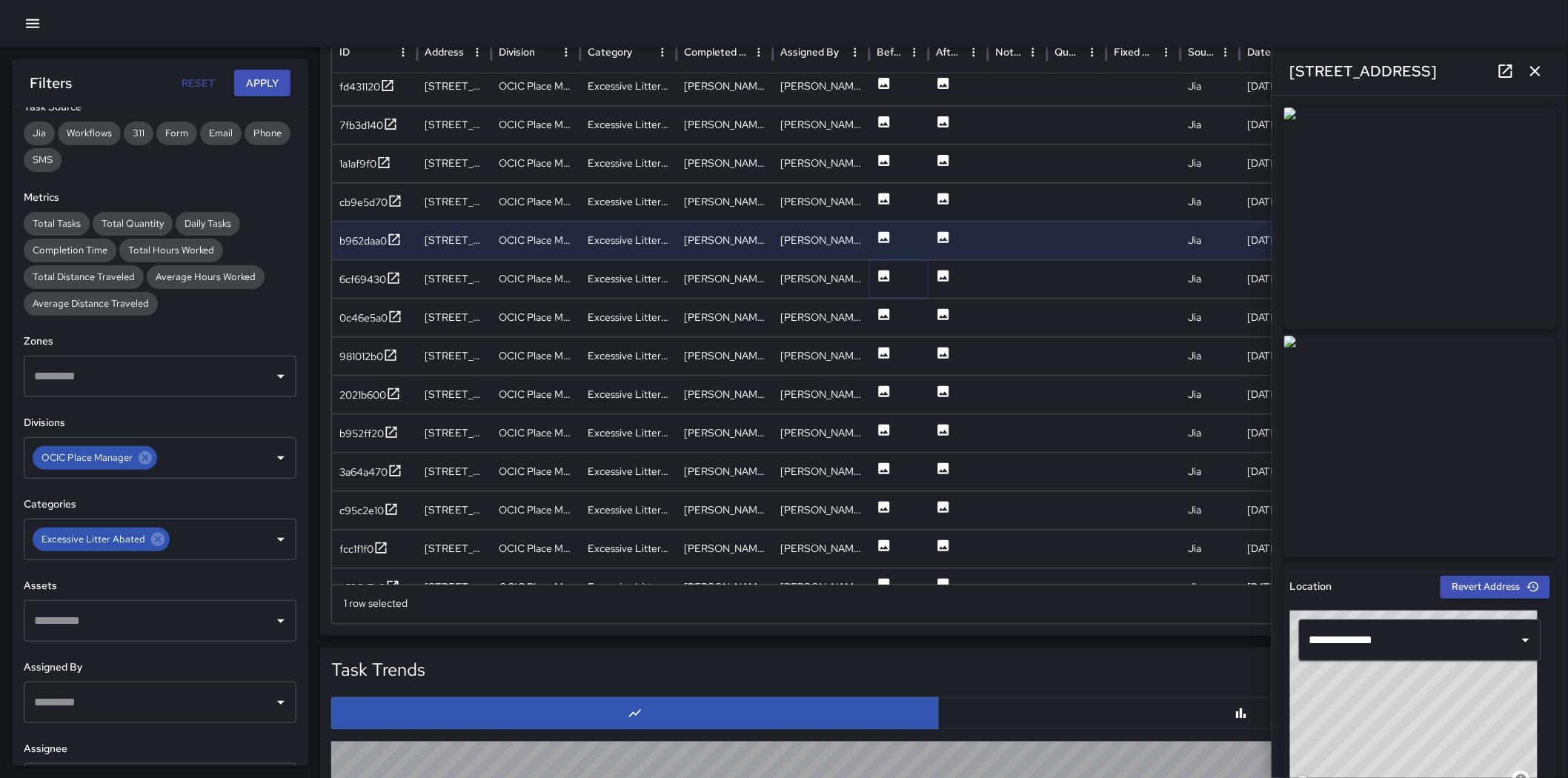
click at [880, 276] on icon at bounding box center [884, 276] width 11 height 11
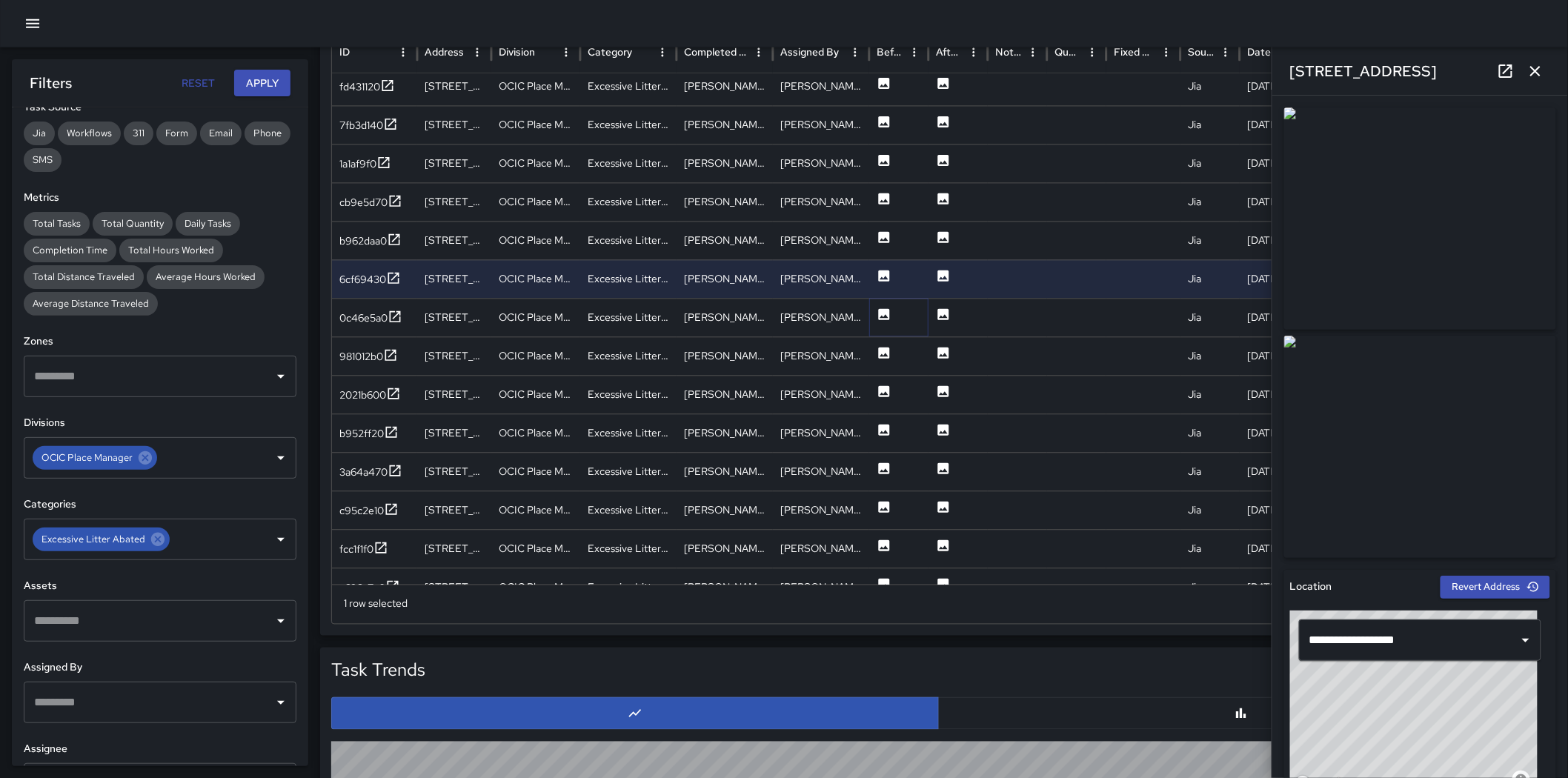
click at [884, 317] on icon at bounding box center [884, 315] width 15 height 15
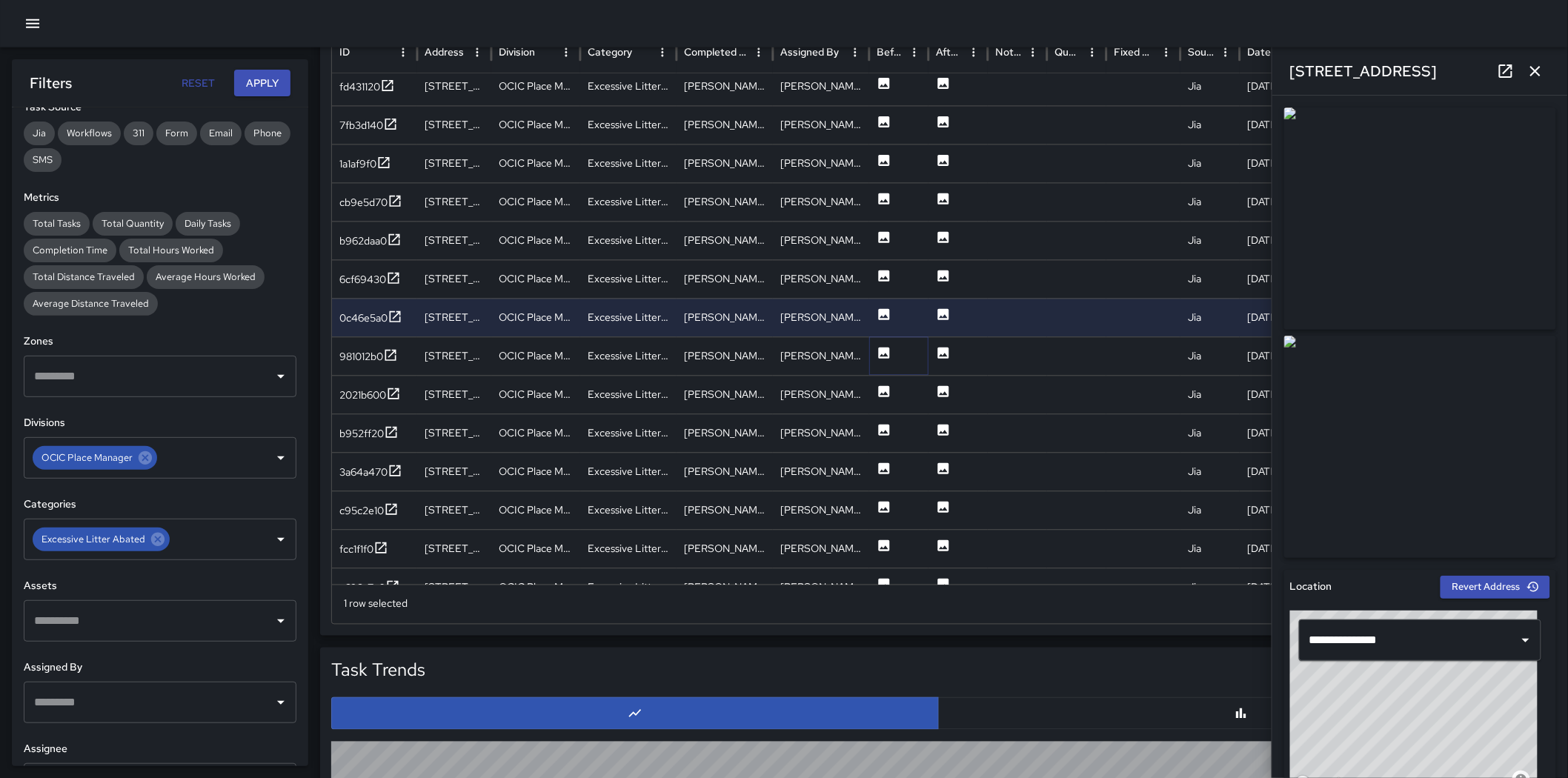
click at [887, 359] on icon at bounding box center [884, 353] width 15 height 15
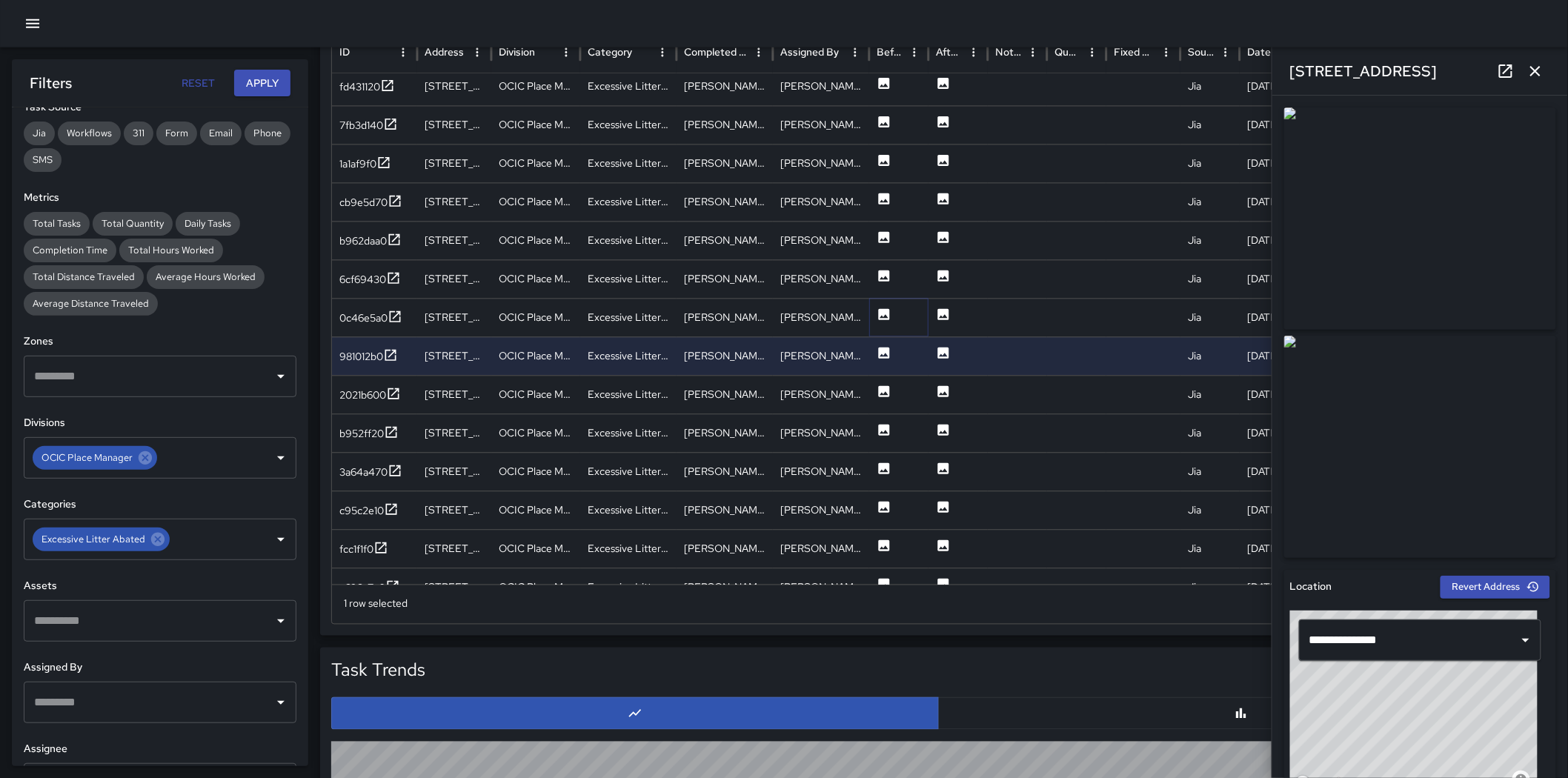
click at [886, 317] on icon at bounding box center [884, 315] width 15 height 15
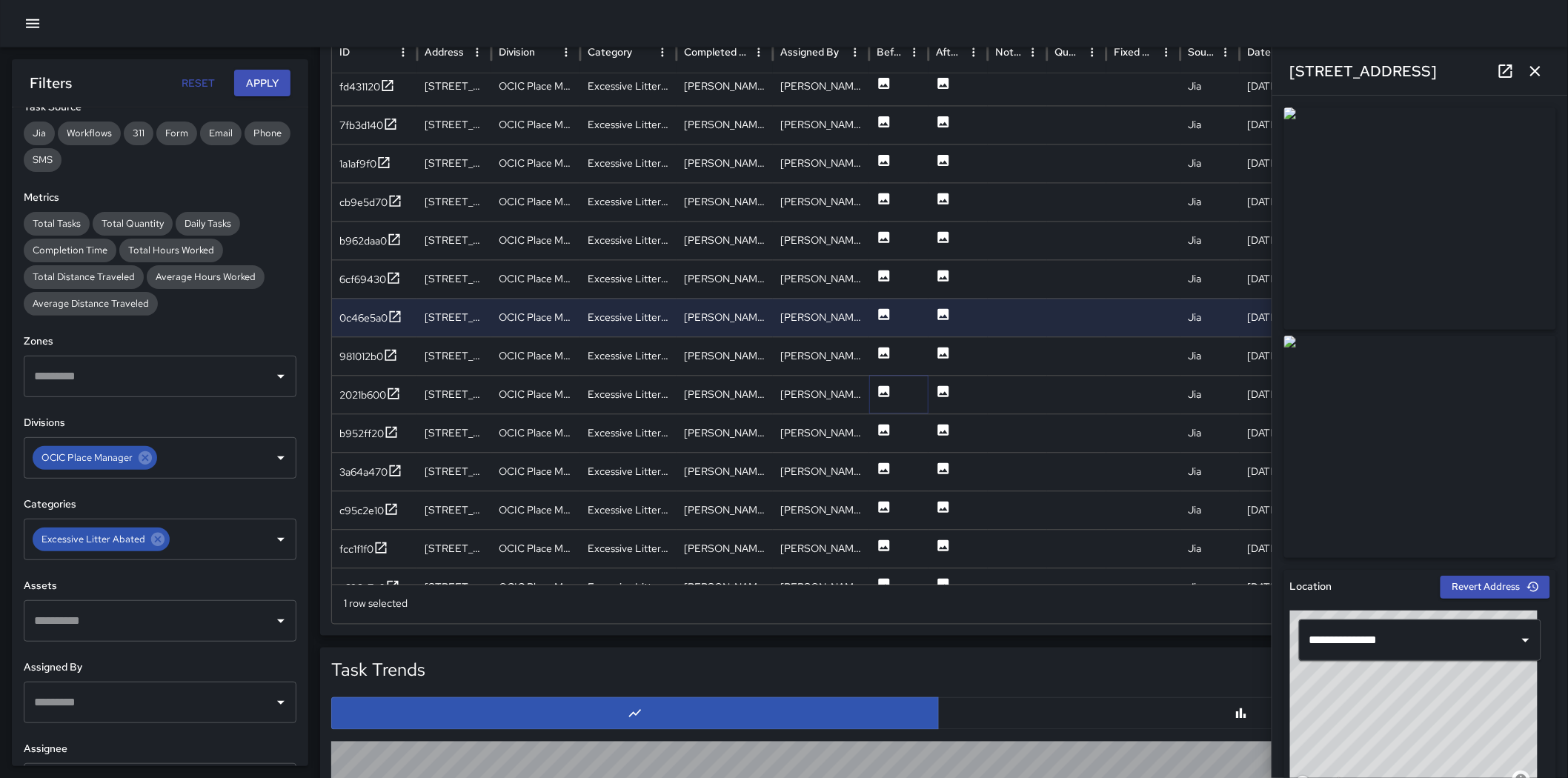
click at [882, 398] on button at bounding box center [884, 396] width 15 height 38
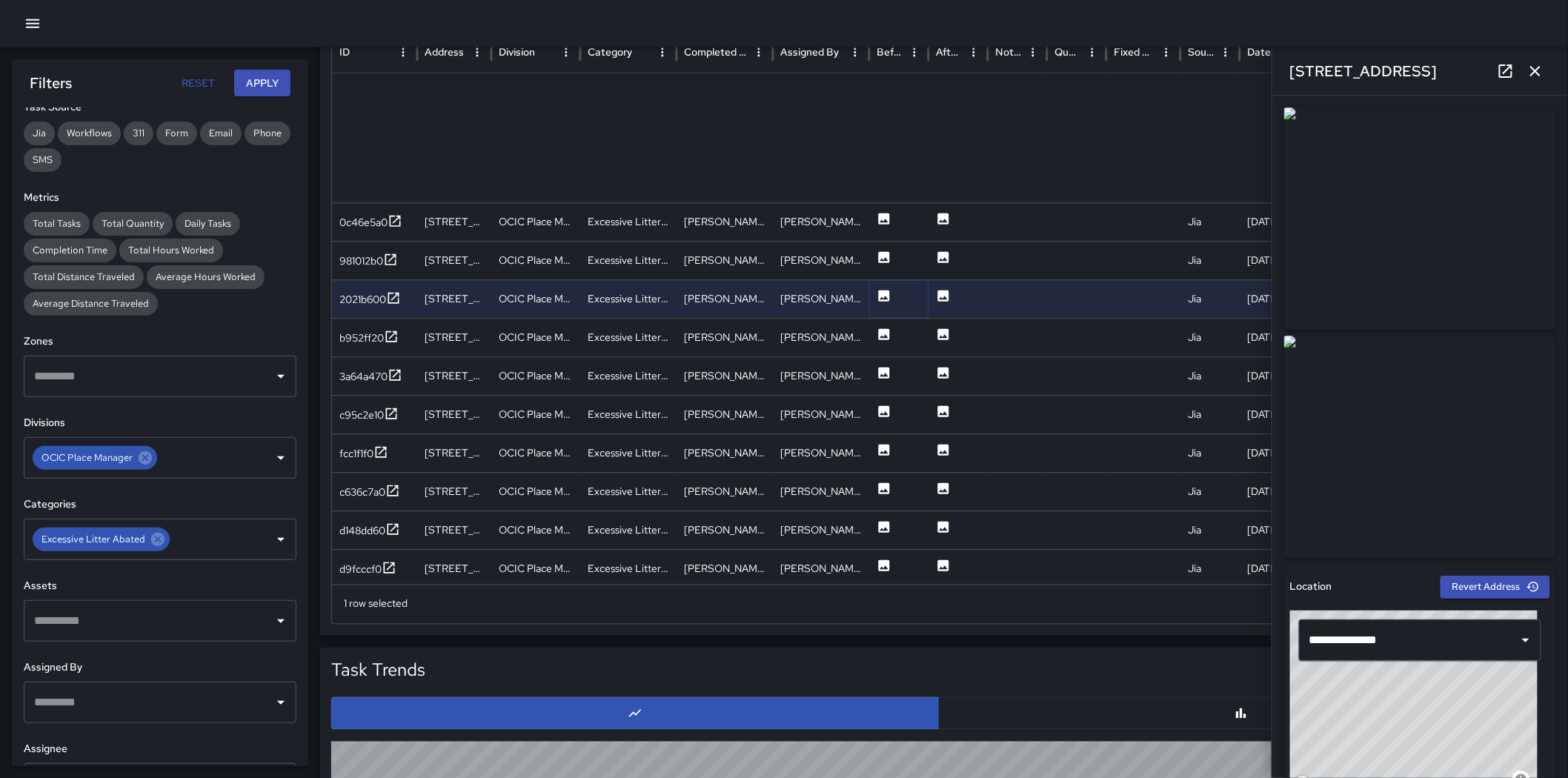
scroll to position [1446, 0]
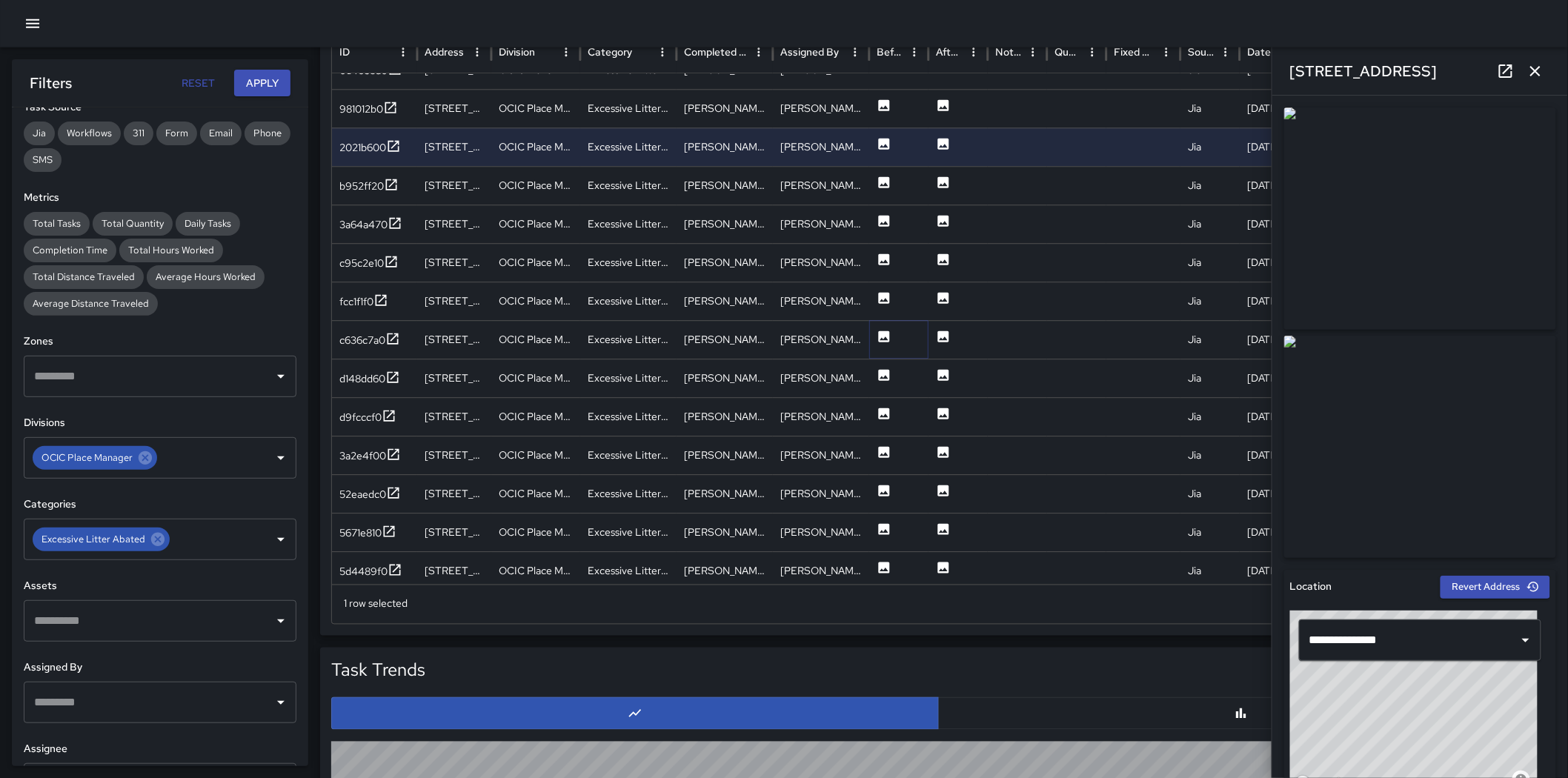
click at [886, 338] on icon at bounding box center [884, 337] width 15 height 15
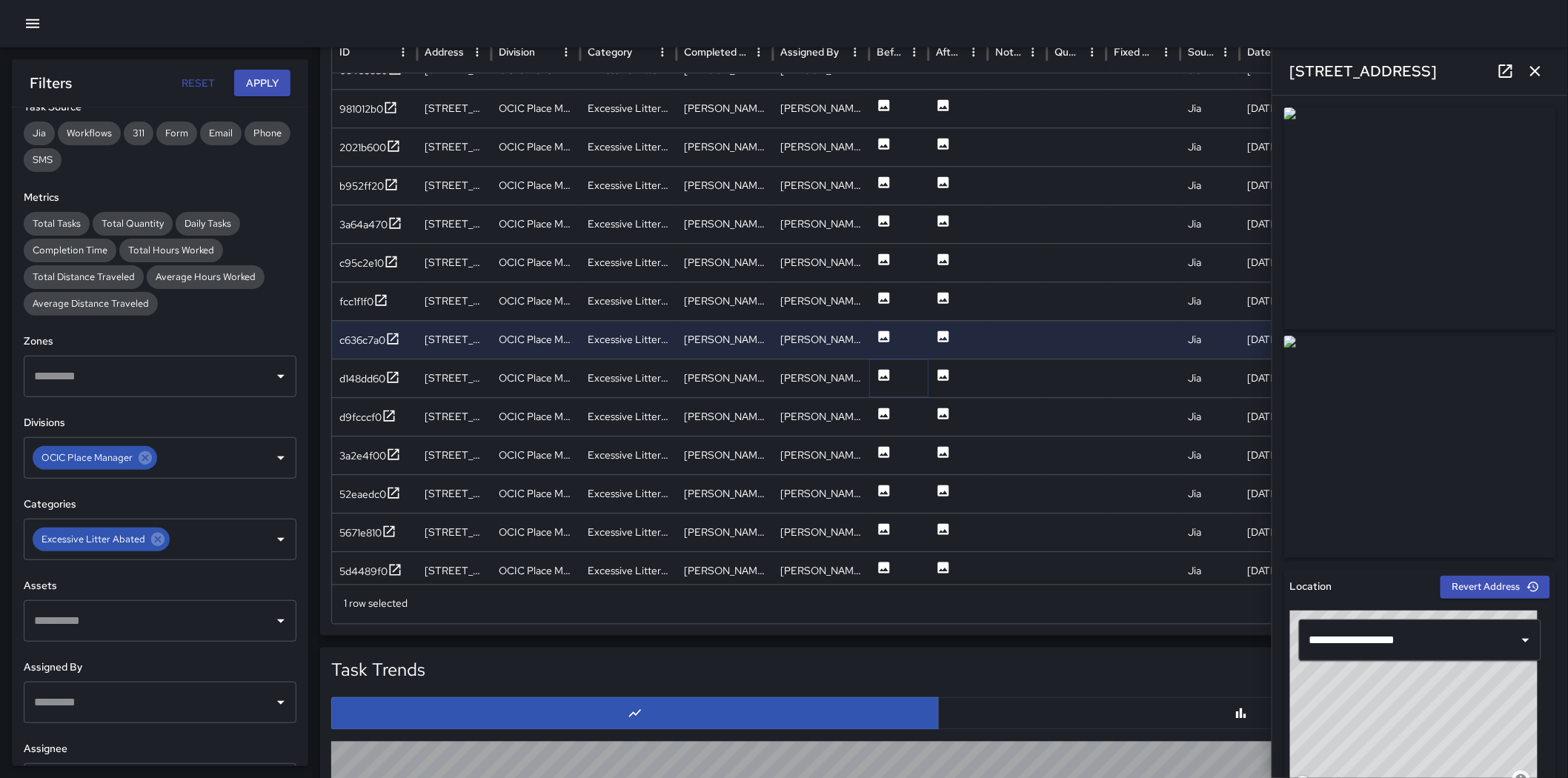
click at [879, 373] on icon at bounding box center [884, 376] width 11 height 11
